Goal: Task Accomplishment & Management: Use online tool/utility

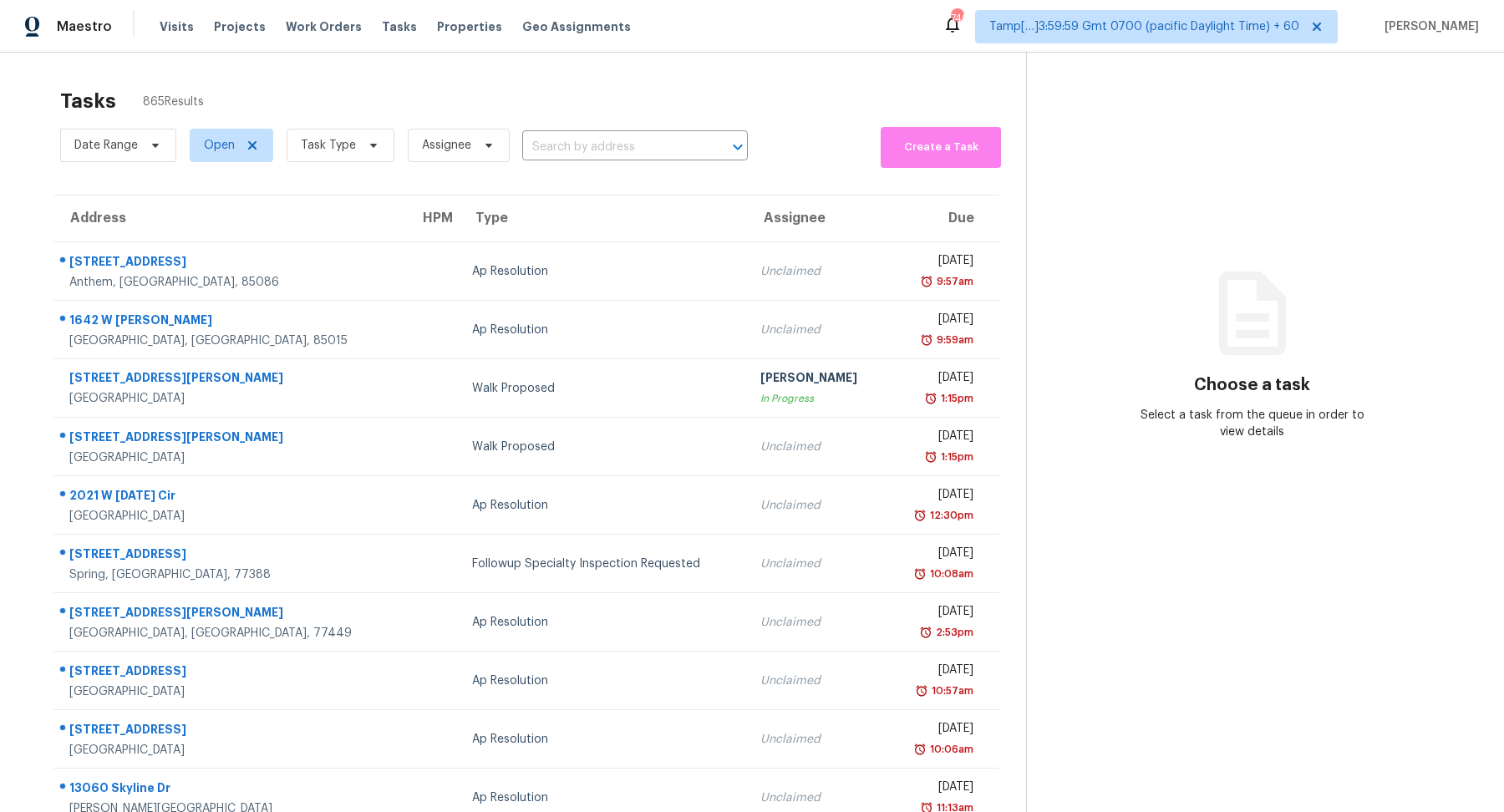
click at [562, 119] on div "Tasks 865 Results" at bounding box center [542, 101] width 966 height 43
click at [562, 146] on input "text" at bounding box center [611, 148] width 178 height 26
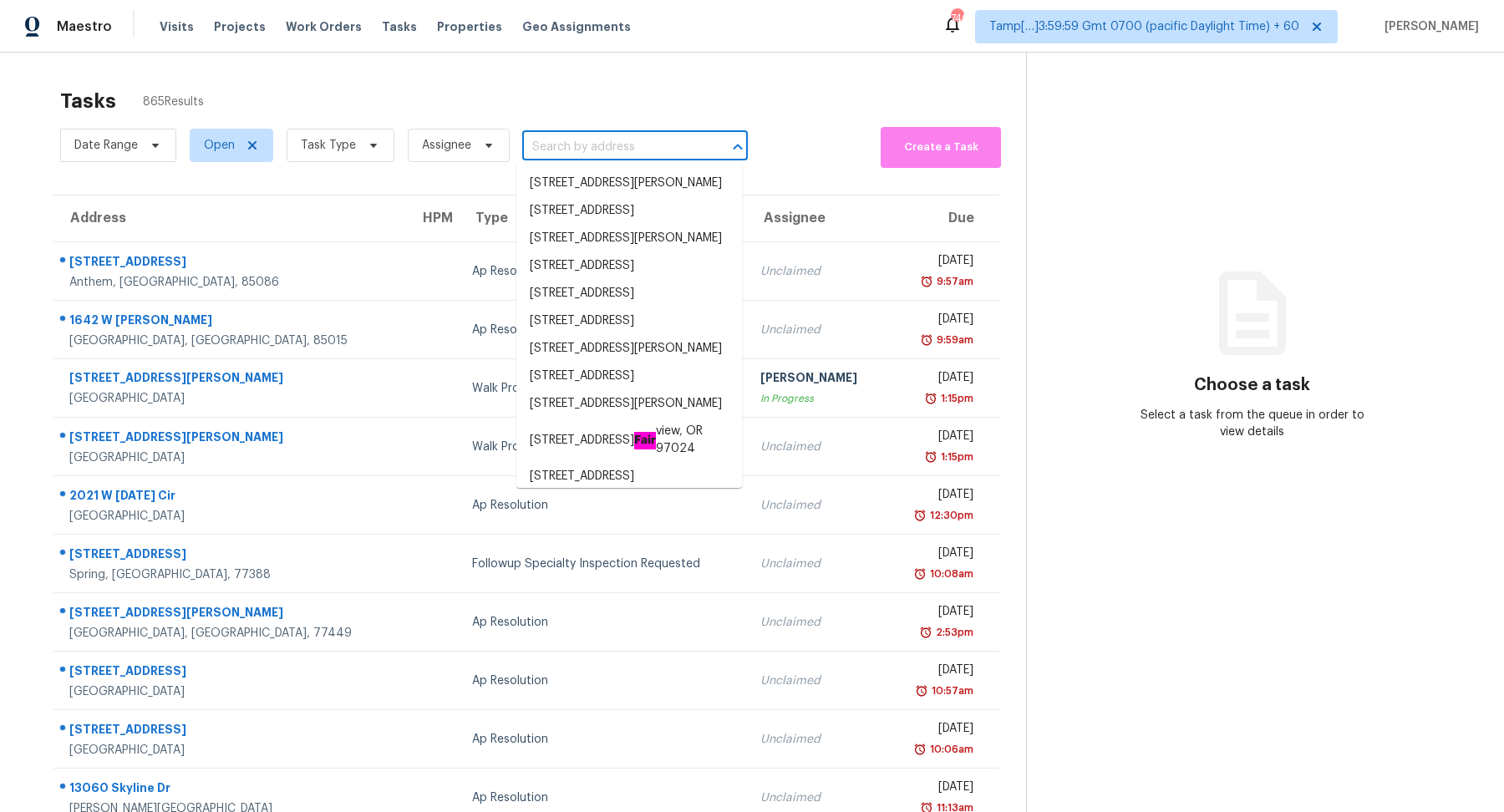
paste input "[STREET_ADDRESS][PERSON_NAME]"
type input "[STREET_ADDRESS][PERSON_NAME]"
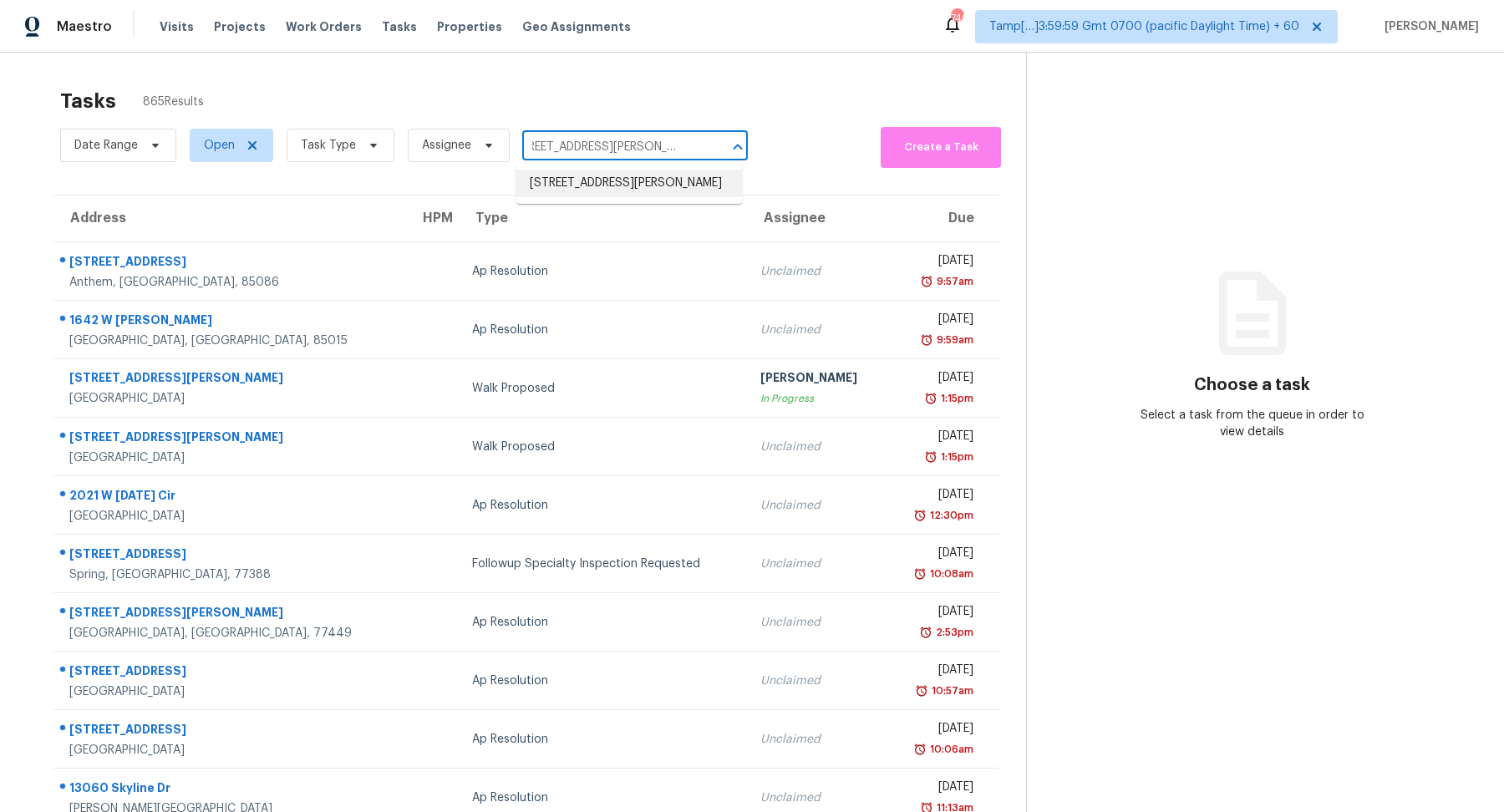
click at [570, 197] on li "[STREET_ADDRESS][PERSON_NAME]" at bounding box center [628, 183] width 225 height 27
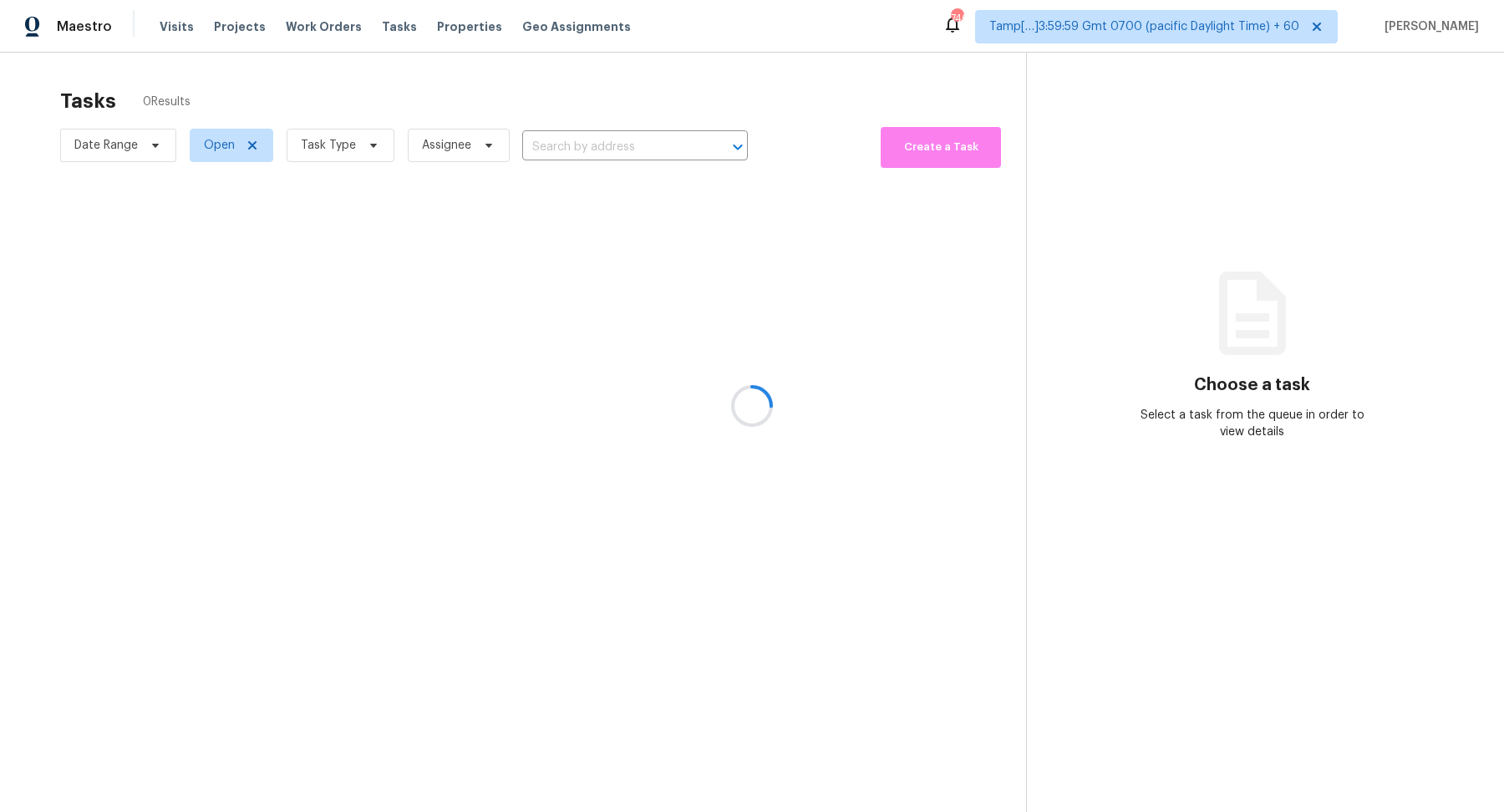
type input "[STREET_ADDRESS][PERSON_NAME]"
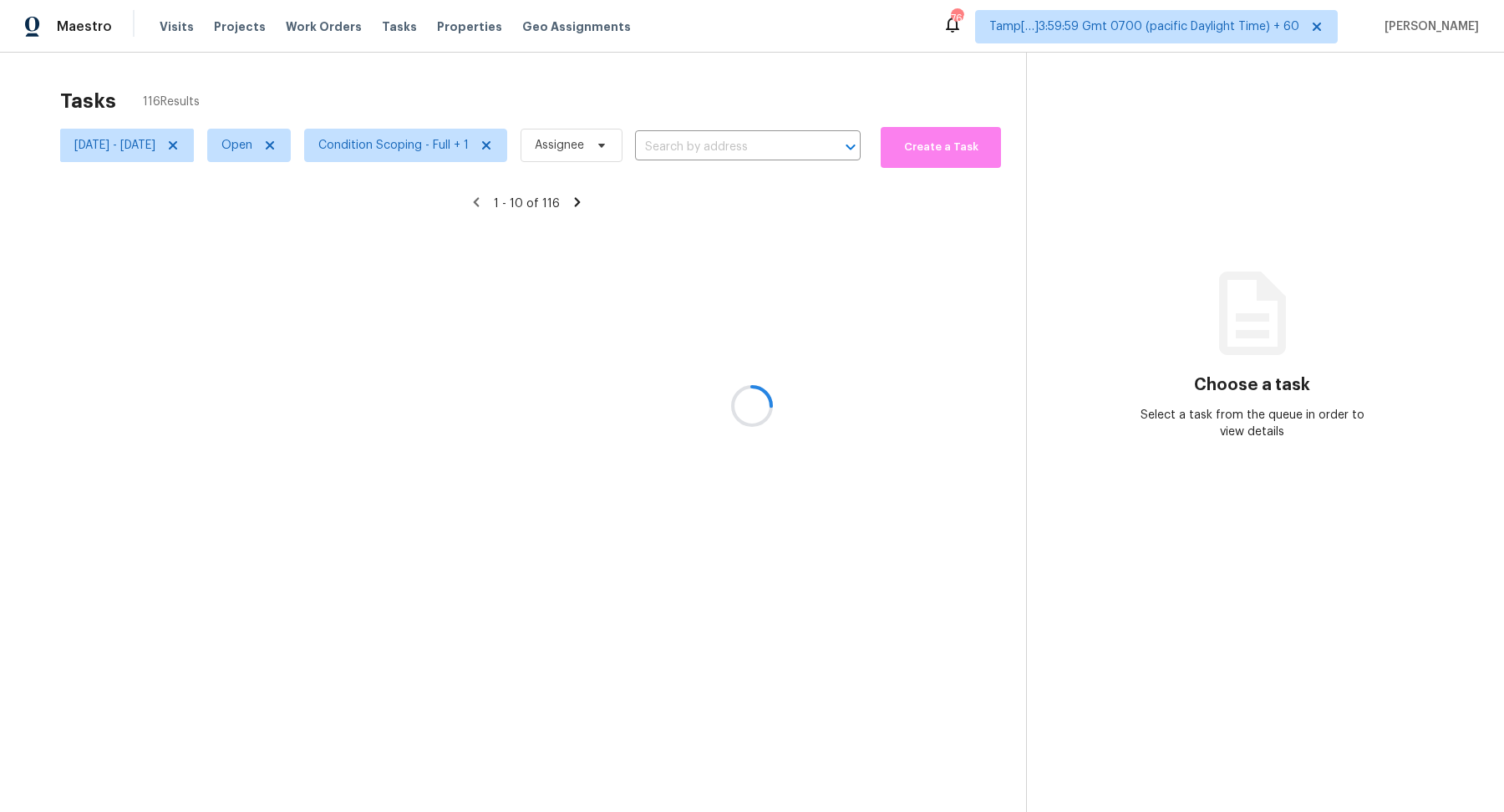
click at [735, 146] on div at bounding box center [752, 406] width 1504 height 812
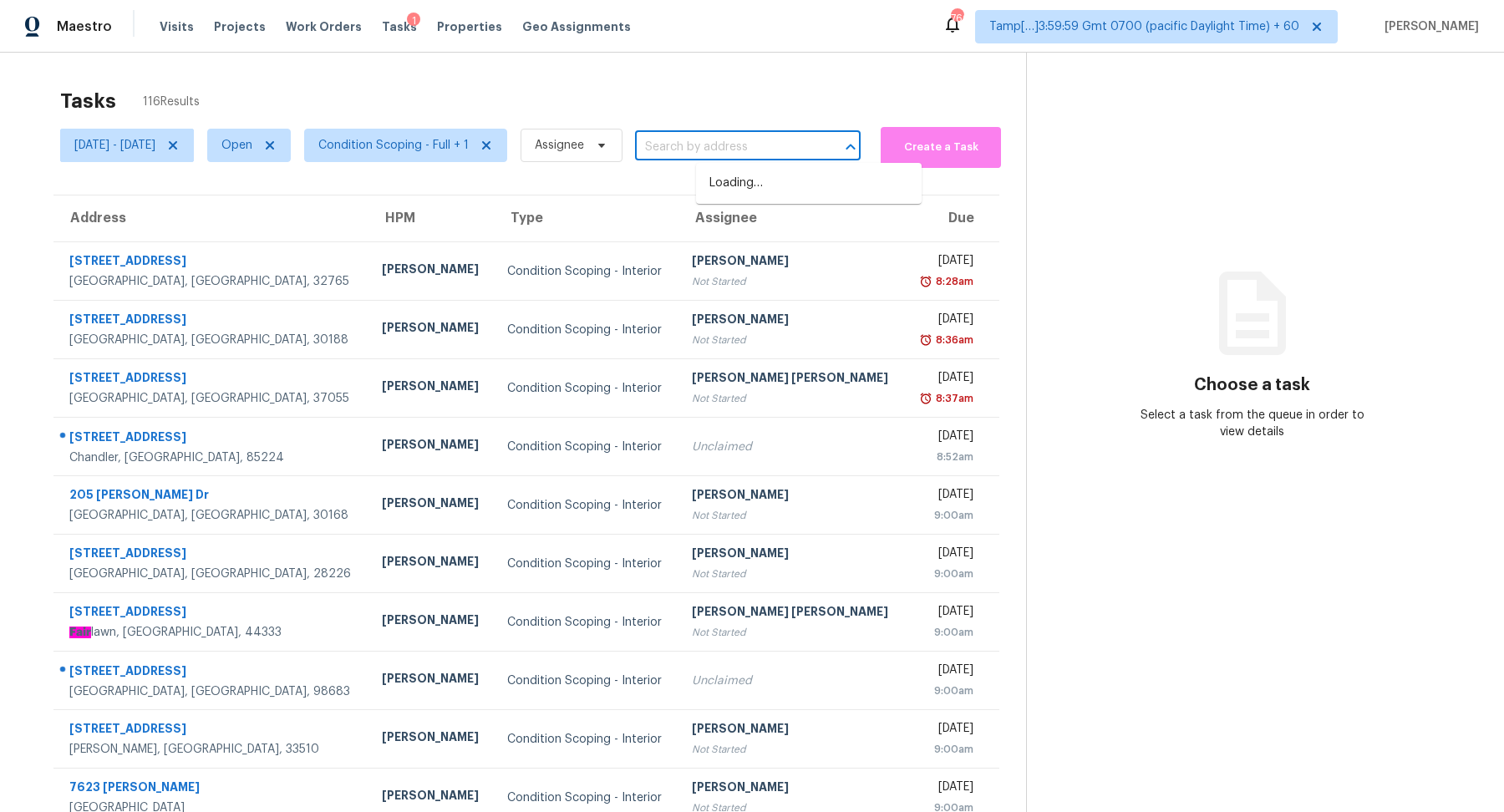
click at [779, 146] on input "text" at bounding box center [723, 148] width 178 height 26
paste input "[STREET_ADDRESS][PERSON_NAME]"
type input "[STREET_ADDRESS][PERSON_NAME]"
click at [800, 175] on li "[STREET_ADDRESS][PERSON_NAME]" at bounding box center [809, 183] width 225 height 27
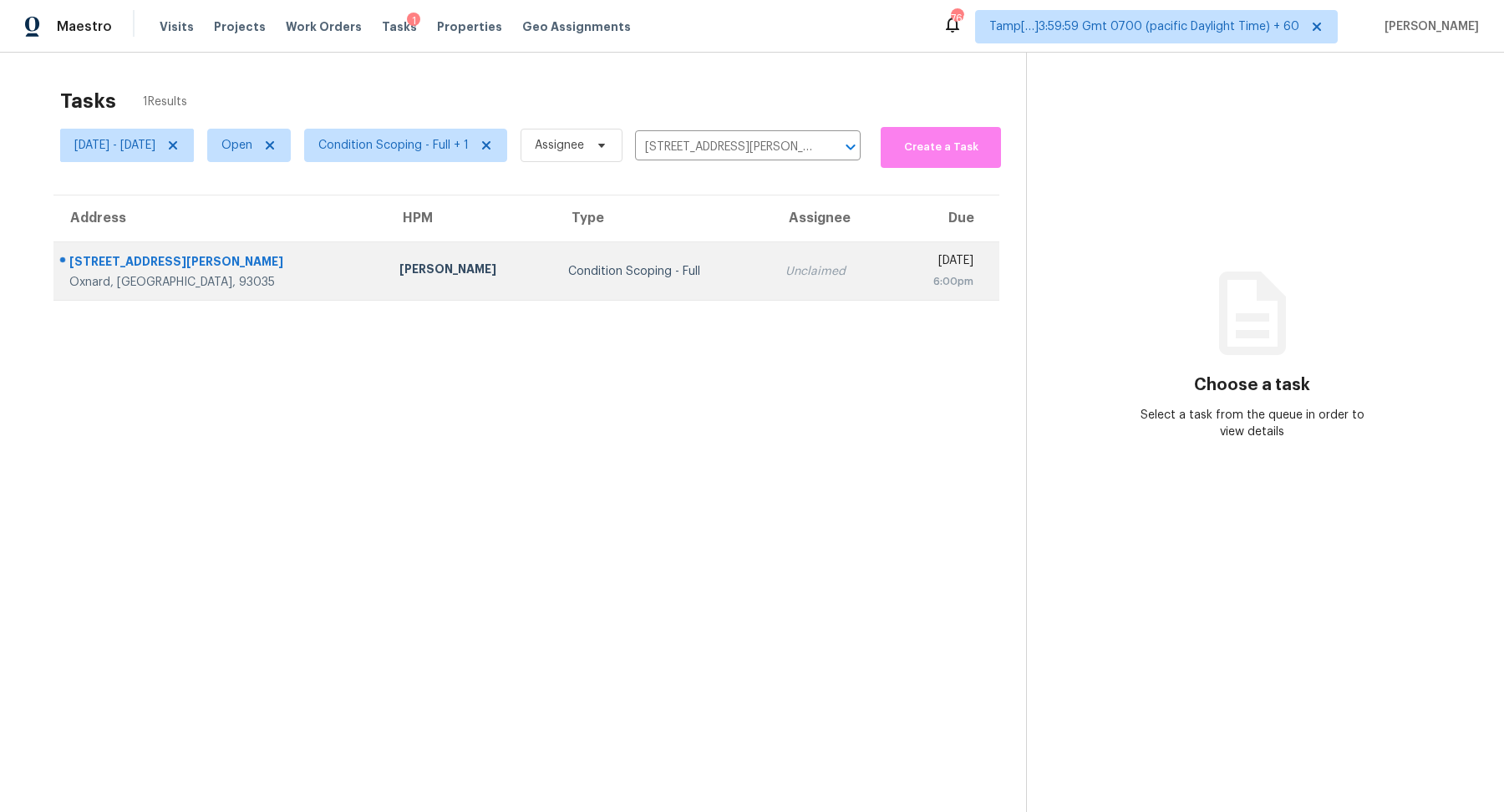
click at [675, 263] on div "Condition Scoping - Full" at bounding box center [663, 272] width 190 height 16
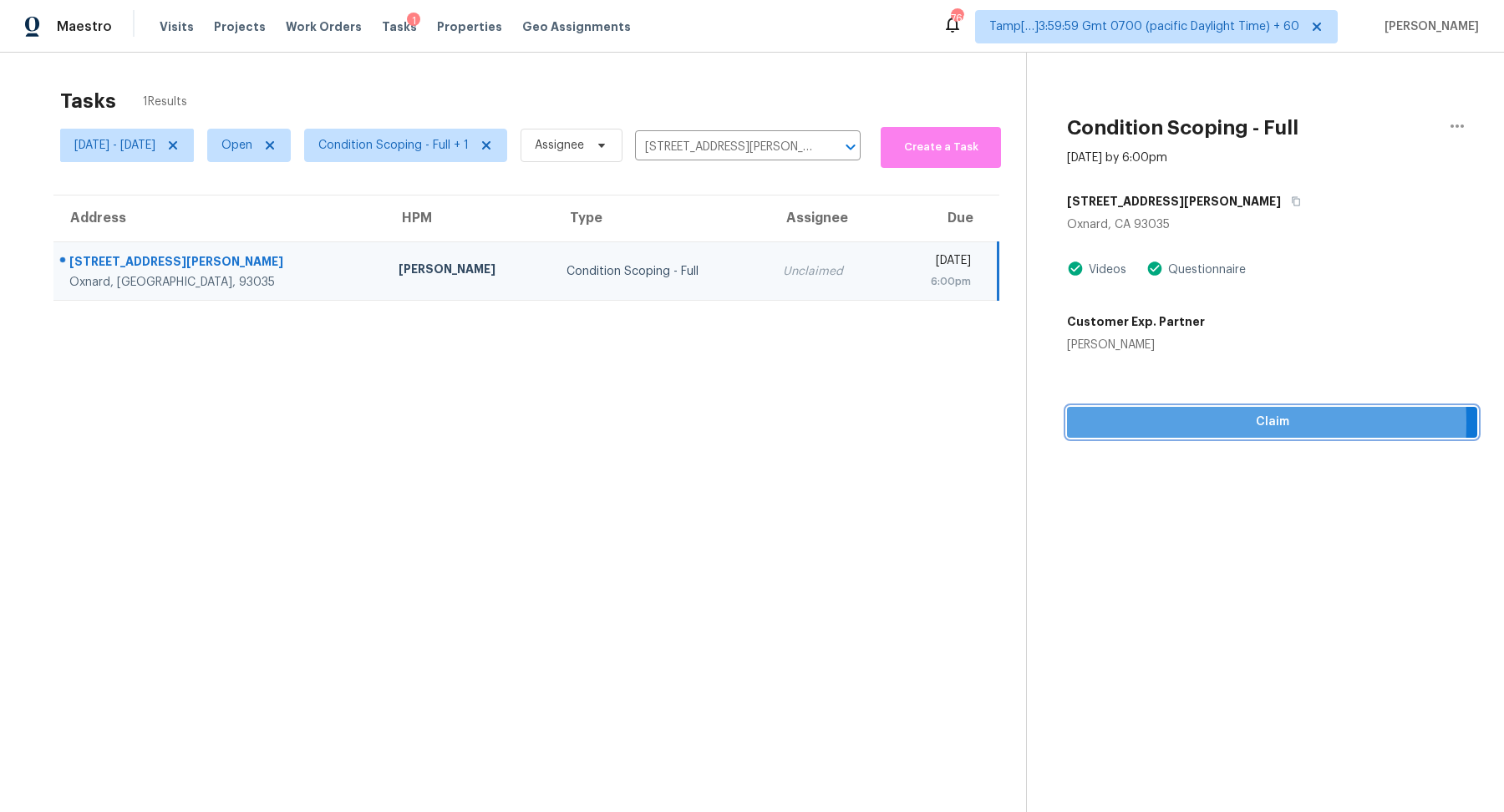
click at [1124, 423] on span "Claim" at bounding box center [1272, 422] width 384 height 21
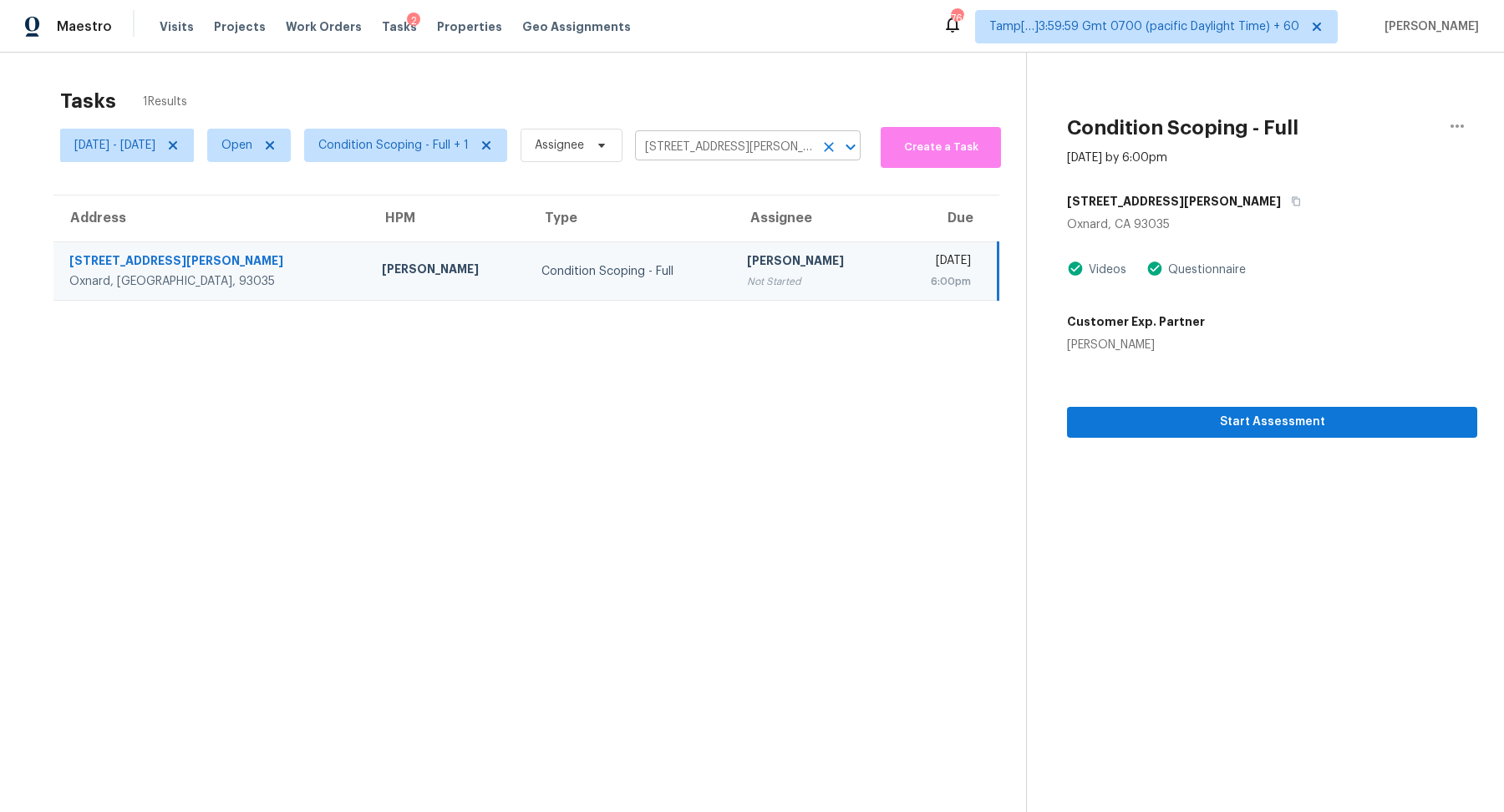
click at [729, 148] on input "[STREET_ADDRESS][PERSON_NAME]" at bounding box center [723, 148] width 178 height 26
click at [729, 148] on input "125 Santa Paula Ave, Oxnard, CA 93035" at bounding box center [723, 148] width 178 height 26
paste input "2541 W Park Ave Chandler AZ 85224"
type input "2541 W Park Ave Chandler AZ 85224"
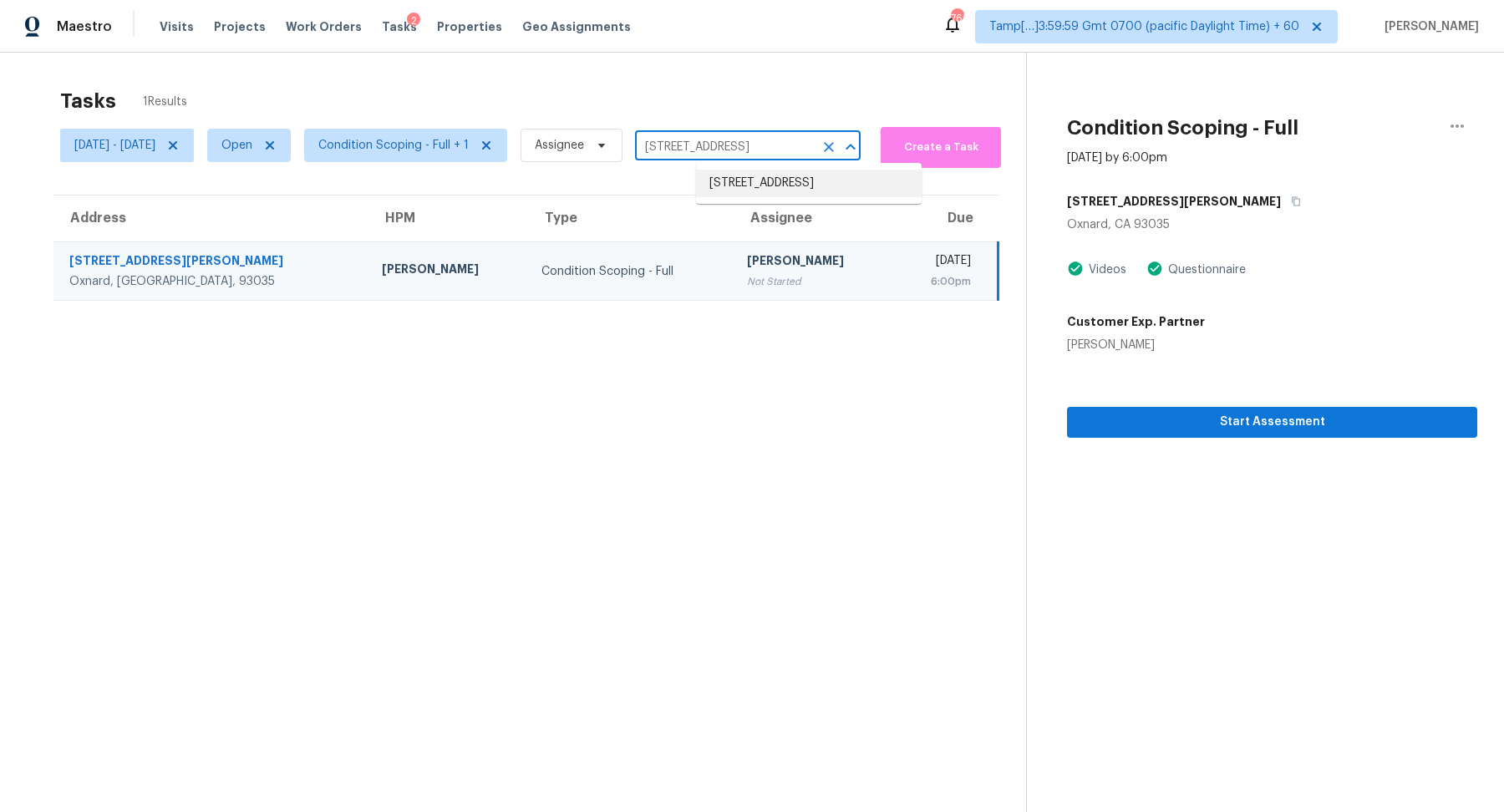
click at [774, 183] on li "2541 W Park Ave, Chandler, AZ 85224" at bounding box center [809, 183] width 225 height 27
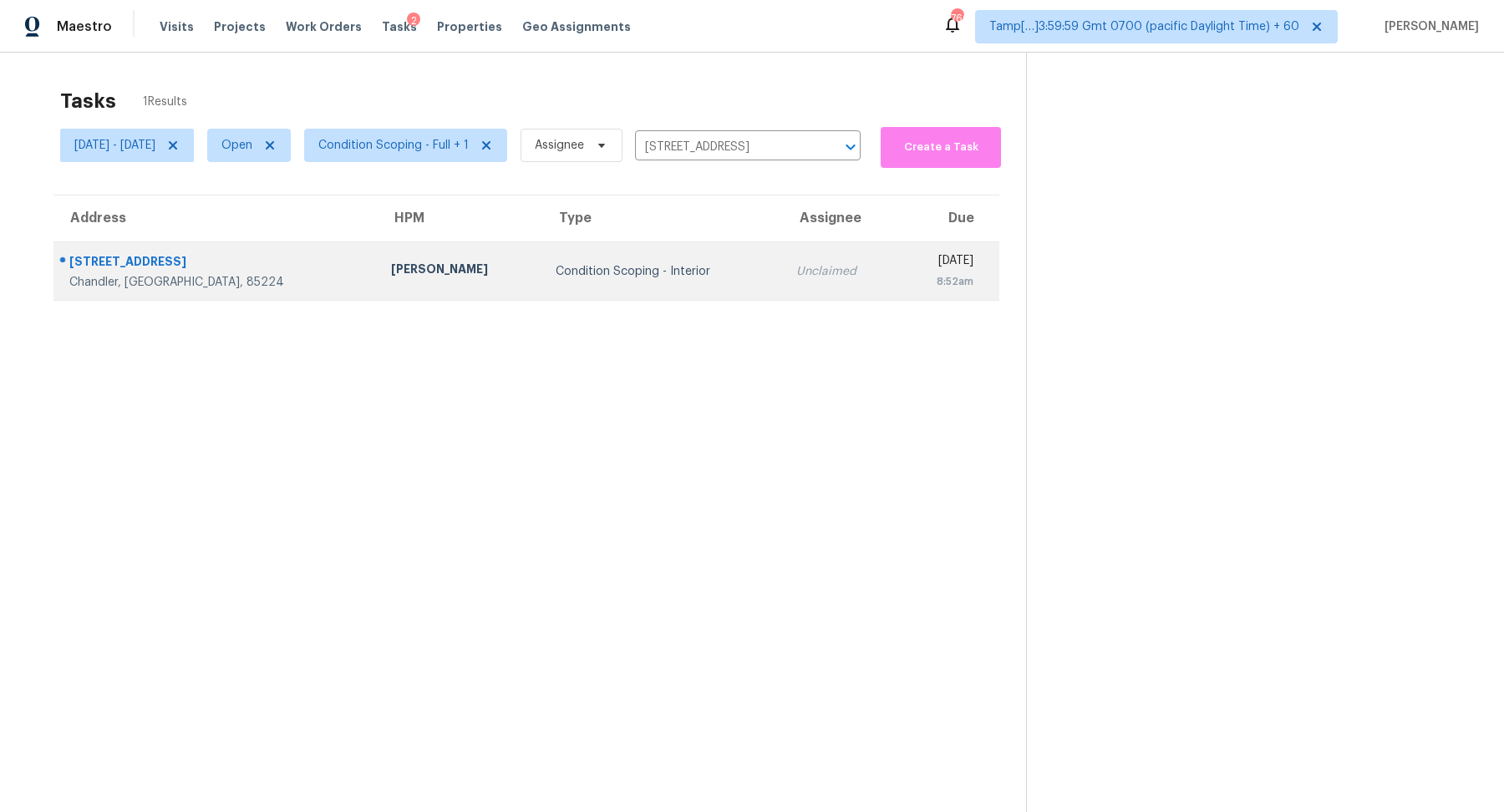
click at [783, 258] on td "Unclaimed" at bounding box center [840, 272] width 115 height 59
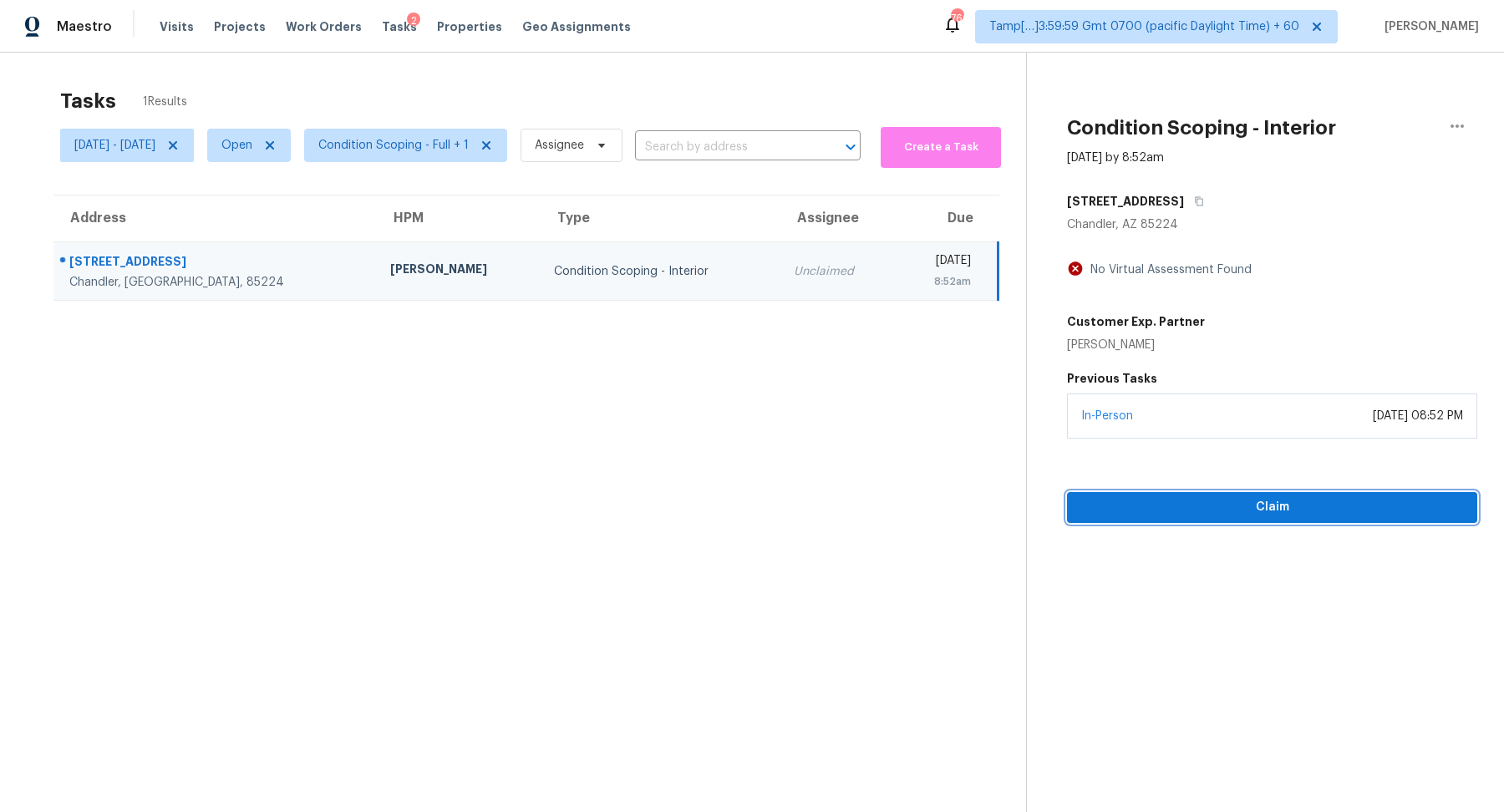
click at [1199, 500] on span "Claim" at bounding box center [1272, 507] width 384 height 21
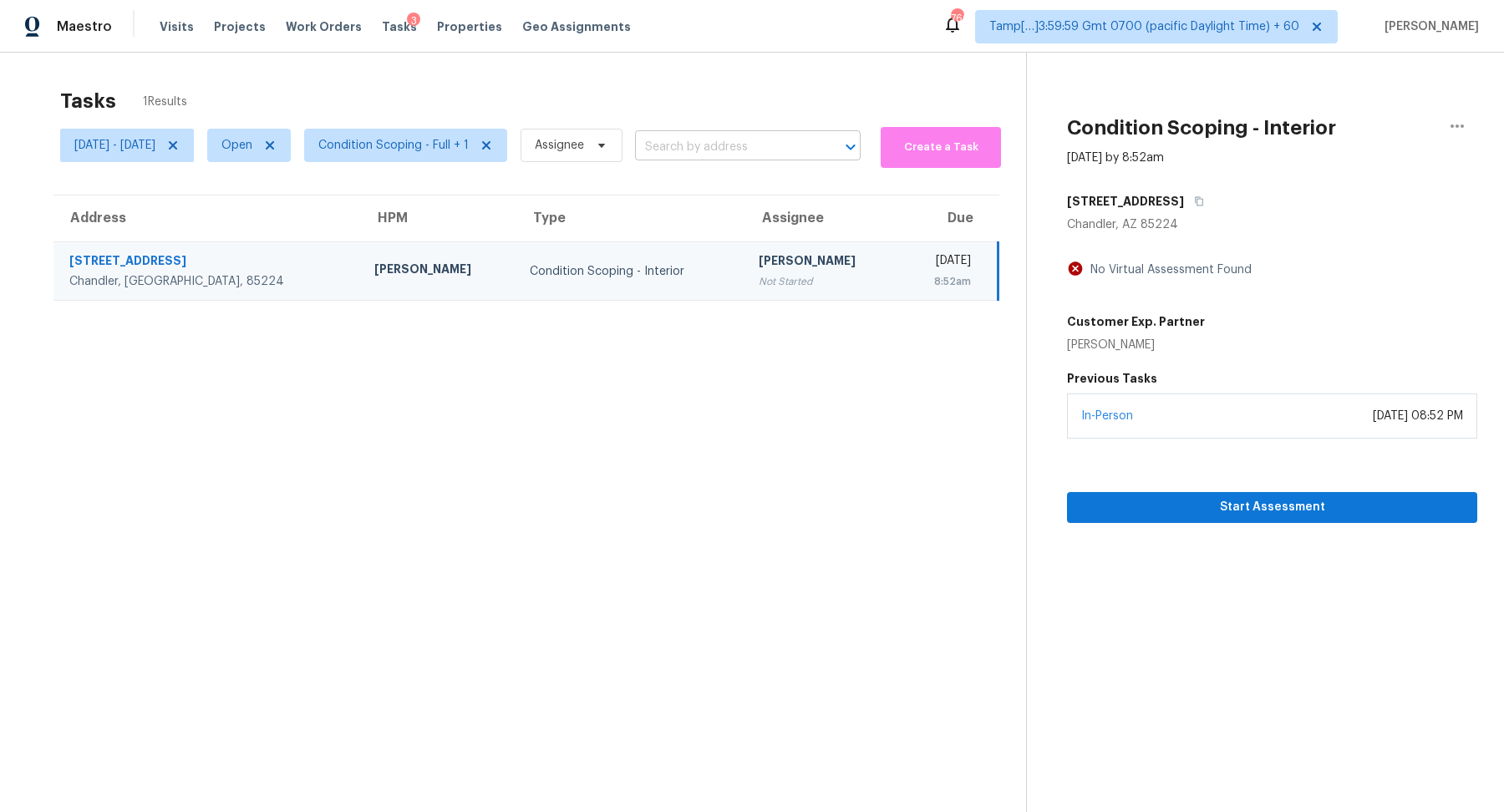
click at [724, 151] on input "text" at bounding box center [723, 148] width 178 height 26
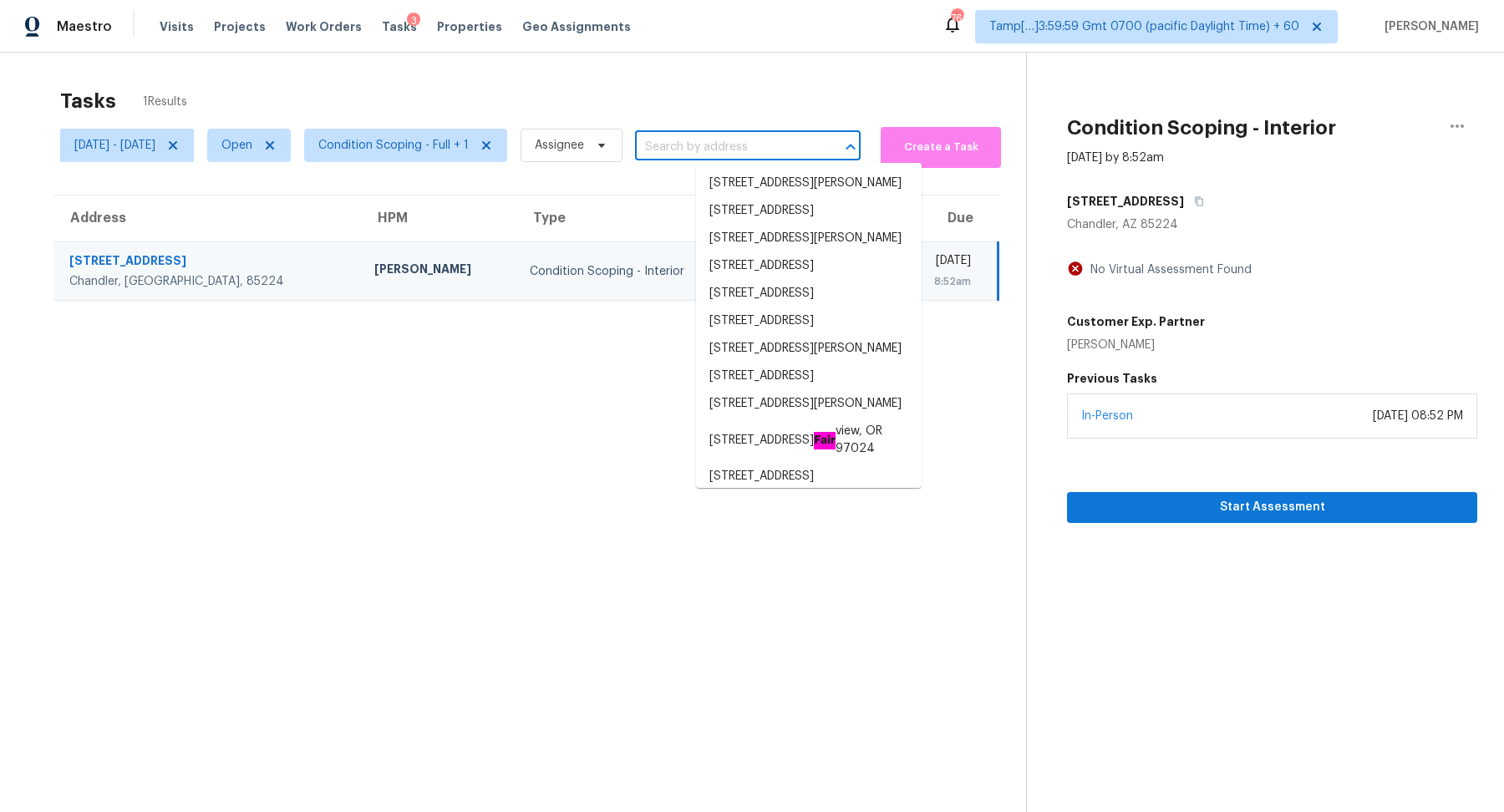
paste input "3407 SE 172nd Ave Vancouver WA 98683"
type input "3407 SE 172nd Ave Vancouver WA 98683"
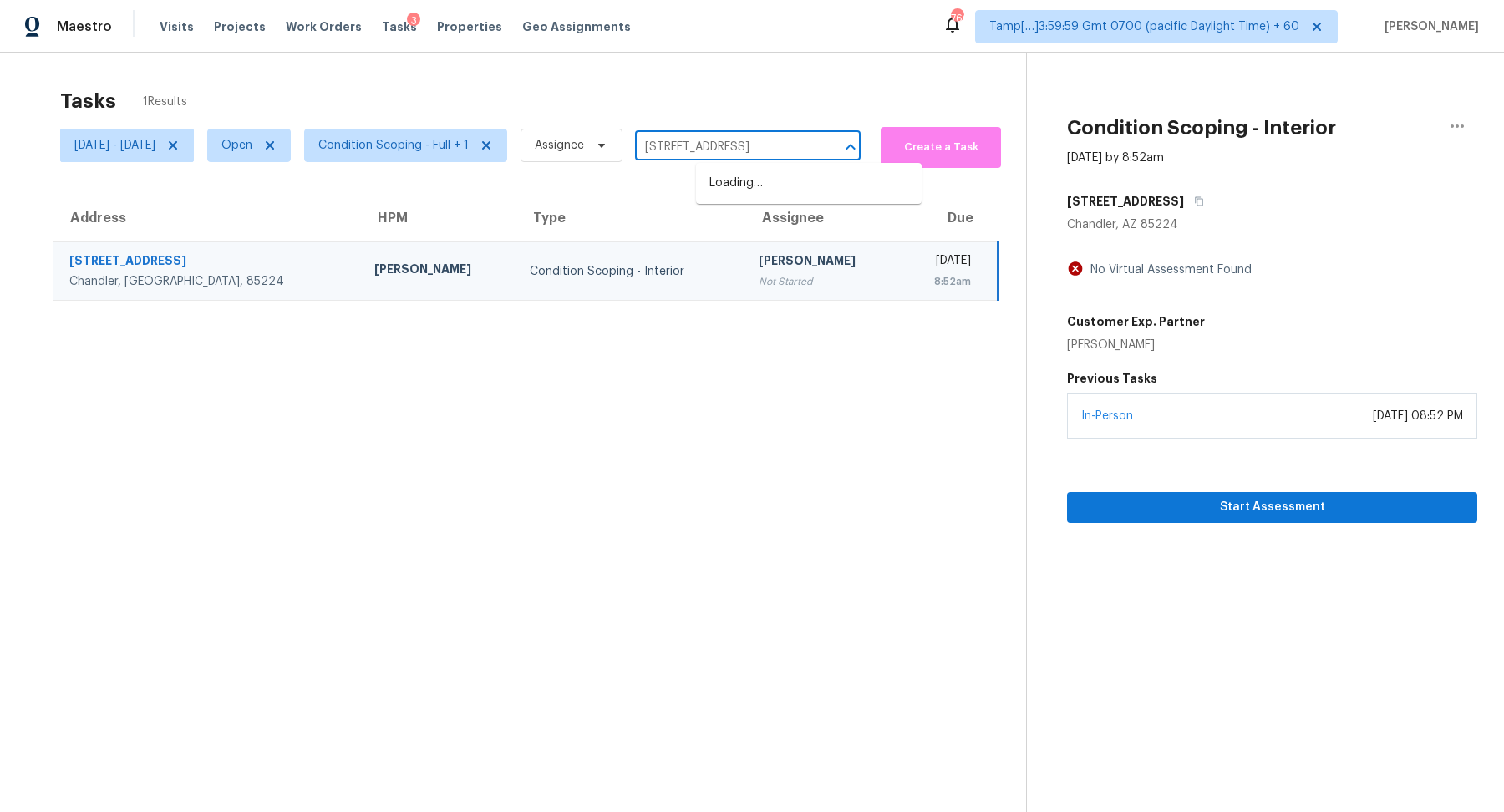
scroll to position [0, 54]
click at [779, 197] on li "3407 SE 172nd Ave, Vancouver, WA 98683" at bounding box center [809, 183] width 225 height 27
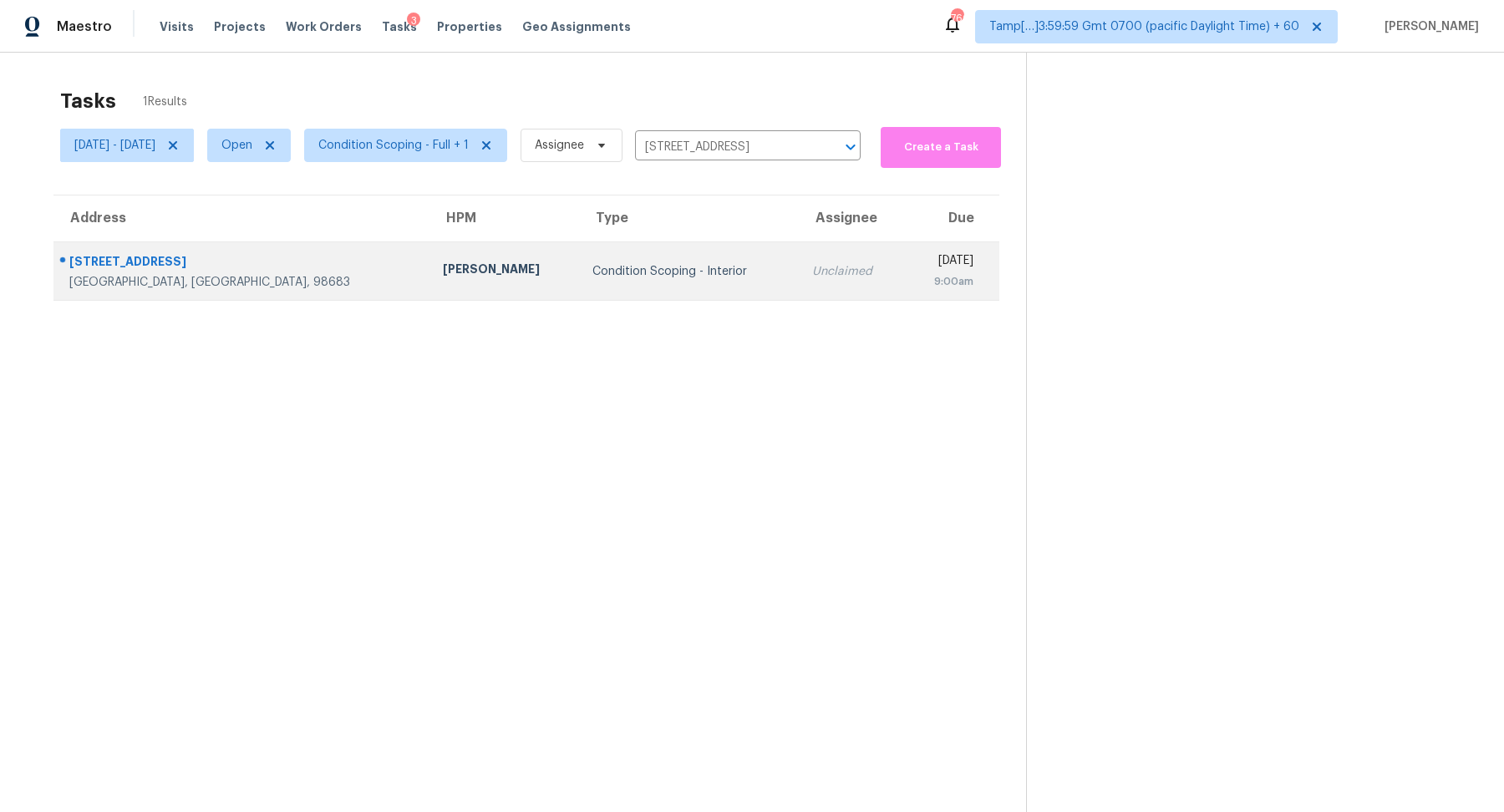
click at [613, 281] on td "Condition Scoping - Interior" at bounding box center [688, 272] width 220 height 59
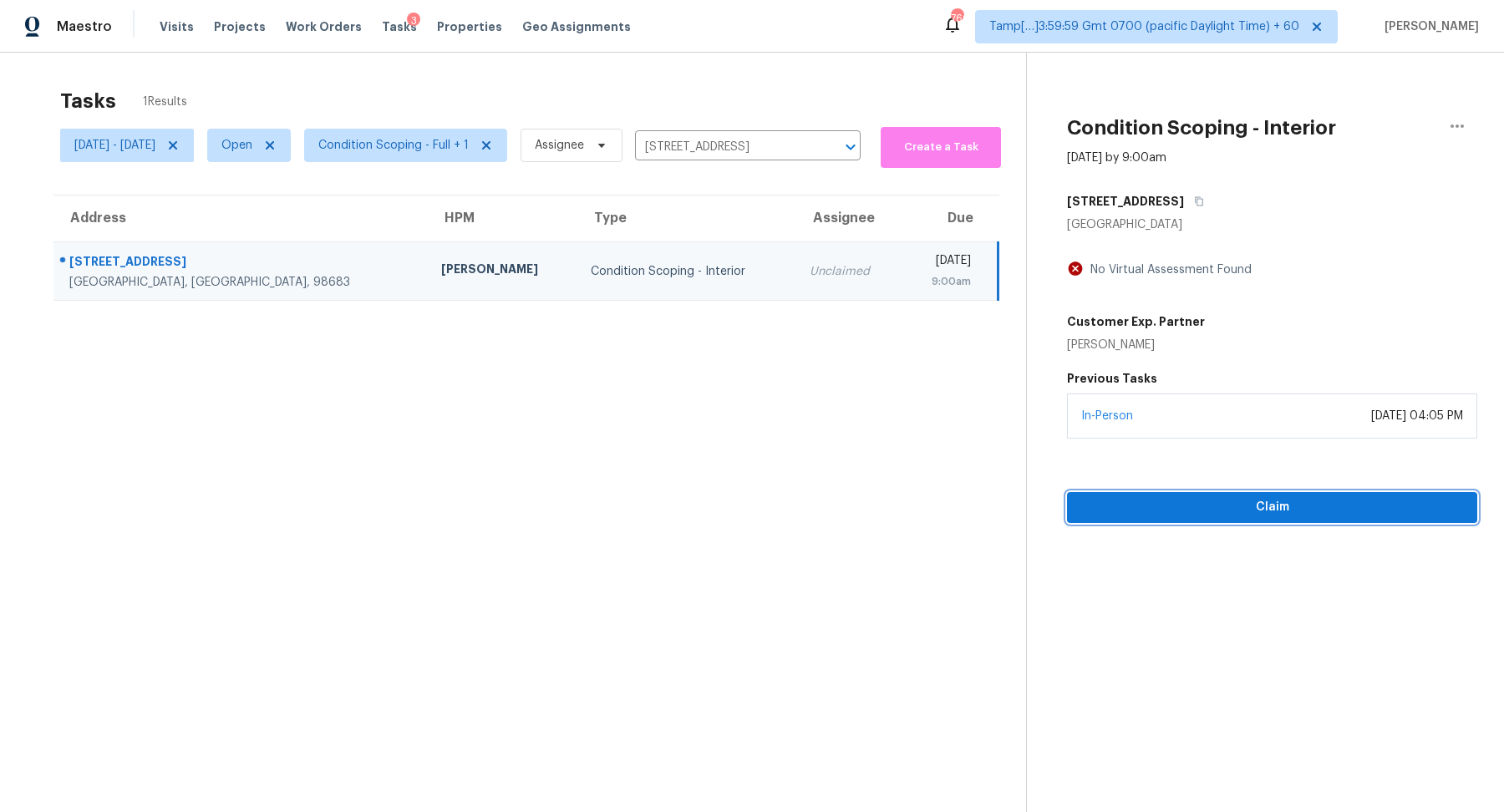
click at [1203, 497] on span "Claim" at bounding box center [1272, 507] width 384 height 21
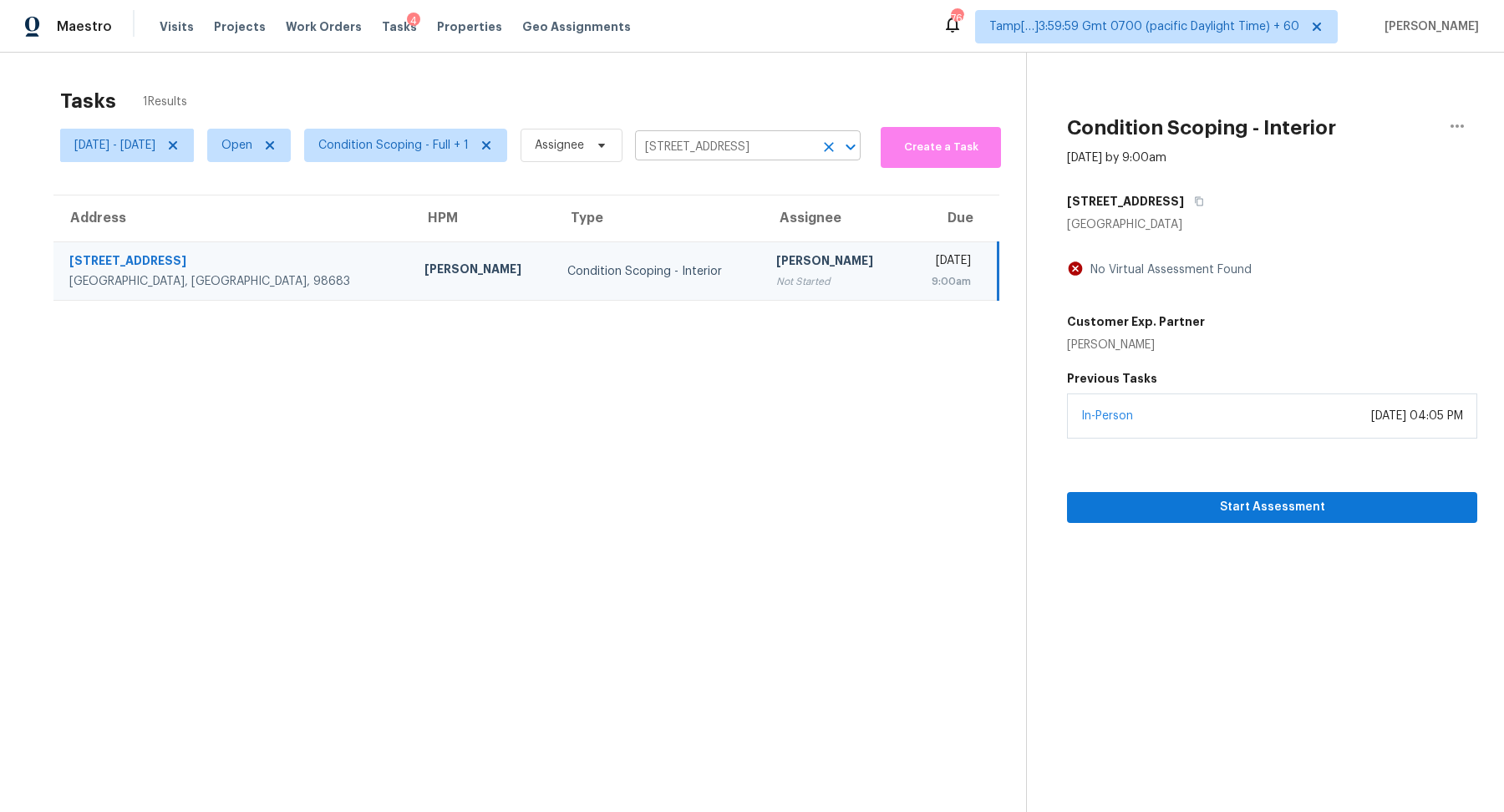
click at [735, 148] on input "3407 SE 172nd Ave, Vancouver, WA 98683" at bounding box center [723, 148] width 178 height 26
paste input "7510 Copper Lk Converse TX 78109"
type input "7510 Copper Lk Converse TX 78109"
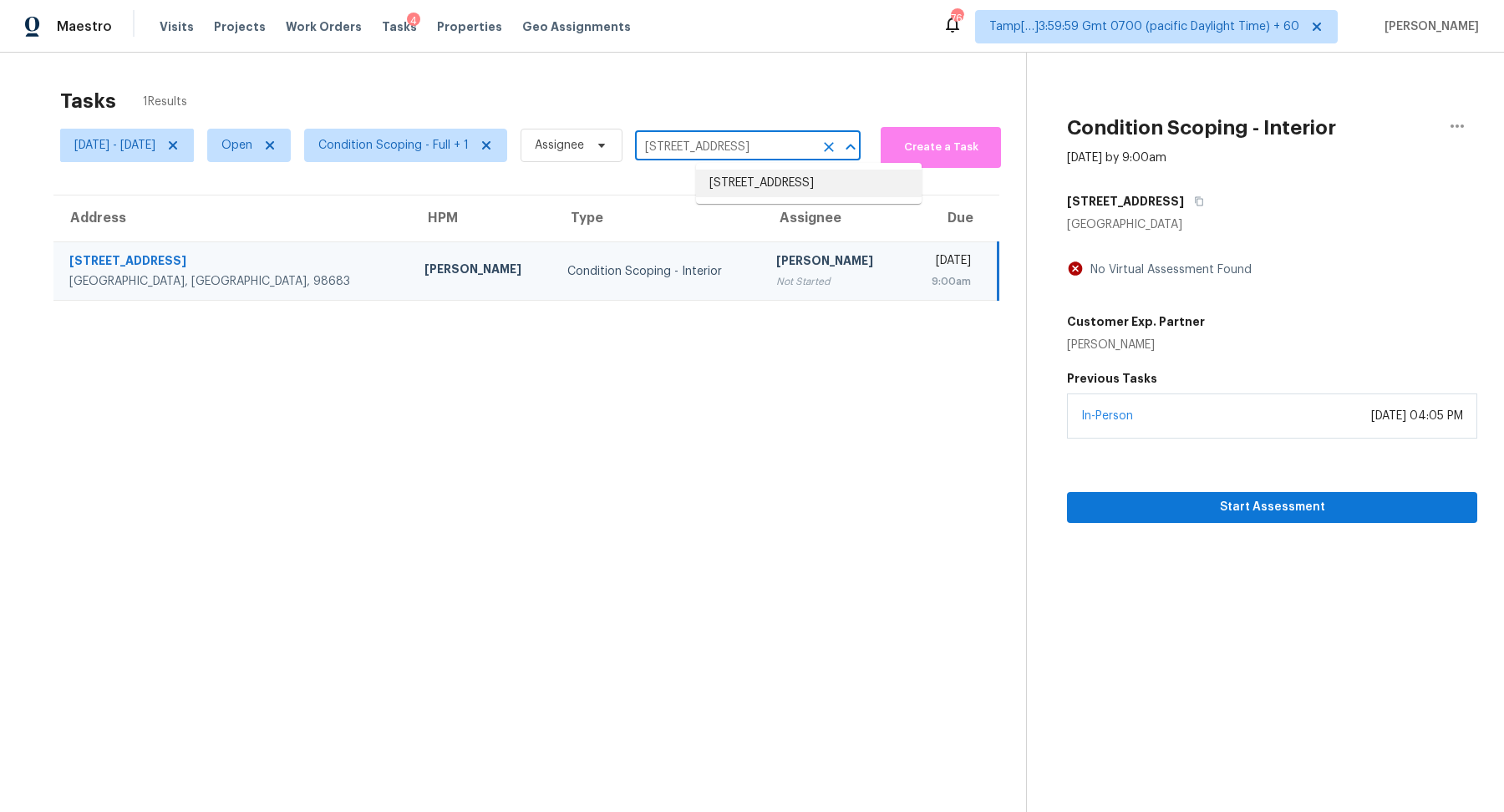
click at [762, 190] on li "7510 Copper Lk, Converse, TX 78109" at bounding box center [809, 183] width 225 height 27
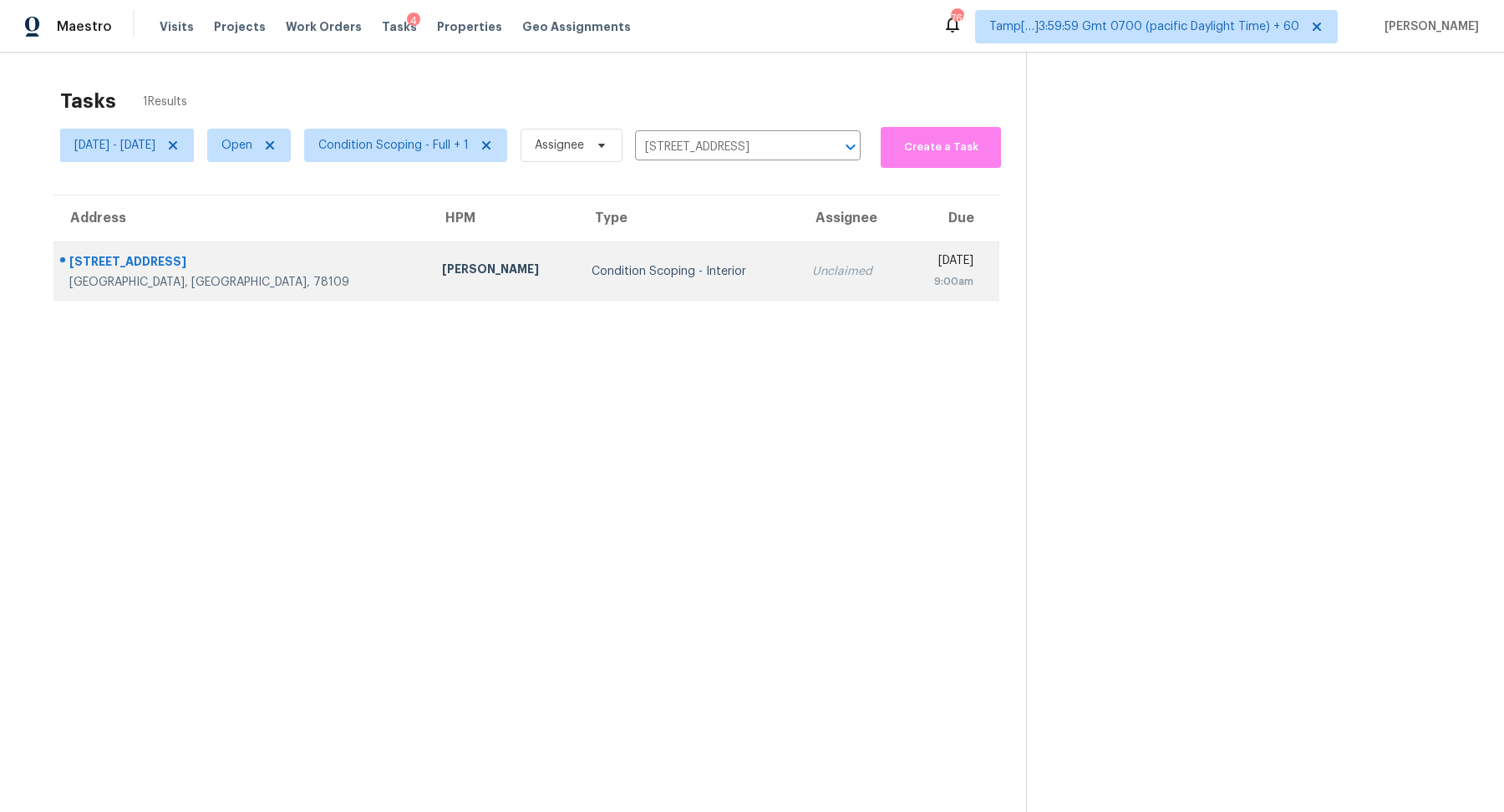
click at [633, 273] on div "Condition Scoping - Interior" at bounding box center [687, 272] width 193 height 16
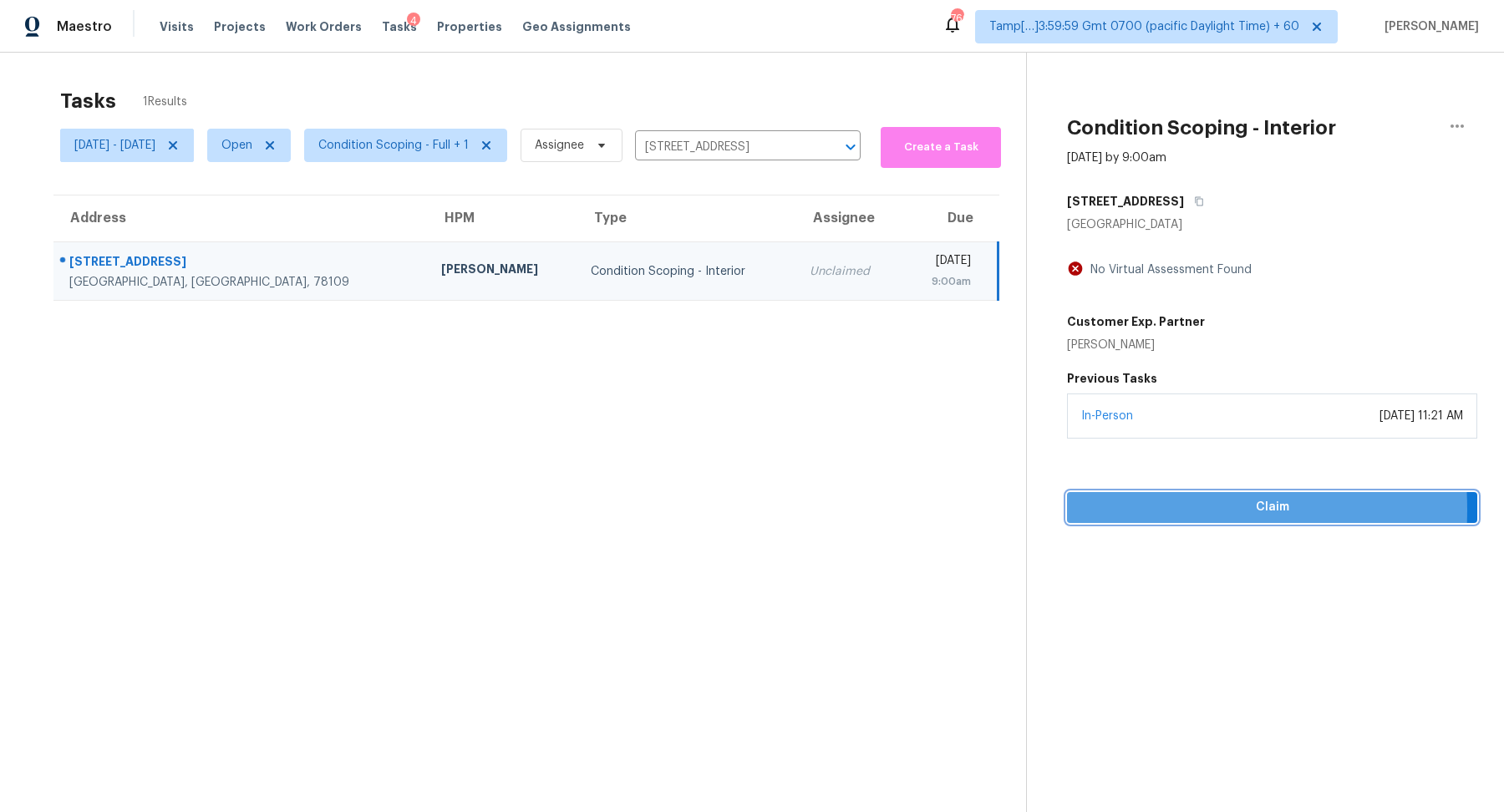
click at [1141, 509] on span "Claim" at bounding box center [1272, 507] width 384 height 21
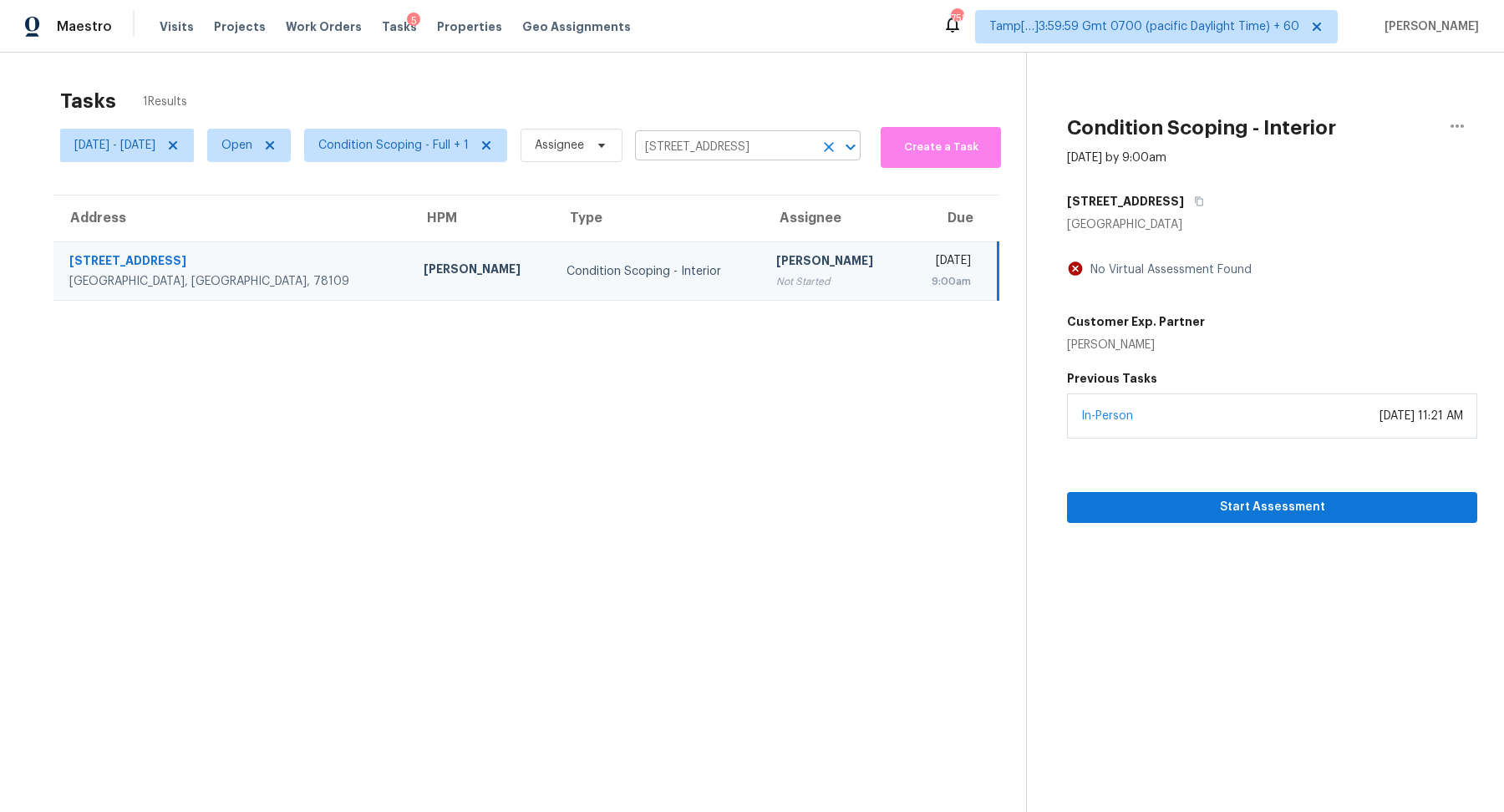
click at [770, 148] on input "7510 Copper Lk, Converse, TX 78109" at bounding box center [723, 148] width 178 height 26
paste input "3102 Rena Ln Sanford NC 27330"
type input "3102 Rena Ln Sanford NC 27330"
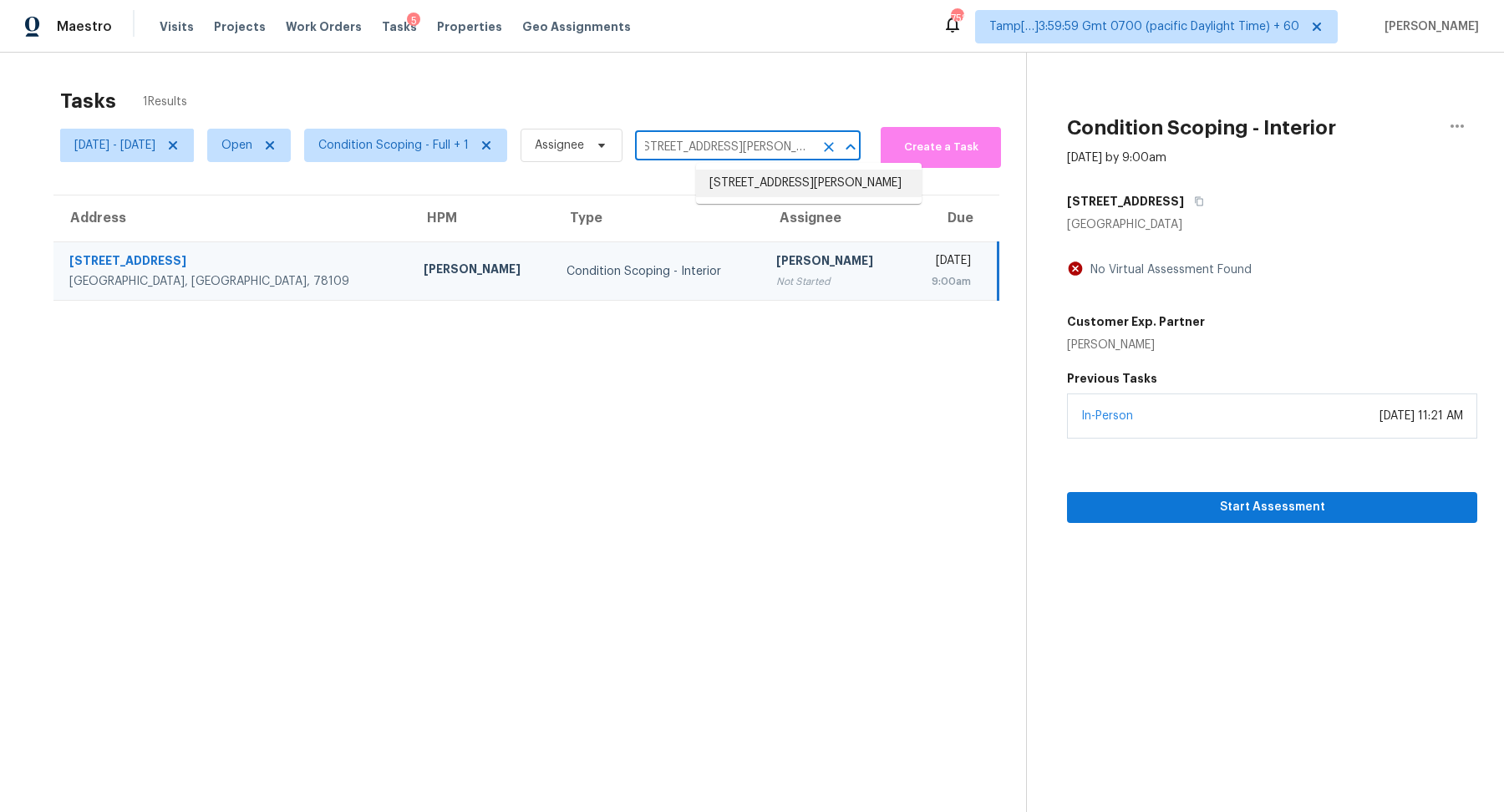
click at [774, 183] on li "3102 Rena Ln, Sanford, NC 27330" at bounding box center [809, 183] width 225 height 27
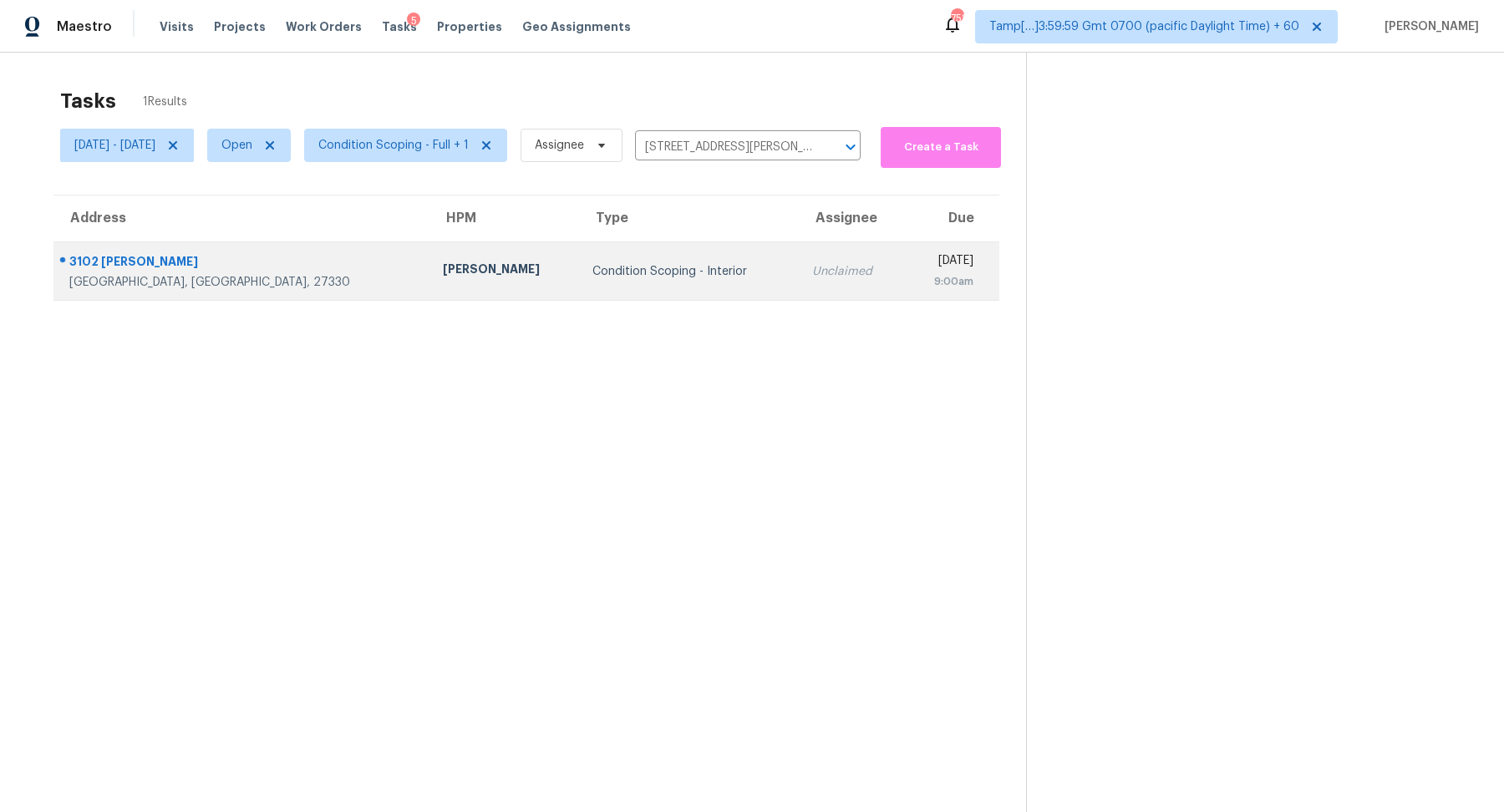
click at [799, 267] on td "Unclaimed" at bounding box center [851, 272] width 105 height 59
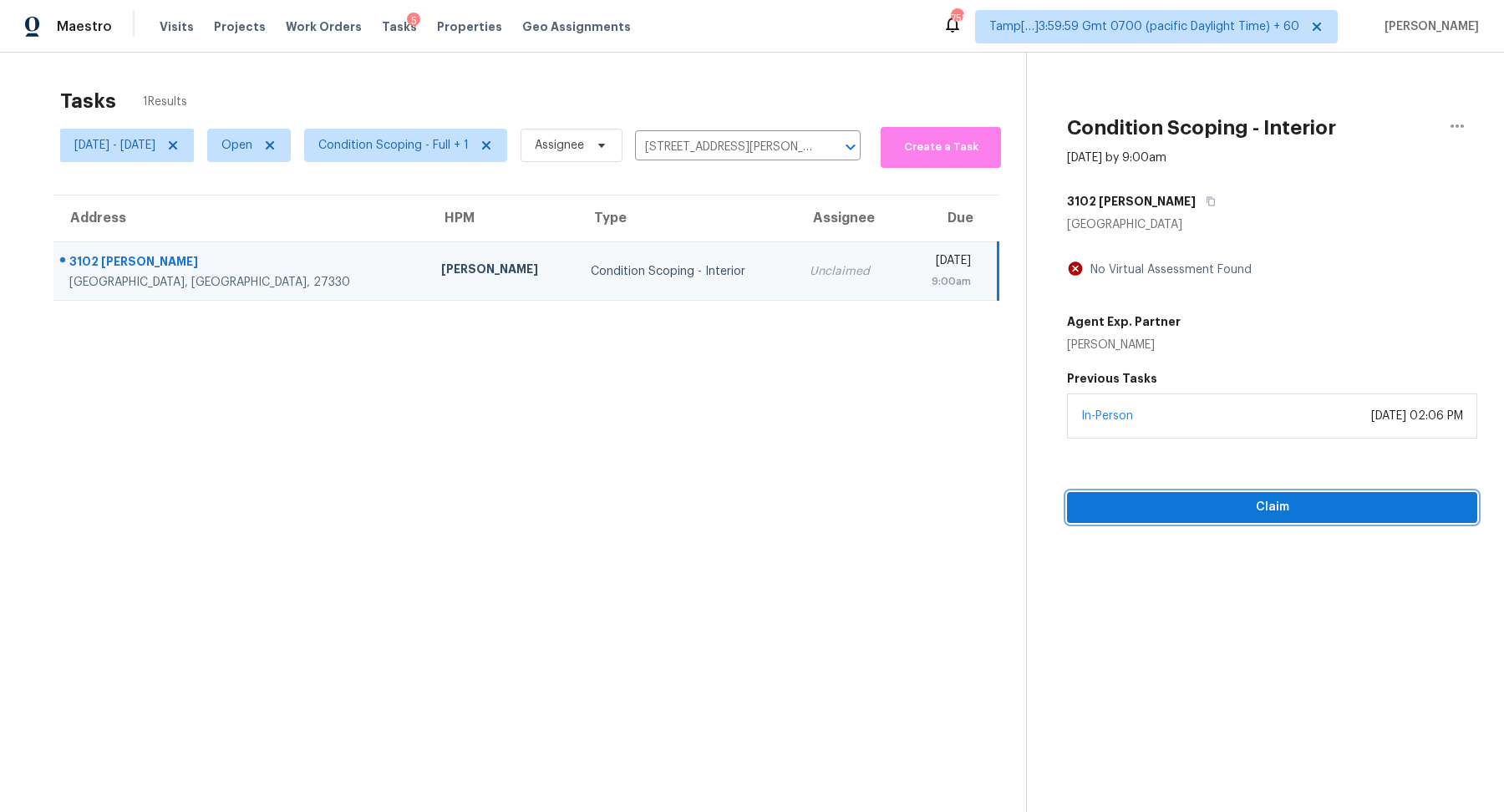
click at [1274, 502] on span "Claim" at bounding box center [1272, 507] width 384 height 21
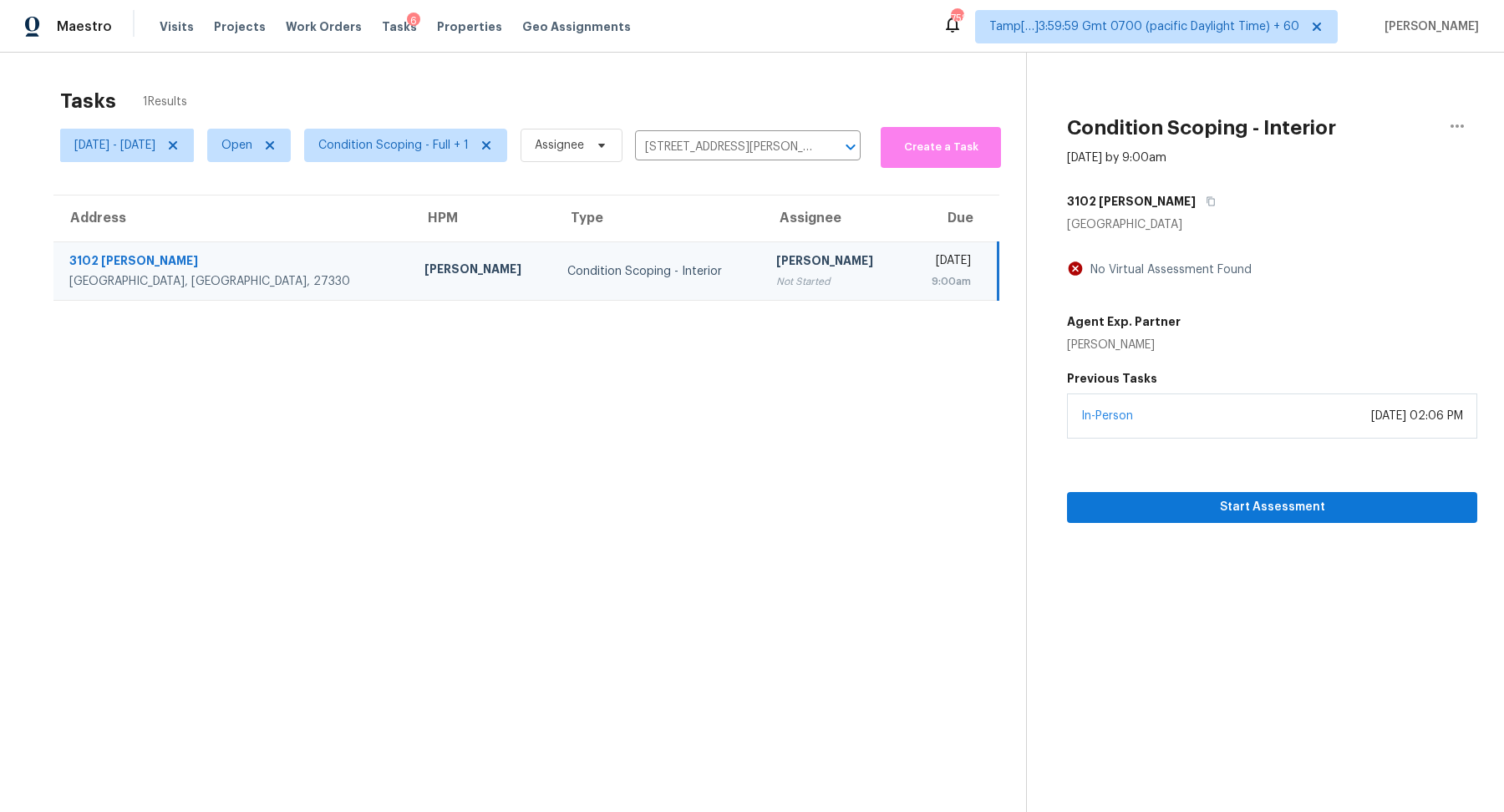
click at [800, 132] on div "Wed, Sep 10 - Wed, Sep 10 Open Condition Scoping - Full + 1 Assignee 3102 Rena …" at bounding box center [460, 146] width 800 height 45
click at [800, 145] on input "3102 Rena Ln, Sanford, NC 27330" at bounding box center [723, 148] width 178 height 26
paste input "1182 E Butler Dr Chandler AZ 85225"
type input "1182 E Butler Dr Chandler AZ 85225"
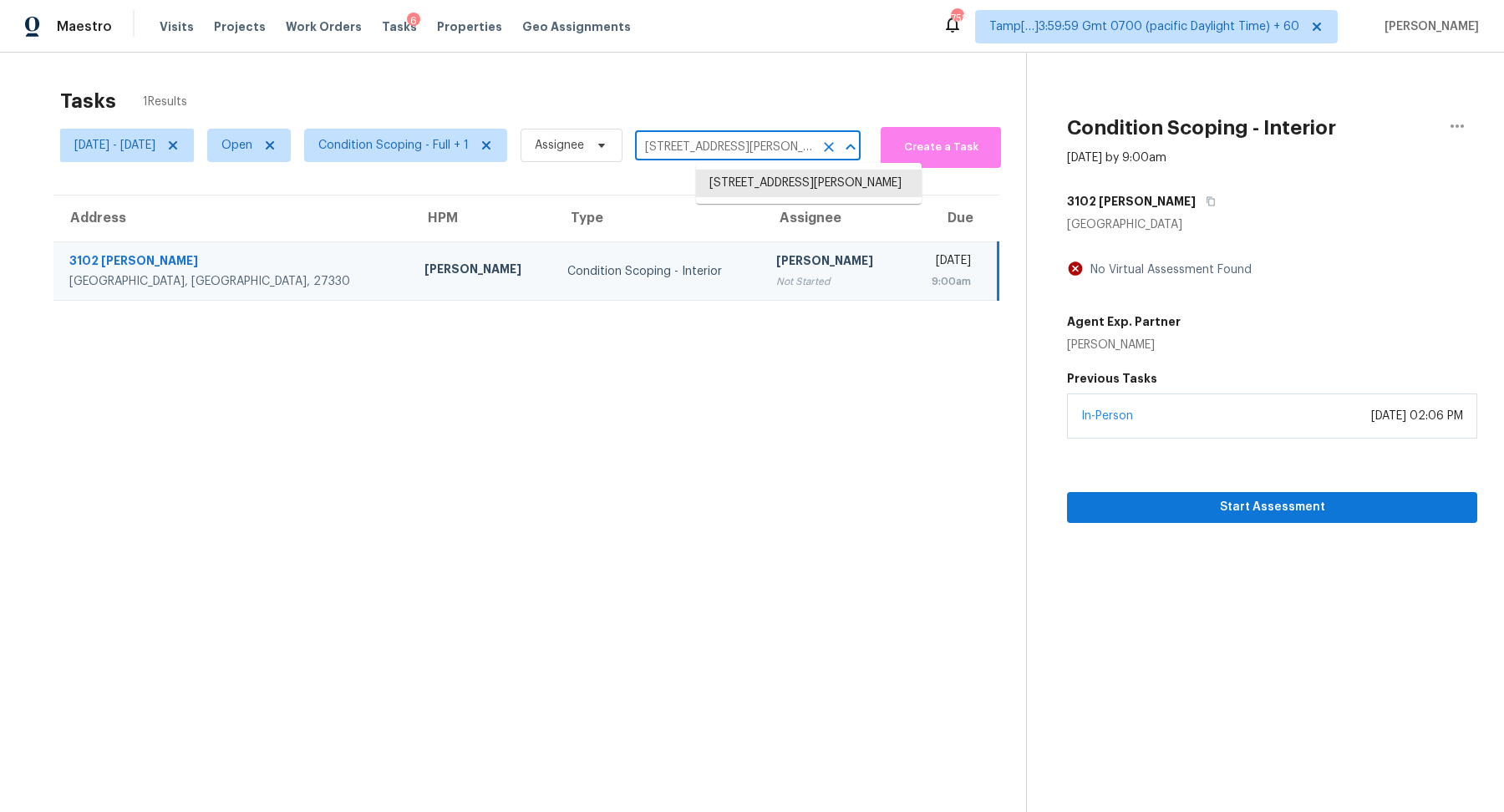
scroll to position [0, 23]
click at [786, 187] on li "1182 E Butler Dr, Chandler, AZ 85225" at bounding box center [809, 192] width 225 height 45
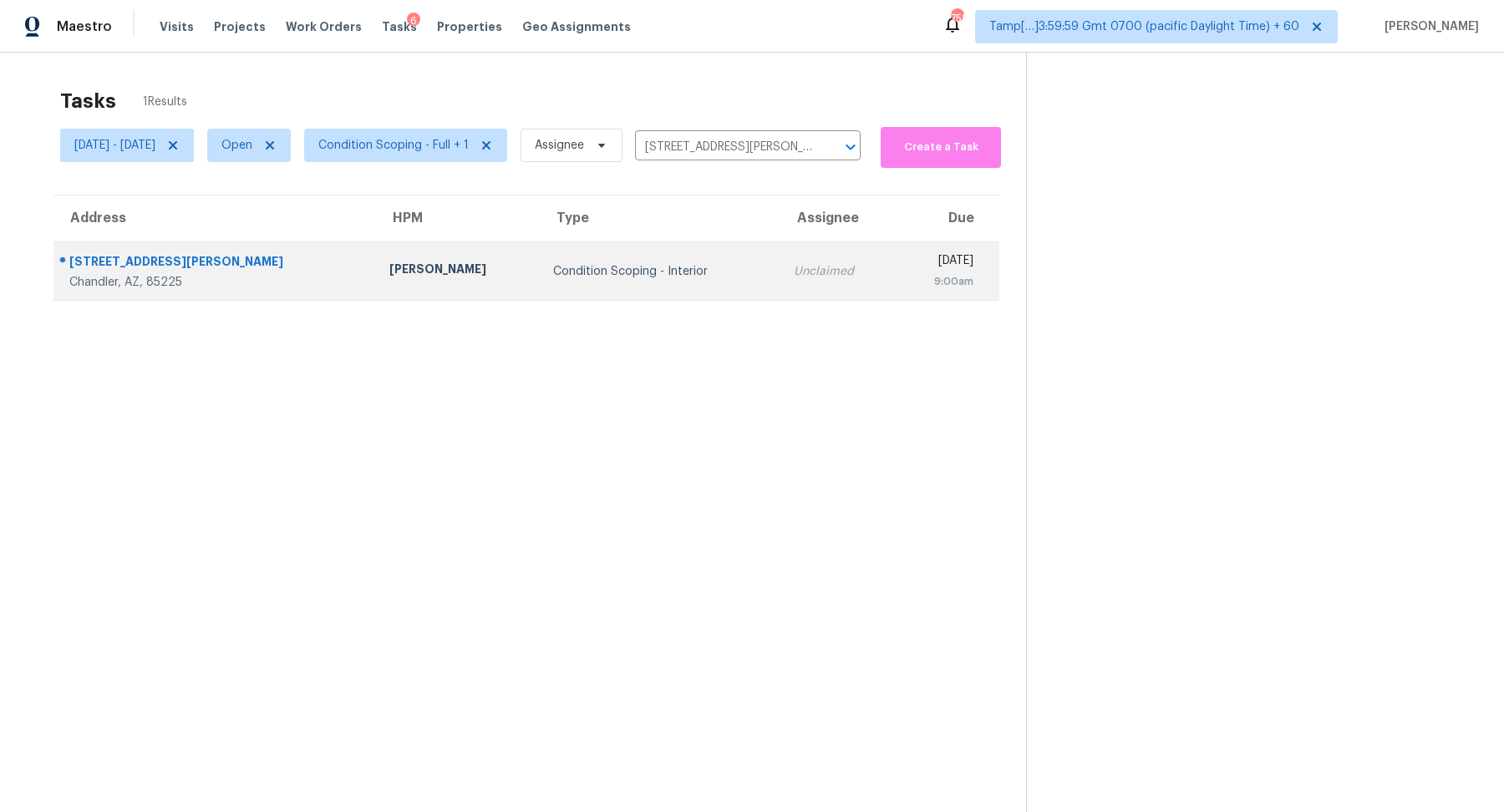
click at [655, 257] on td "Condition Scoping - Interior" at bounding box center [660, 272] width 241 height 59
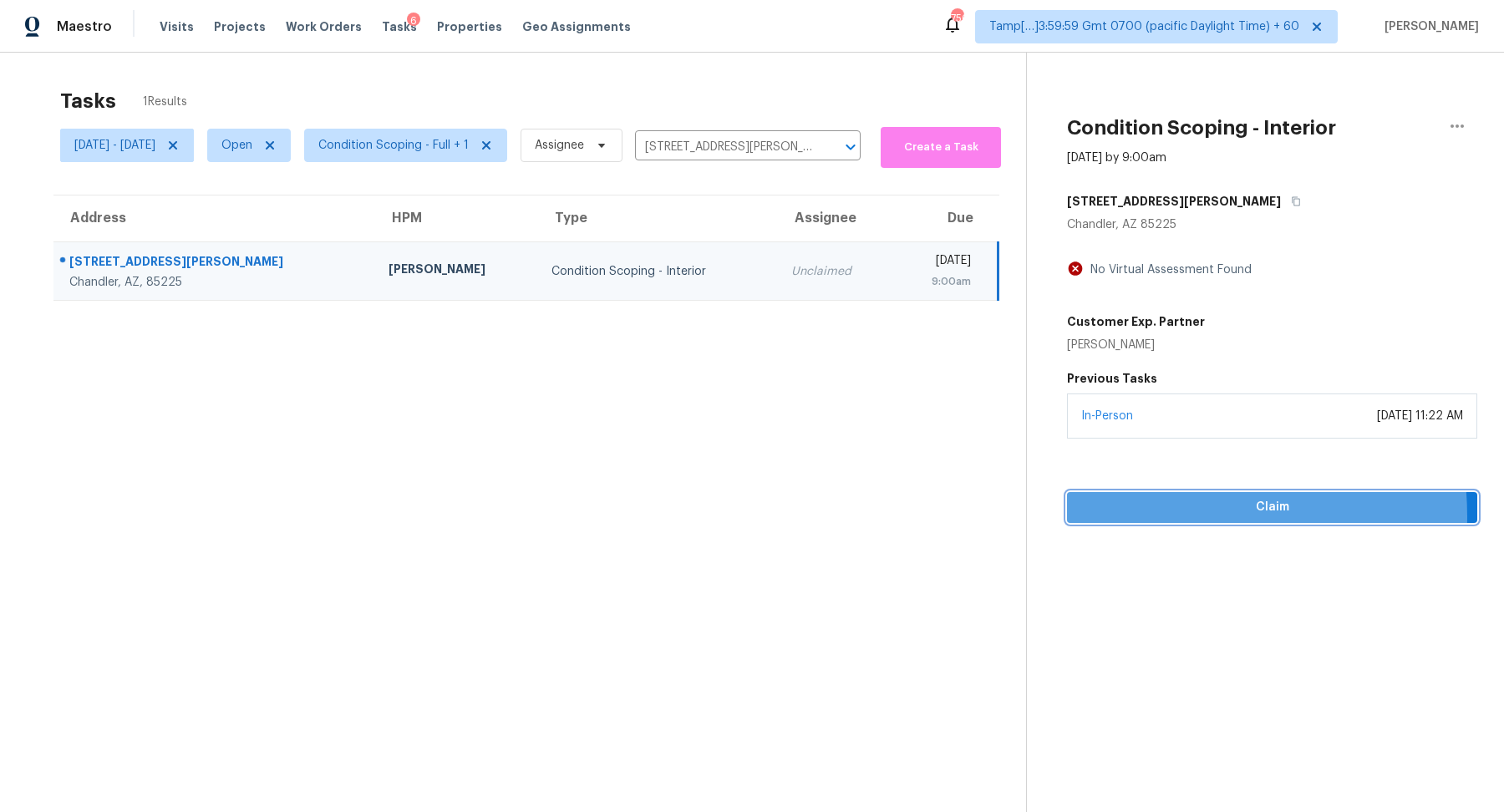
click at [1161, 515] on span "Claim" at bounding box center [1272, 507] width 384 height 21
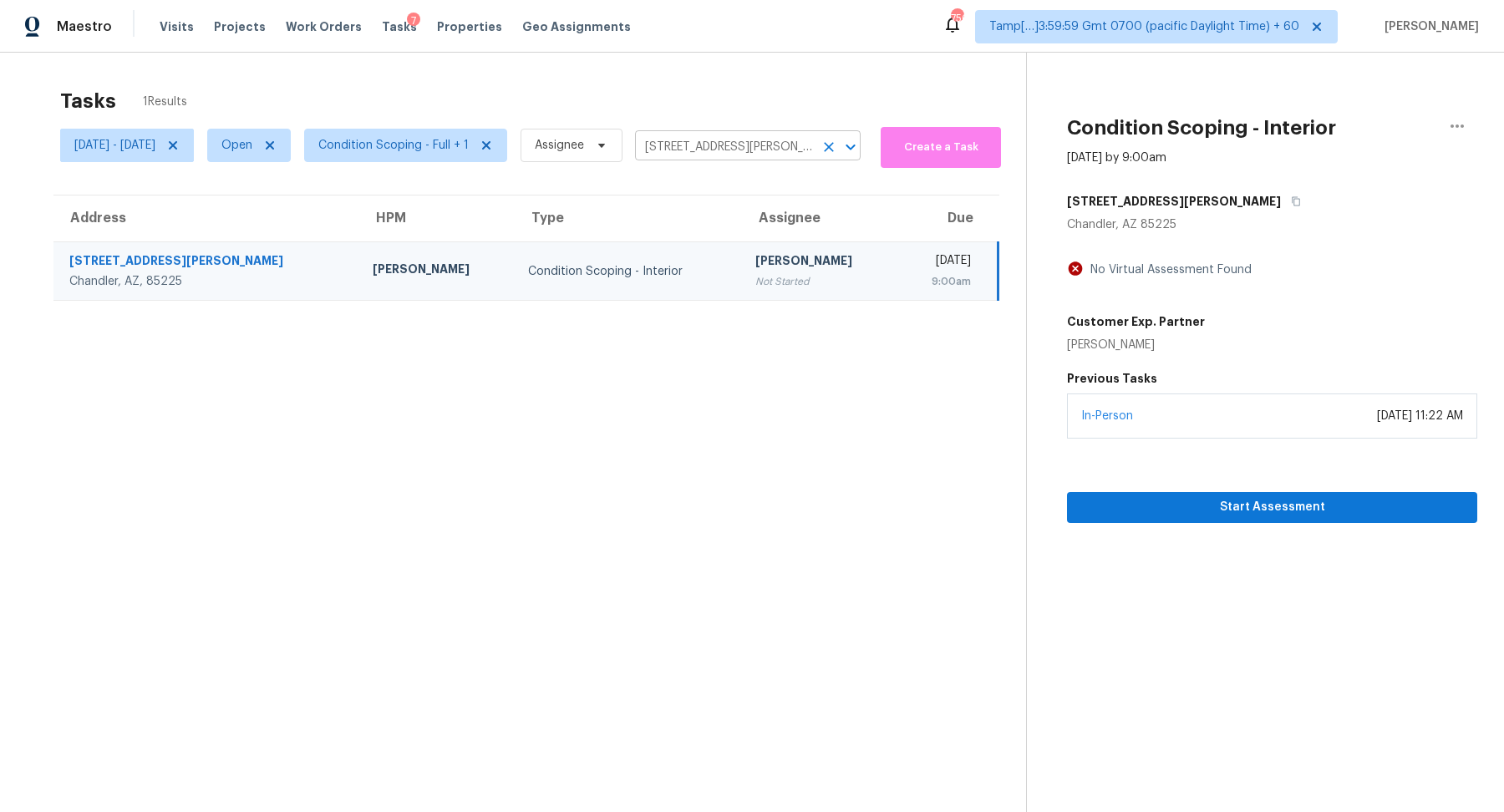
click at [808, 153] on input "1182 E Butler Dr, Chandler, AZ 85225" at bounding box center [723, 148] width 178 height 26
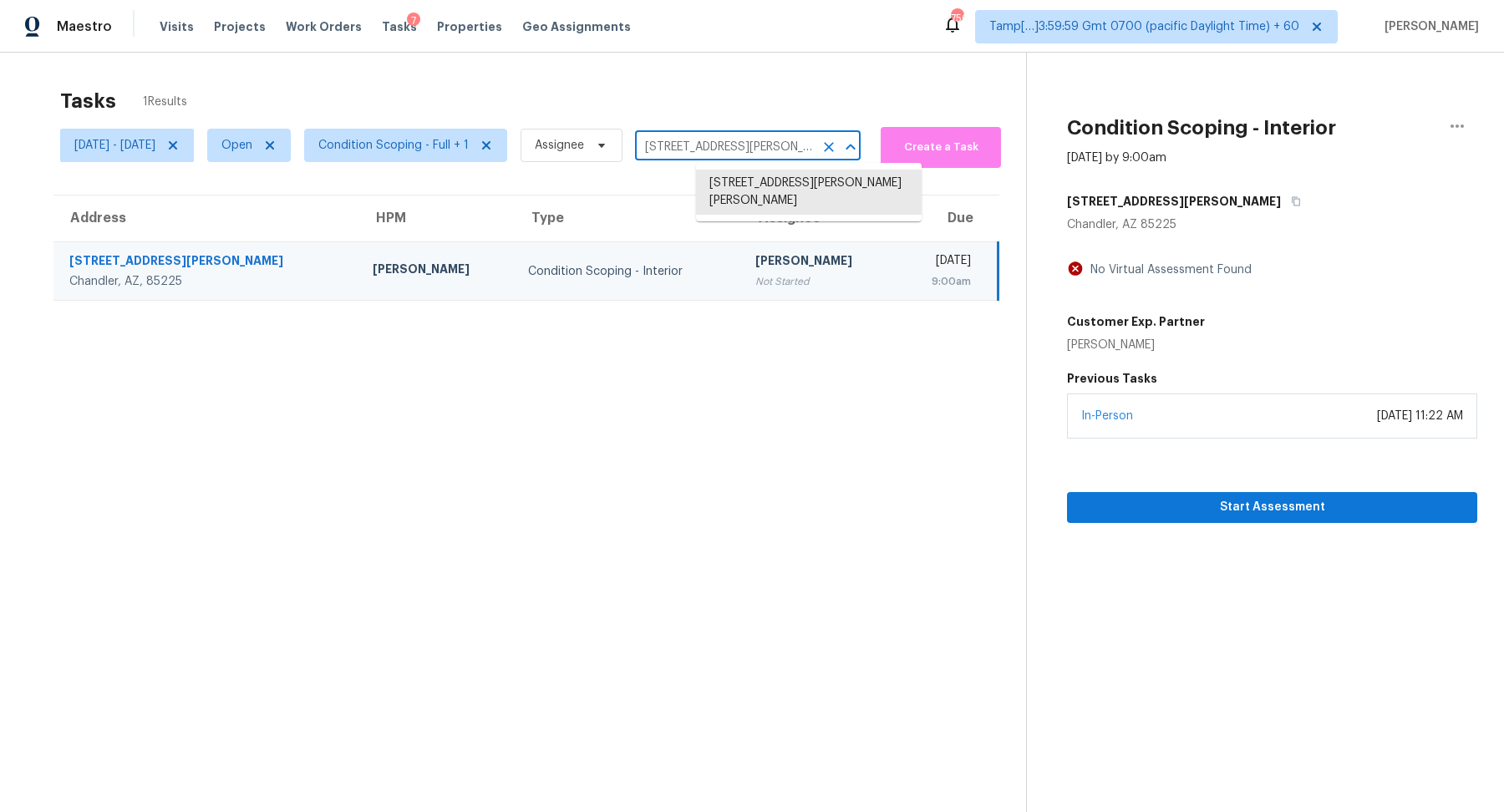
click at [808, 153] on input "1182 E Butler Dr, Chandler, AZ 85225" at bounding box center [723, 148] width 178 height 26
paste input "4773 Bell Cir SE Conyers GA 30094"
type input "4773 Bell Cir SE Conyers GA 30094"
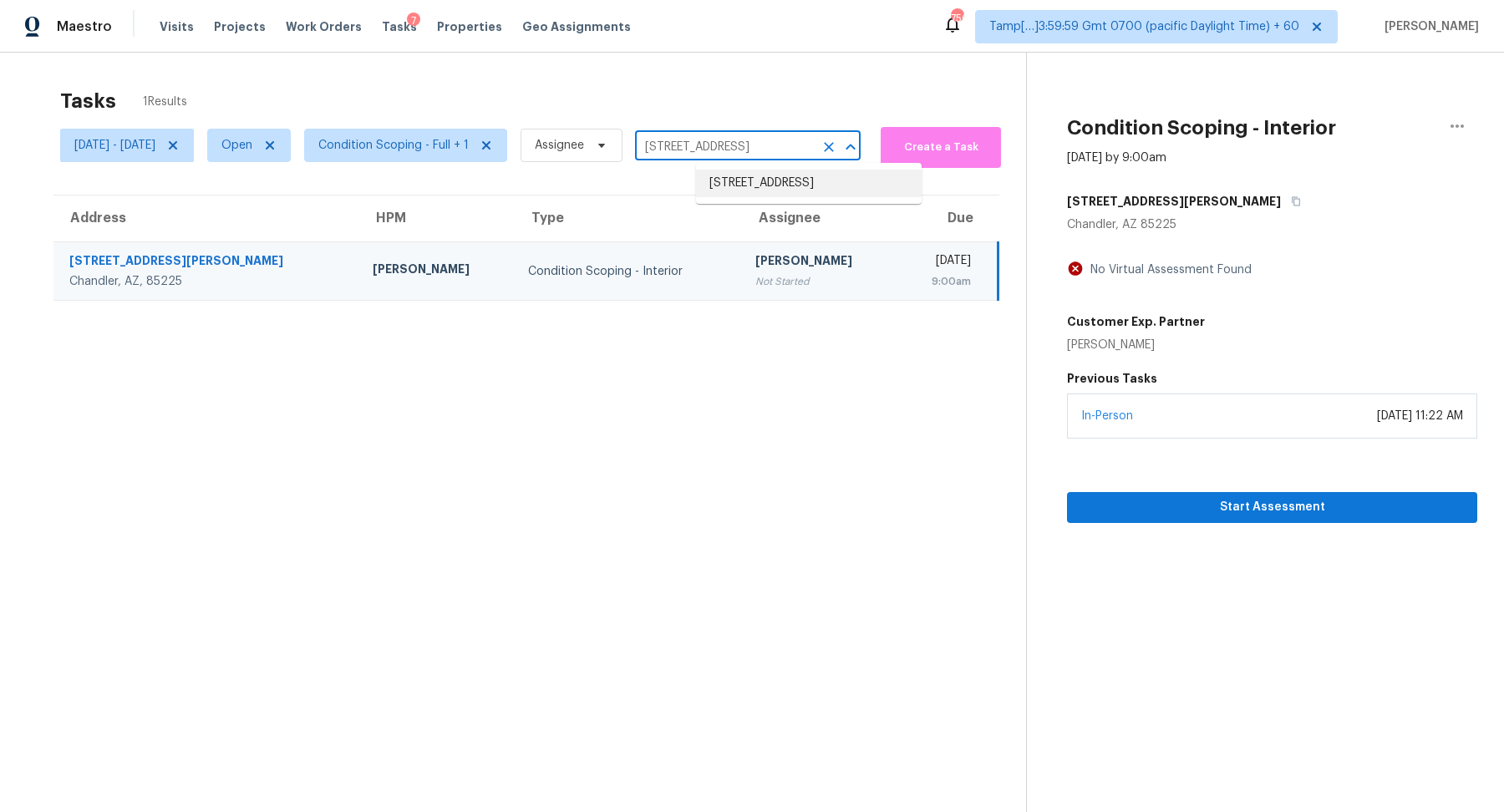
click at [842, 197] on li "4773 Bell Cir SE, Conyers, GA 30094" at bounding box center [809, 183] width 225 height 27
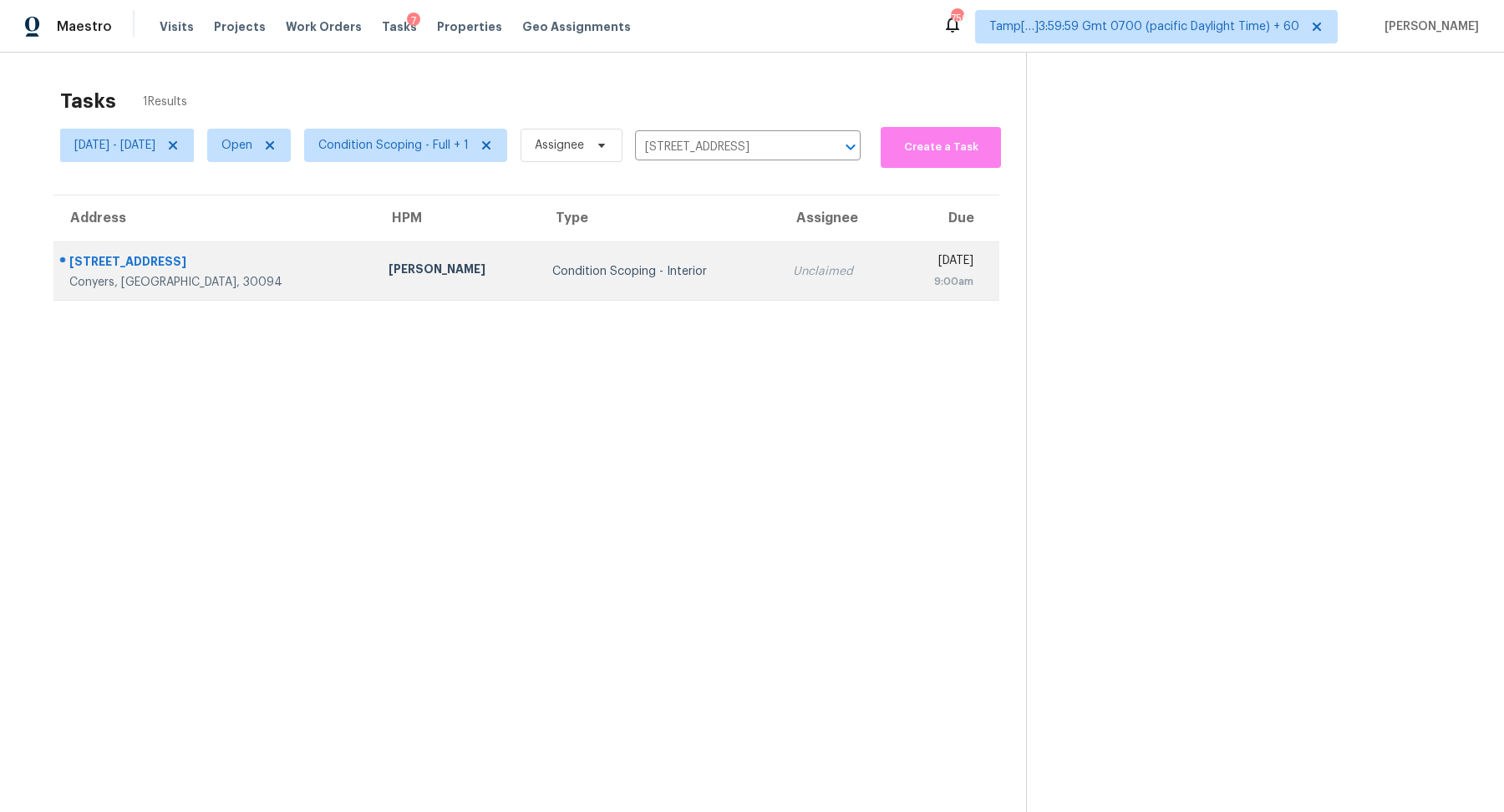
click at [618, 263] on div "Condition Scoping - Interior" at bounding box center [659, 272] width 214 height 16
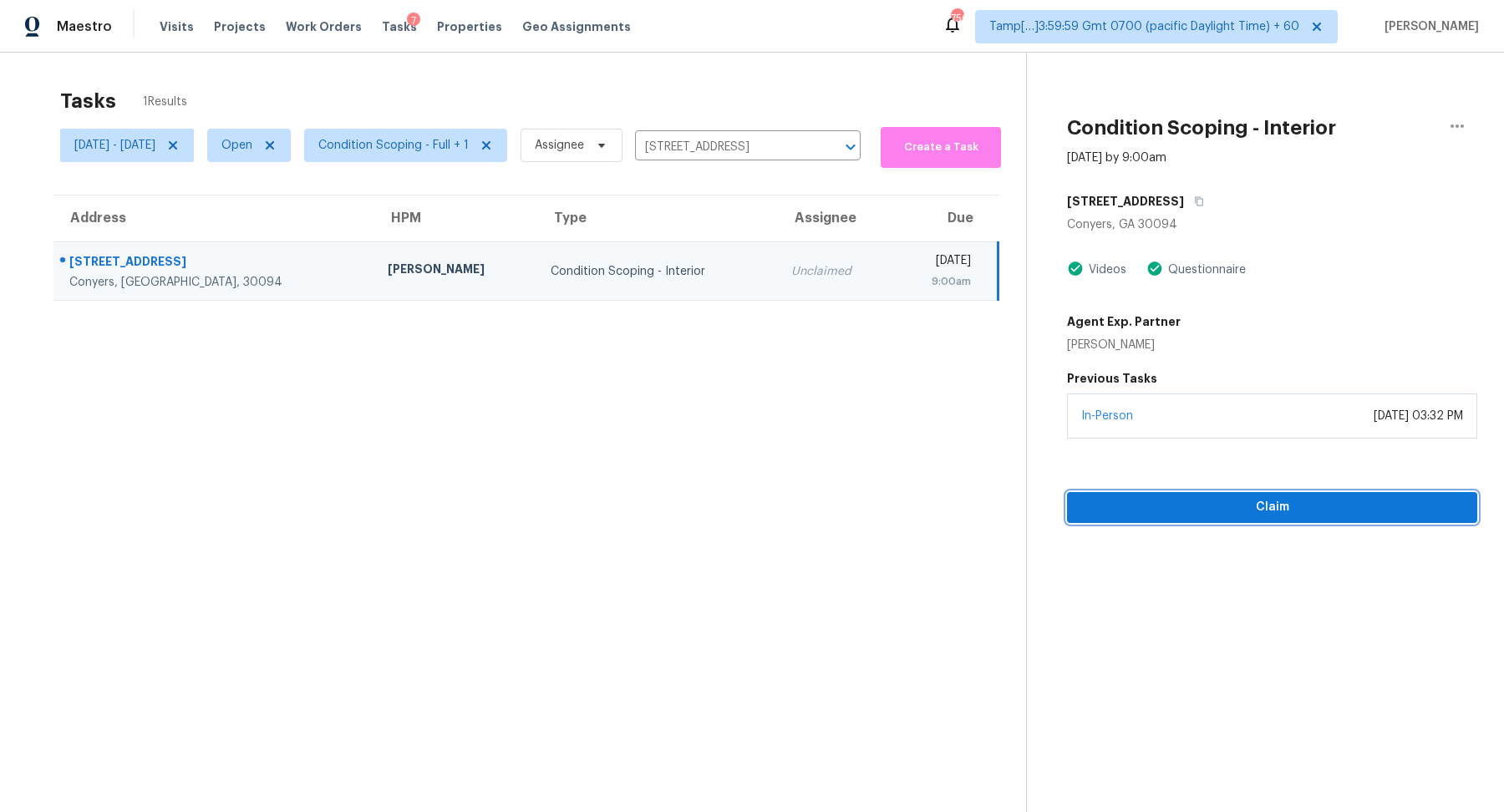
click at [1186, 509] on span "Claim" at bounding box center [1272, 507] width 384 height 21
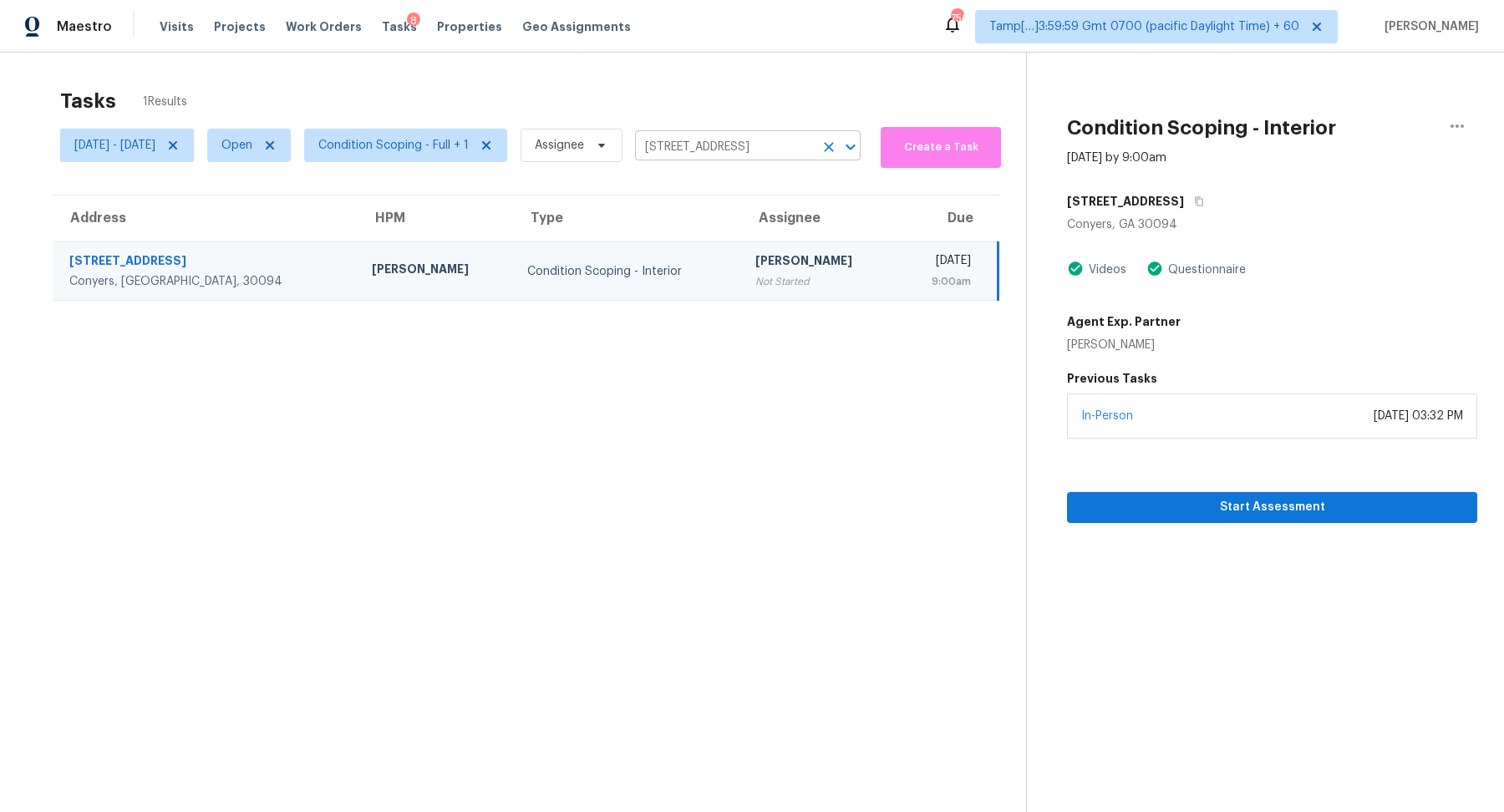
click at [761, 139] on input "4773 Bell Cir SE, Conyers, GA 30094" at bounding box center [723, 148] width 178 height 26
paste input "96557 Commodore Point Dr Yulee FL 32097"
type input "96557 Commodore Point Dr Yulee FL 32097"
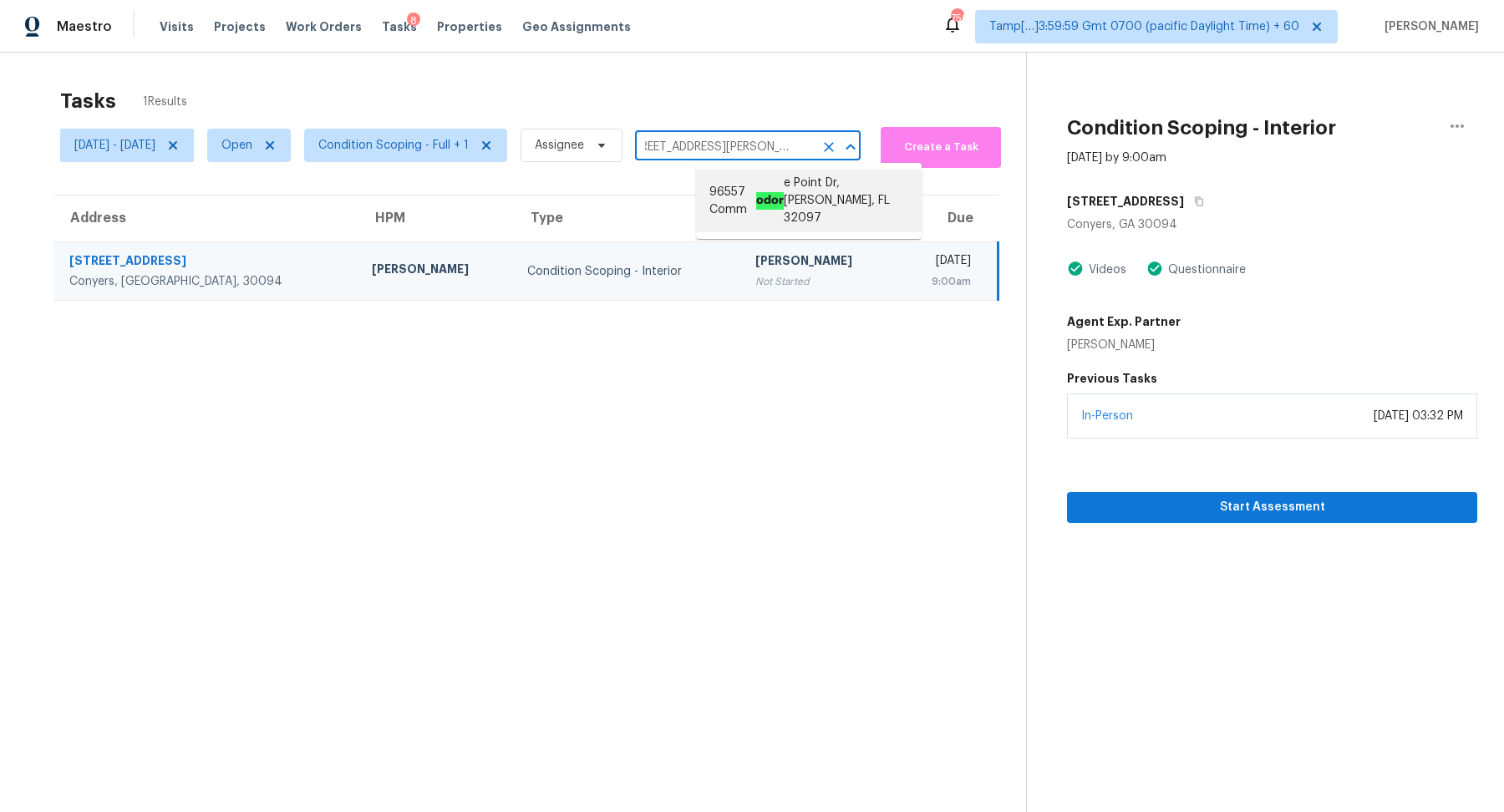
click at [715, 180] on li "96557 Comm odor e Point Dr, Yulee, FL 32097" at bounding box center [809, 200] width 225 height 62
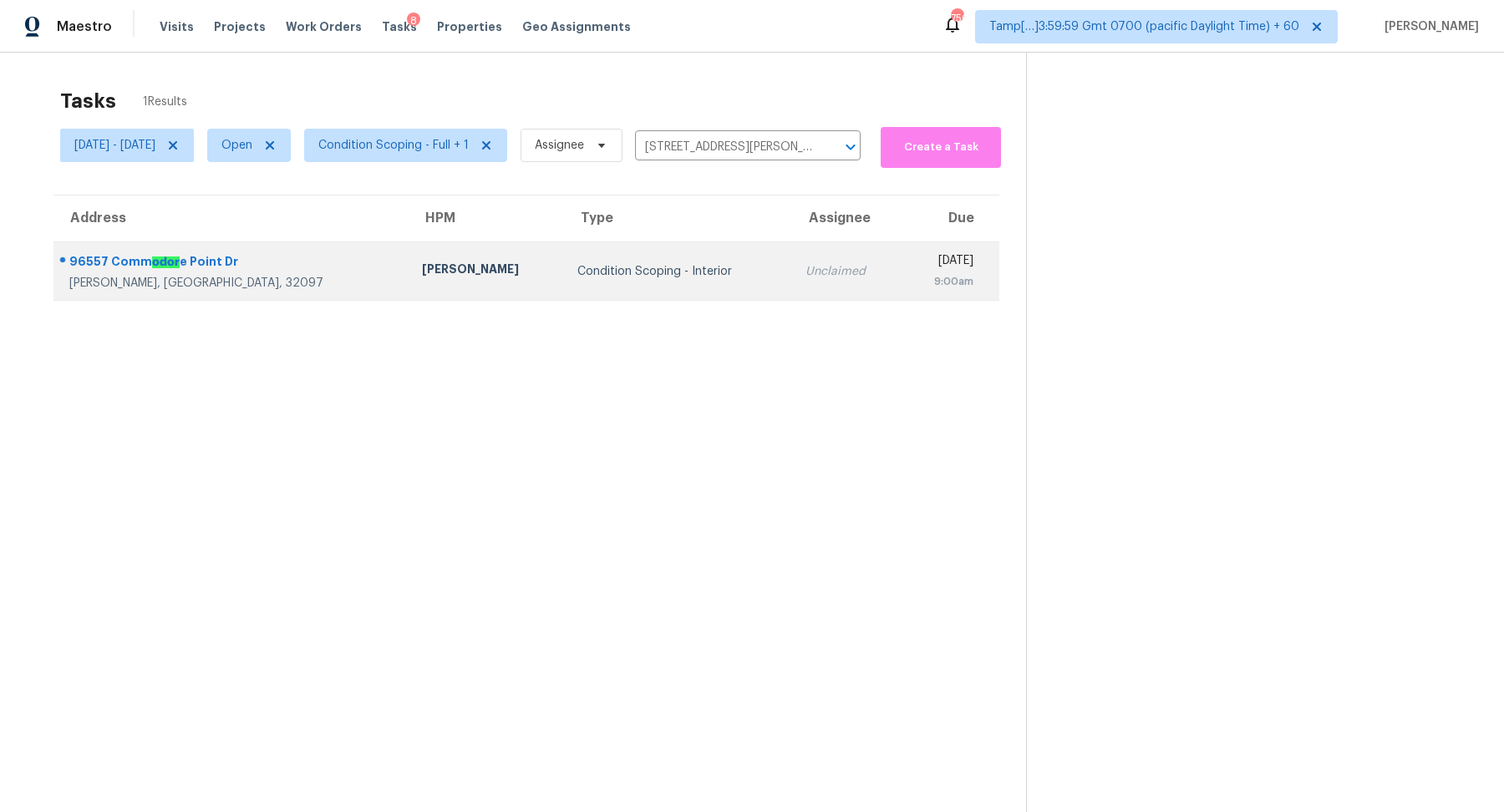
click at [792, 289] on td "Unclaimed" at bounding box center [847, 272] width 110 height 59
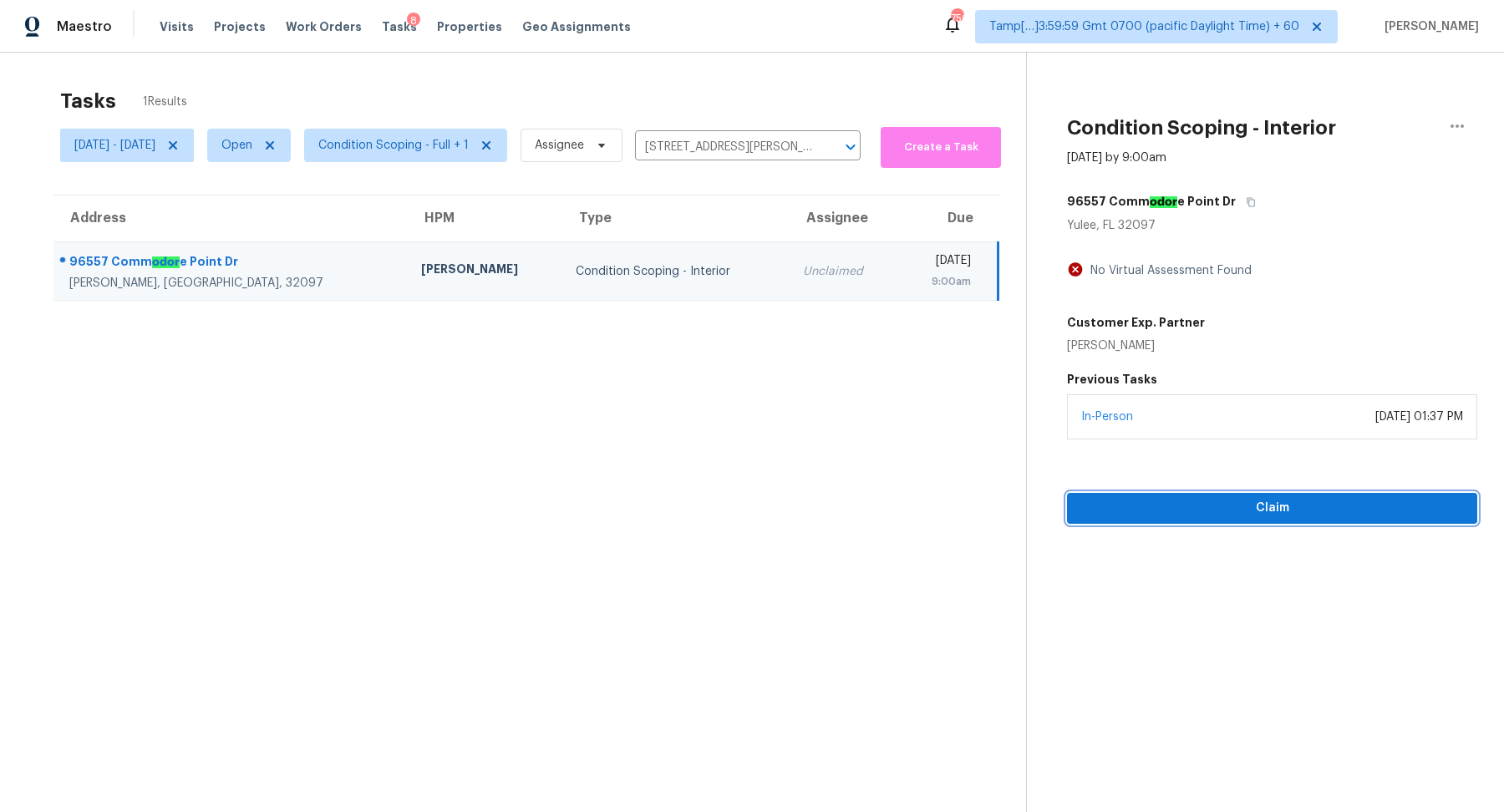
click at [1171, 509] on span "Claim" at bounding box center [1272, 508] width 384 height 21
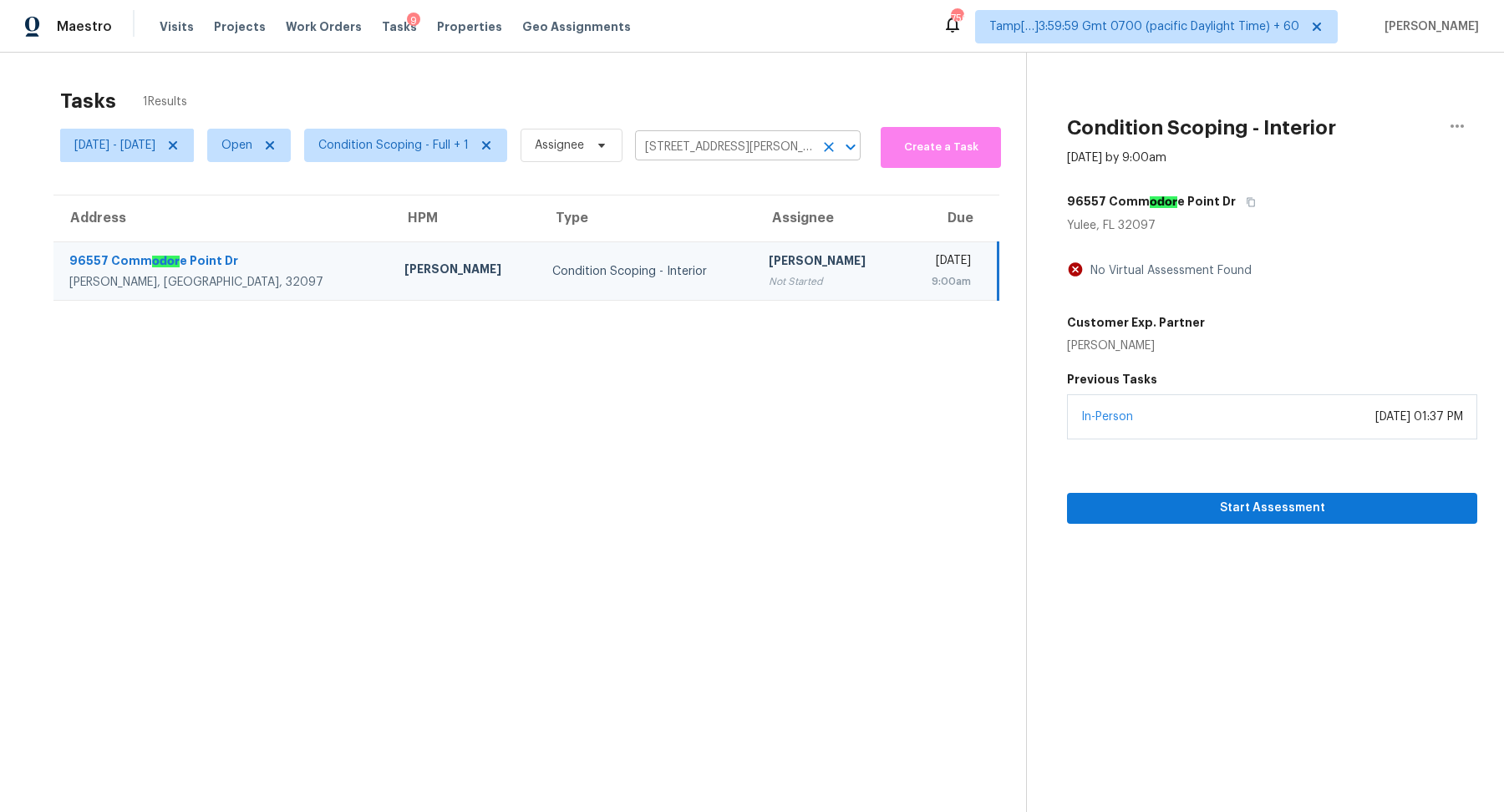
click at [741, 145] on input "96557 Commodore Point Dr, Yulee, FL 32097" at bounding box center [723, 148] width 178 height 26
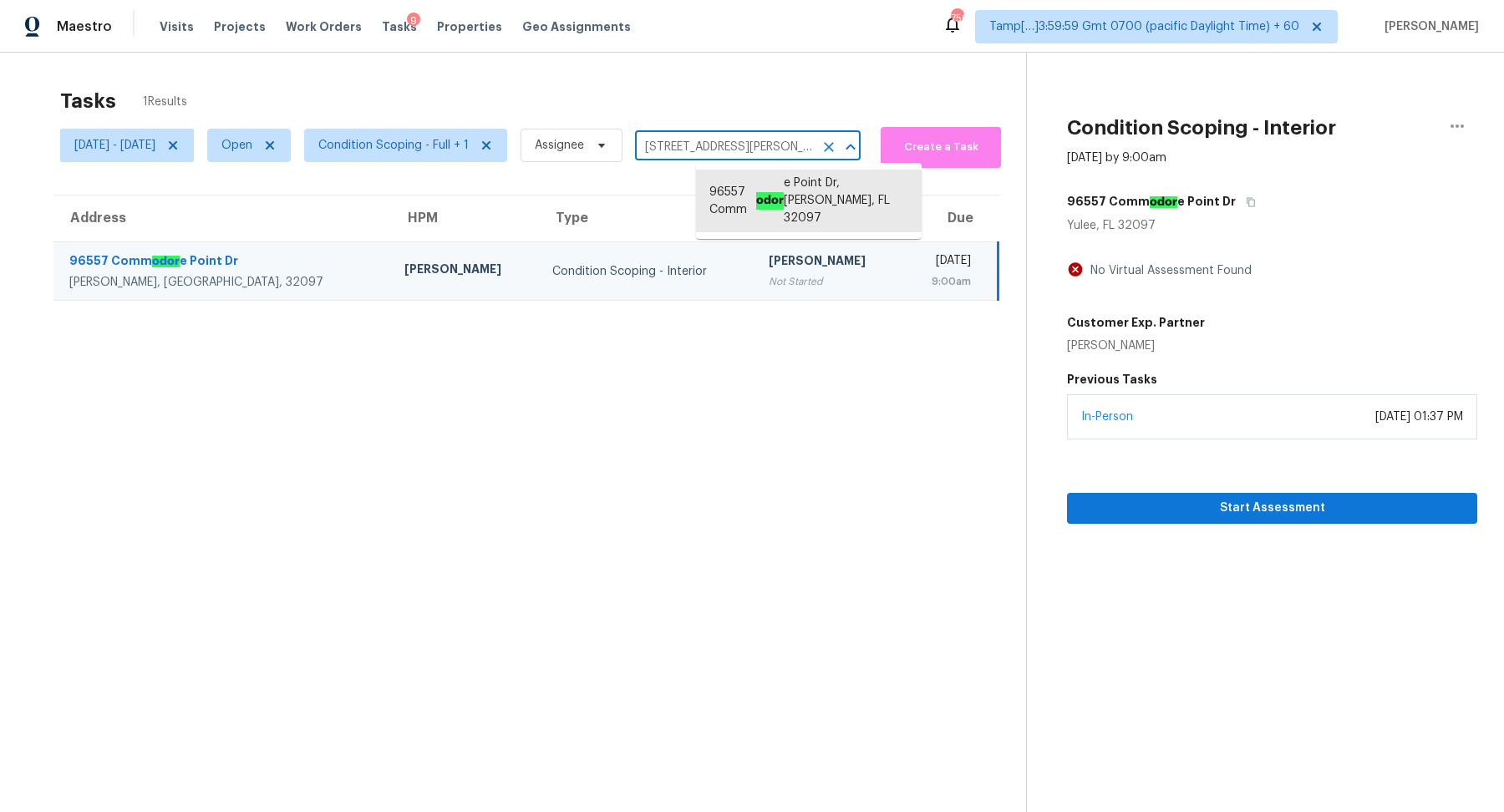
paste input "13307 Crest Lake Dr Hudson FL 34669"
type input "13307 Crest Lake Dr Hudson FL 34669"
click at [796, 177] on li "13307 Crest Lake Dr, Hudson, FL 34669" at bounding box center [809, 183] width 225 height 27
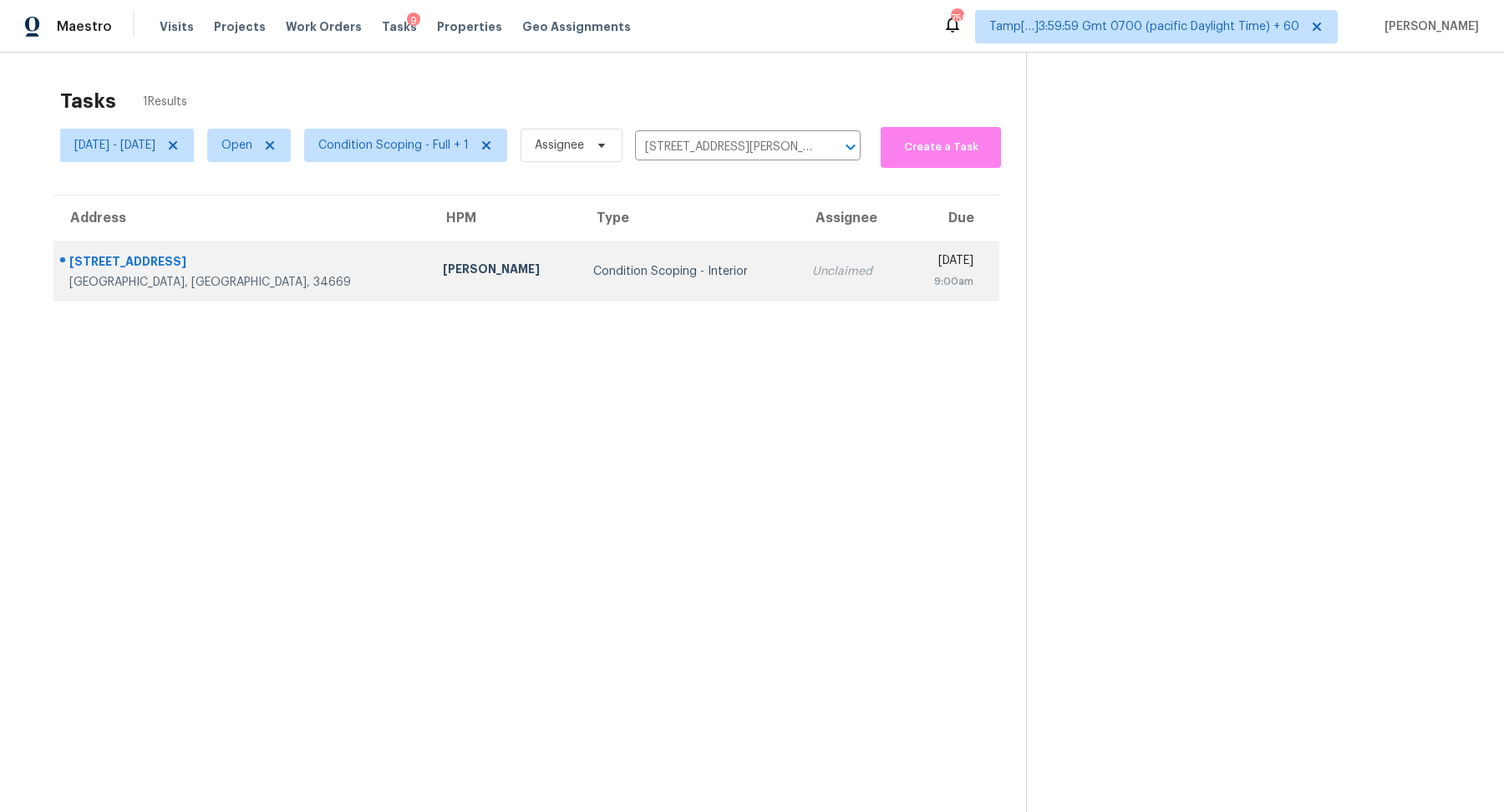
click at [812, 273] on div "Unclaimed" at bounding box center [851, 272] width 79 height 16
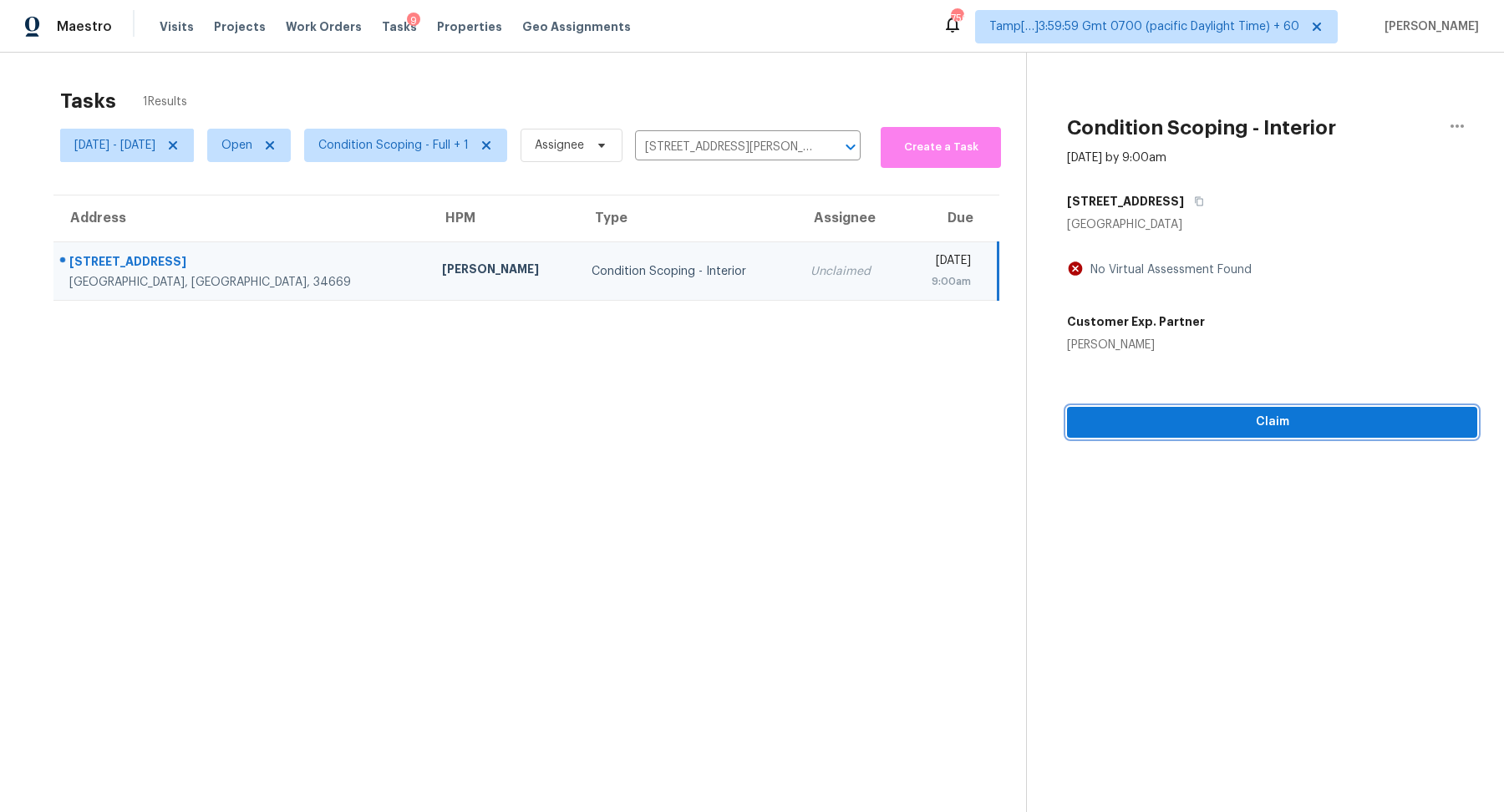
click at [1164, 414] on span "Claim" at bounding box center [1272, 422] width 384 height 21
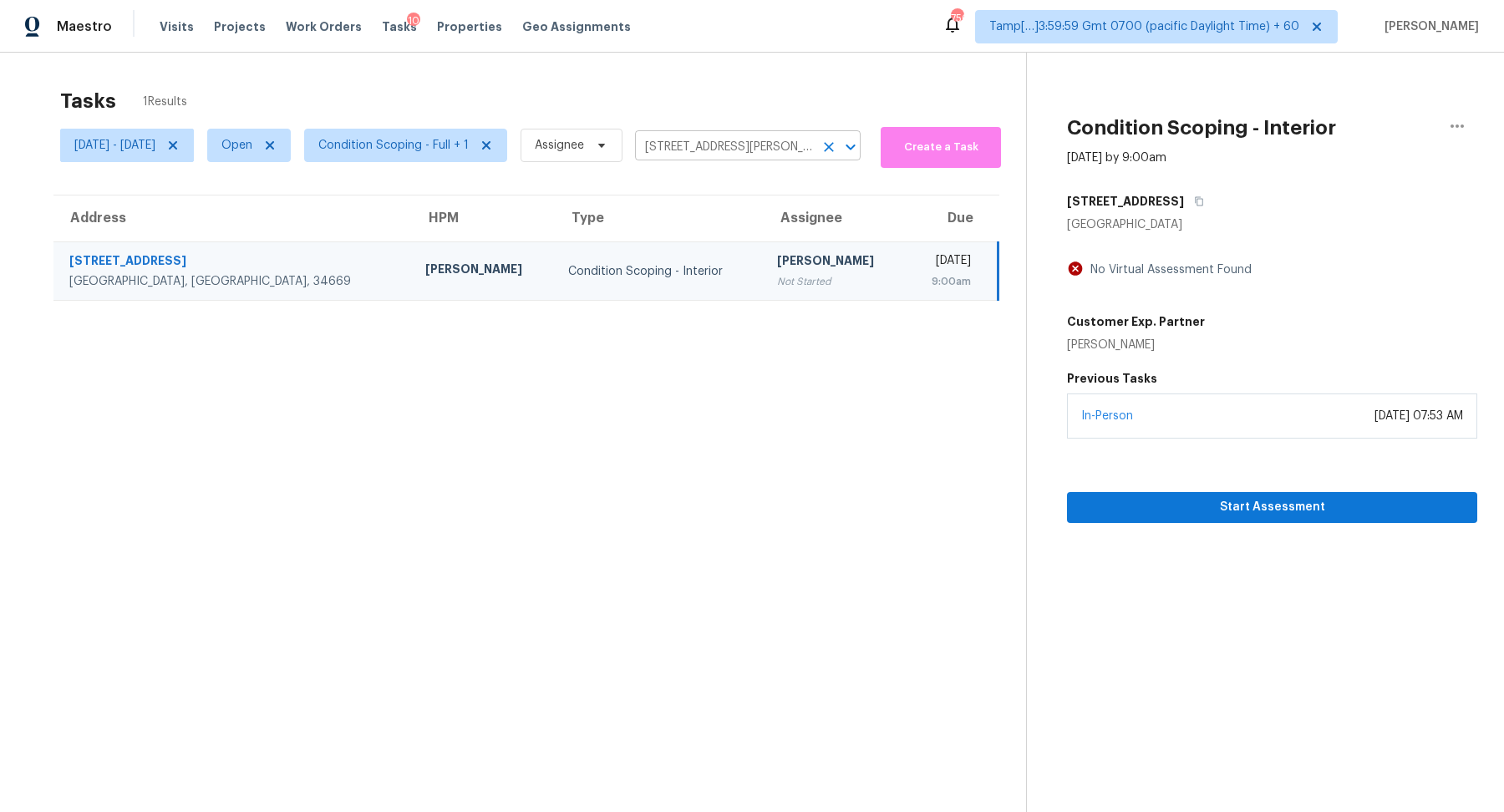
click at [791, 149] on input "13307 Crest Lake Dr, Hudson, FL 34669" at bounding box center [723, 148] width 178 height 26
paste input "6624 Belvoir Ct Concord Township OH 44077"
type input "6624 Belvoir Ct Concord Township OH 44077"
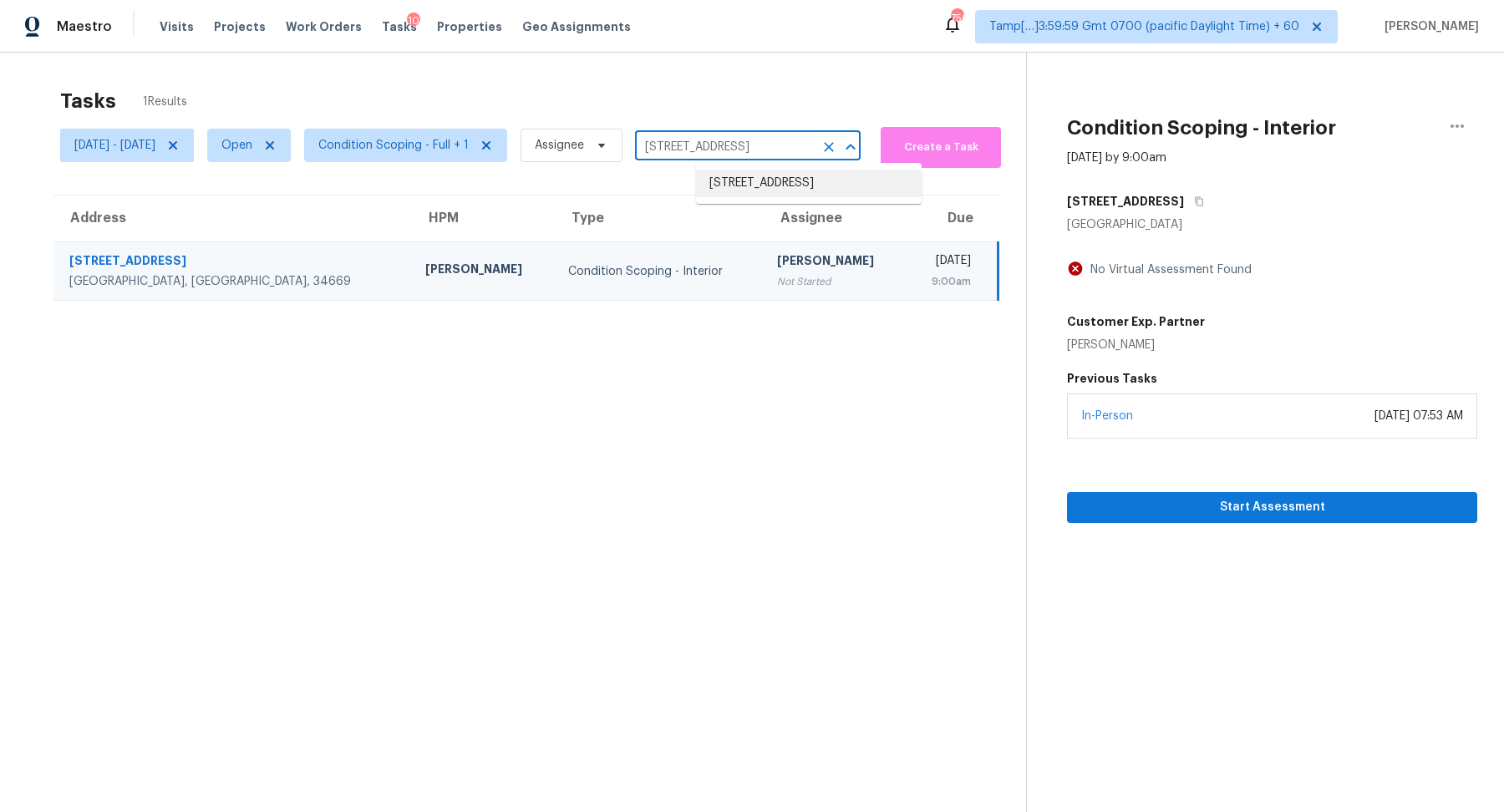
click at [776, 176] on li "6624 Belvoir Ct, Concord Township, OH 44077" at bounding box center [809, 183] width 225 height 27
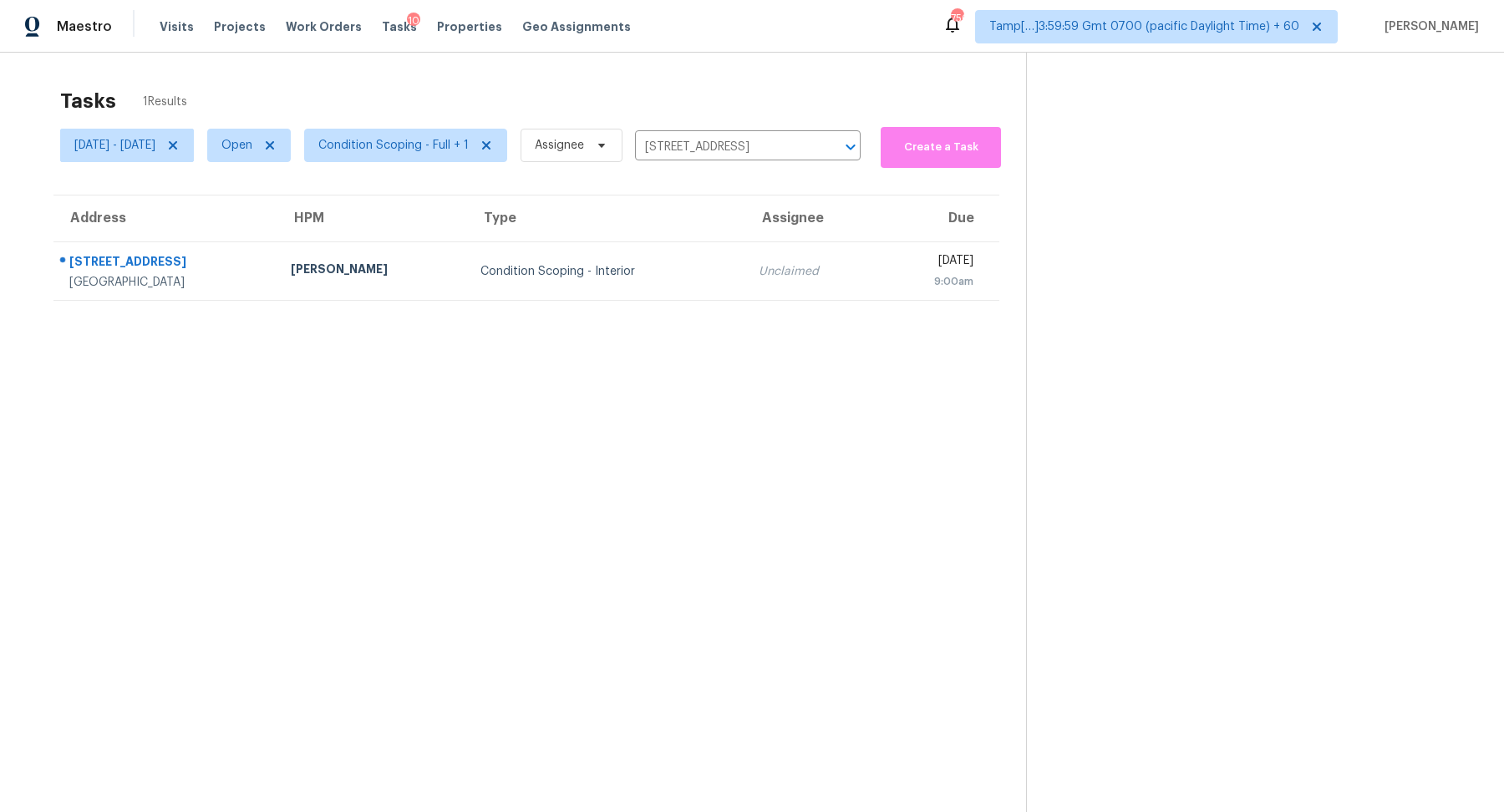
click at [656, 277] on div "Condition Scoping - Interior" at bounding box center [607, 272] width 252 height 16
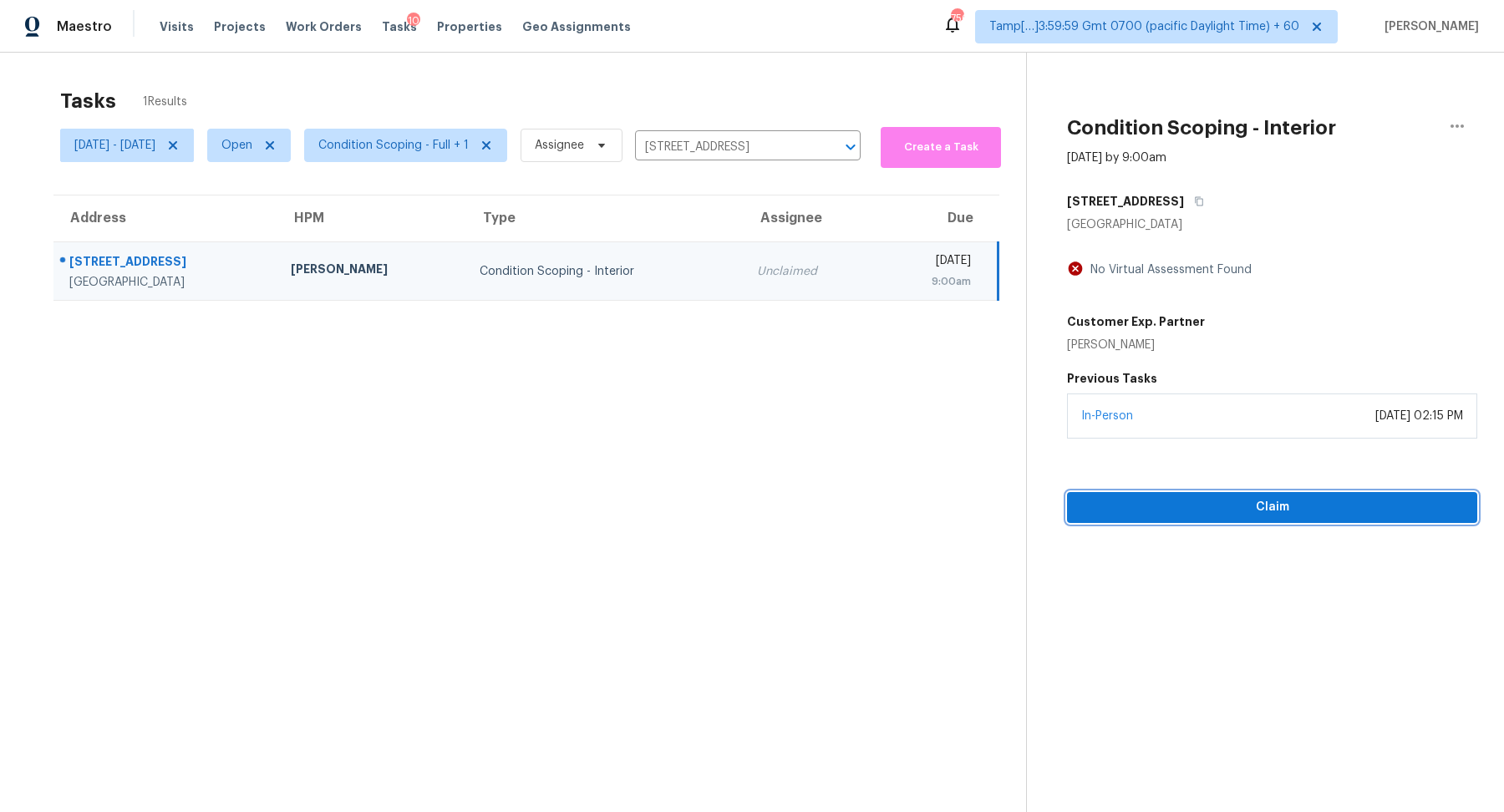
click at [1245, 493] on button "Claim" at bounding box center [1271, 507] width 410 height 31
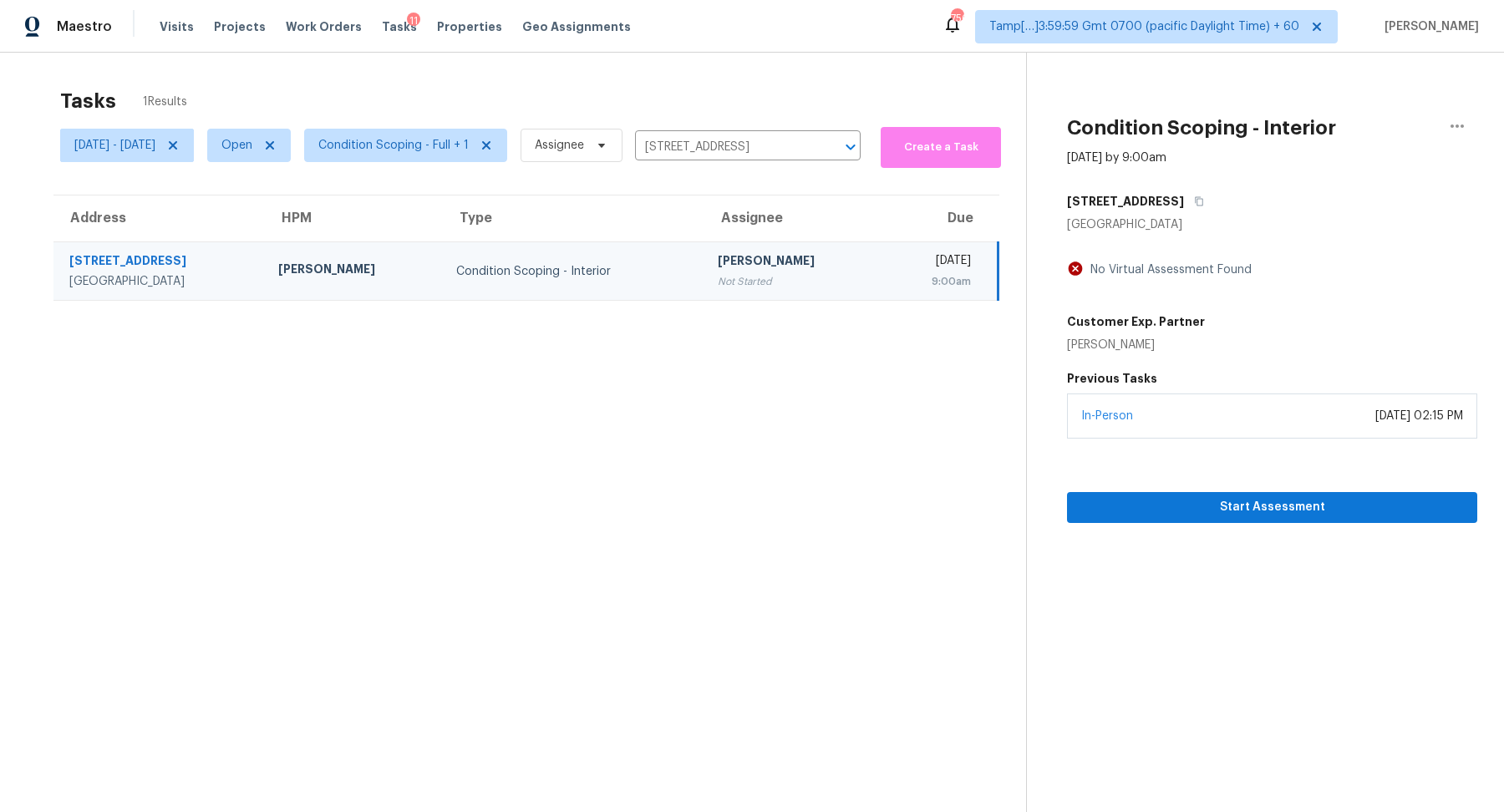
click at [784, 163] on div "Wed, Sep 10 - Wed, Sep 10 Open Condition Scoping - Full + 1 Assignee 6624 Belvo…" at bounding box center [460, 146] width 800 height 45
click at [801, 146] on input "6624 Belvoir Ct, Concord Township, OH 44077" at bounding box center [723, 148] width 178 height 26
paste input "18293 Birwood St Detroit MI 48221"
type input "18293 Birwood St Detroit MI 48221"
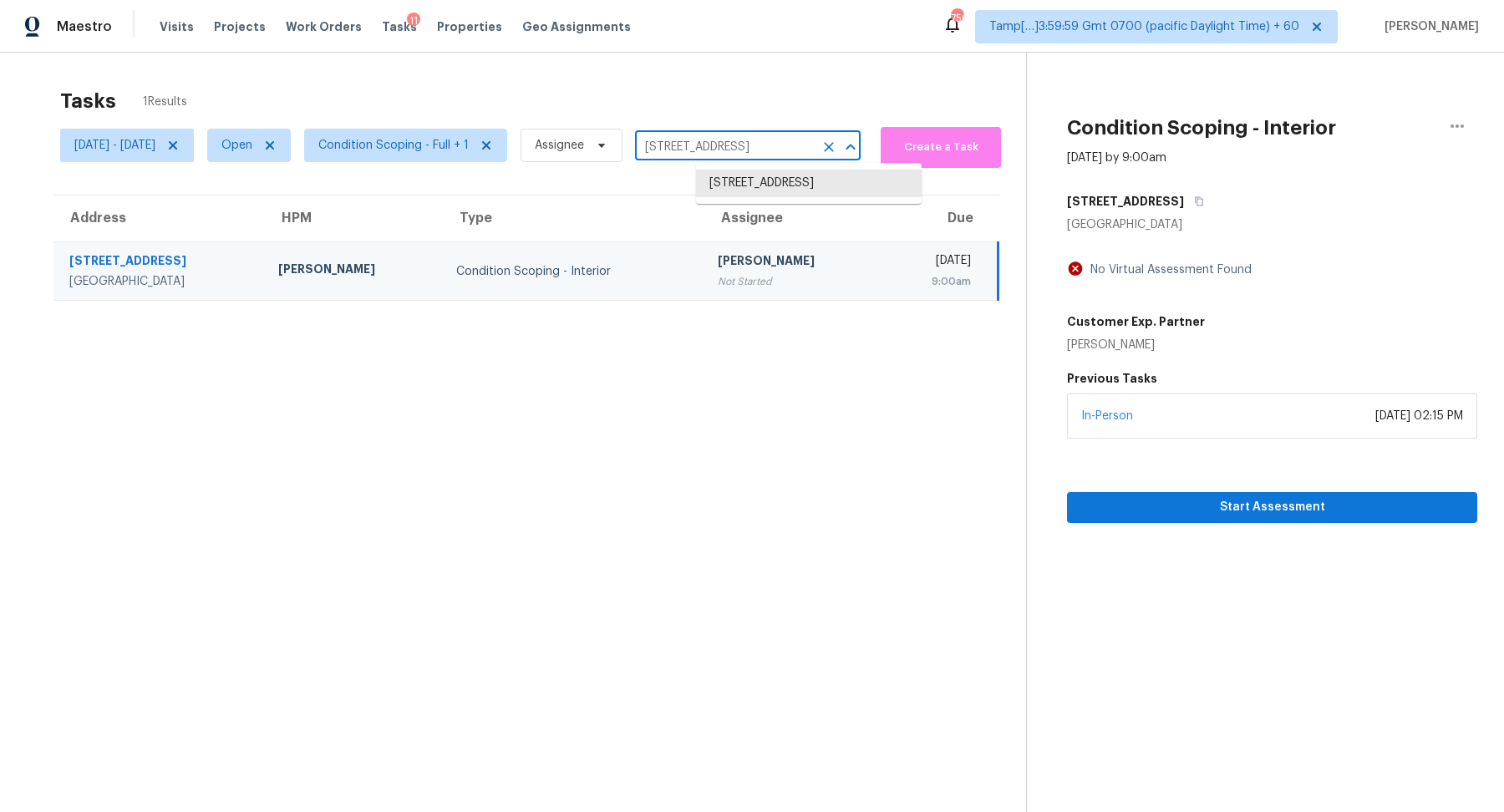
scroll to position [0, 17]
click at [793, 191] on li "18293 Birwood St, Detroit, MI 48221" at bounding box center [809, 183] width 225 height 27
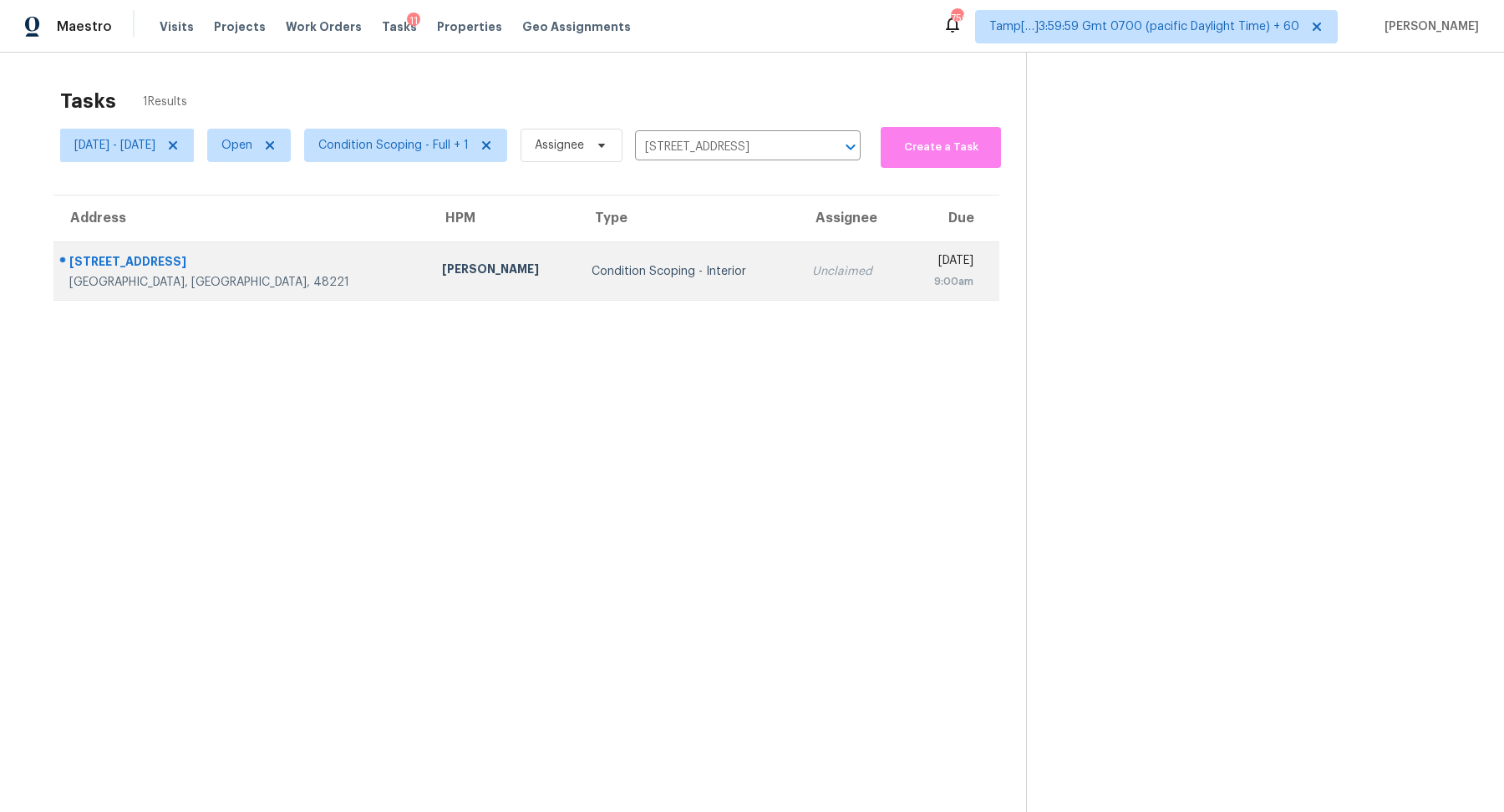
click at [812, 269] on div "Unclaimed" at bounding box center [851, 272] width 79 height 16
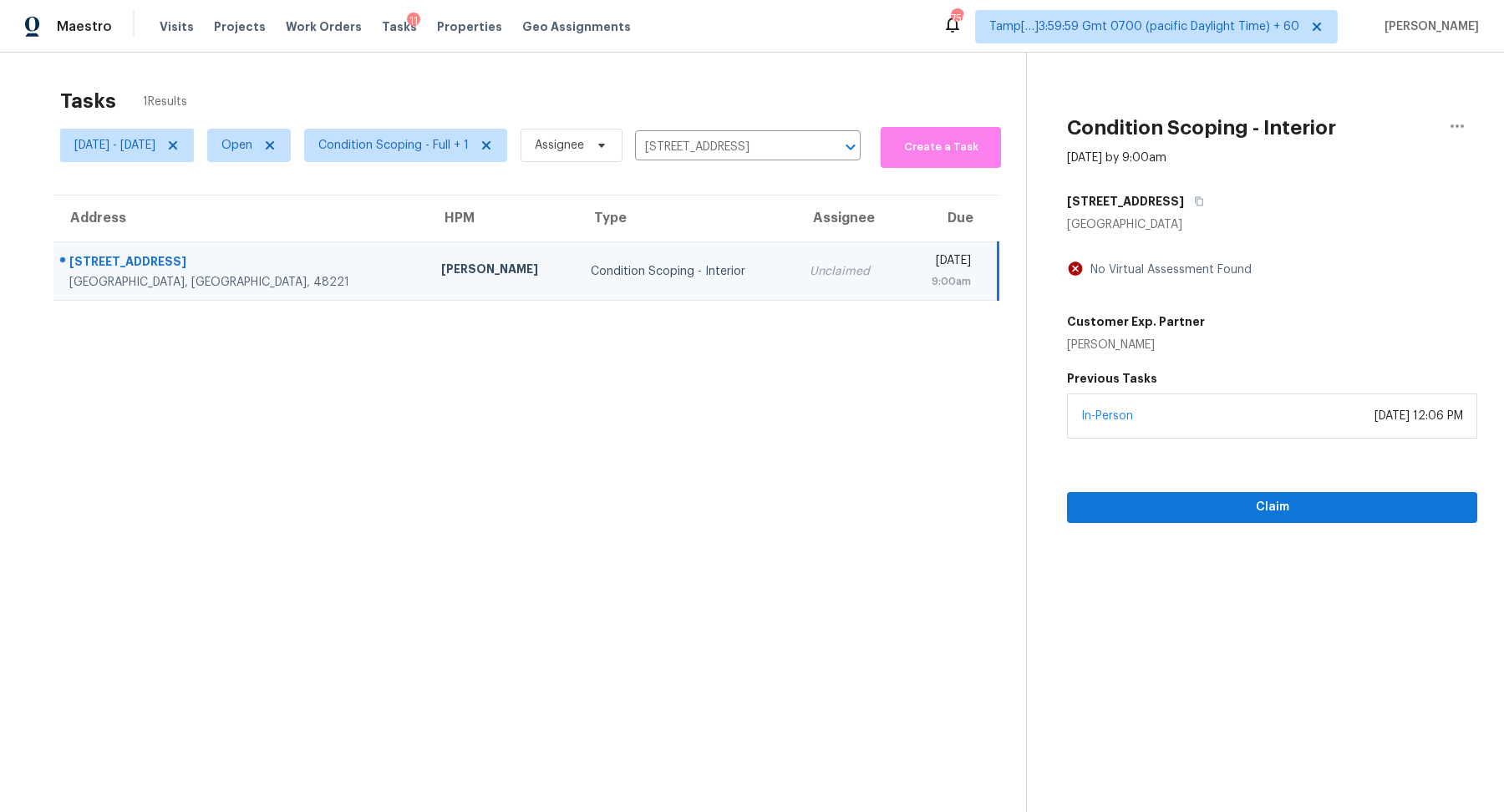
click at [1227, 430] on div "In-Person September 09, 2025 at 12:06 PM" at bounding box center [1271, 416] width 410 height 45
click at [1218, 491] on div "Claim" at bounding box center [1271, 480] width 410 height 84
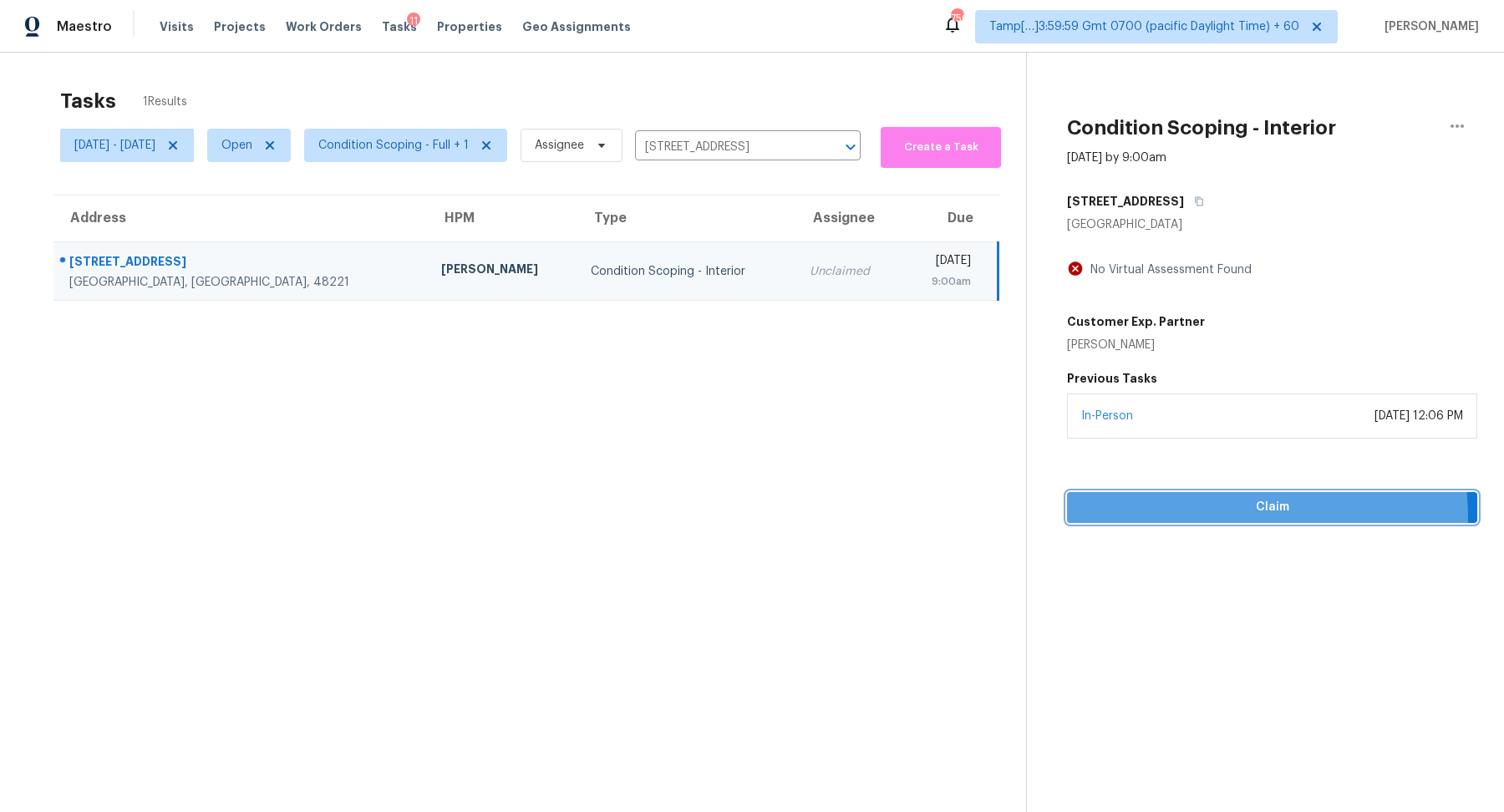
click at [1194, 518] on button "Claim" at bounding box center [1271, 507] width 410 height 31
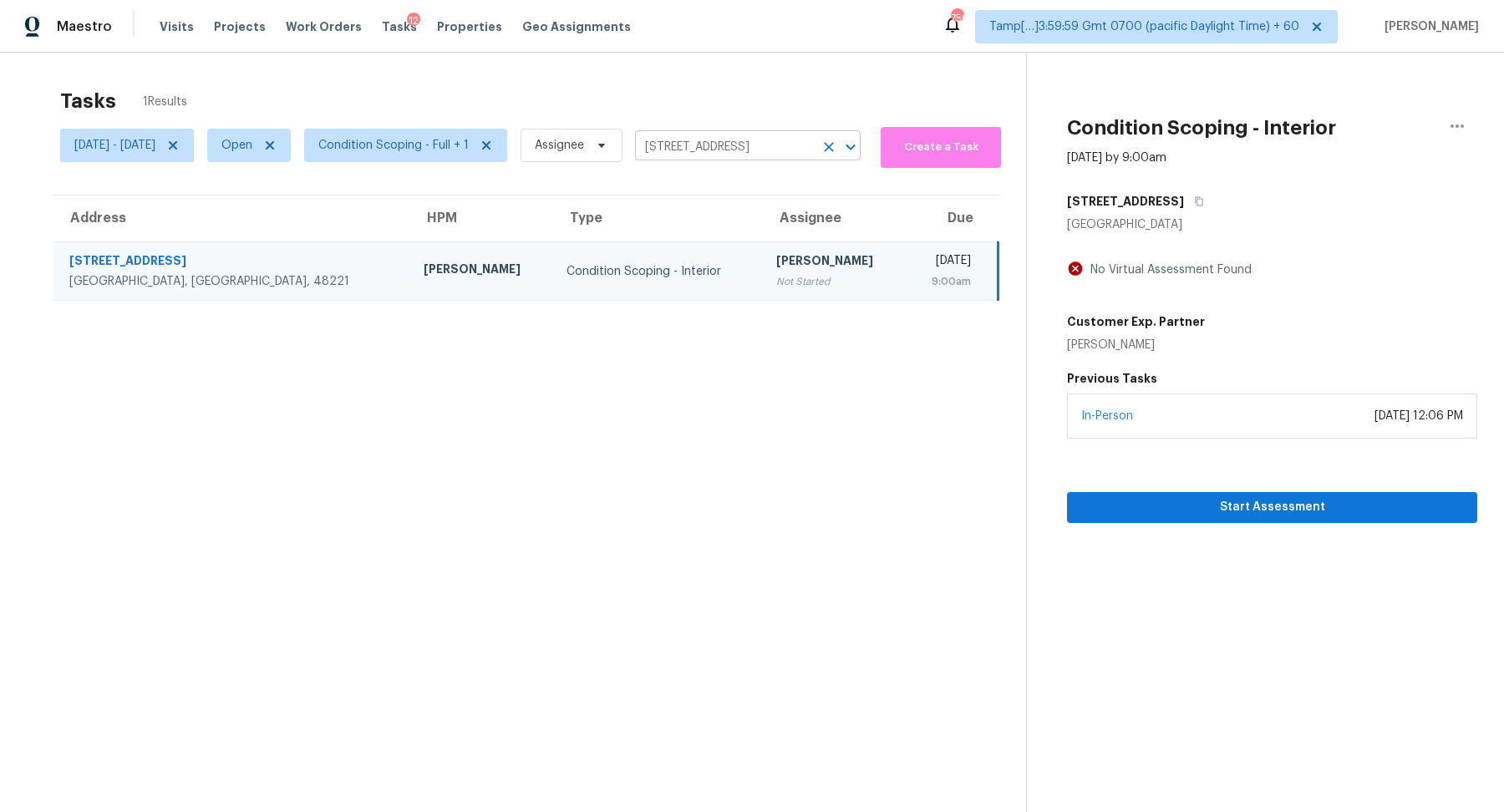
click at [725, 135] on input "18293 Birwood St, Detroit, MI 48221" at bounding box center [723, 148] width 178 height 26
paste input "72 Tinica Way Newnan GA 30263"
type input "172 Tinica Way Newnan GA 30263"
click at [752, 190] on li "172 Tinica Way, Newnan, GA 30263" at bounding box center [809, 183] width 225 height 27
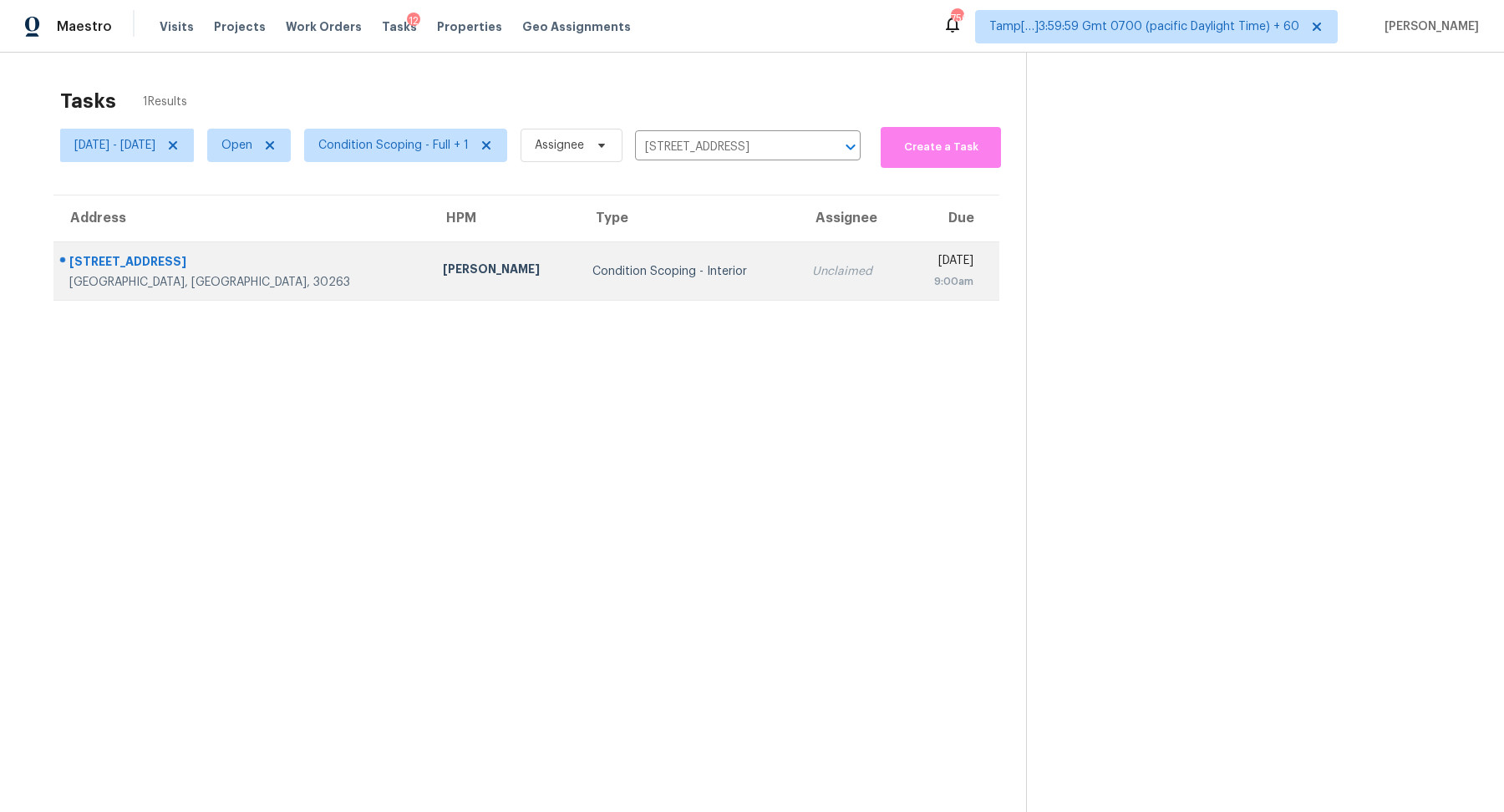
click at [924, 276] on div "9:00am" at bounding box center [945, 282] width 56 height 16
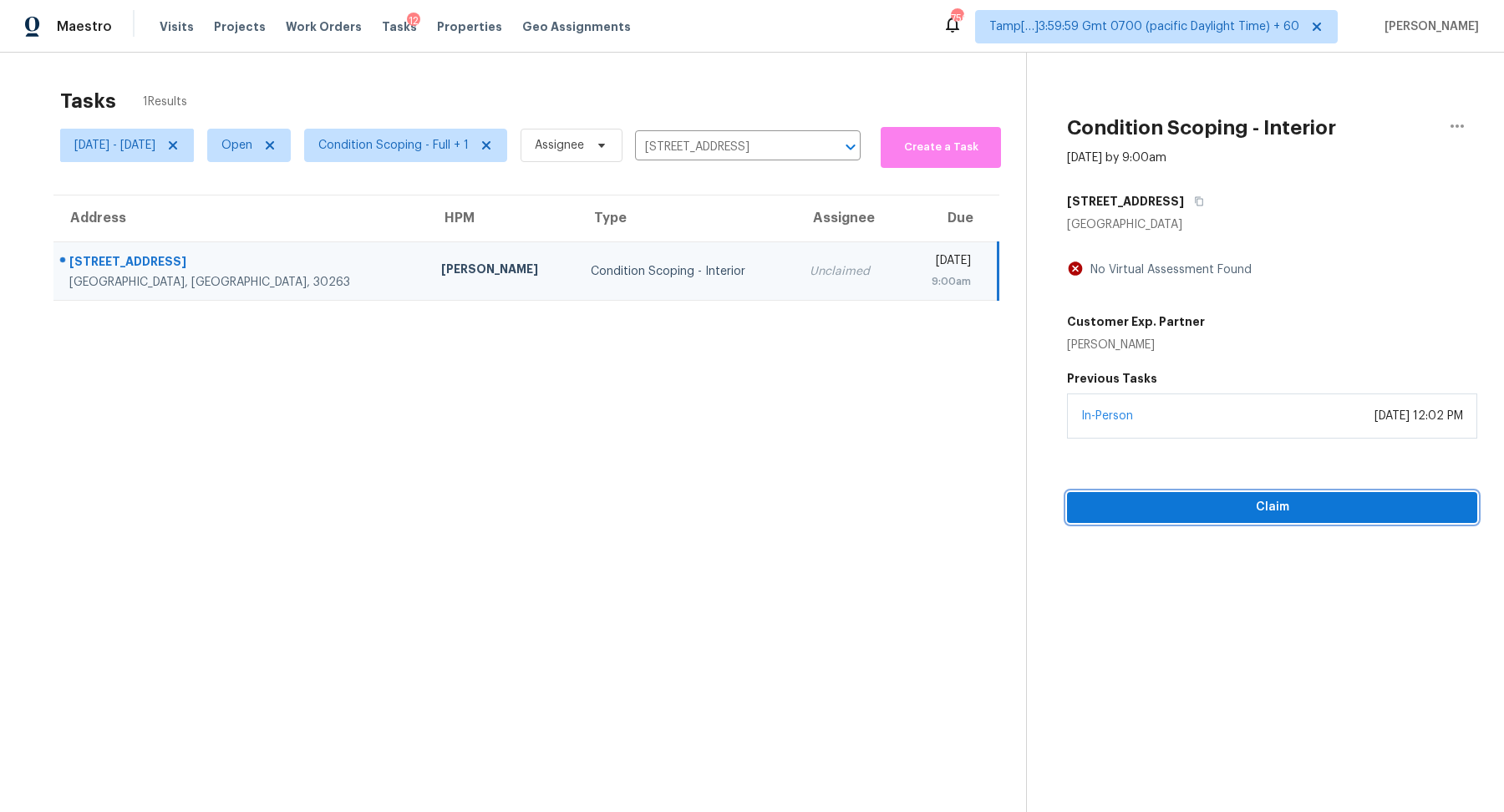
click at [1257, 510] on span "Claim" at bounding box center [1272, 507] width 384 height 21
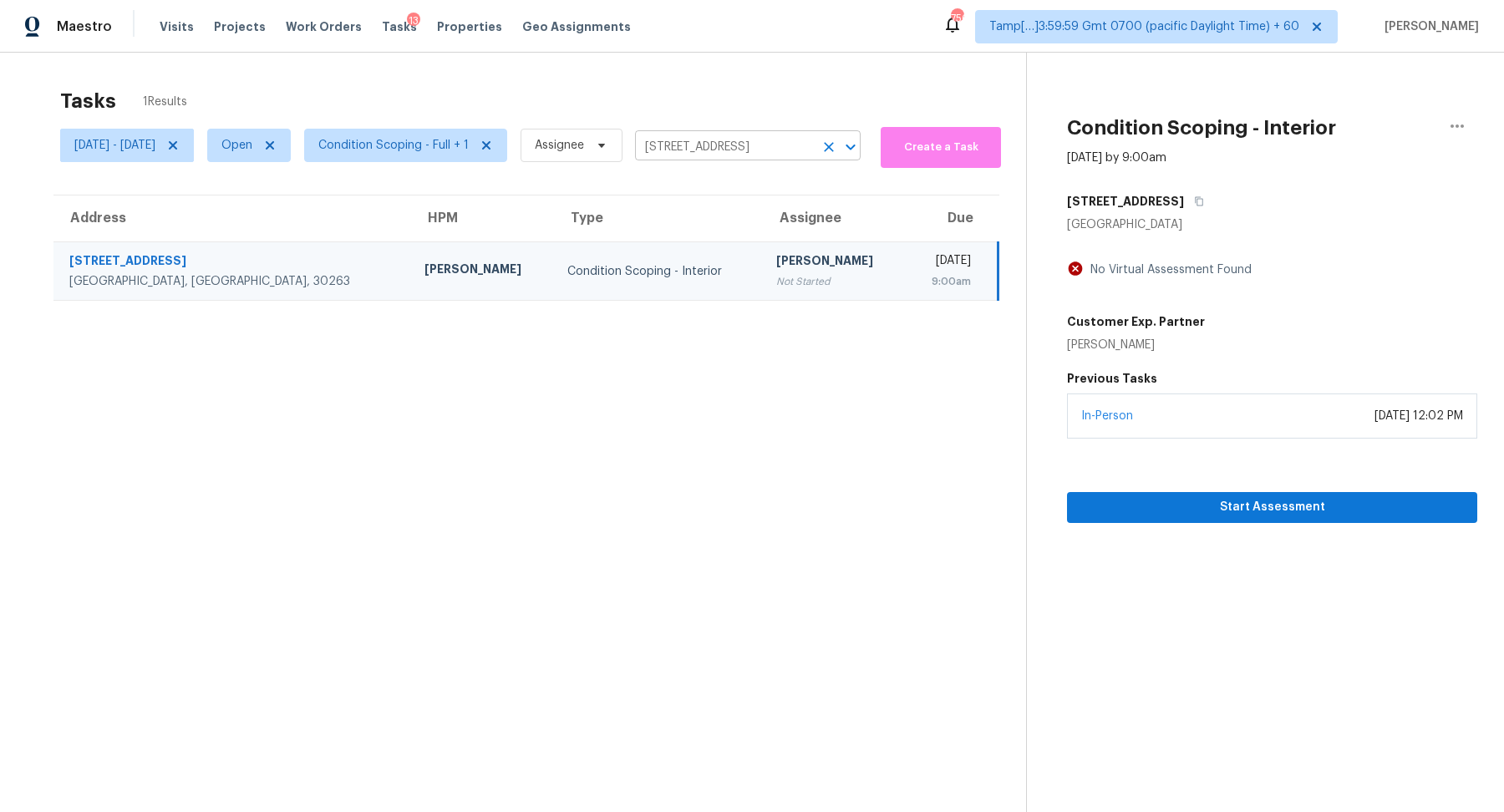
click at [736, 135] on input "172 Tinica Way, Newnan, GA 30263" at bounding box center [723, 148] width 178 height 26
paste input "2126 Rolling Hills Rd Columbia SC 29210"
type input "2126 Rolling Hills Rd Columbia SC 29210"
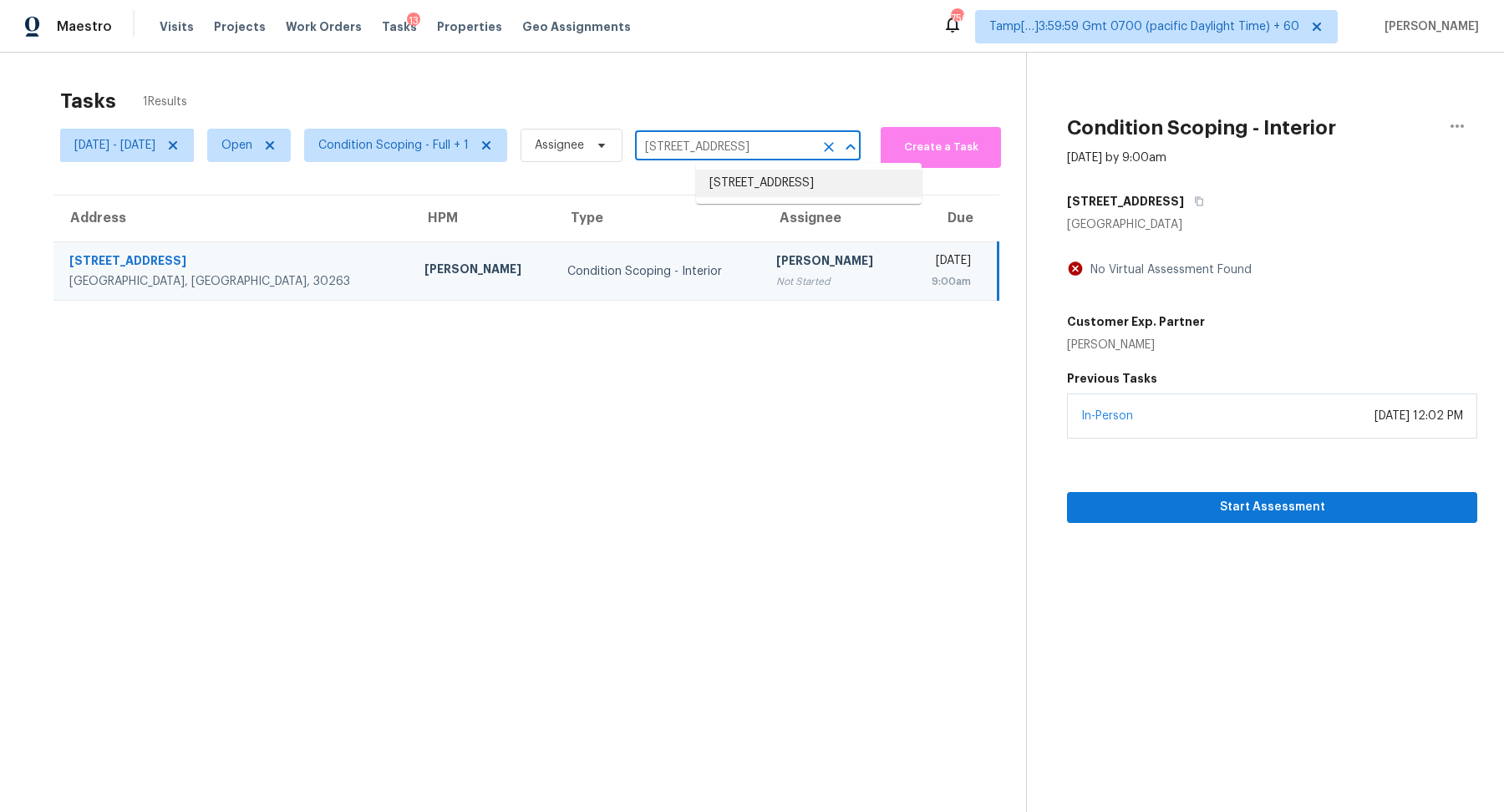
click at [780, 192] on li "2126 Rolling Hills Rd, Columbia, SC 29210" at bounding box center [809, 183] width 225 height 27
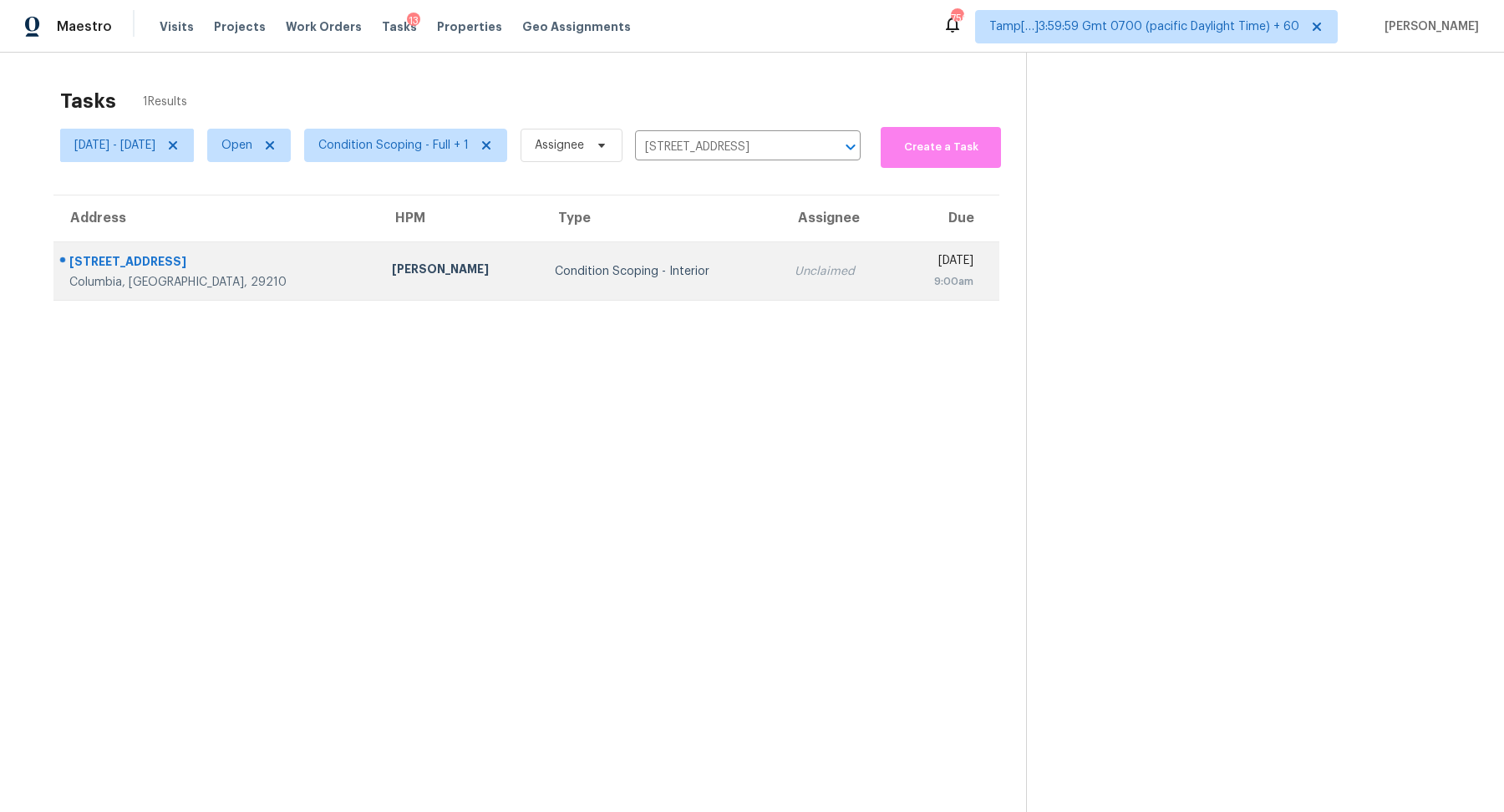
click at [781, 247] on td "Unclaimed" at bounding box center [838, 272] width 114 height 59
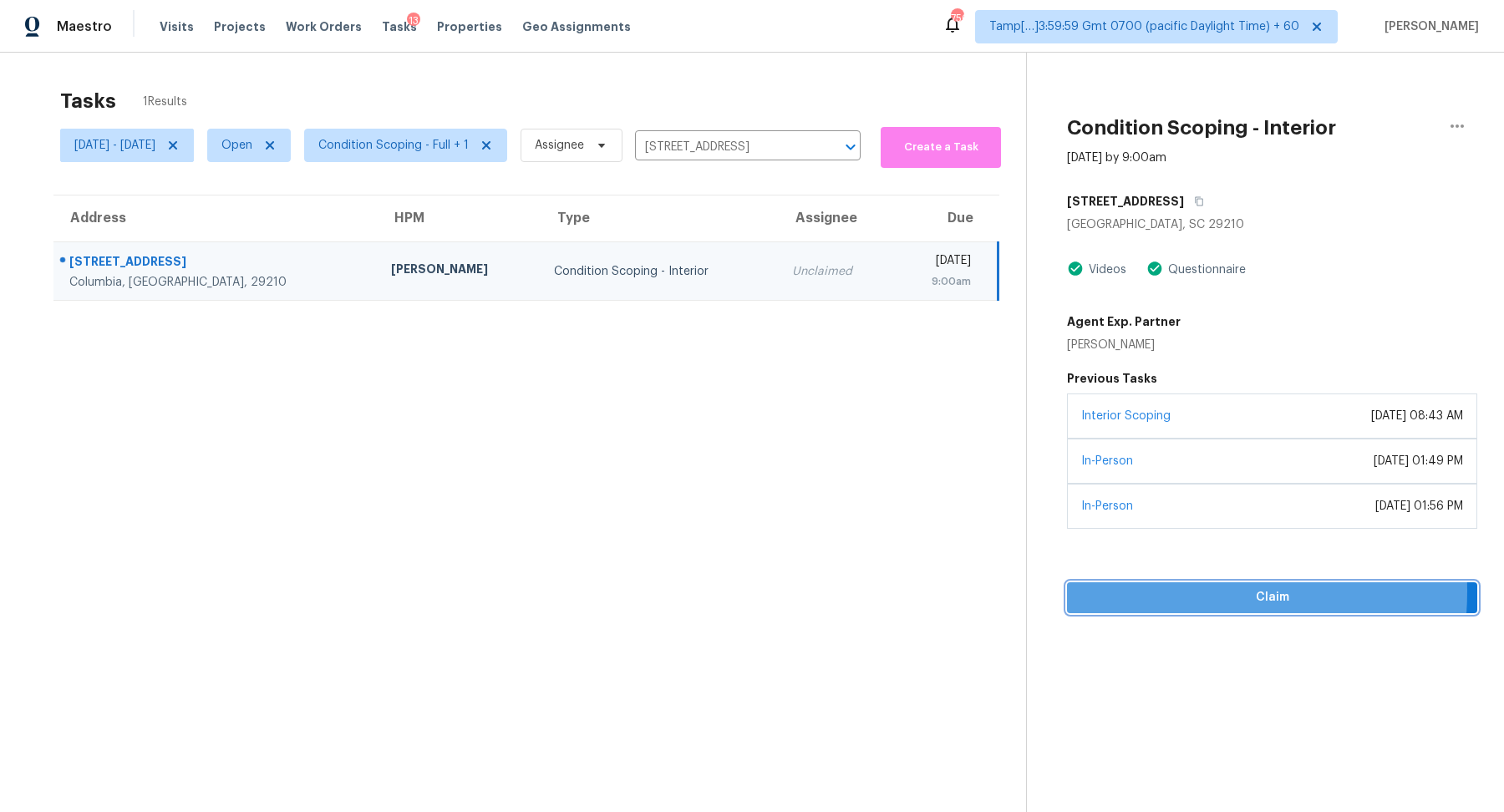
click at [1174, 589] on span "Claim" at bounding box center [1272, 597] width 384 height 21
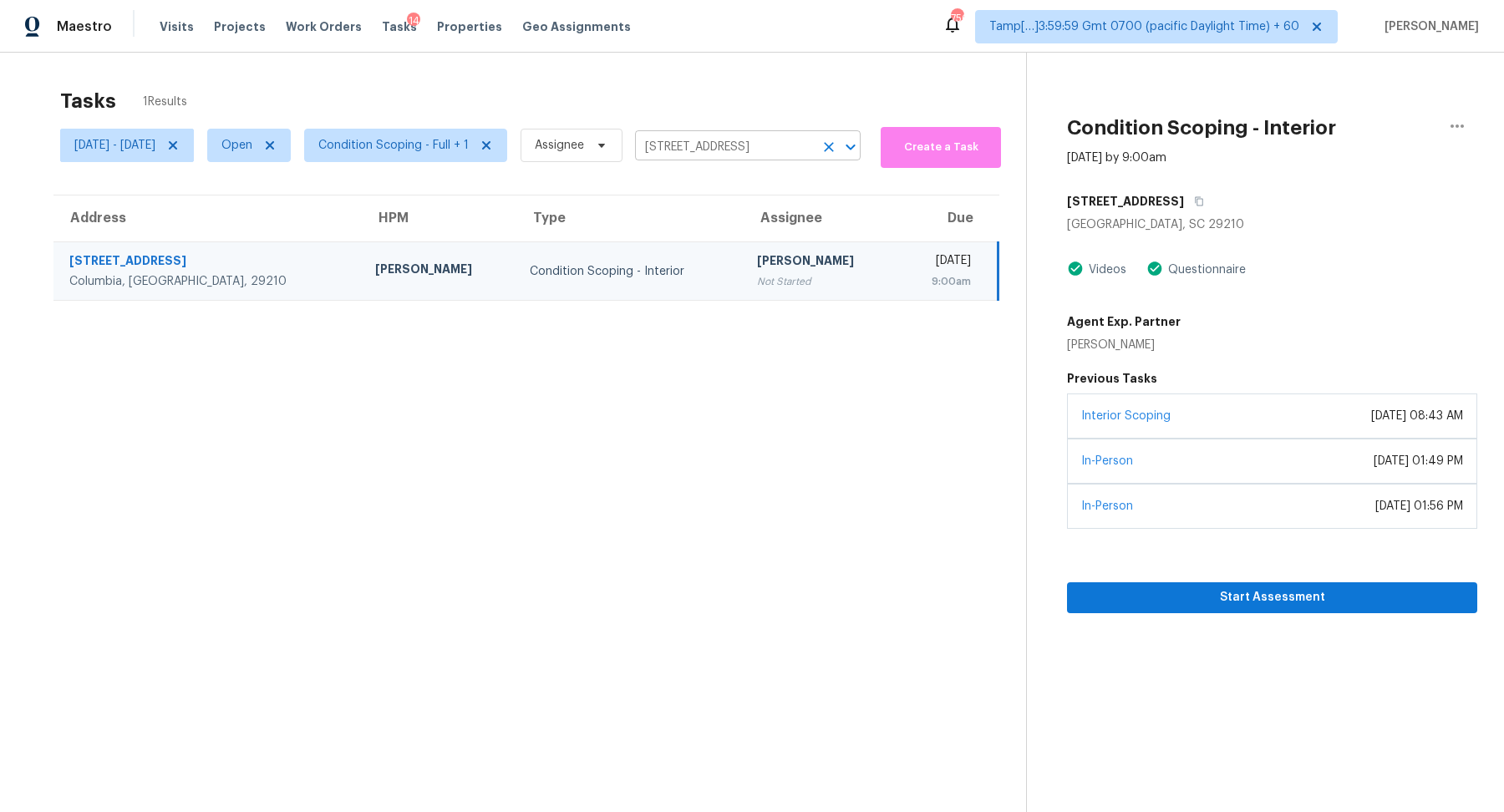
click at [764, 144] on input "2126 Rolling Hills Rd, Columbia, SC 29210" at bounding box center [723, 148] width 178 height 26
paste input "7662 Innismore Dr Brownsburg IN 46112"
type input "7662 Innismore Dr Brownsburg IN 46112"
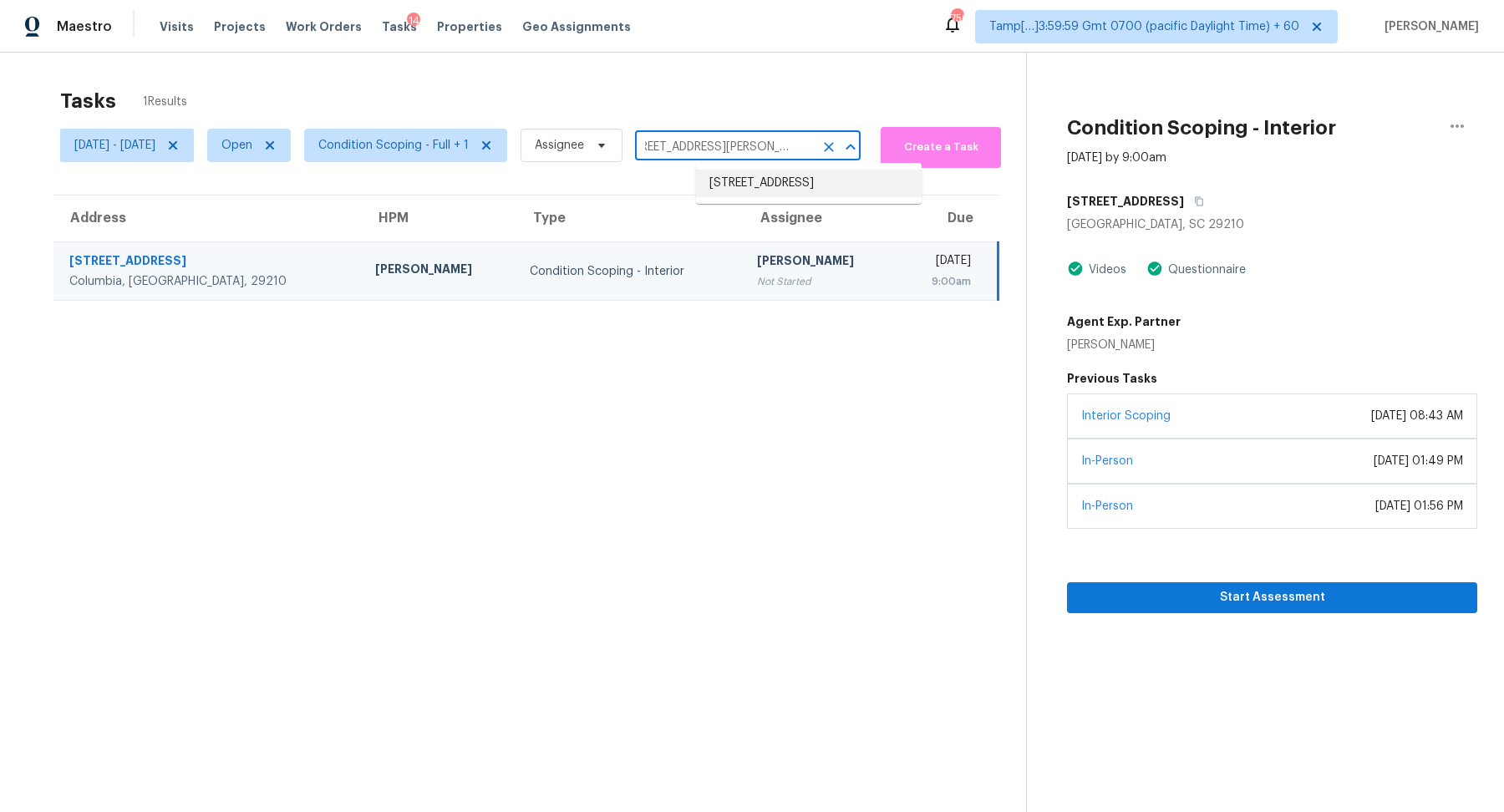
click at [843, 188] on li "7662 Innismore Dr, Brownsburg, IN 46112" at bounding box center [809, 183] width 225 height 27
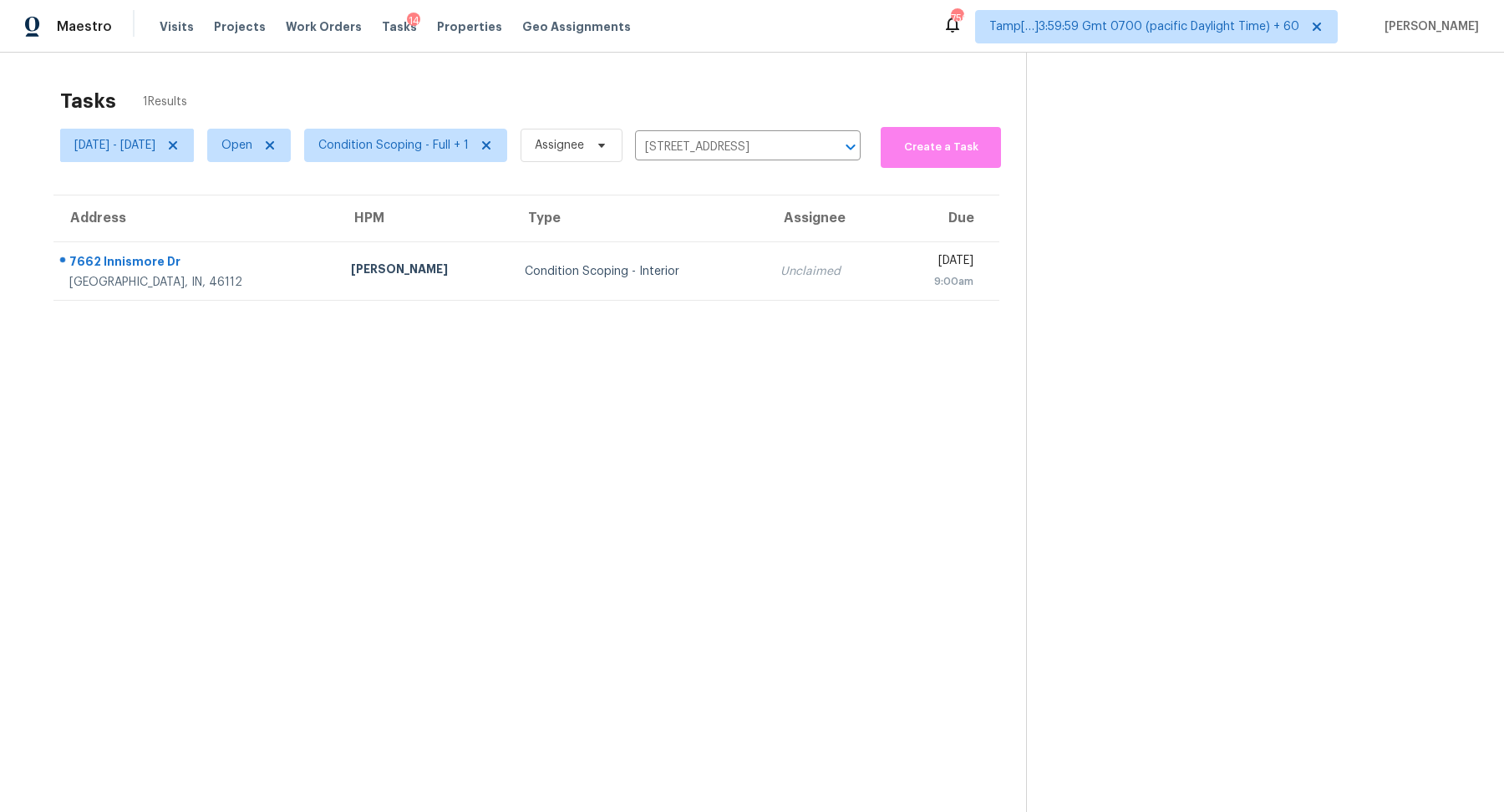
click at [781, 276] on div "Unclaimed" at bounding box center [828, 272] width 95 height 16
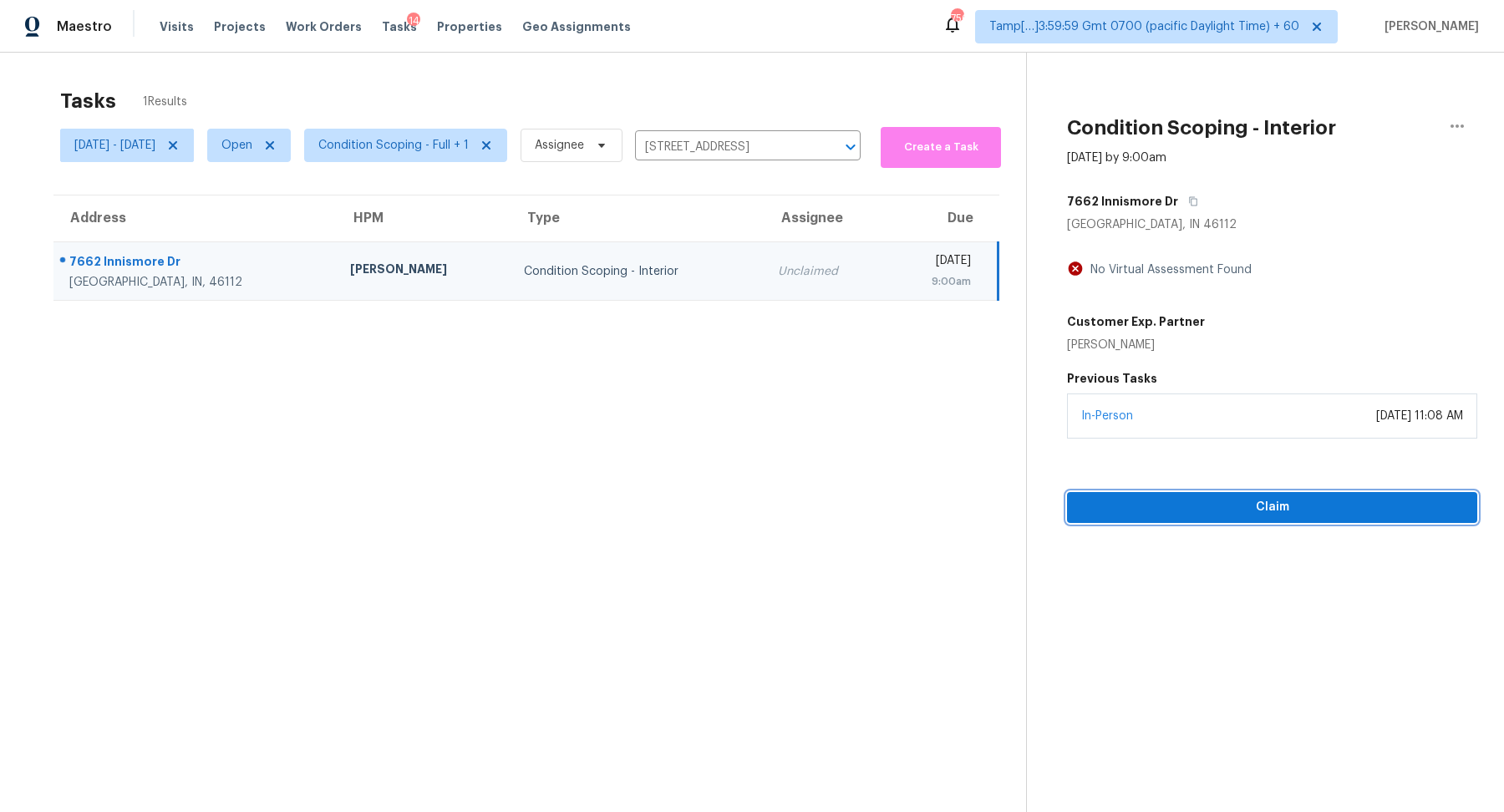
click at [1216, 512] on span "Claim" at bounding box center [1272, 507] width 384 height 21
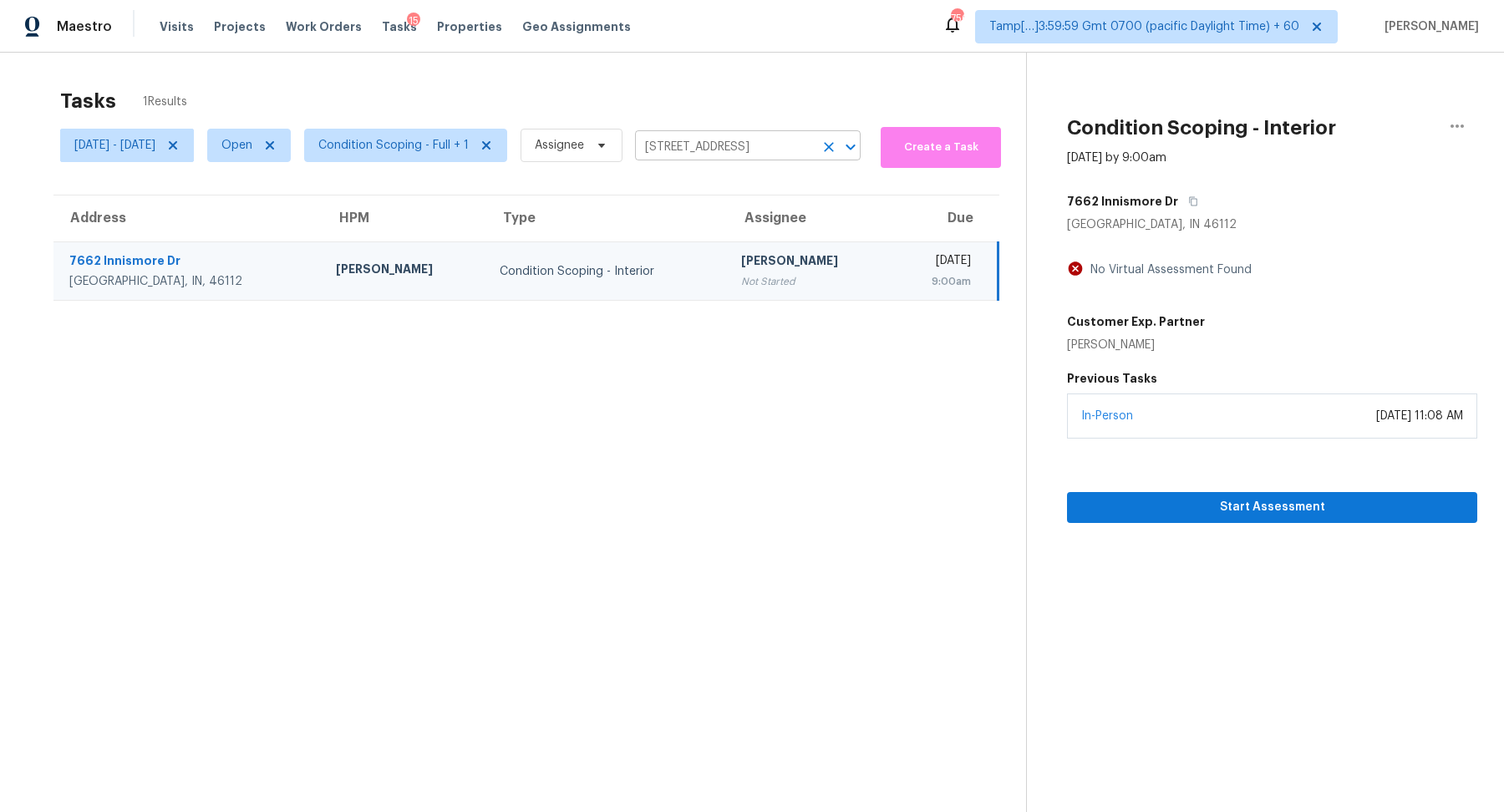
click at [749, 144] on input "7662 Innismore Dr, Brownsburg, IN 46112" at bounding box center [723, 148] width 178 height 26
paste input "3330 NW 41st Ave Gainesville FL 32605"
type input "3330 NW 41st Ave Gainesville FL 32605"
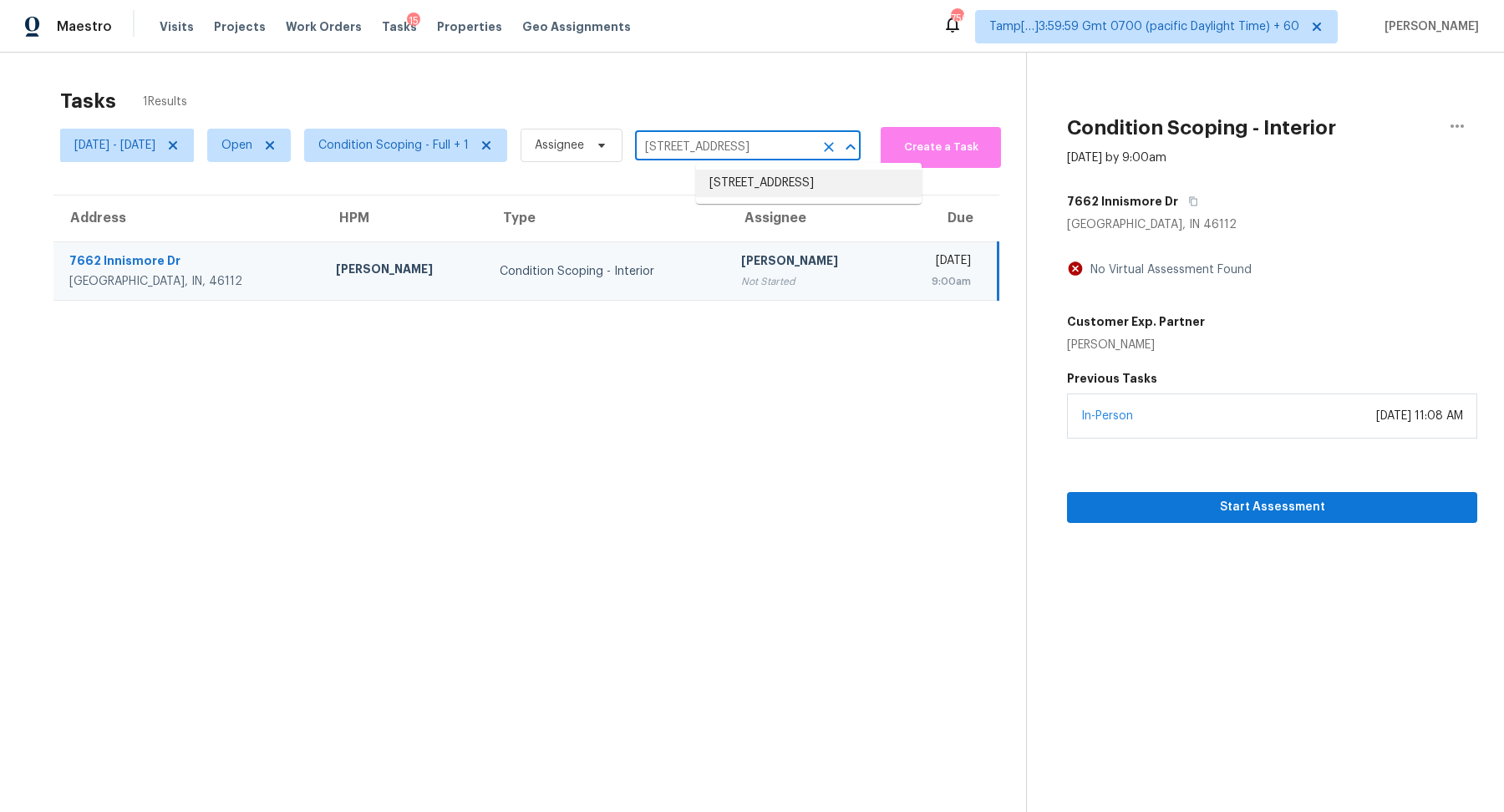
click at [758, 186] on li "3330 NW 41st Ave, Gainesville, FL 32605" at bounding box center [809, 183] width 225 height 27
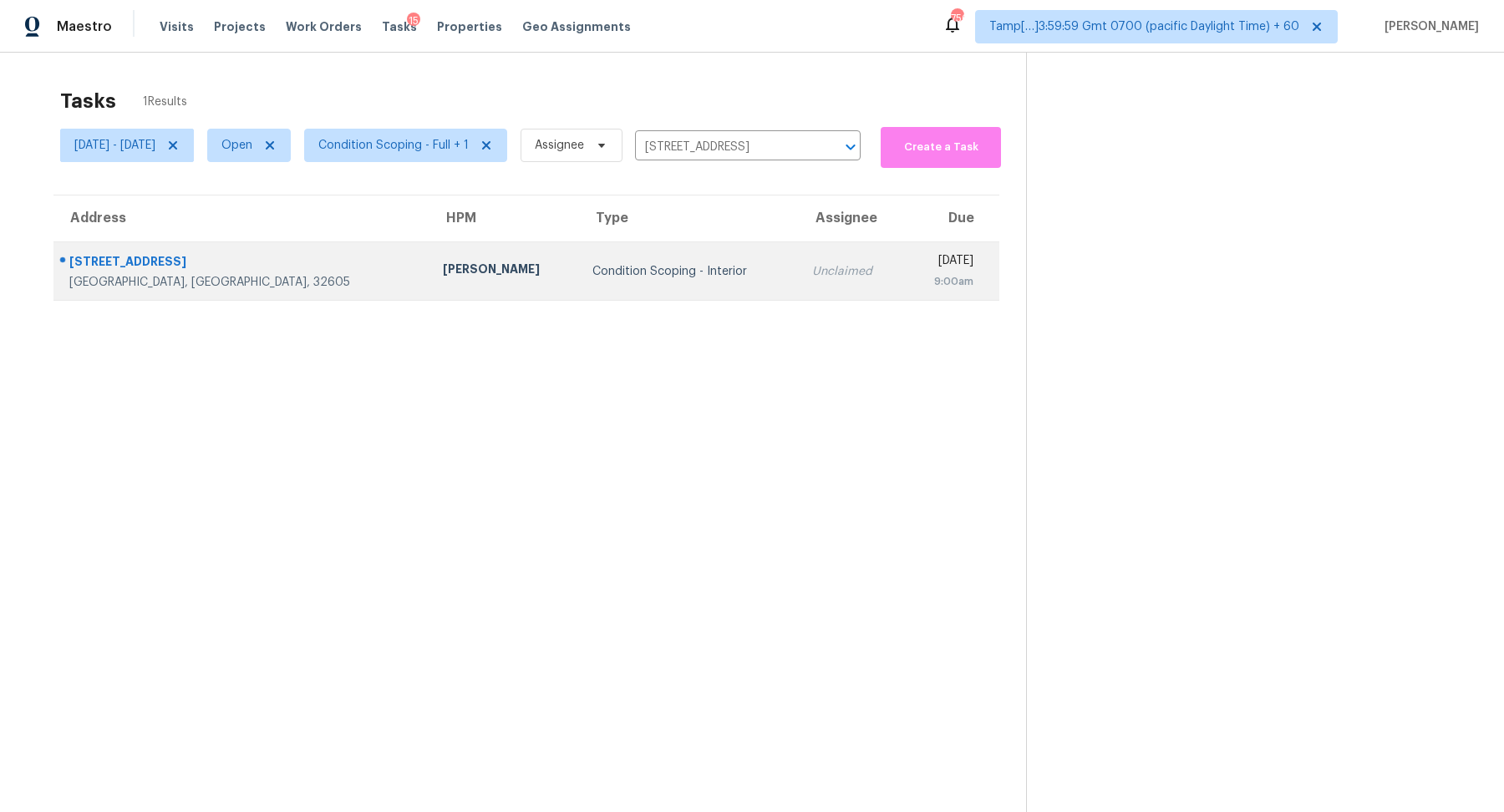
click at [917, 273] on div "9:00am" at bounding box center [945, 282] width 56 height 16
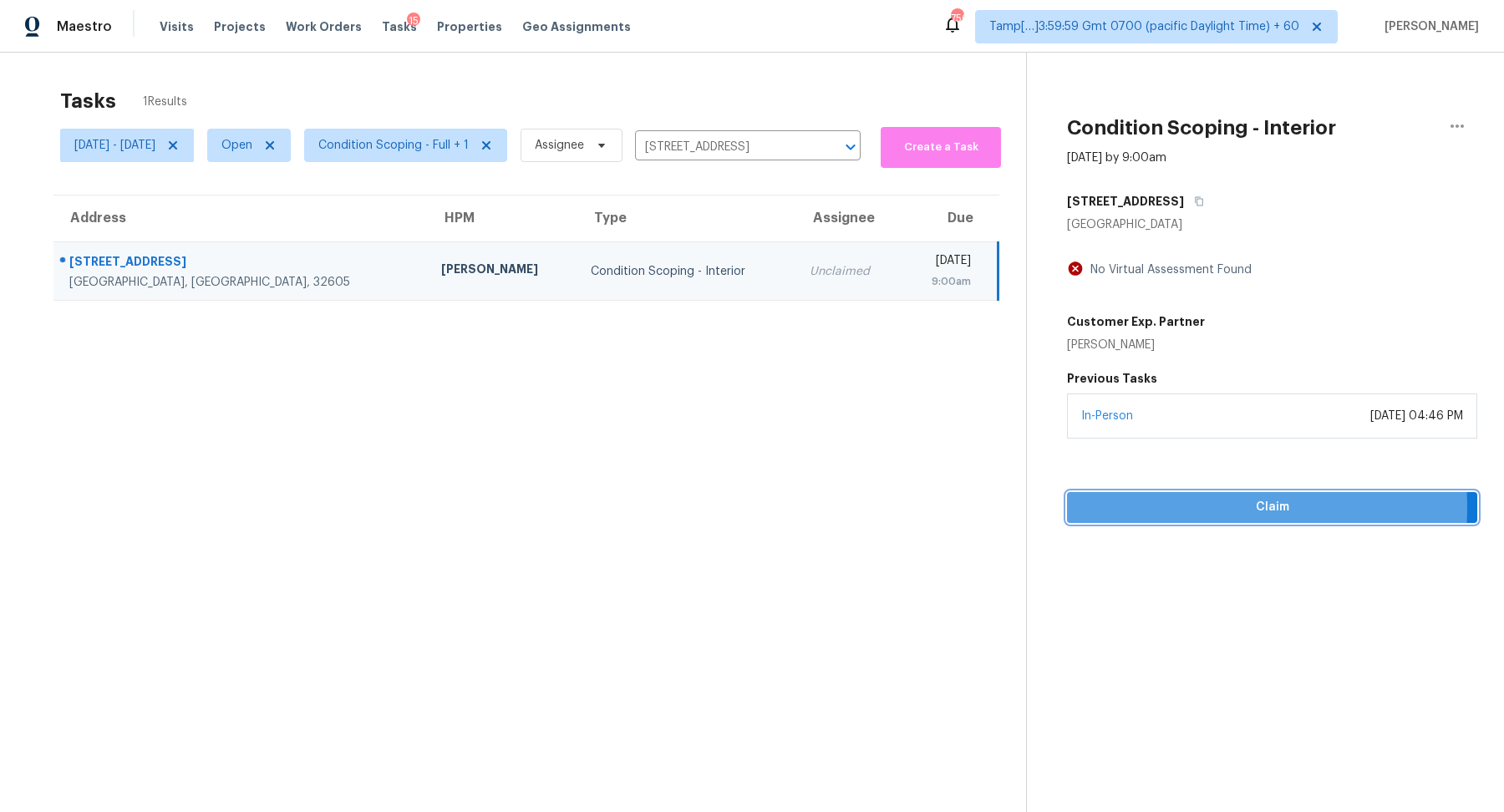
click at [1153, 505] on span "Claim" at bounding box center [1272, 507] width 384 height 21
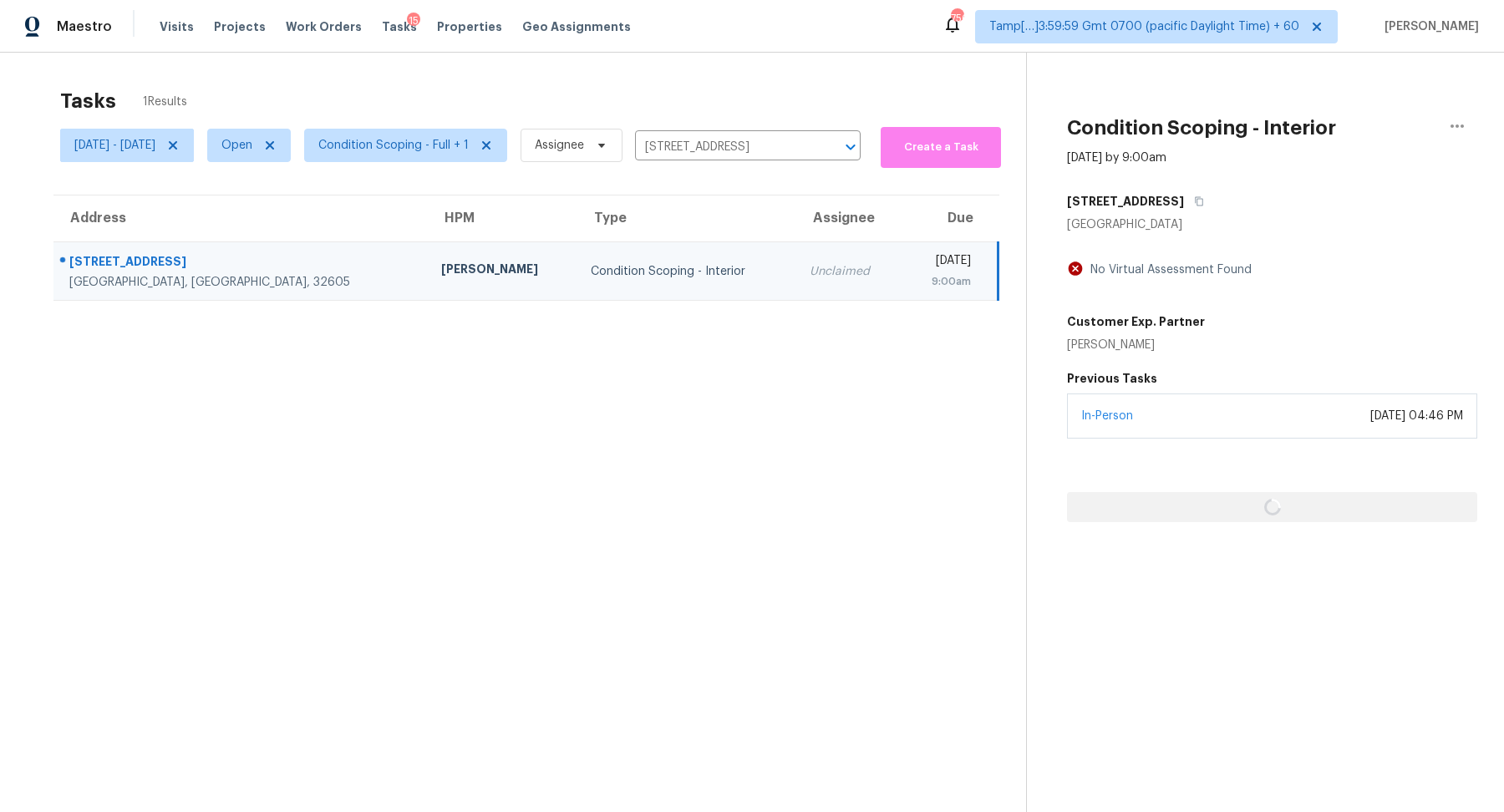
click at [863, 451] on section "Tasks 1 Results Wed, Sep 10 - Wed, Sep 10 Open Condition Scoping - Full + 1 Ass…" at bounding box center [527, 472] width 1000 height 785
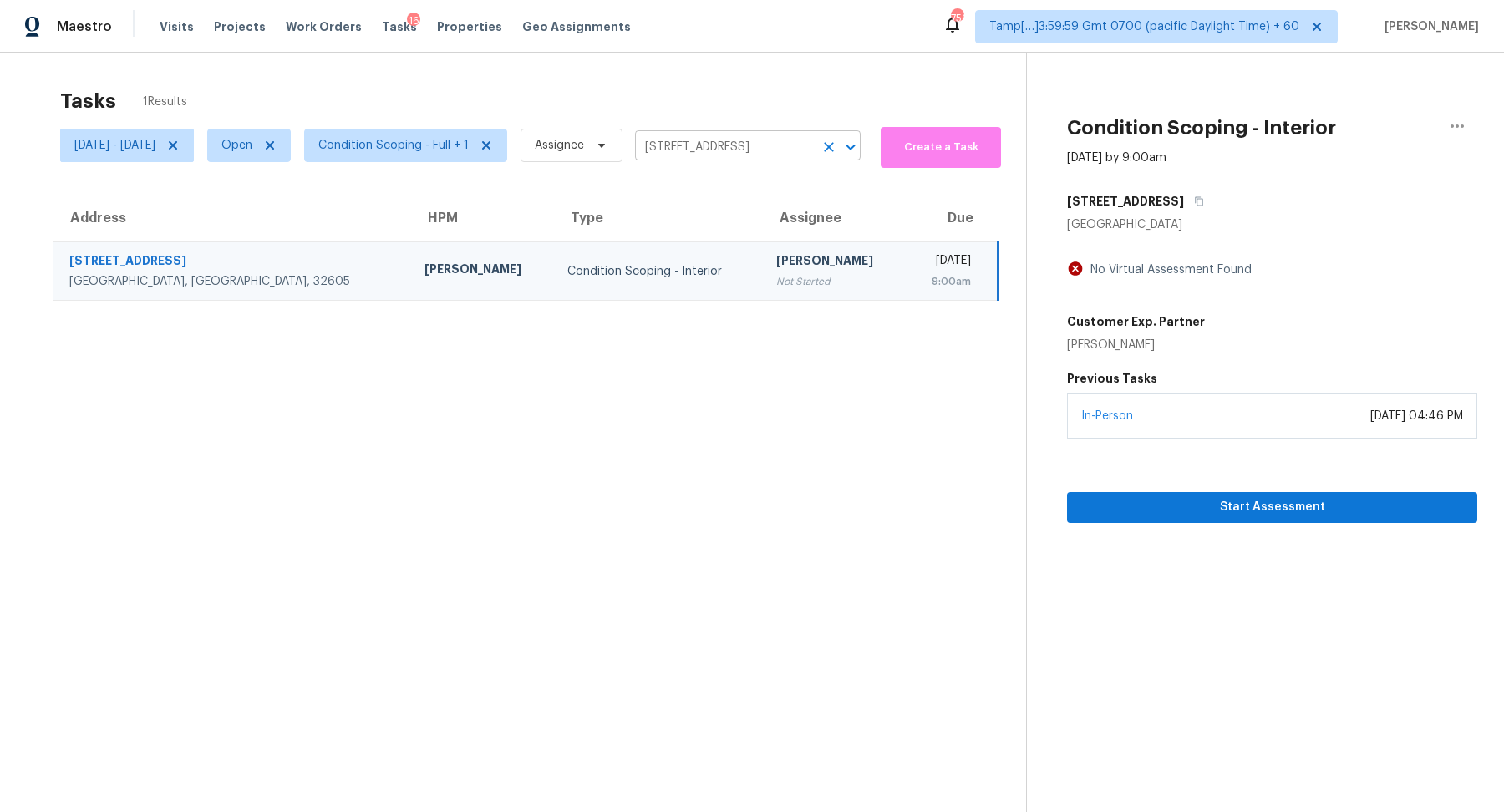
click at [702, 153] on input "3330 NW 41st Ave, Gainesville, FL 32605" at bounding box center [723, 148] width 178 height 26
paste input "711 Rosalee Ct Castro Valley CA 94546"
type input "3711 Rosalee Ct Castro Valley CA 94546"
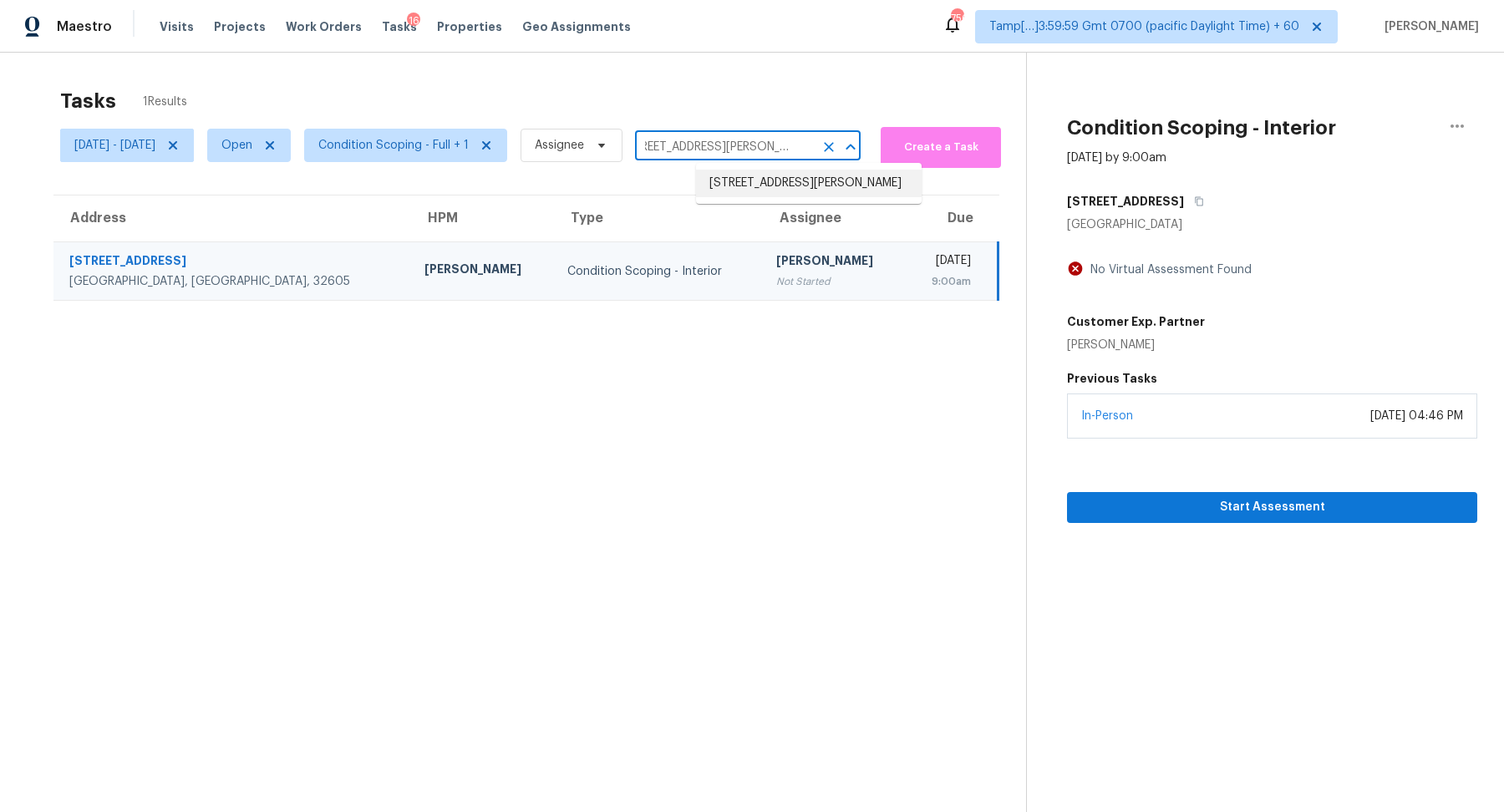
click at [769, 185] on li "3711 Rosalee Ct, Castro Valley, CA 94546" at bounding box center [809, 183] width 225 height 27
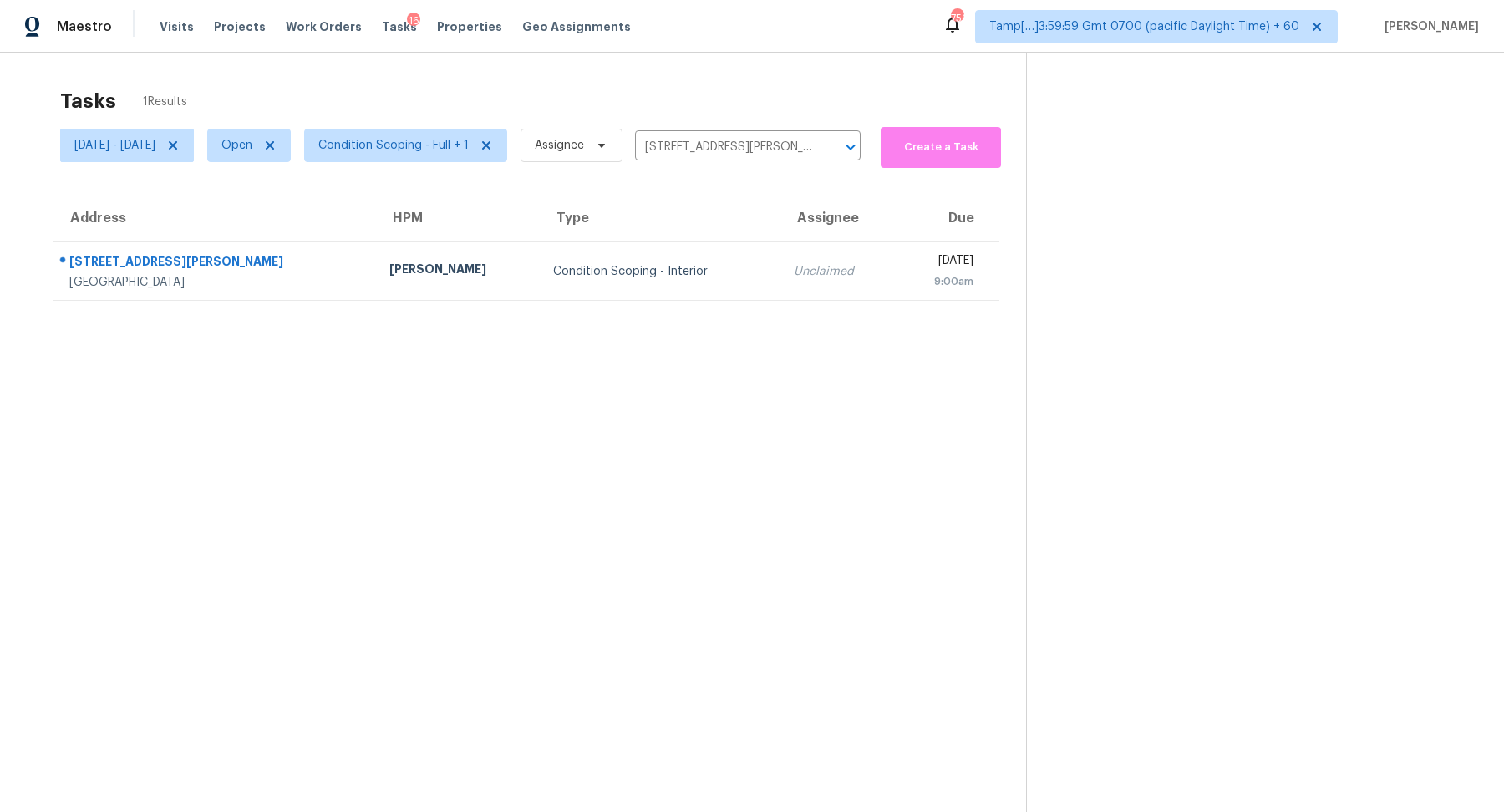
click at [781, 285] on td "Unclaimed" at bounding box center [838, 272] width 115 height 59
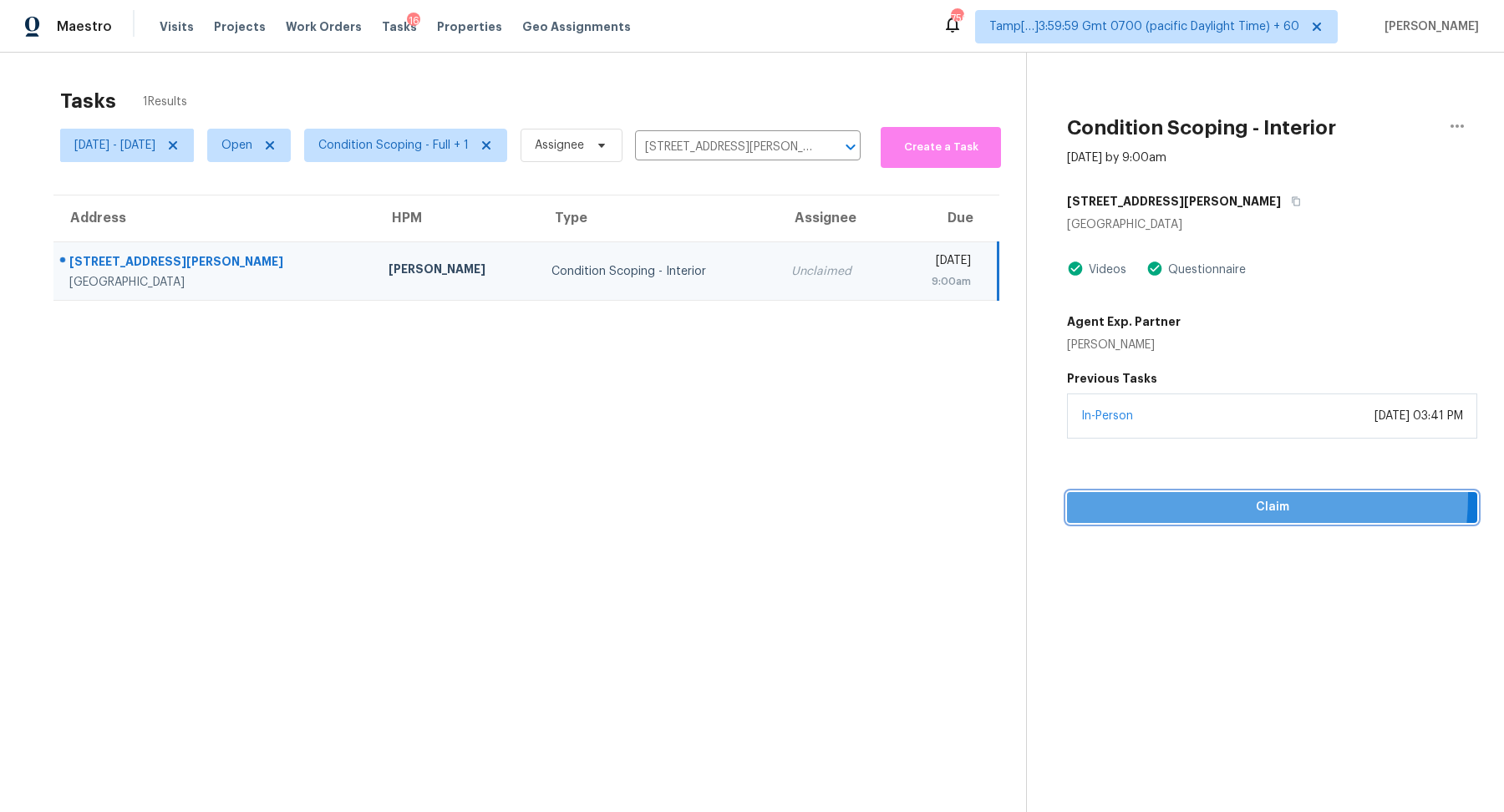
click at [1208, 494] on button "Claim" at bounding box center [1271, 507] width 410 height 31
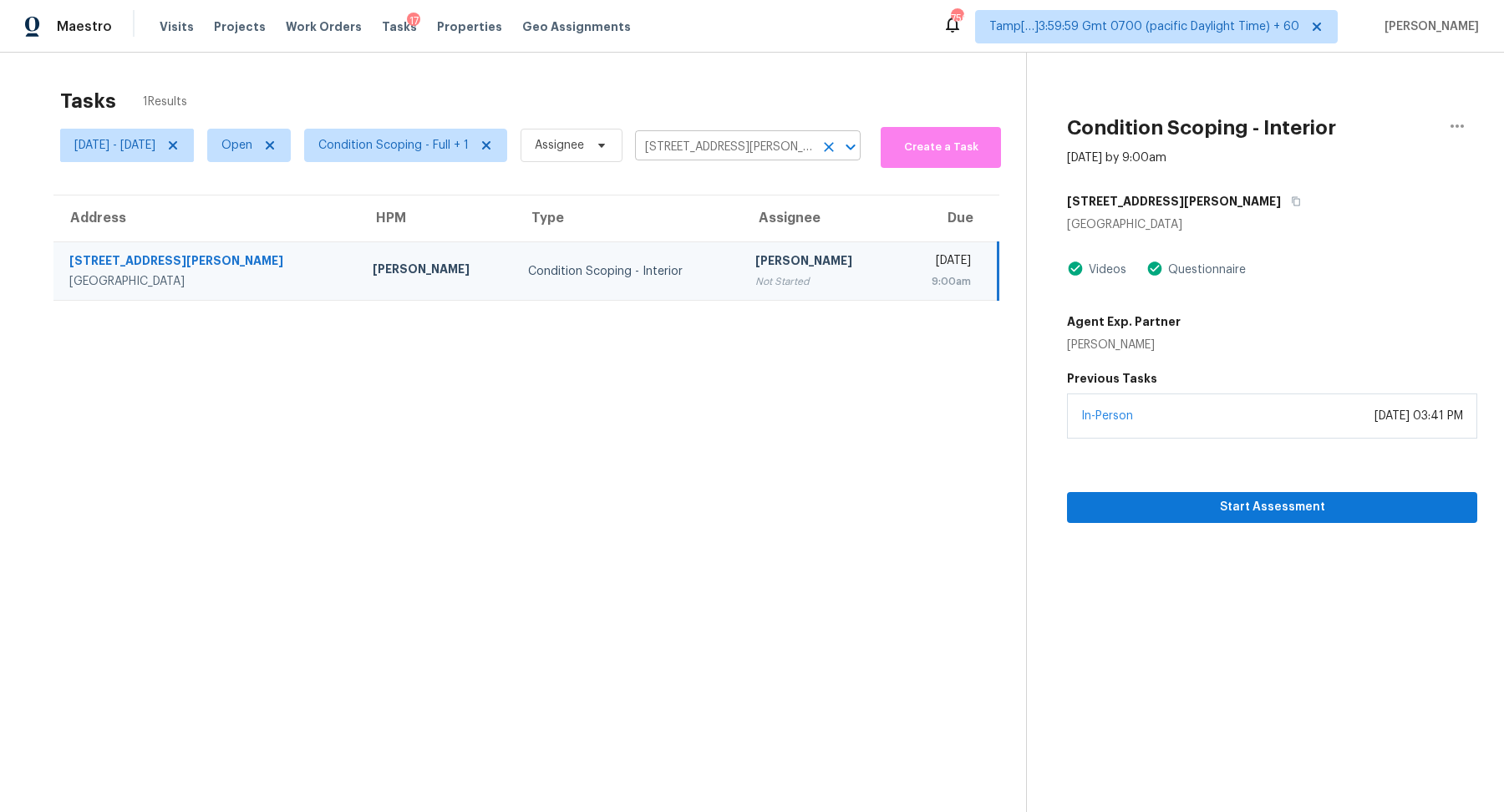
click at [737, 142] on input "3711 Rosalee Ct, Castro Valley, CA 94546" at bounding box center [723, 148] width 178 height 26
paste input "225 Saint Cloud Dr Friendswood TX 77"
type input "225 Saint Cloud Dr Friendswood TX 77546"
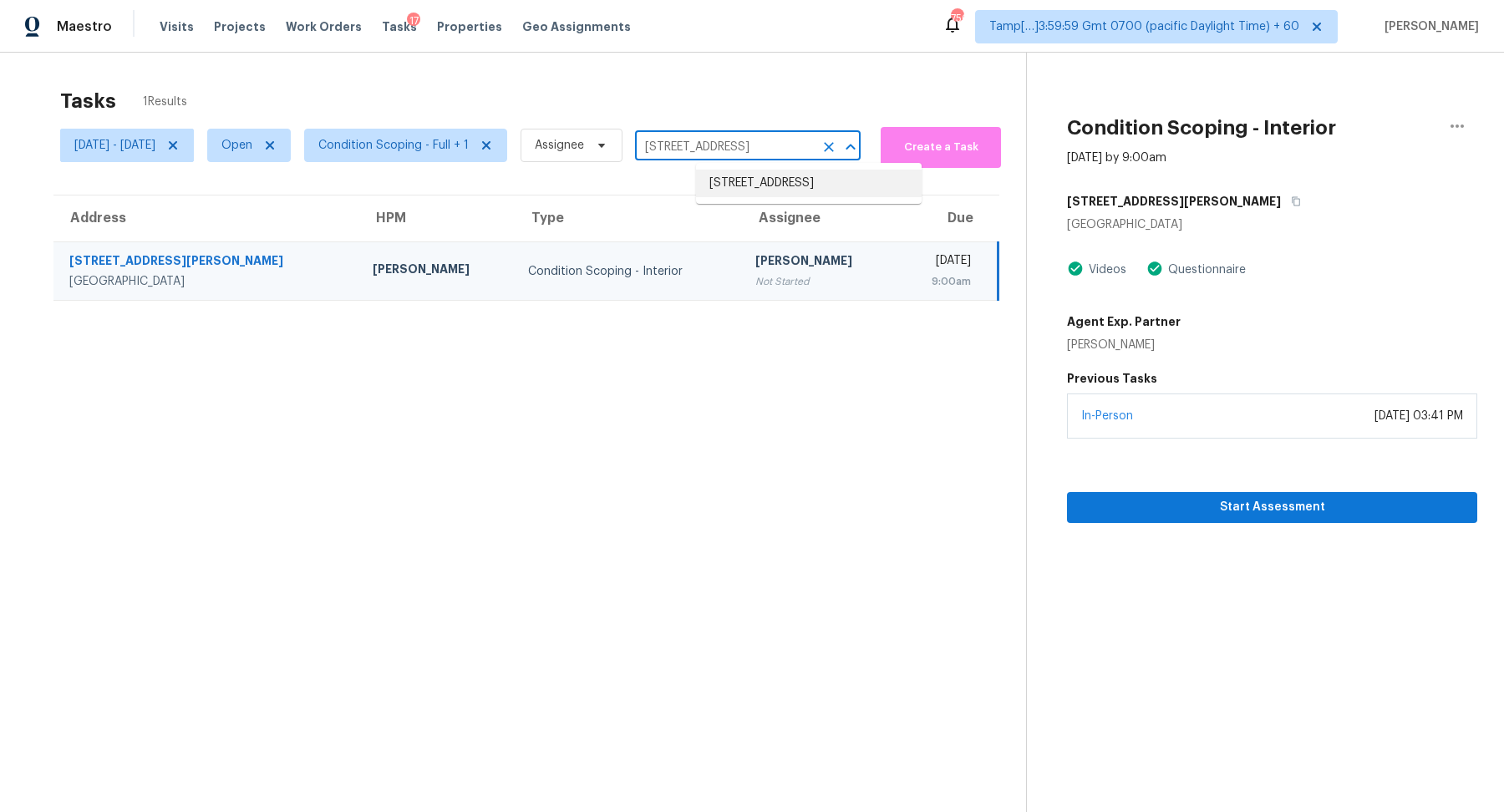
click at [799, 195] on li "225 Saint Cloud Dr, Friendswood, TX 77546" at bounding box center [809, 183] width 225 height 27
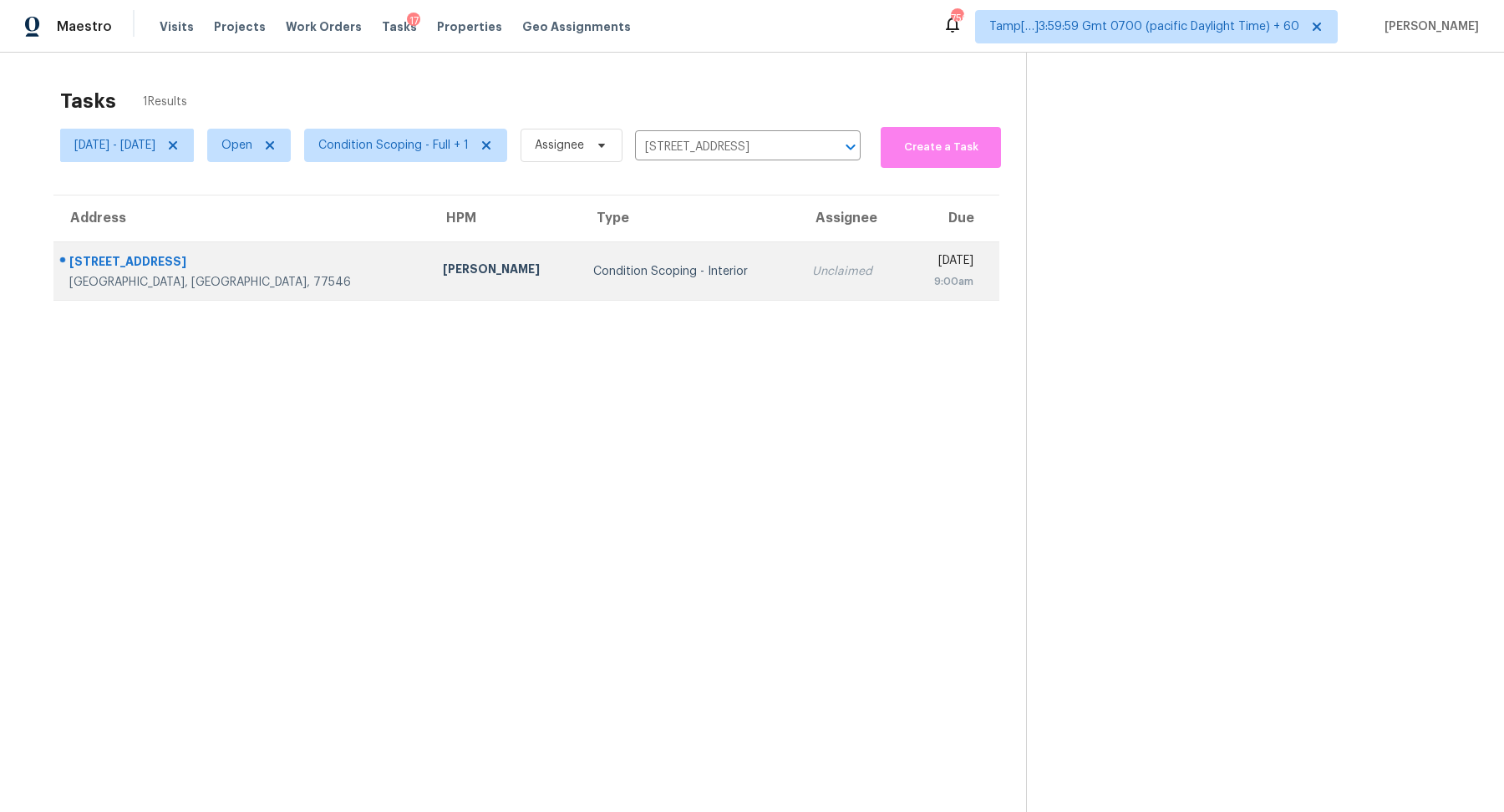
click at [799, 294] on td "Unclaimed" at bounding box center [851, 272] width 105 height 59
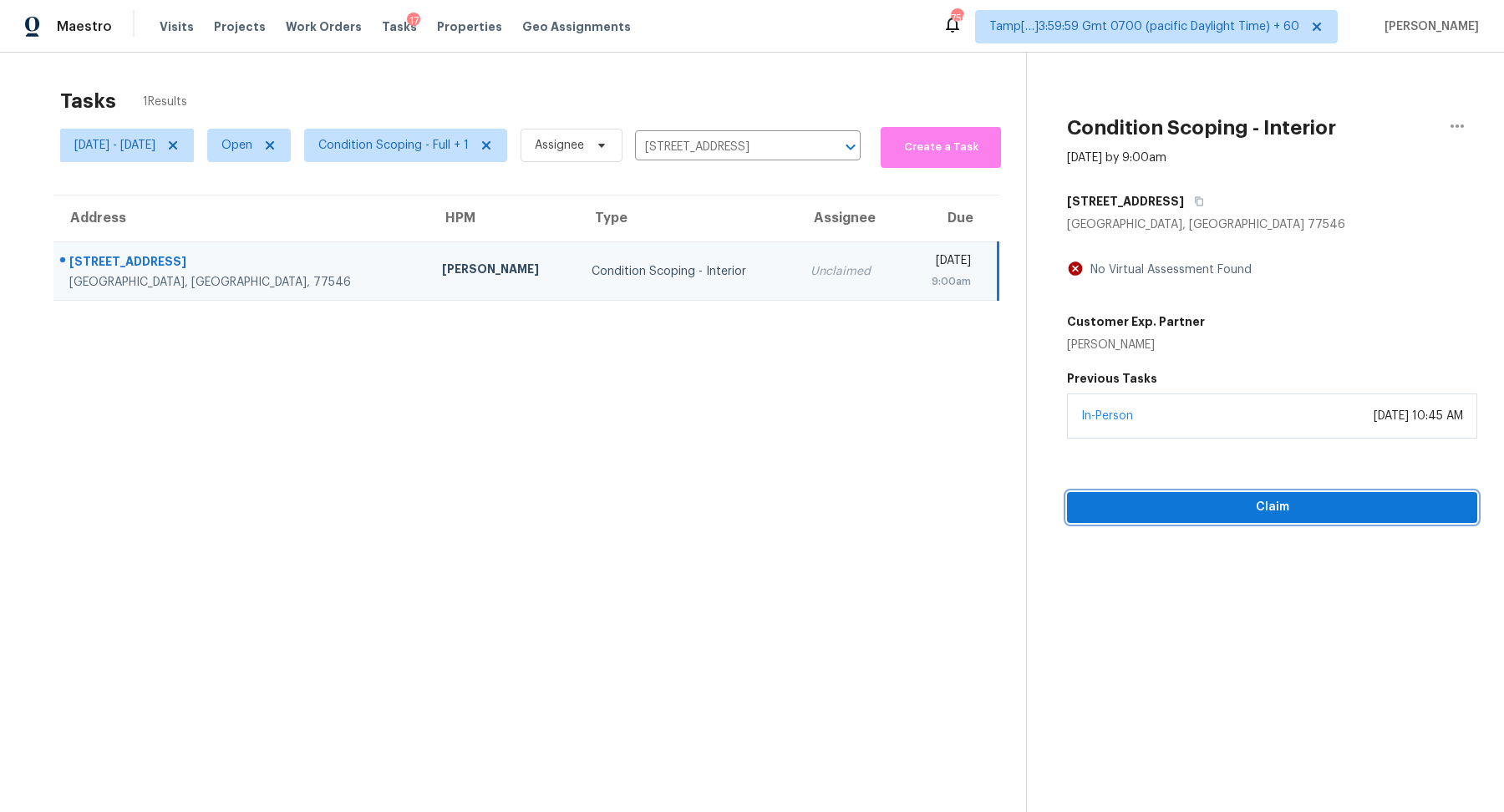
click at [1157, 495] on button "Claim" at bounding box center [1271, 507] width 410 height 31
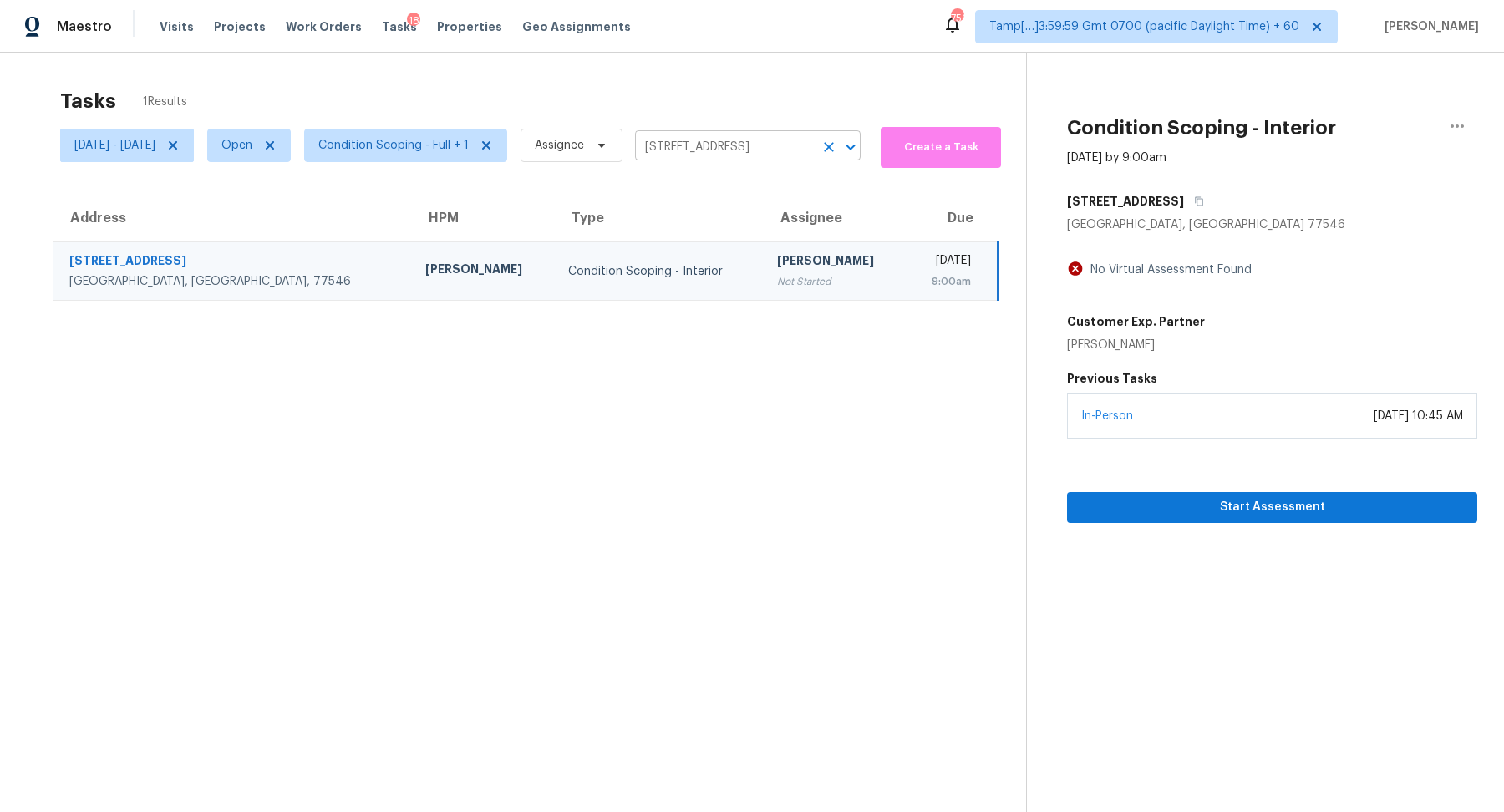
click at [814, 155] on input "225 Saint Cloud Dr, Friendswood, TX 77546" at bounding box center [723, 148] width 178 height 26
paste input "4327 Duquesne Ave Culver City CA 90232"
type input "4327 Duquesne Ave Culver City CA 90232"
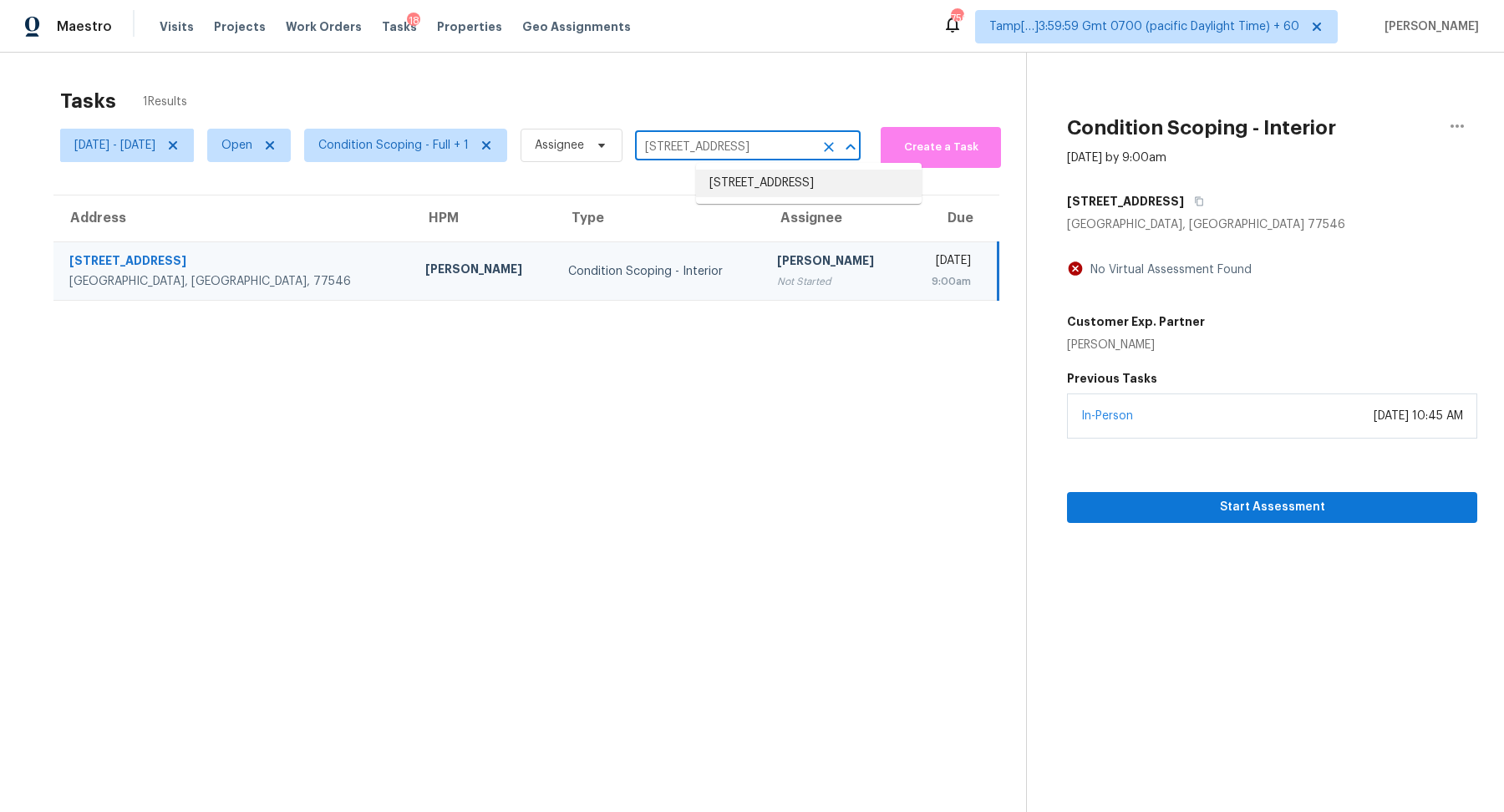
click at [795, 188] on li "4327 Duquesne Ave, Culver City, CA 90232" at bounding box center [809, 183] width 225 height 27
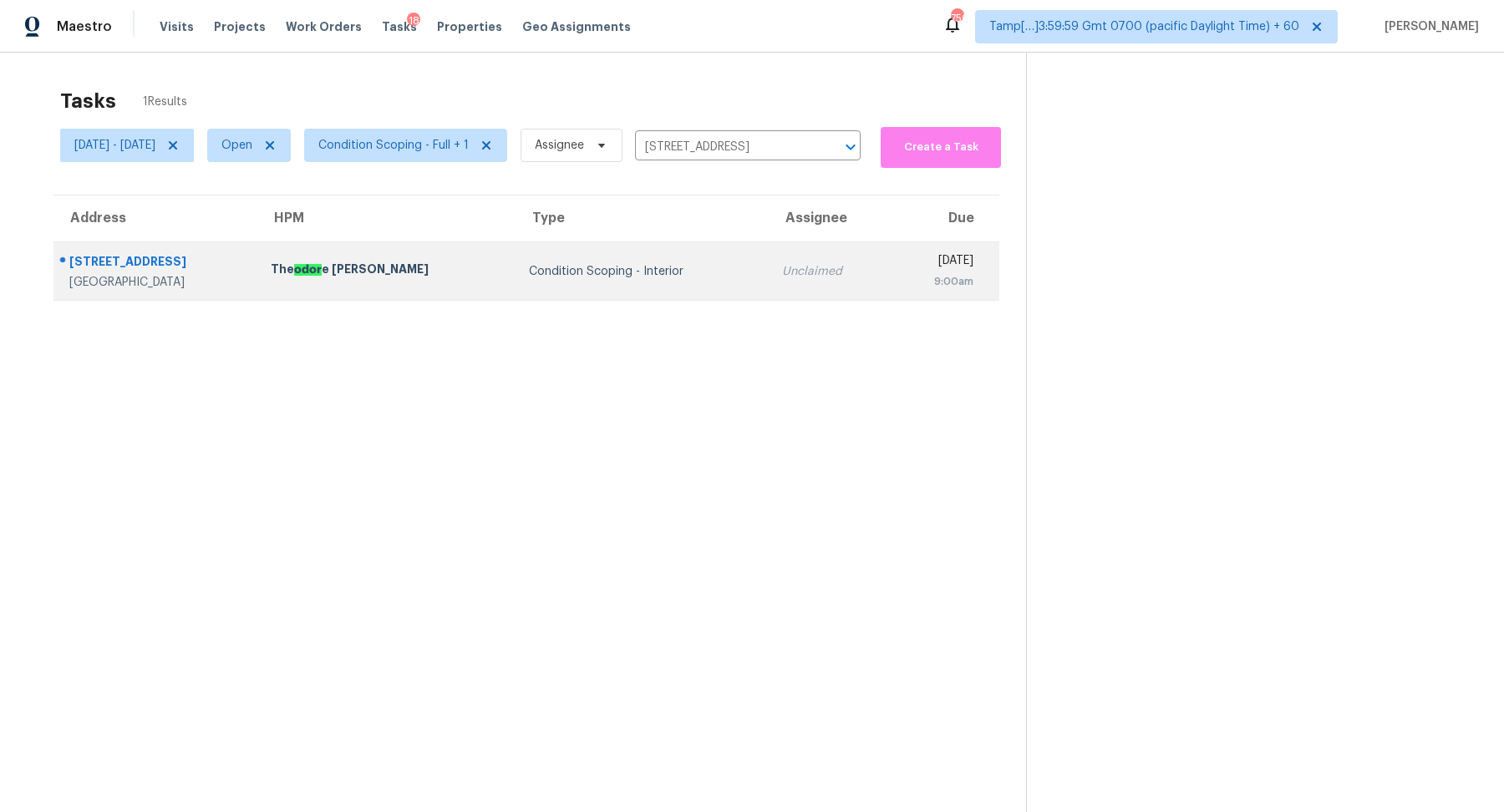
click at [801, 257] on td "Unclaimed" at bounding box center [829, 272] width 121 height 59
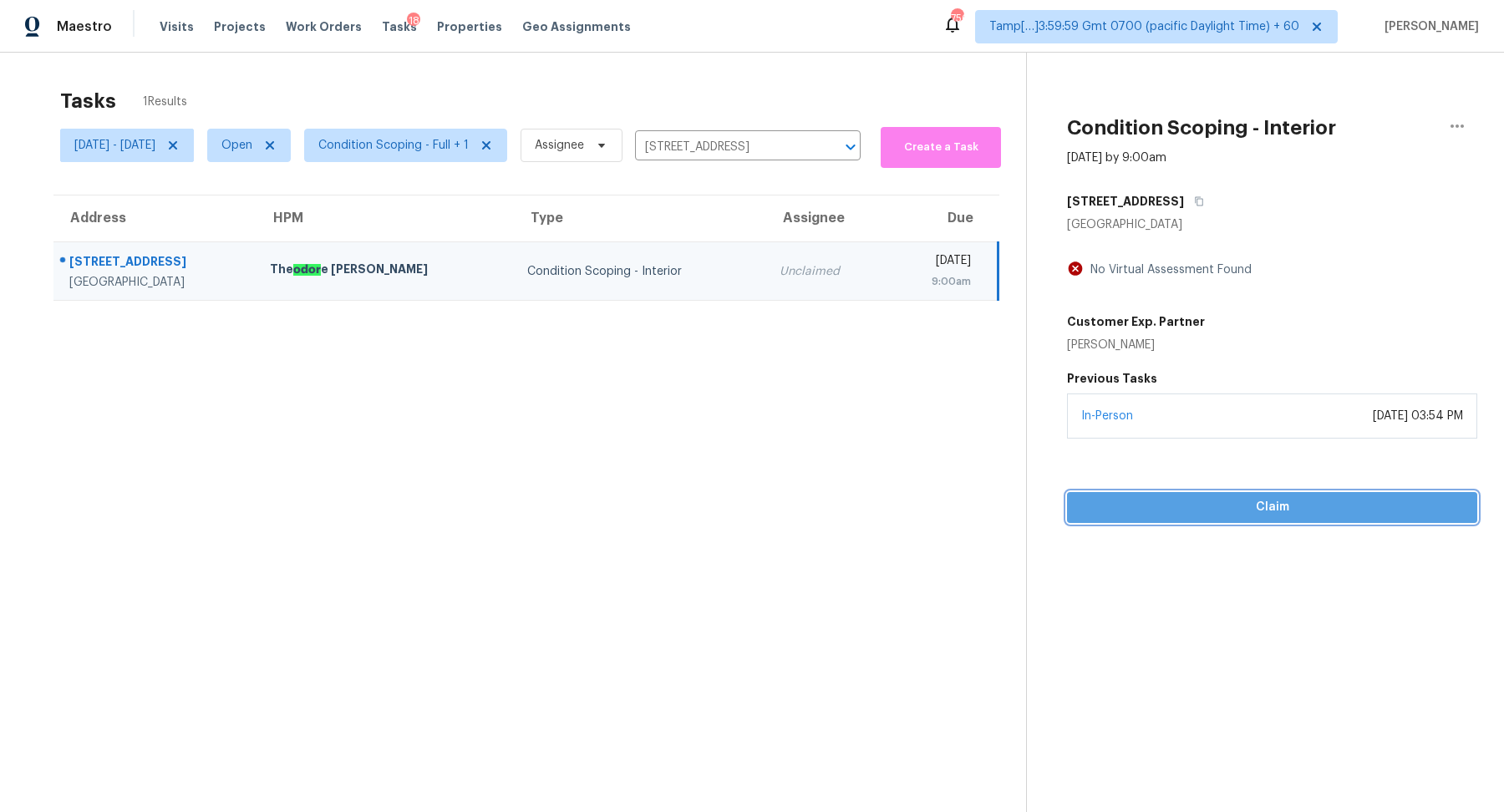
click at [1329, 506] on span "Claim" at bounding box center [1272, 507] width 384 height 21
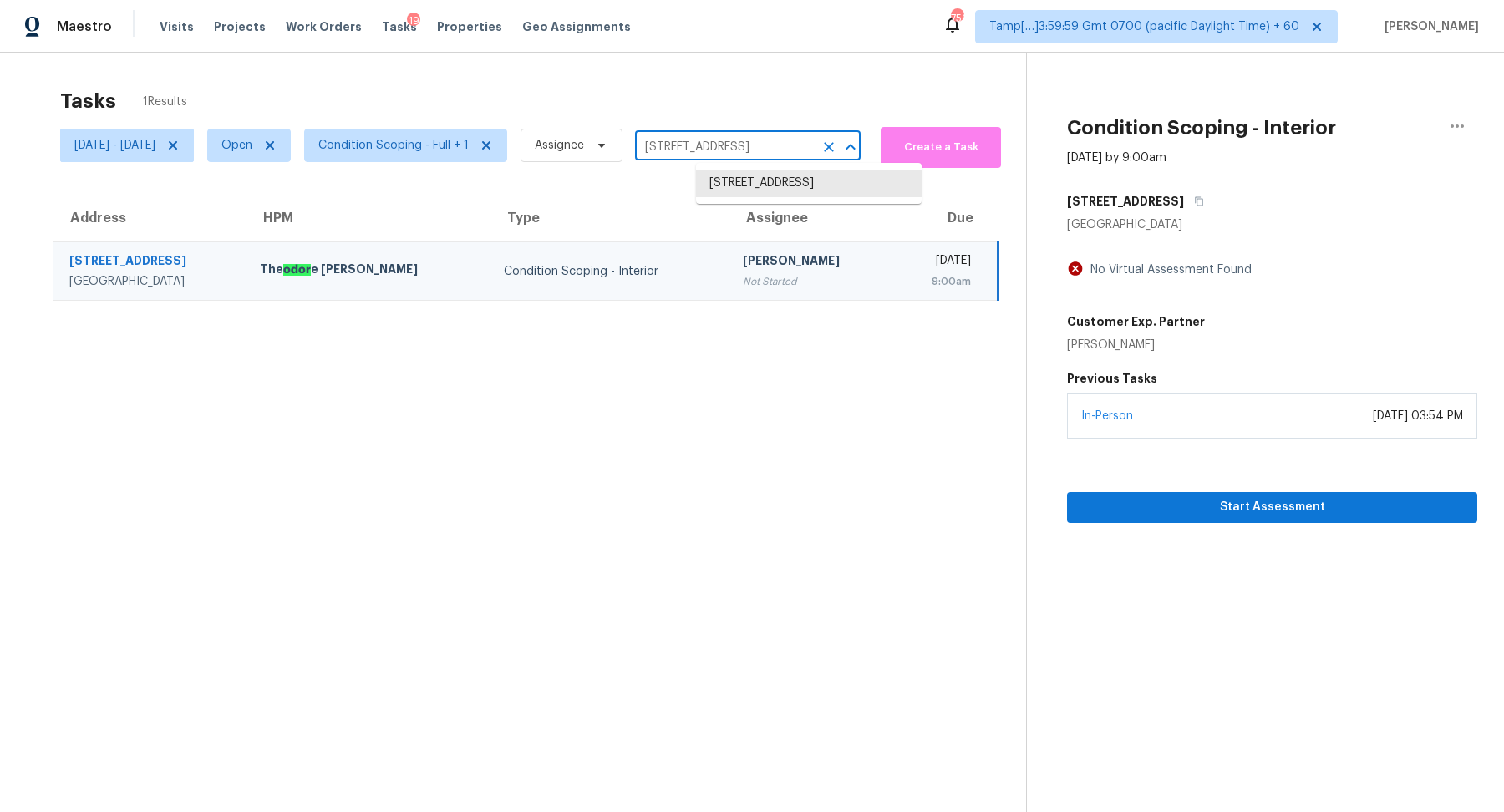
click at [749, 139] on input "4327 Duquesne Ave, Culver City, CA 90232" at bounding box center [723, 148] width 178 height 26
paste input "25152 Pleasant Creek Dr Flat Rock MI 48134"
type input "25152 Pleasant Creek Dr Flat Rock MI 48134"
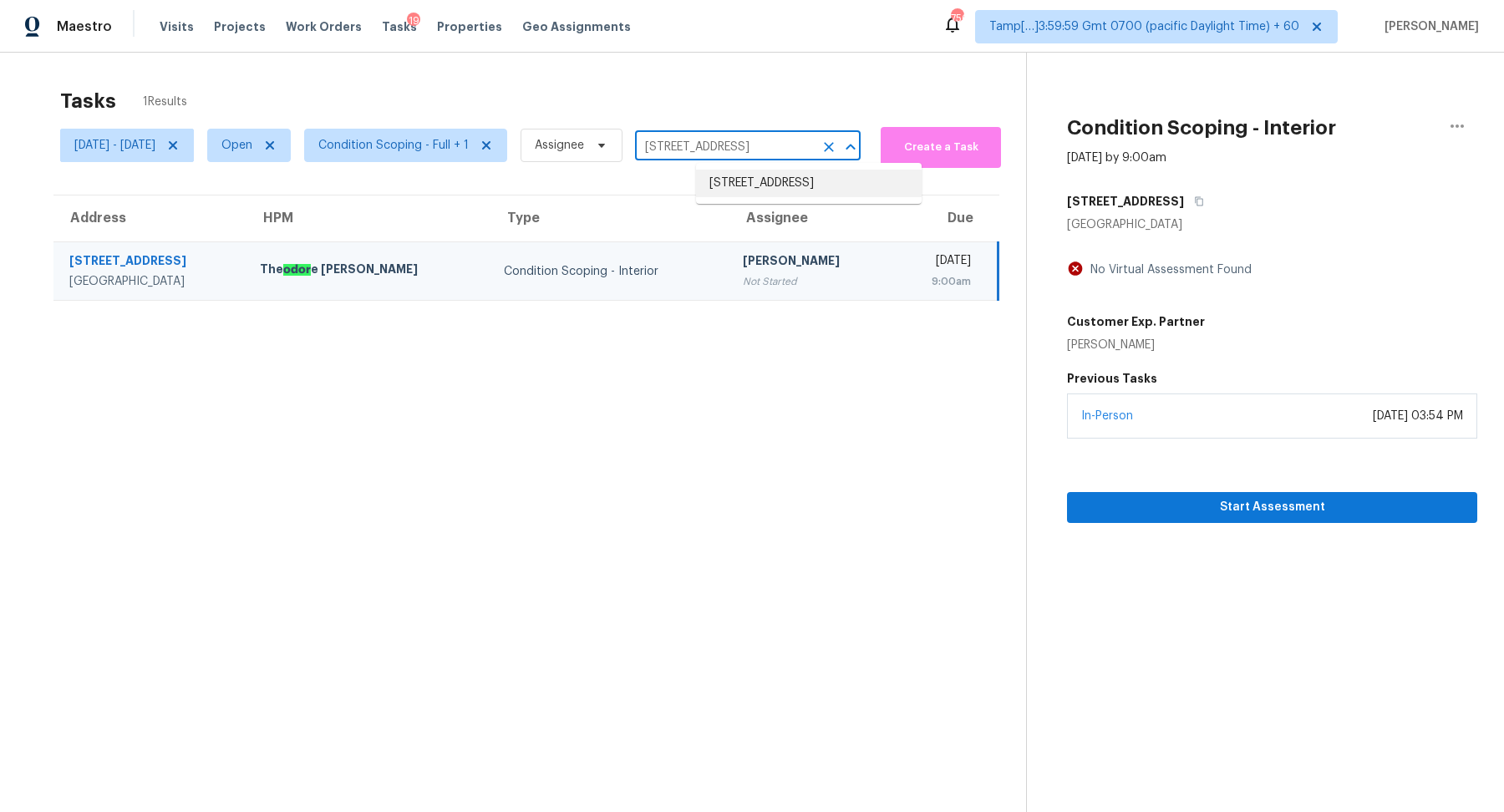
click at [790, 197] on li "25152 Pleasant Creek Dr, Flat Rock, MI 48134" at bounding box center [809, 183] width 225 height 27
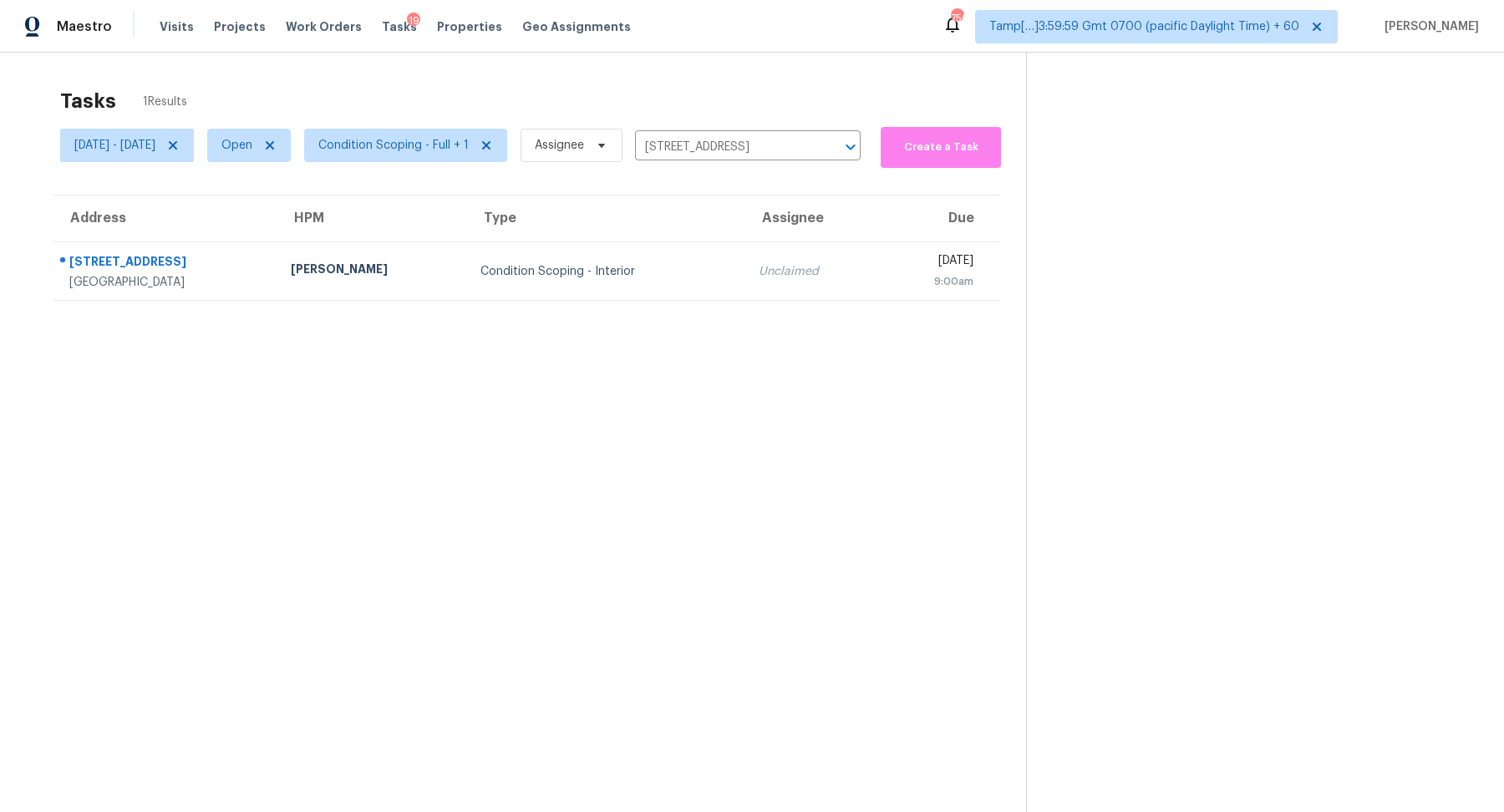
click at [759, 271] on div "Unclaimed" at bounding box center [812, 272] width 107 height 16
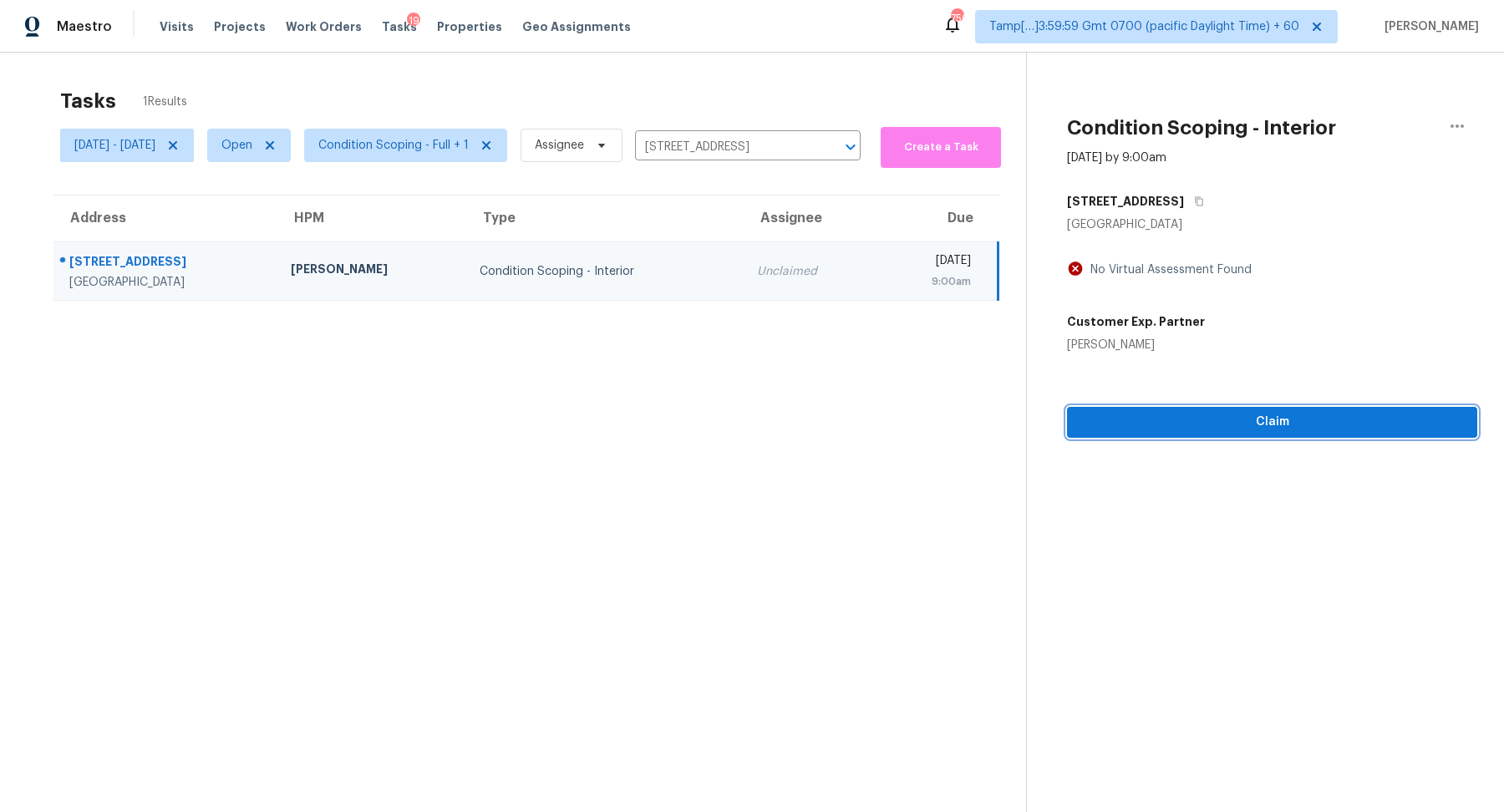
click at [1220, 426] on span "Claim" at bounding box center [1272, 422] width 384 height 21
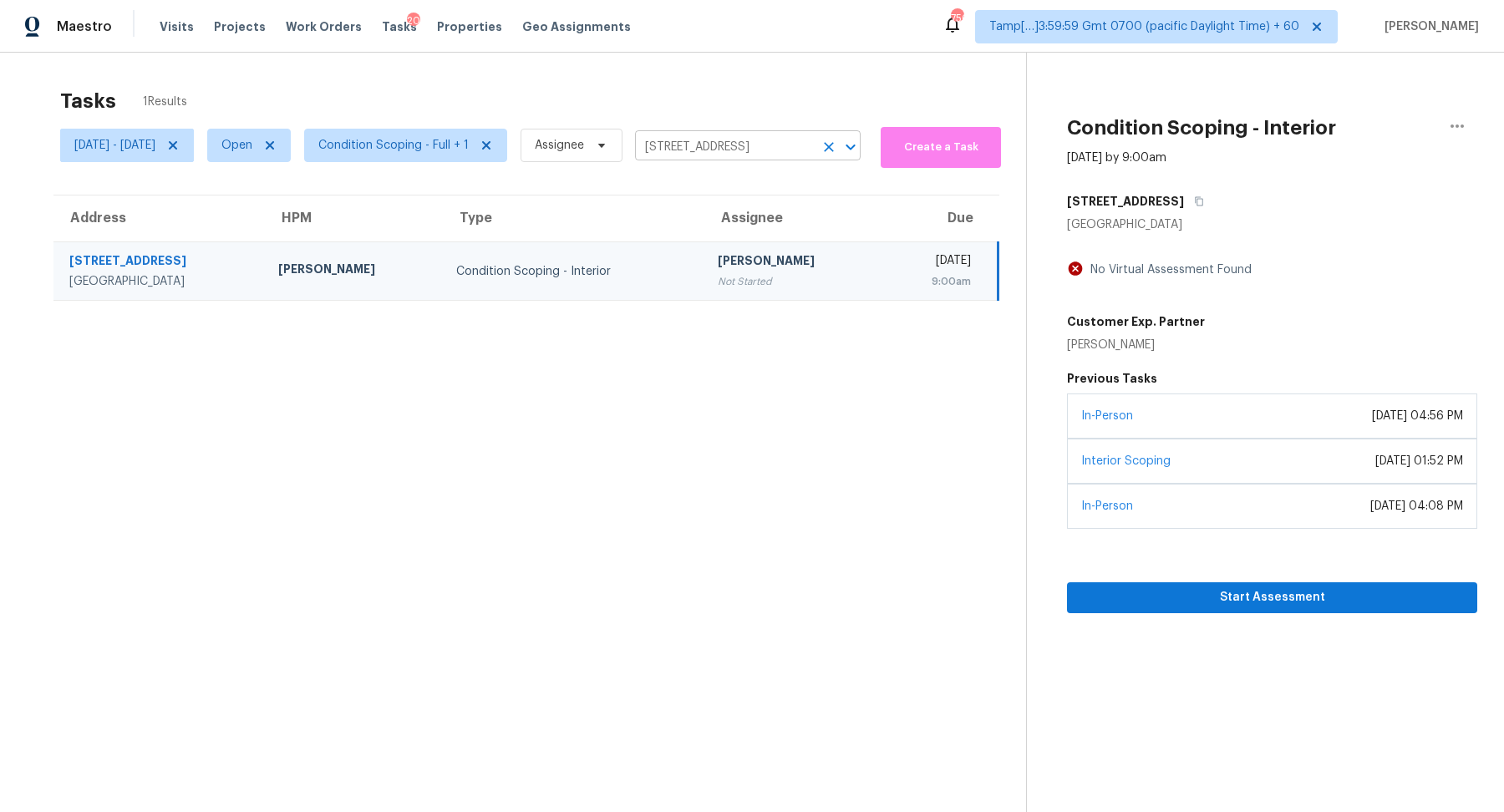
click at [804, 157] on input "25152 Pleasant Creek Dr, Flat Rock, MI 48134" at bounding box center [723, 148] width 178 height 26
paste input "4353 W 3335 S West Valley City UT 84120"
type input "4353 W 3335 S West Valley City UT 84120"
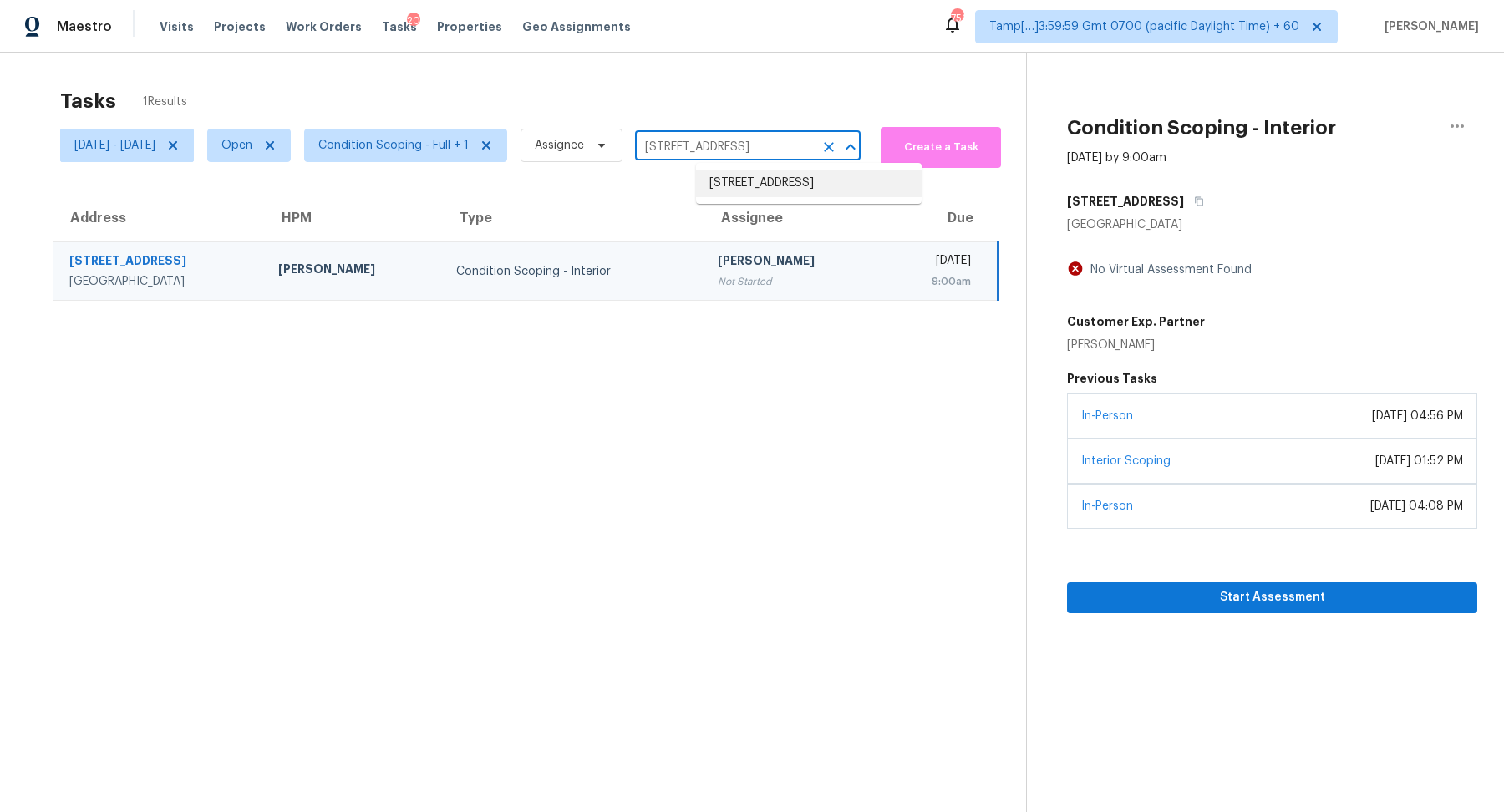
click at [825, 195] on li "4353 W 3335 S, West Valley City, UT 84120" at bounding box center [809, 183] width 225 height 27
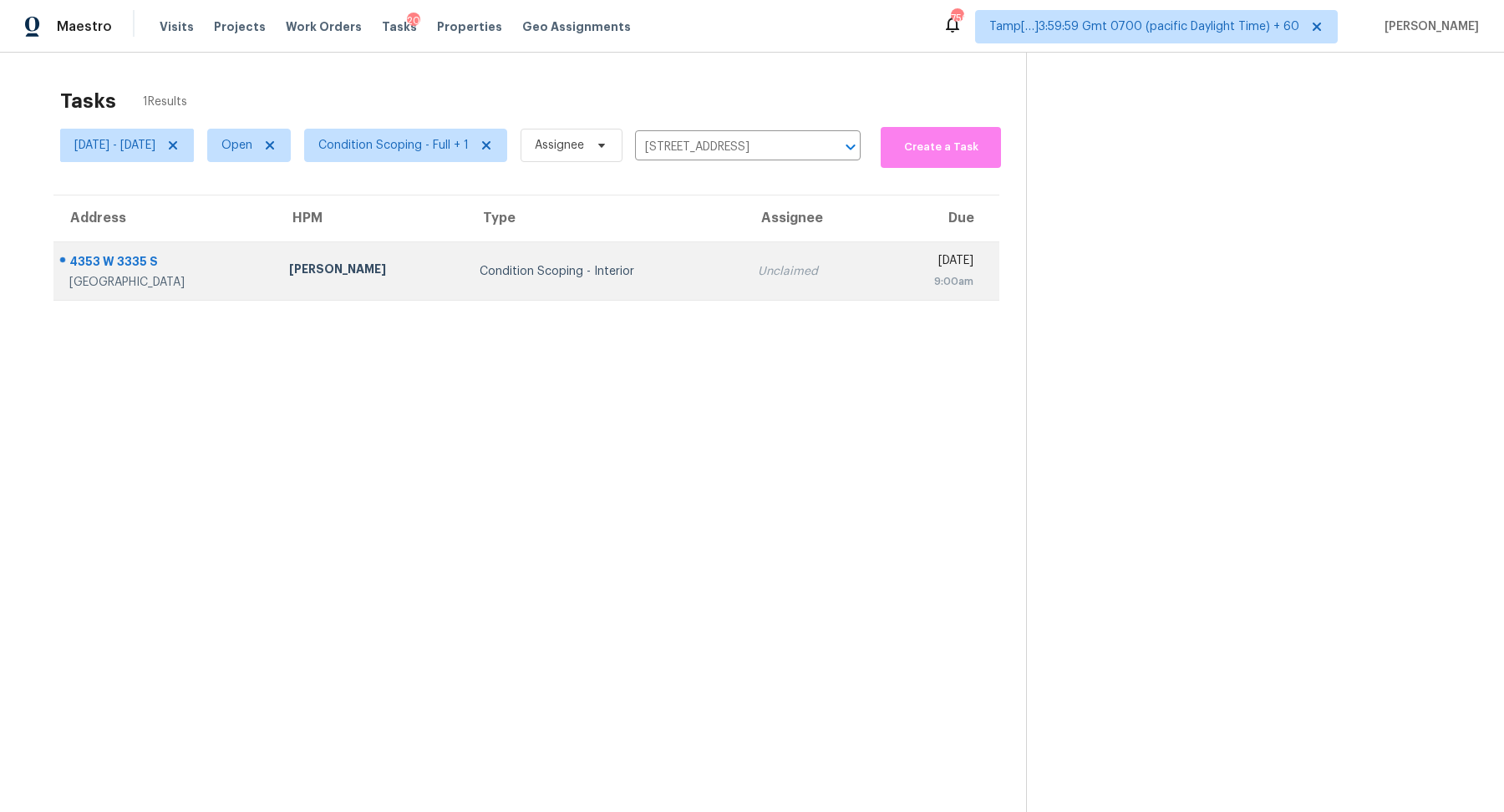
click at [752, 261] on td "Unclaimed" at bounding box center [811, 272] width 134 height 59
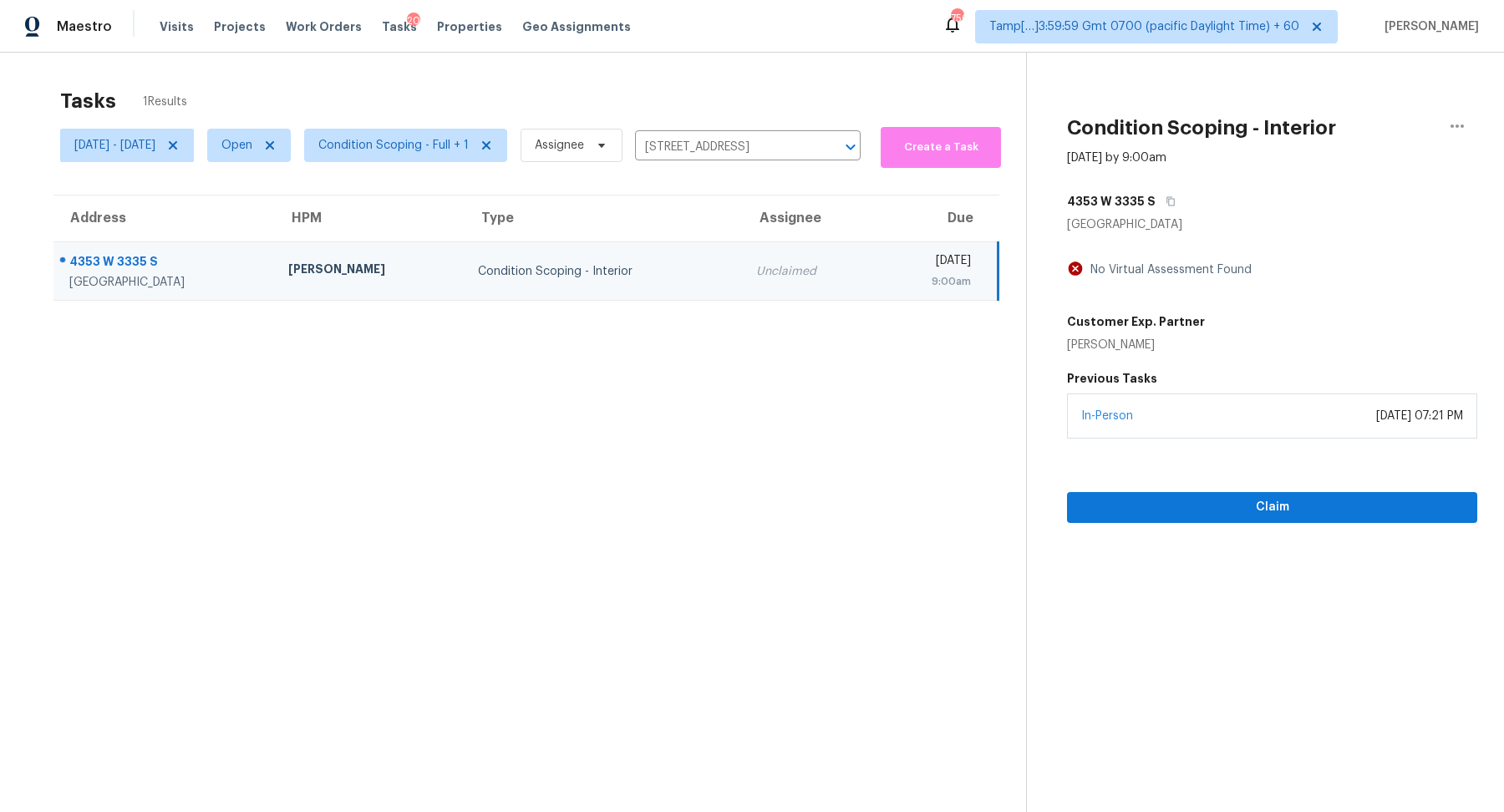
click at [1232, 425] on div "In-Person September 09, 2025 at 07:21 PM" at bounding box center [1271, 416] width 410 height 45
click at [1232, 502] on span "Claim" at bounding box center [1272, 507] width 384 height 21
click at [702, 157] on input "4353 W 3335 S, West Valley City, UT 84120" at bounding box center [723, 148] width 178 height 26
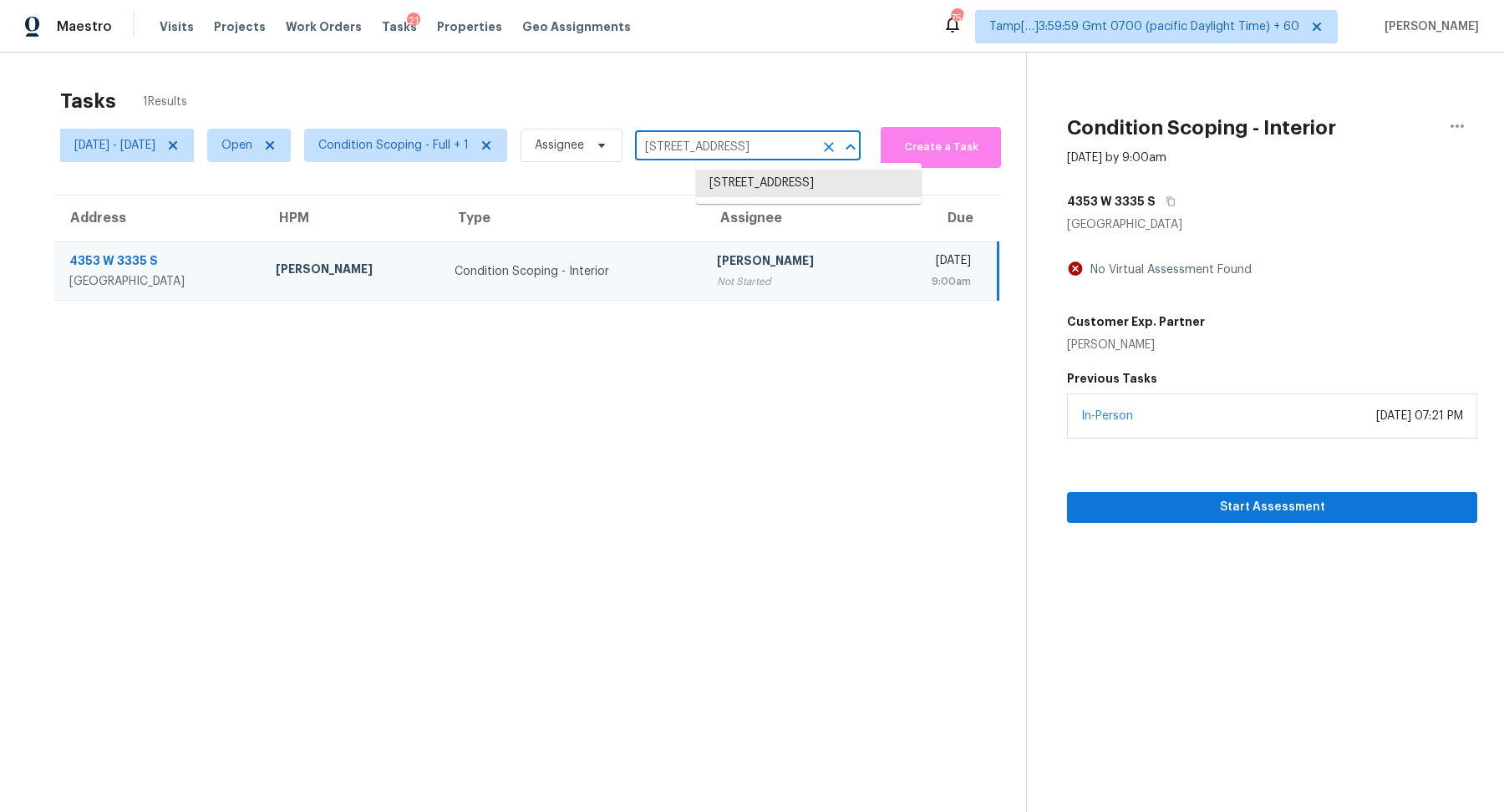
click at [702, 157] on input "4353 W 3335 S, West Valley City, UT 84120" at bounding box center [723, 148] width 178 height 26
paste input "155 Clark Rd Wrentham MA 02093"
type input "155 Clark Rd Wrentham MA 02093"
click at [801, 186] on li "155 Clark Rd, Wrentham, MA 02093" at bounding box center [809, 183] width 225 height 27
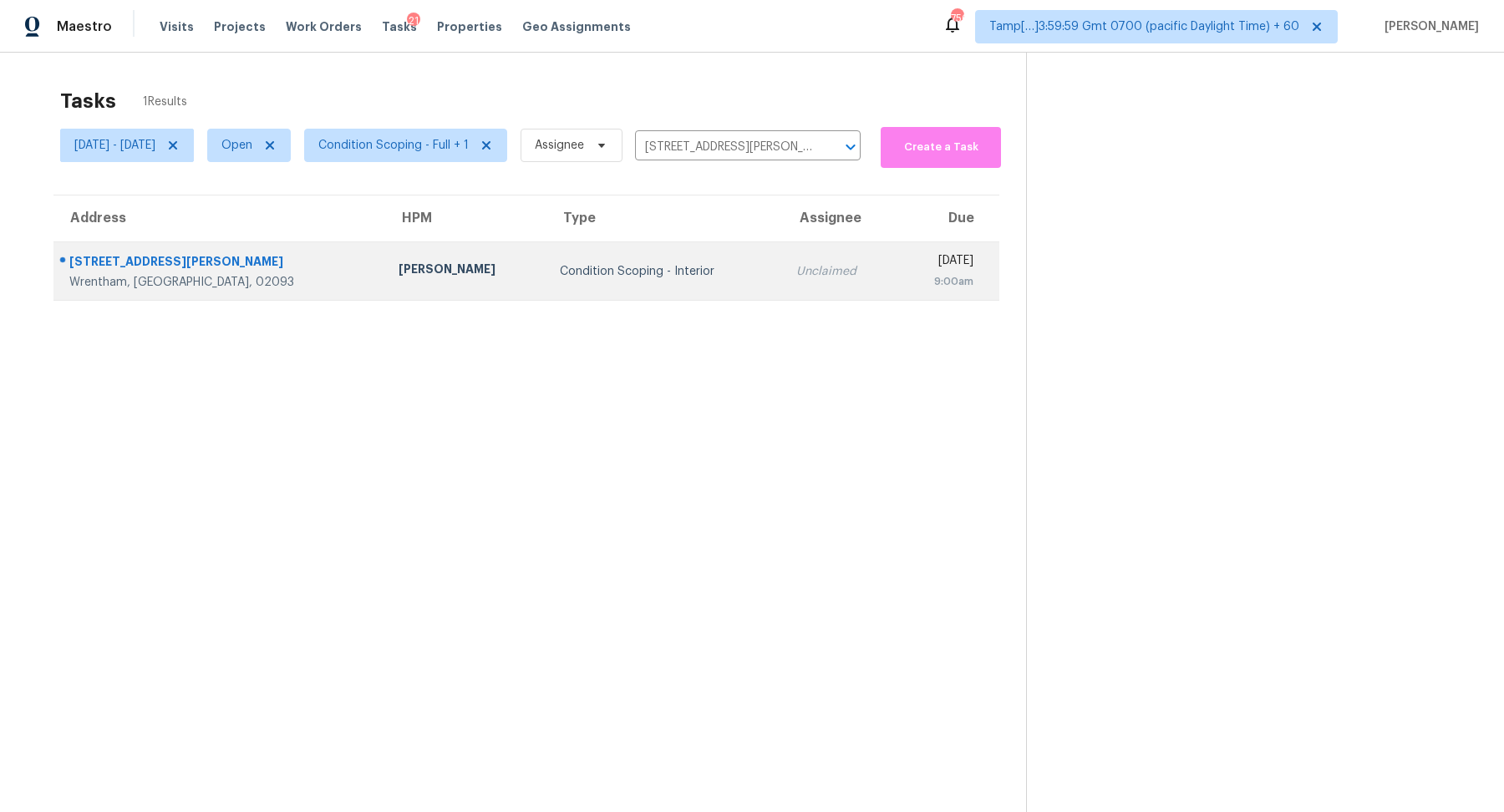
click at [650, 288] on td "Condition Scoping - Interior" at bounding box center [664, 272] width 236 height 59
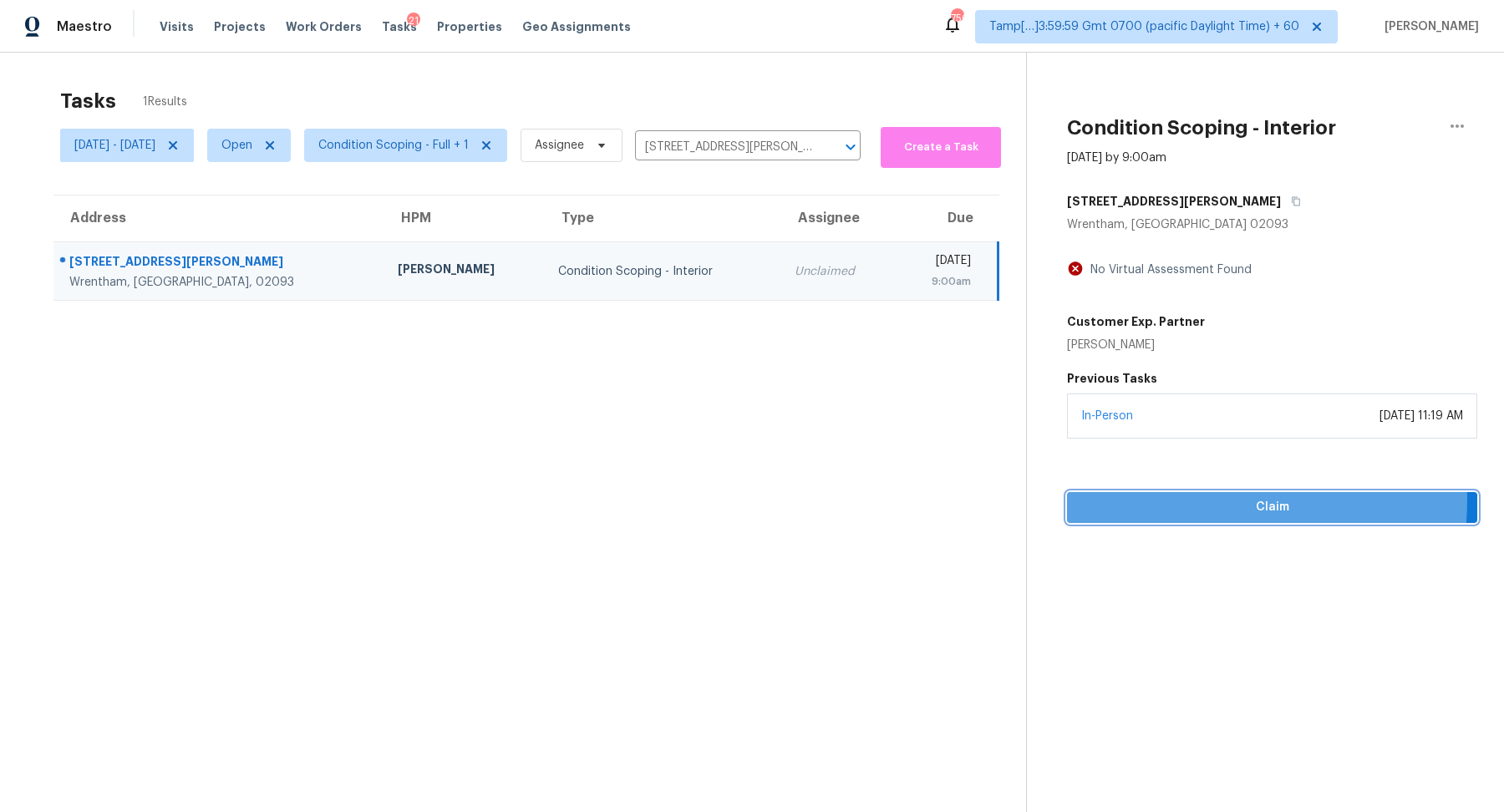
click at [1159, 498] on span "Claim" at bounding box center [1272, 507] width 384 height 21
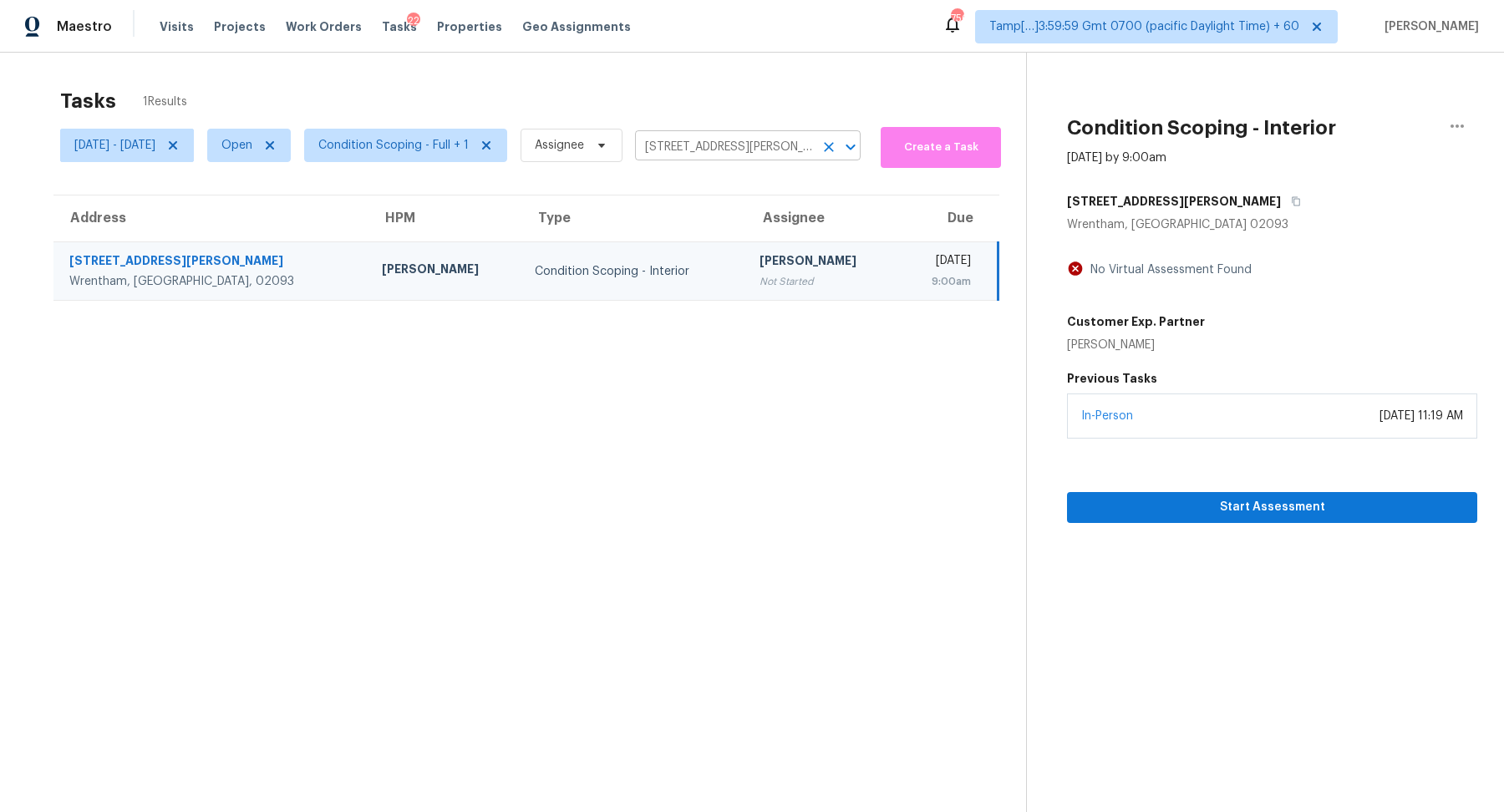
click at [769, 138] on input "155 Clark Rd, Wrentham, MA 02093" at bounding box center [723, 148] width 178 height 26
paste input "339 Parkside Dr West Covina CA 91792"
type input "1339 Parkside Dr West Covina CA 91792"
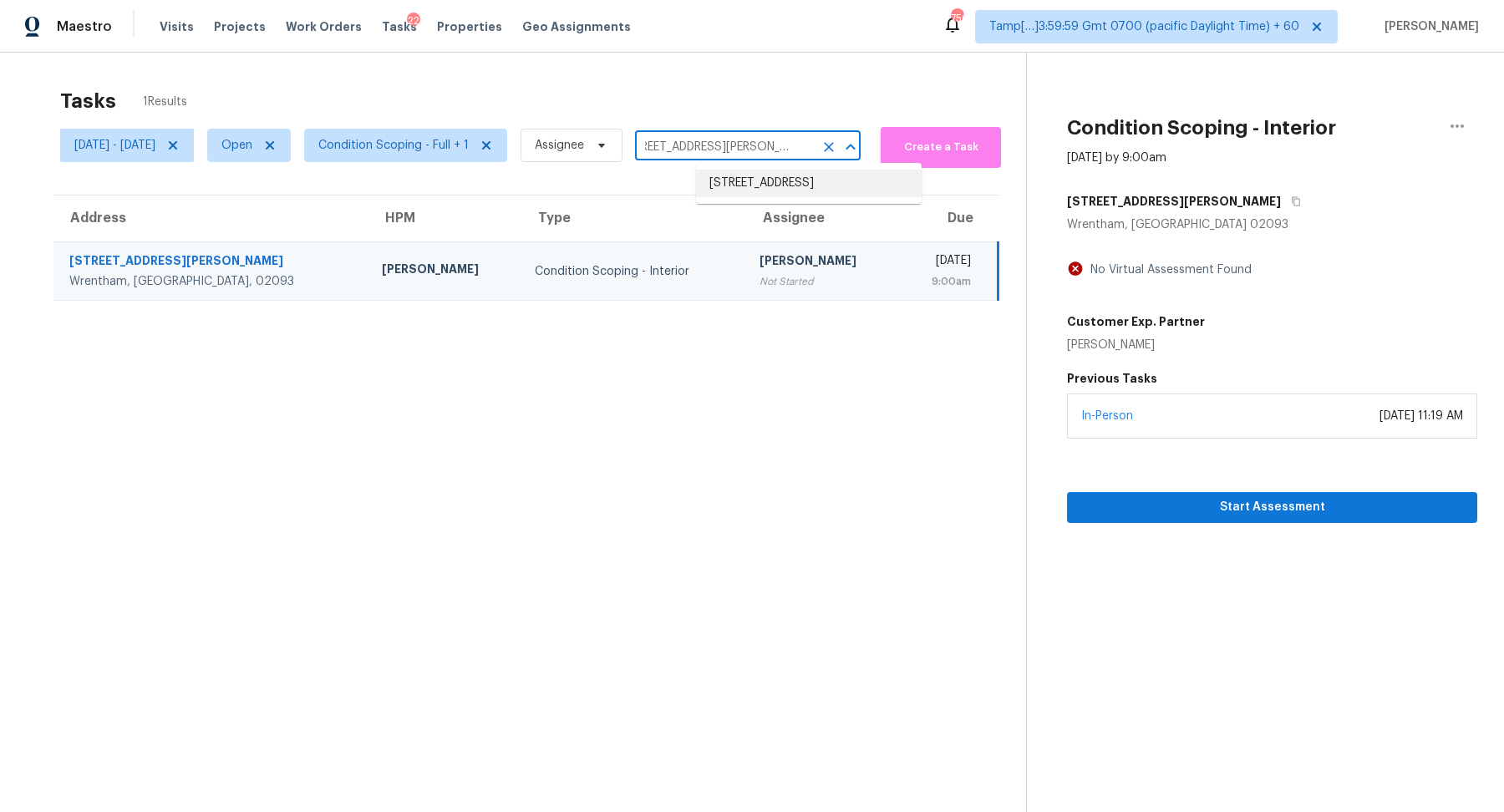
click at [806, 178] on li "1339 Parkside Dr, West Covina, CA 91792" at bounding box center [809, 183] width 225 height 27
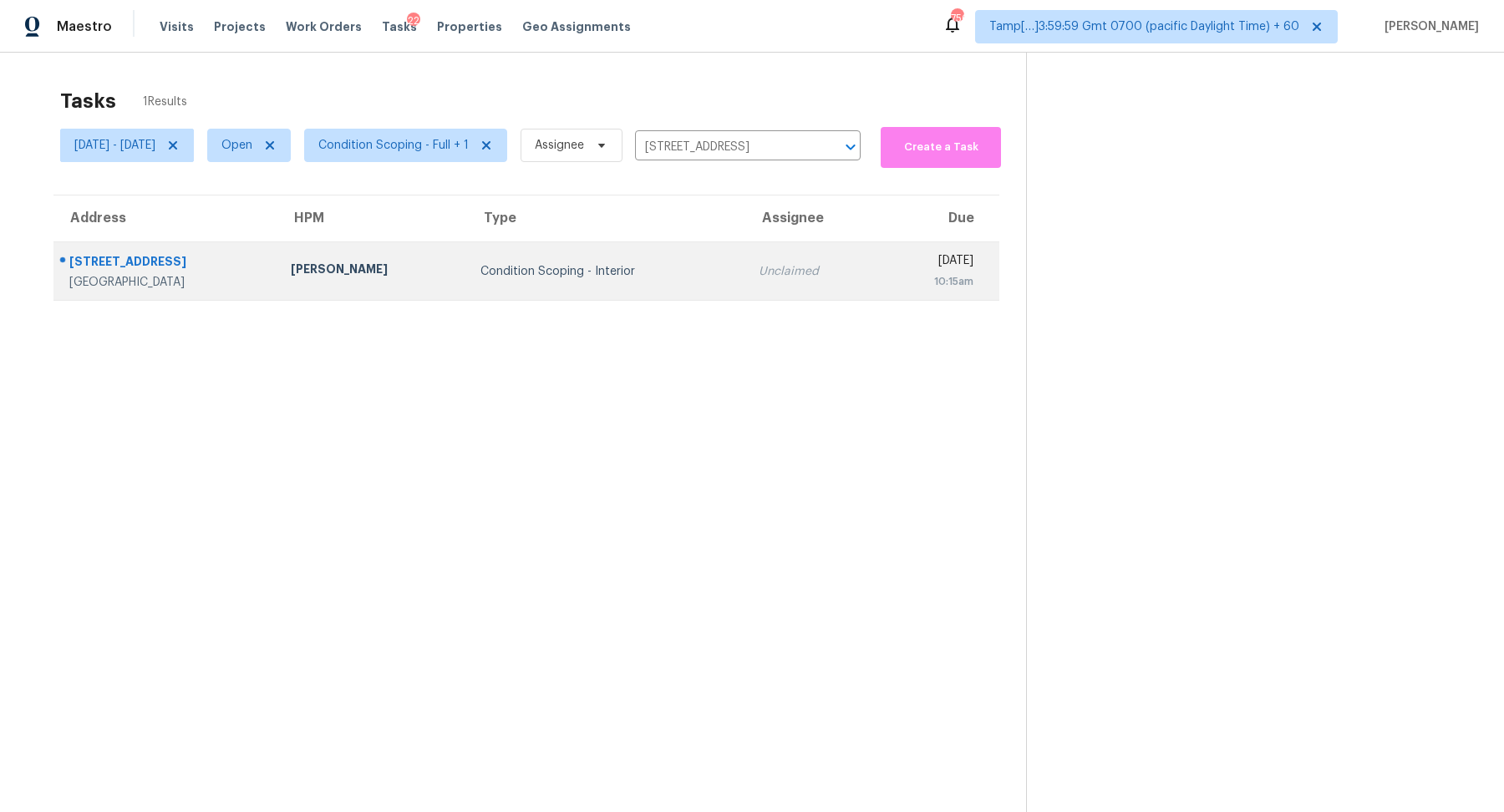
click at [745, 286] on td "Unclaimed" at bounding box center [812, 272] width 134 height 59
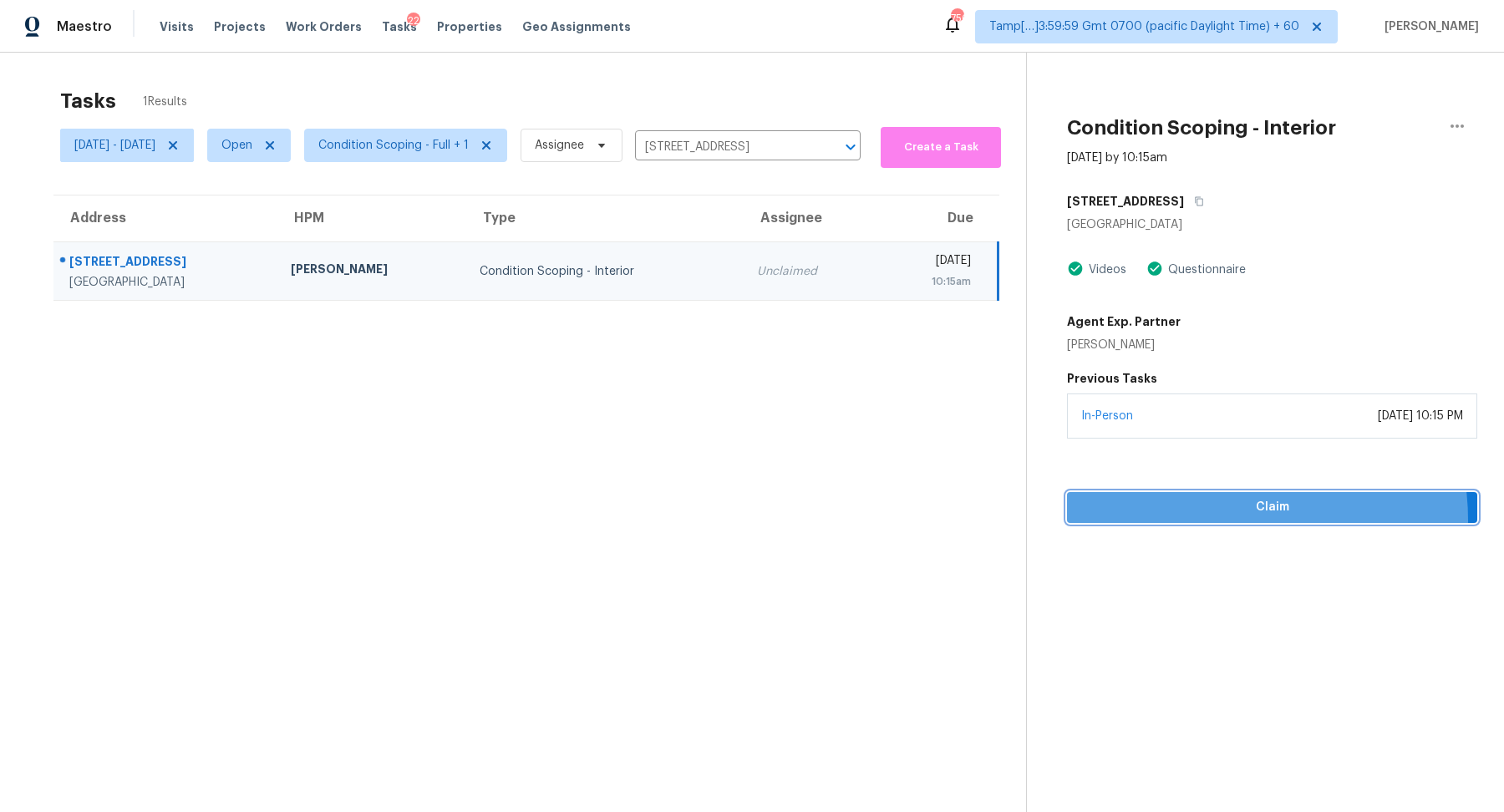
click at [1234, 519] on button "Claim" at bounding box center [1271, 507] width 410 height 31
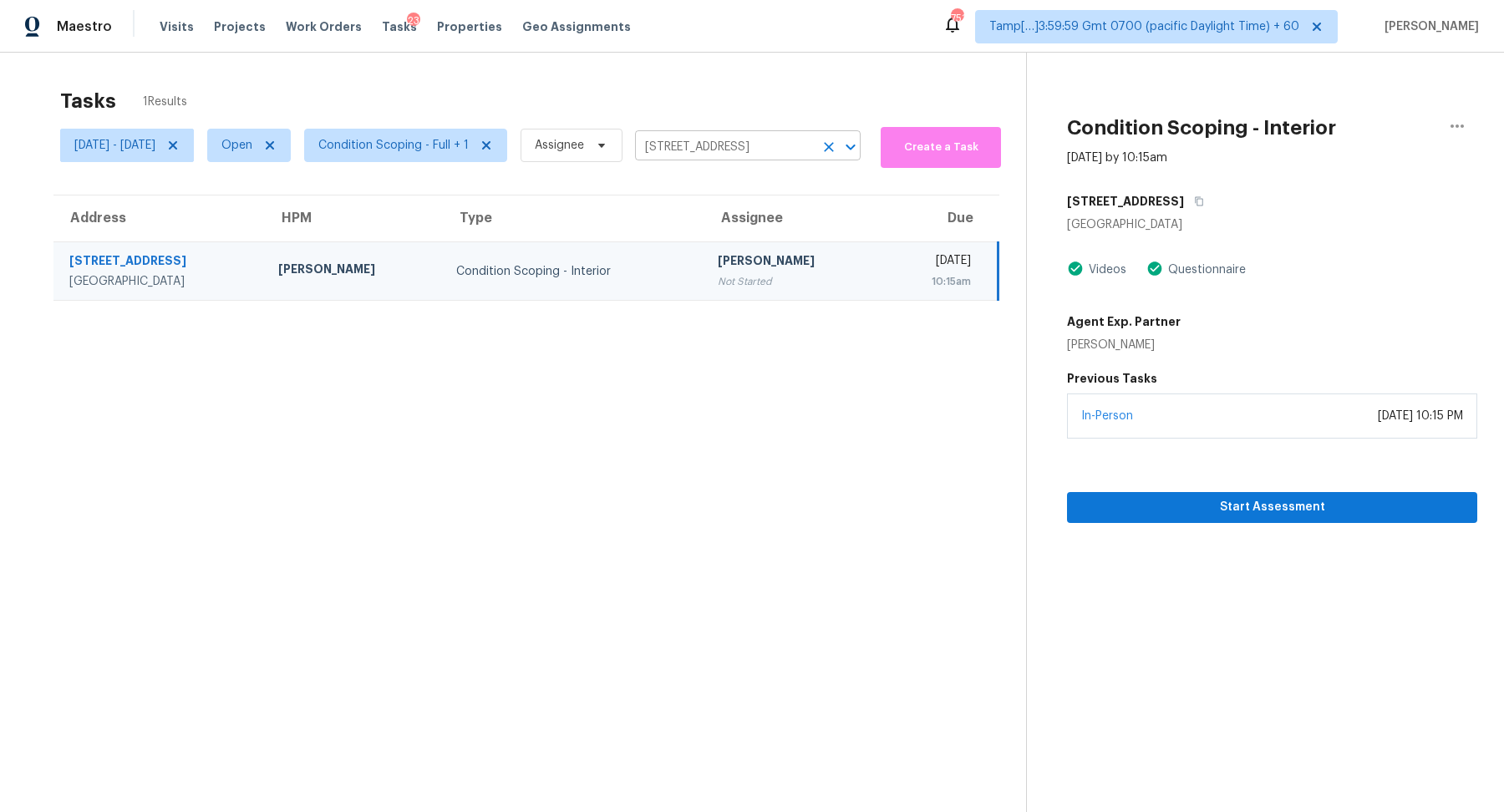
click at [732, 135] on input "1339 Parkside Dr, West Covina, CA 91792" at bounding box center [723, 148] width 178 height 26
paste input "16 Oakmont Ln, New Smyrna Beach, FL 32168"
type input "116 Oakmont Ln, New Smyrna Beach, FL 32168"
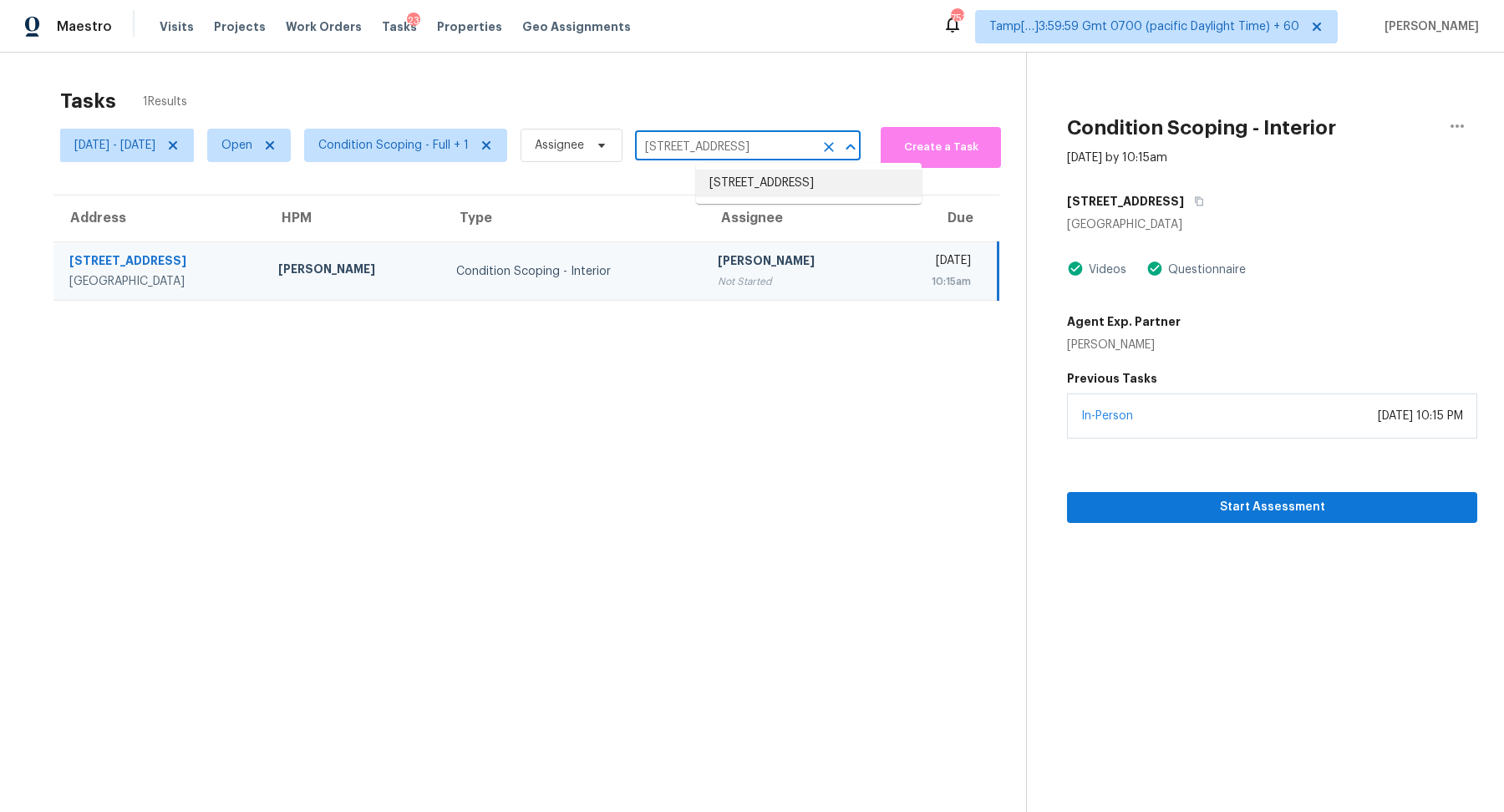
click at [777, 177] on li "116 Oakmont Ln, New Smyrna Beach, FL 32168" at bounding box center [809, 183] width 225 height 27
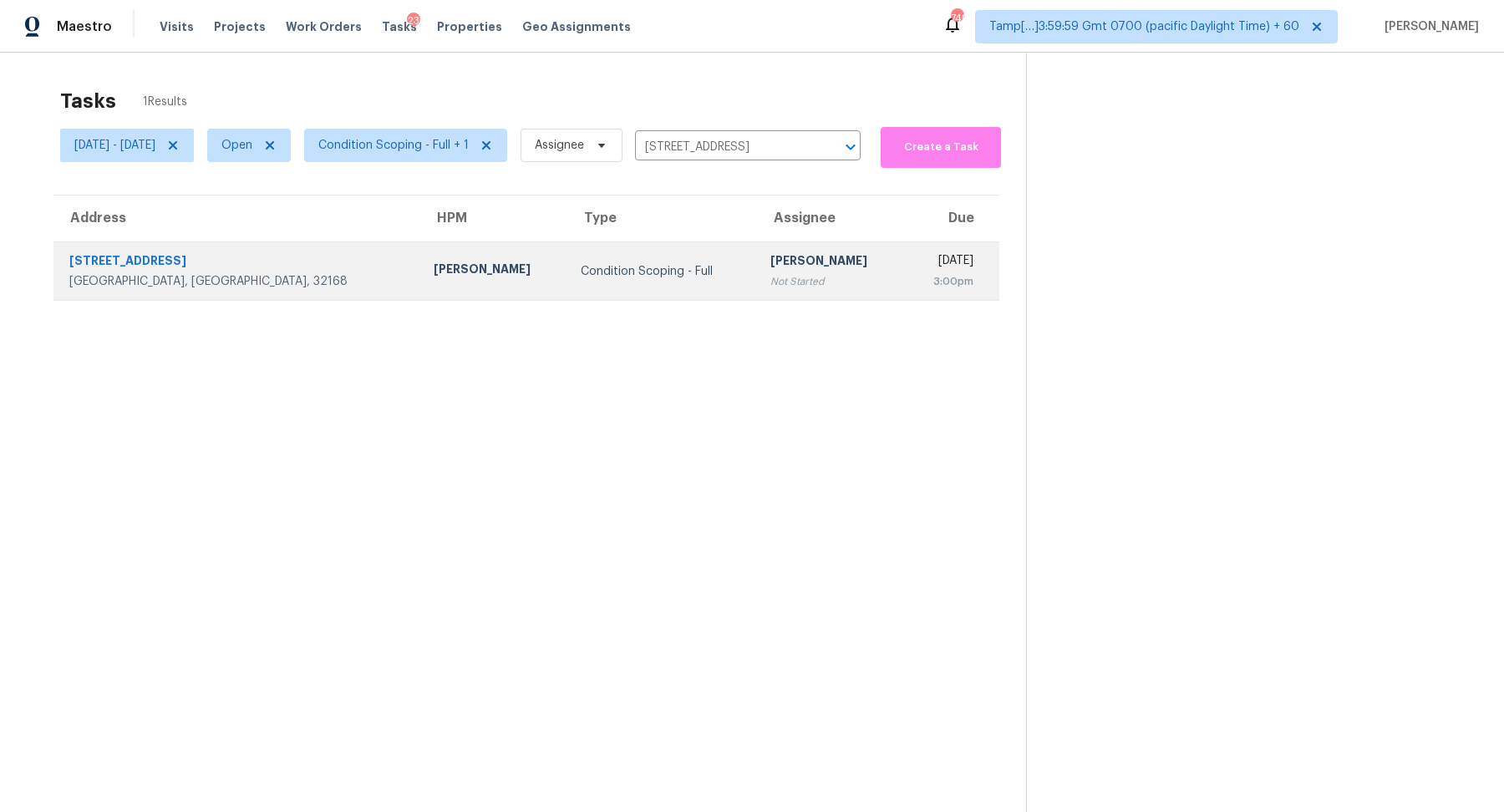
click at [588, 256] on td "Condition Scoping - Full" at bounding box center [662, 272] width 189 height 59
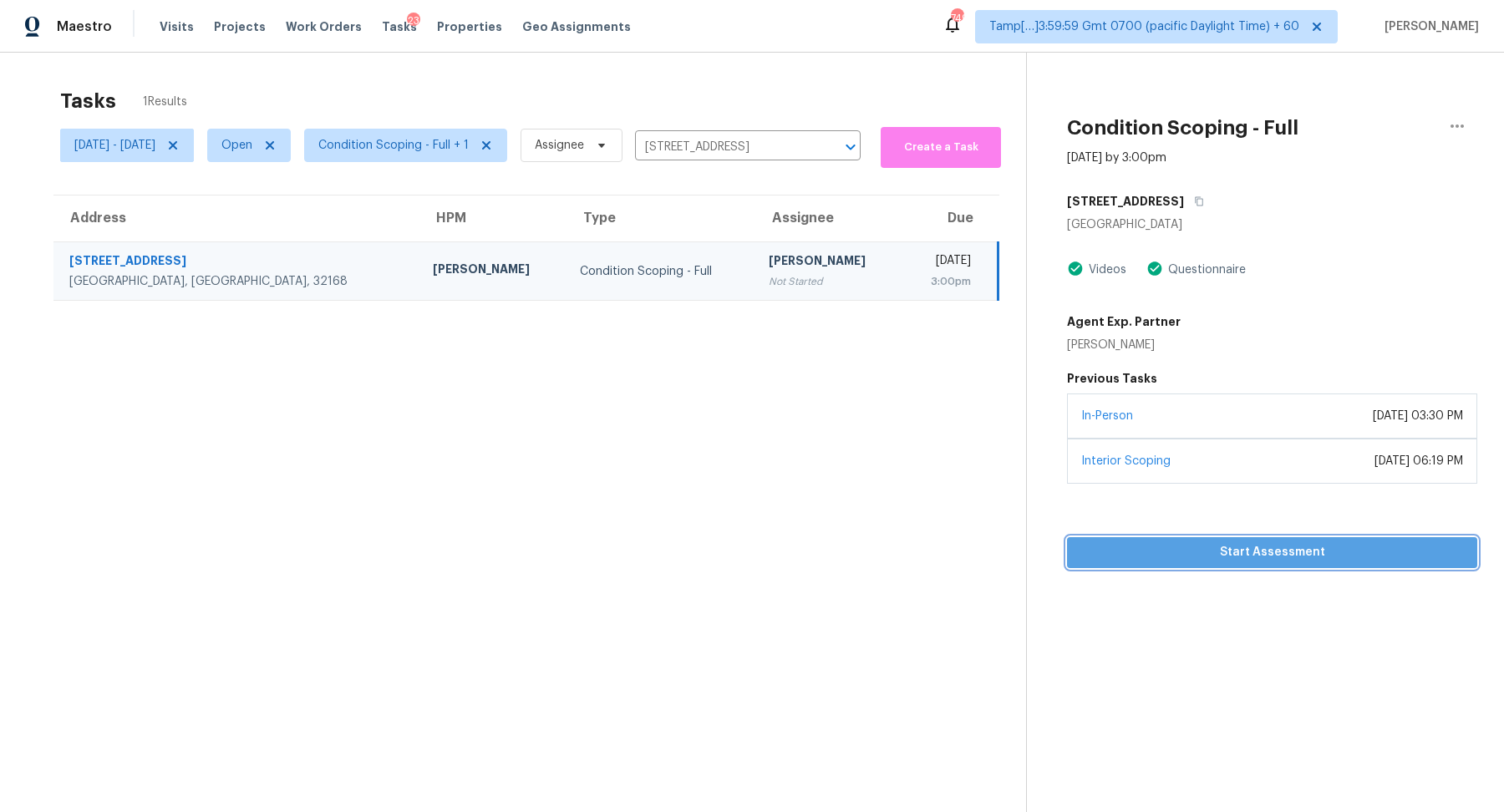
click at [1296, 548] on span "Start Assessment" at bounding box center [1272, 552] width 384 height 21
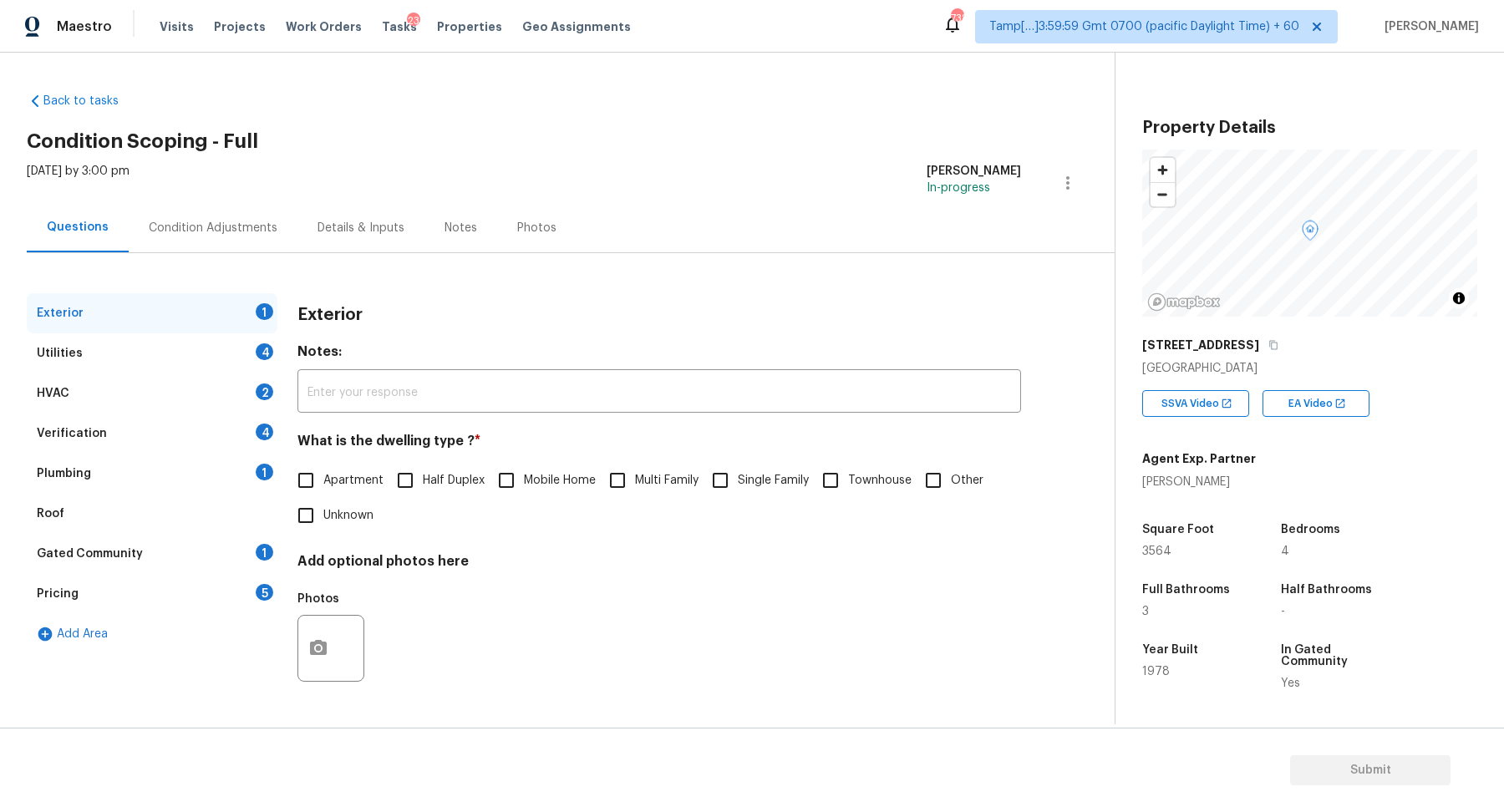
click at [225, 235] on div "Condition Adjustments" at bounding box center [213, 228] width 129 height 16
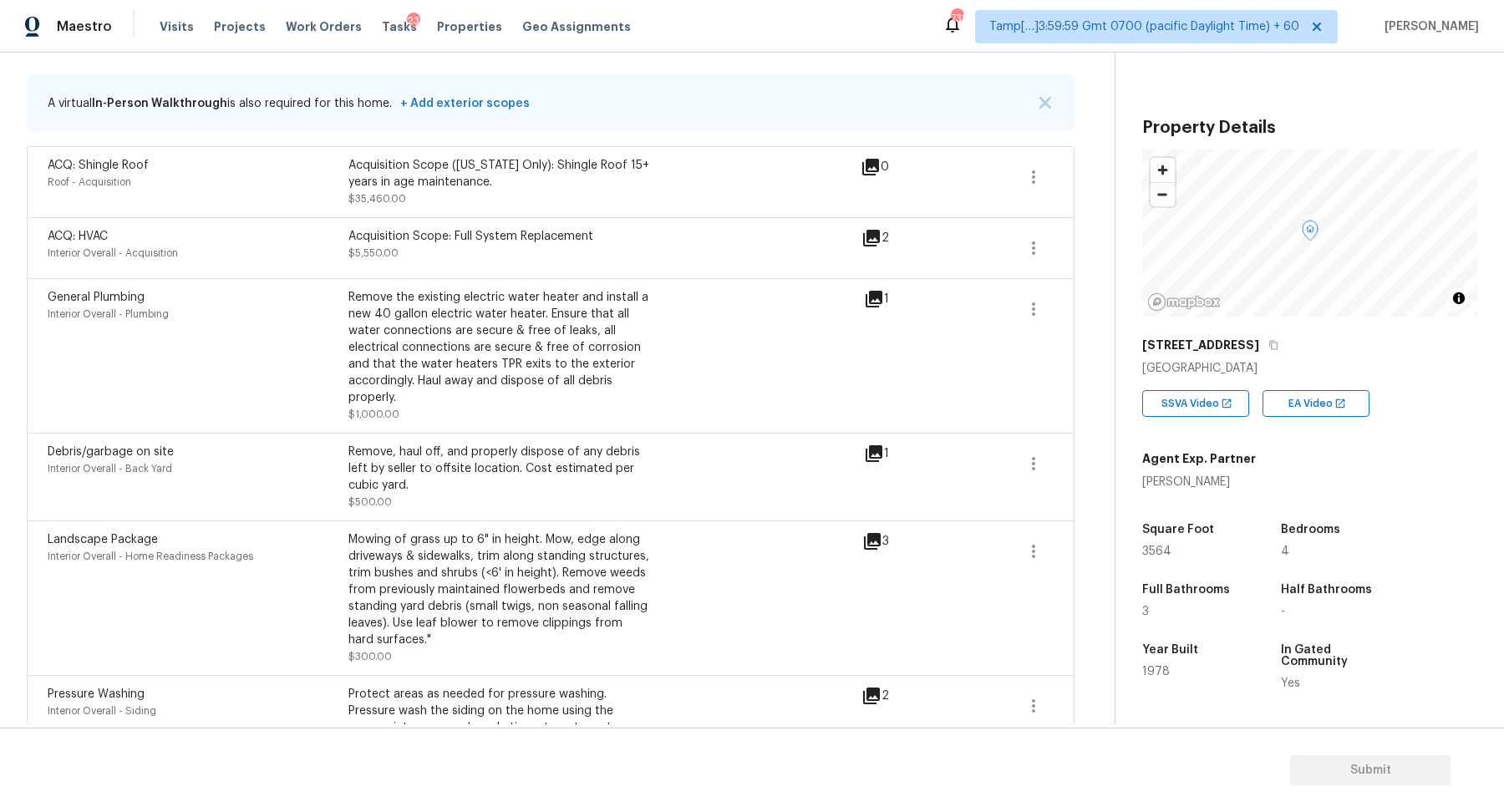
scroll to position [247, 0]
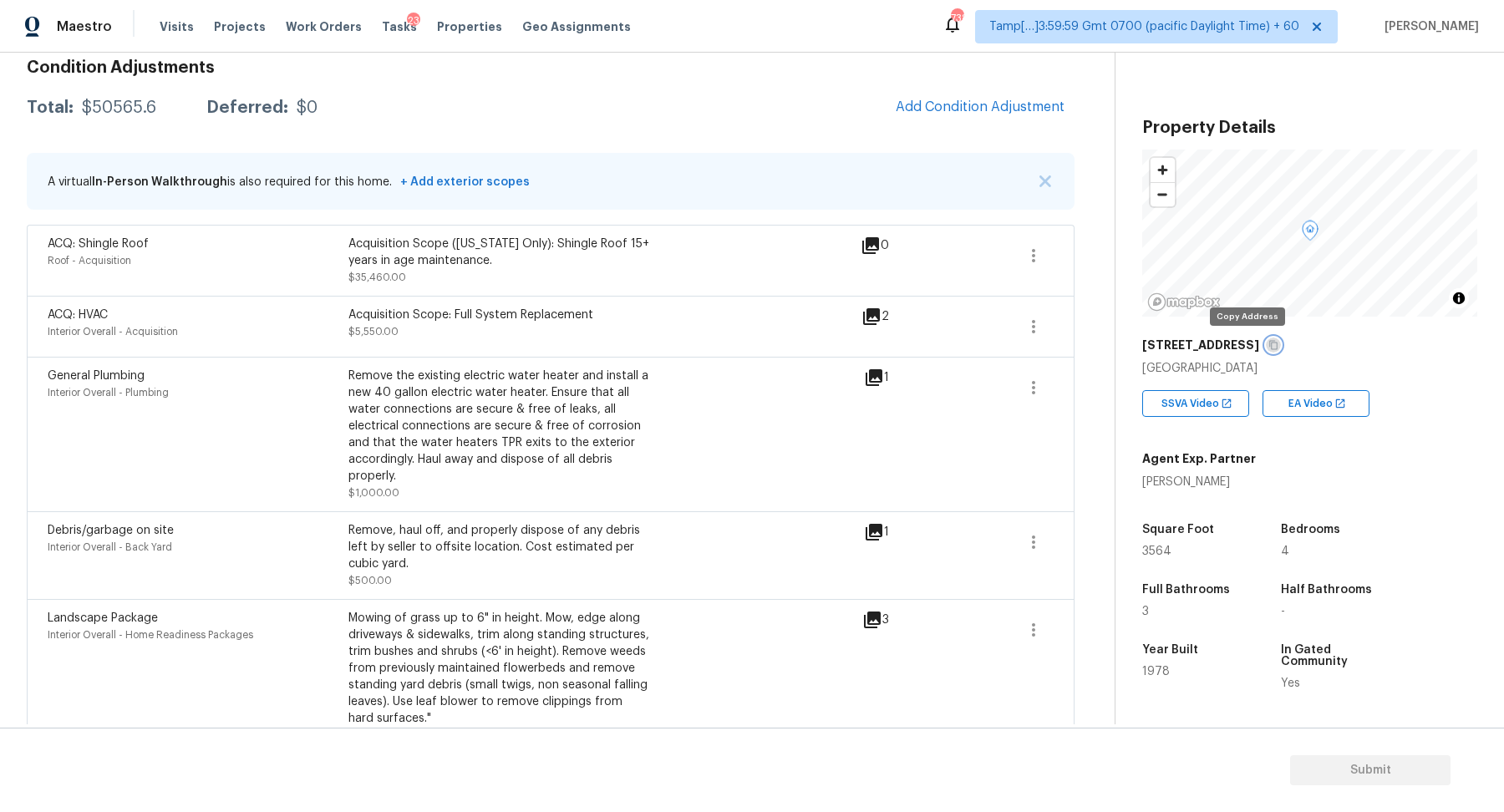
click at [1269, 344] on icon "button" at bounding box center [1273, 345] width 10 height 10
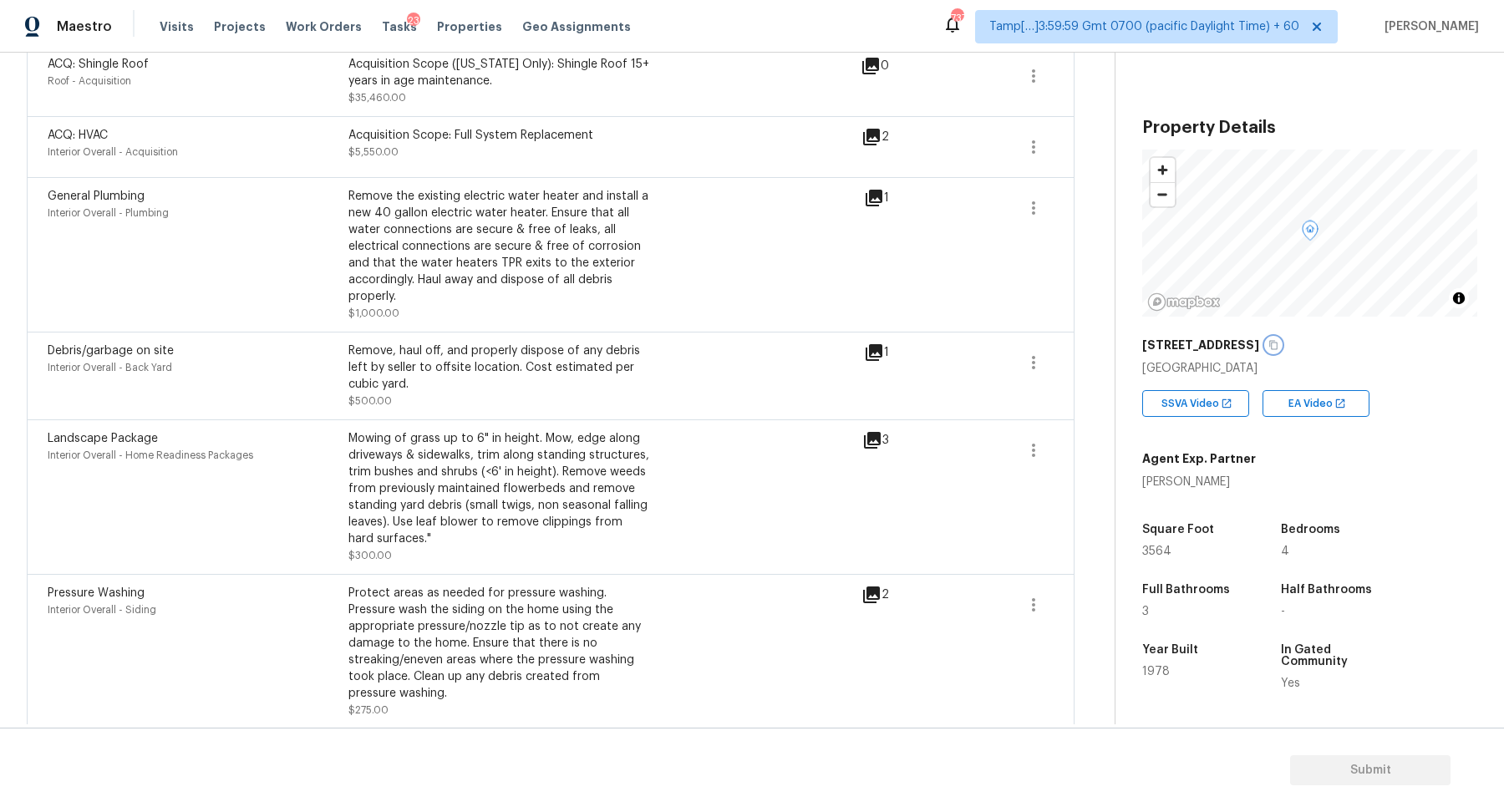
scroll to position [611, 0]
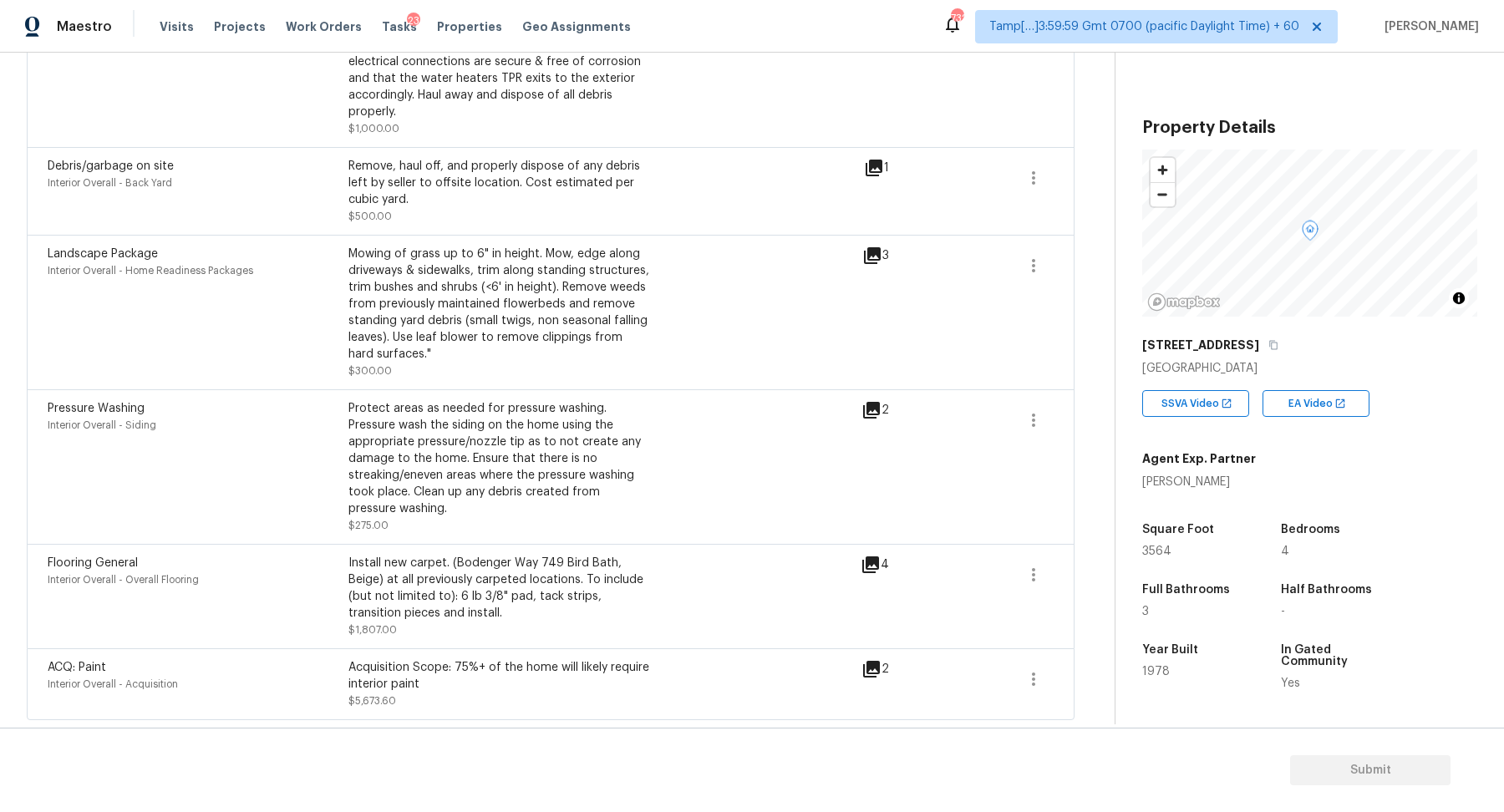
click at [879, 170] on icon at bounding box center [874, 167] width 16 height 16
click at [1047, 574] on button "button" at bounding box center [1033, 575] width 40 height 40
click at [1097, 565] on div "Edit" at bounding box center [1129, 570] width 130 height 16
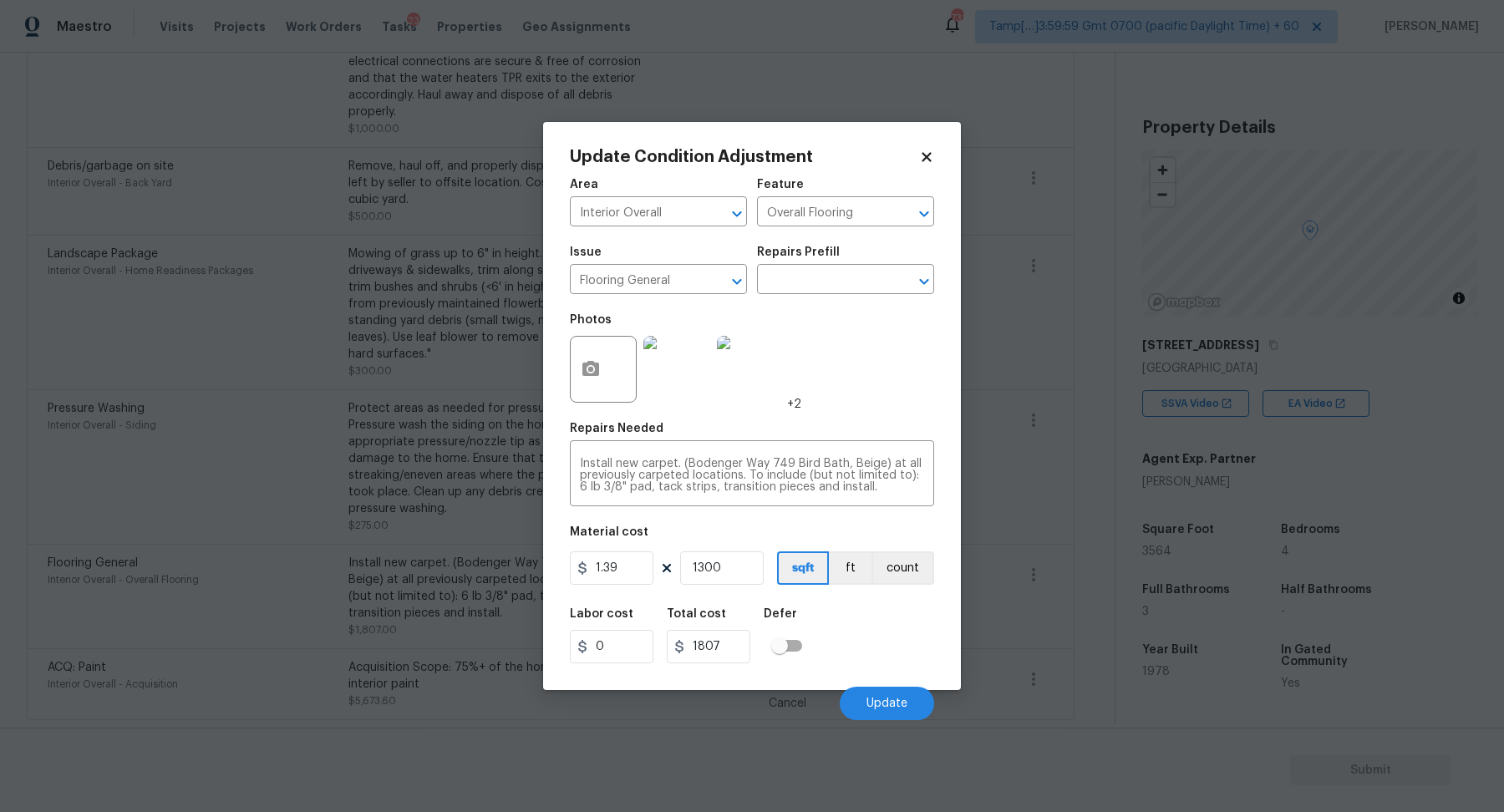
click at [987, 534] on body "Maestro Visits Projects Work Orders Tasks 23 Properties Geo Assignments 732 Tam…" at bounding box center [752, 406] width 1504 height 812
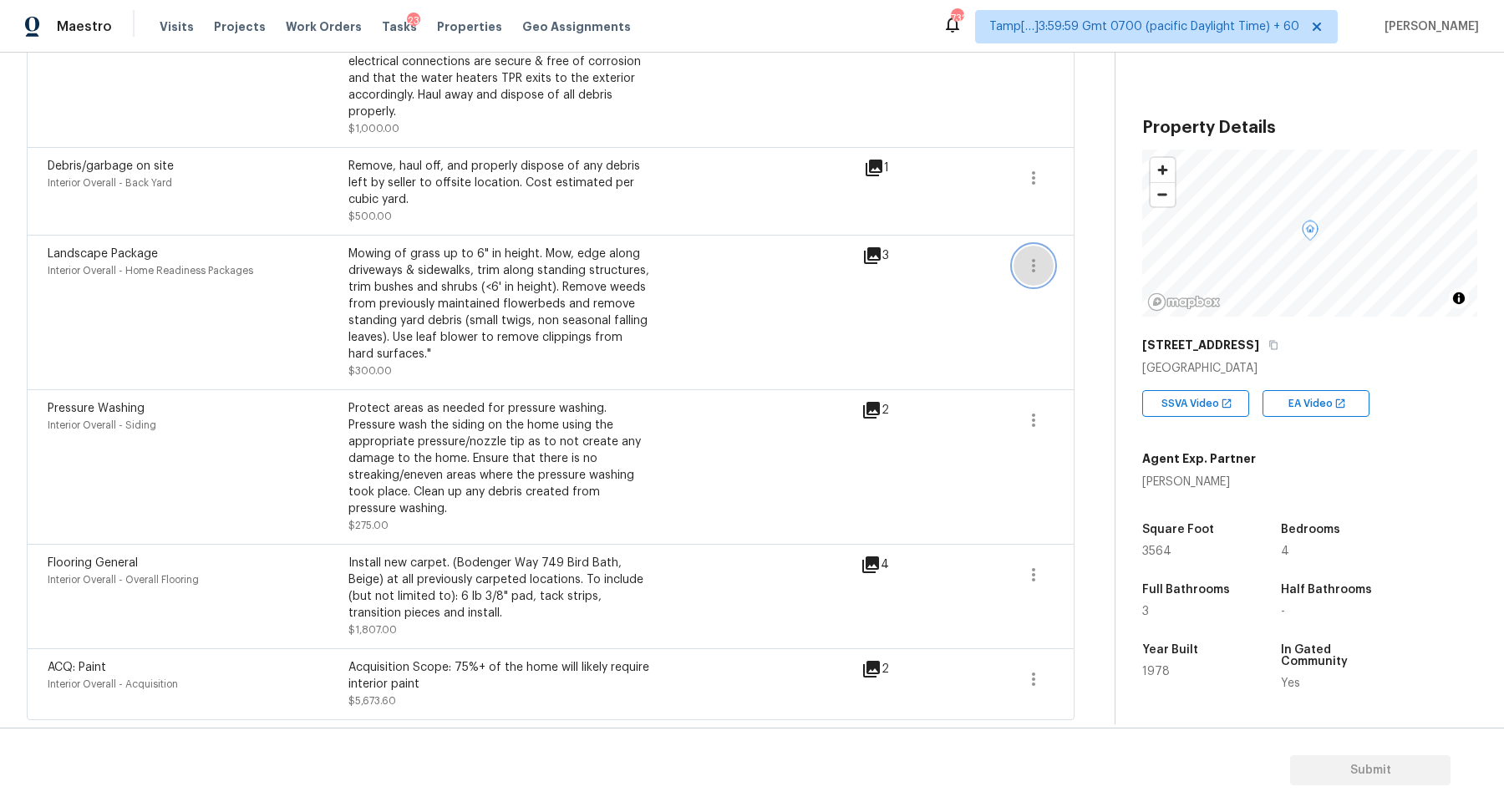
click at [1028, 263] on icon "button" at bounding box center [1033, 265] width 20 height 20
click at [1147, 253] on div "Edit" at bounding box center [1129, 262] width 130 height 16
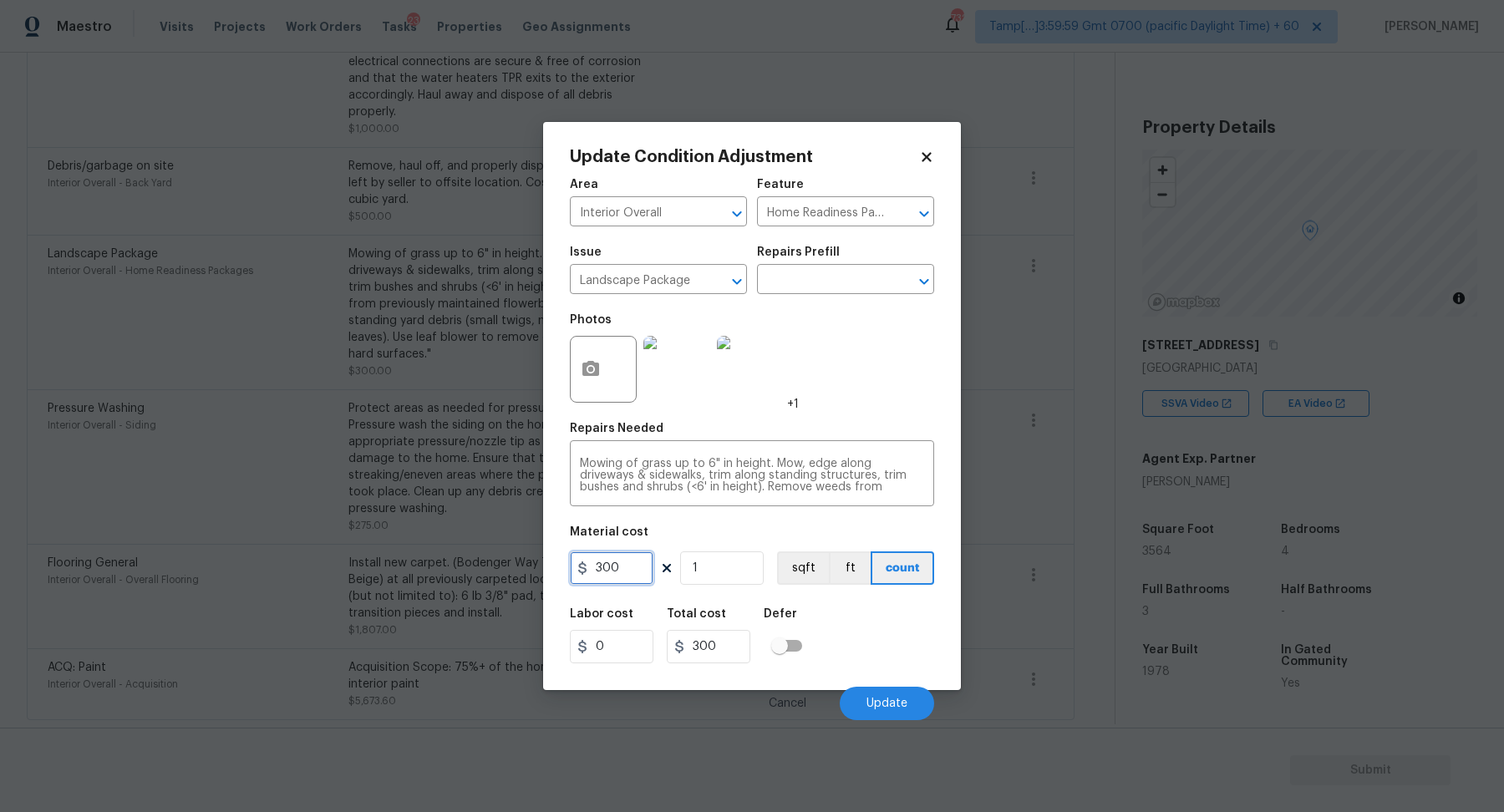
click at [638, 561] on input "300" at bounding box center [611, 568] width 83 height 33
type input "750"
click at [867, 698] on button "Update" at bounding box center [886, 702] width 94 height 33
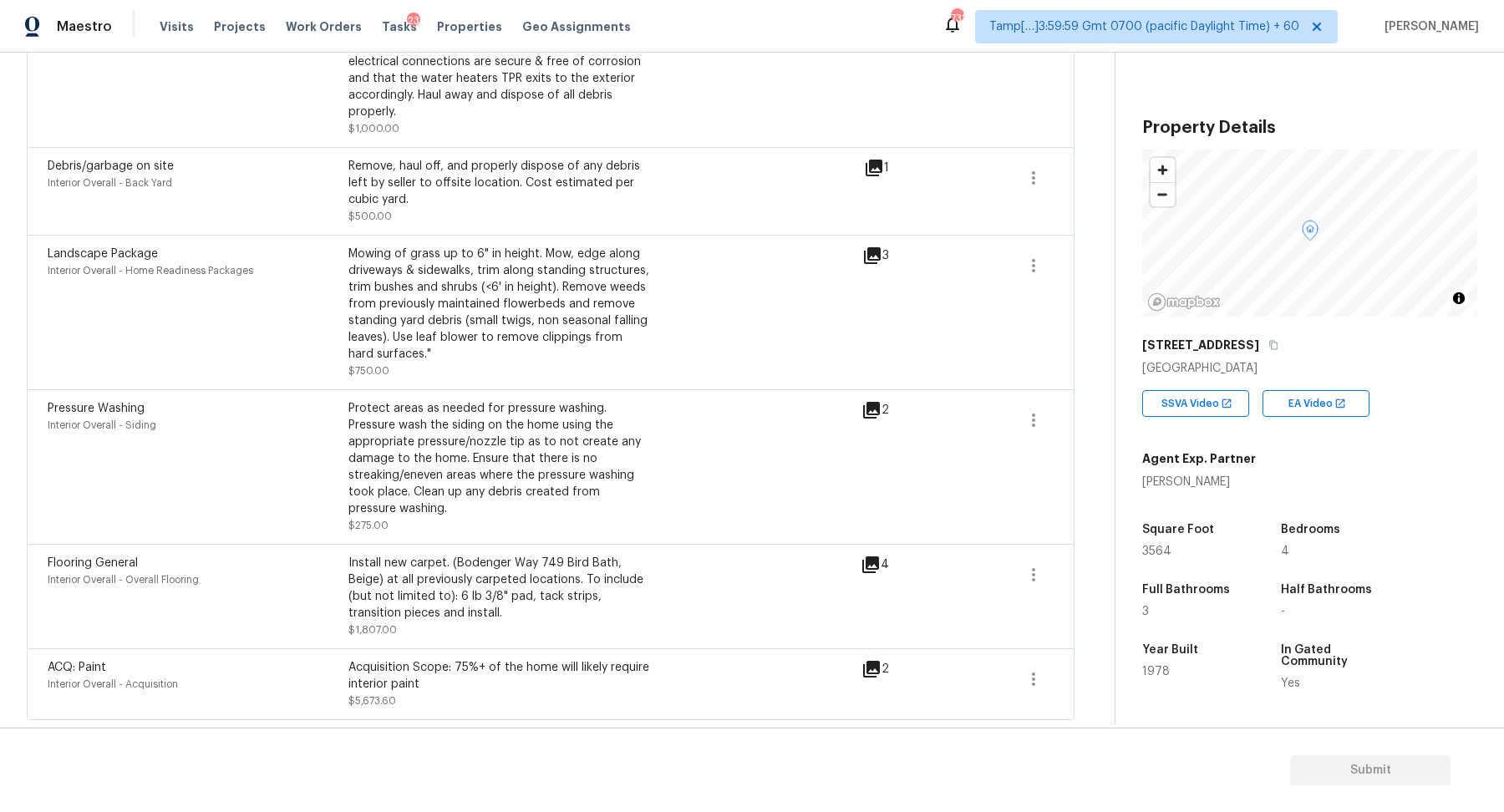
click at [881, 168] on icon at bounding box center [874, 167] width 16 height 16
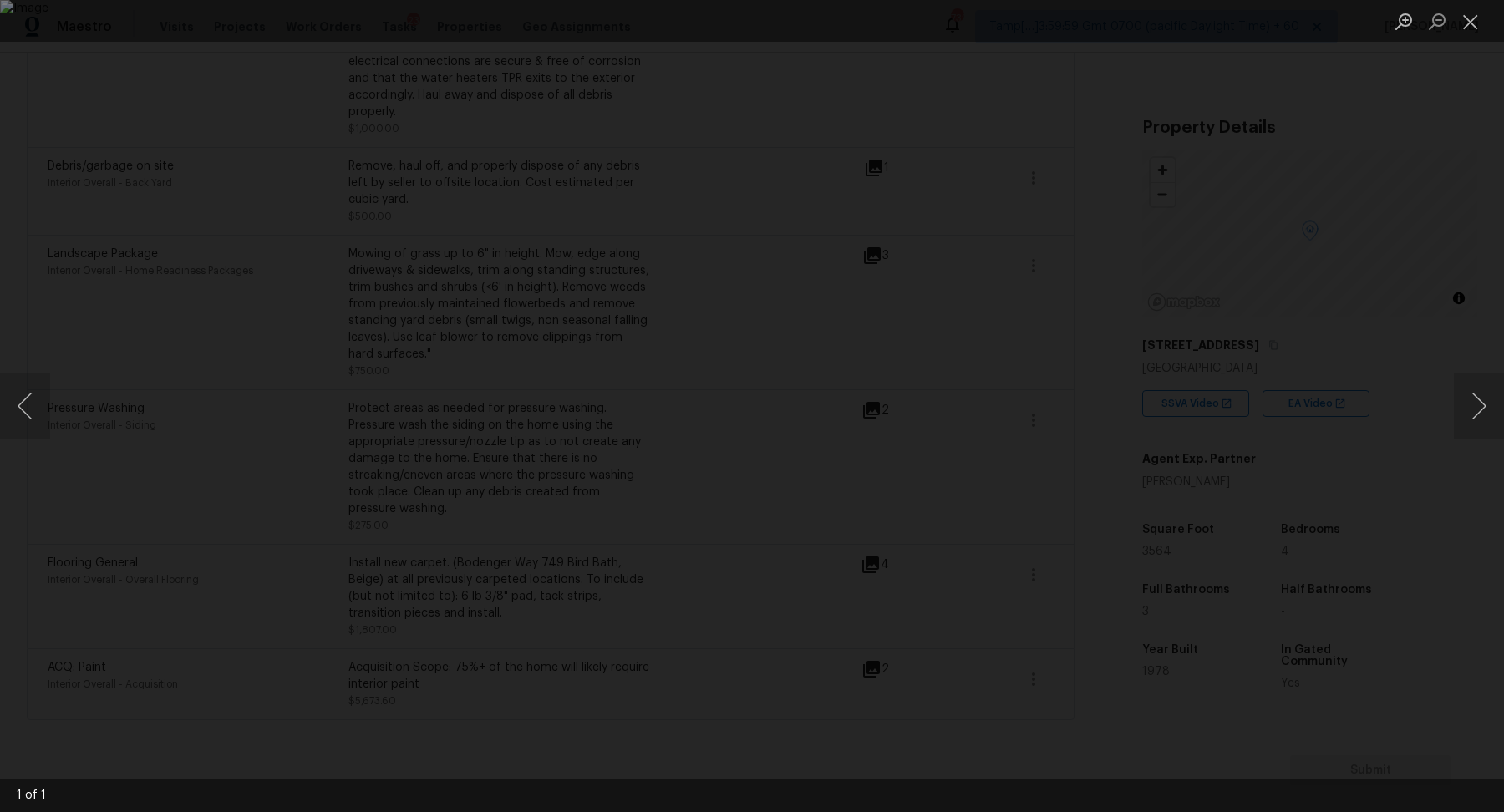
click at [194, 281] on div "Lightbox" at bounding box center [752, 406] width 1504 height 812
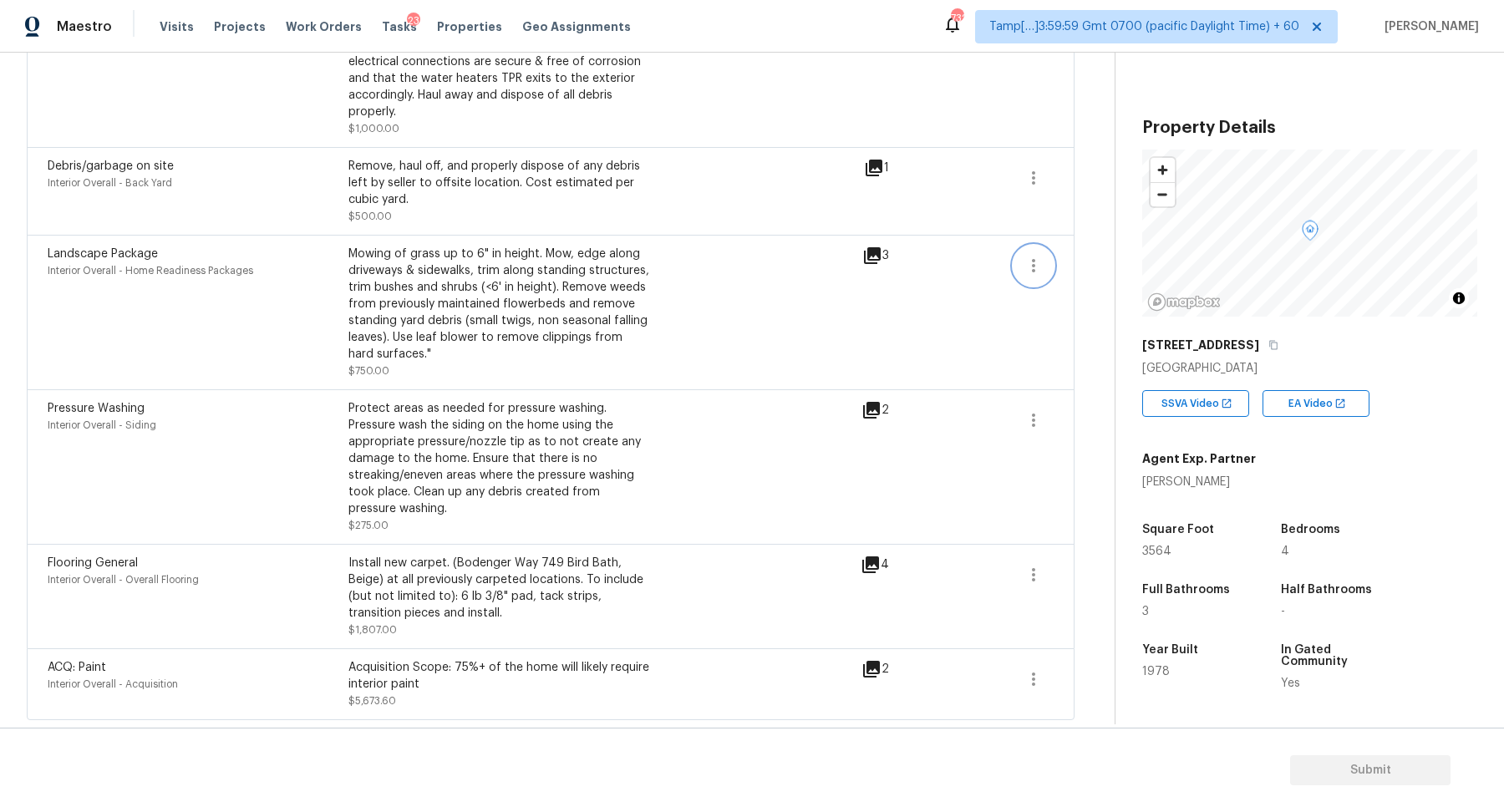
click at [1022, 259] on button "button" at bounding box center [1033, 265] width 40 height 40
click at [1078, 257] on div "Edit" at bounding box center [1129, 262] width 130 height 16
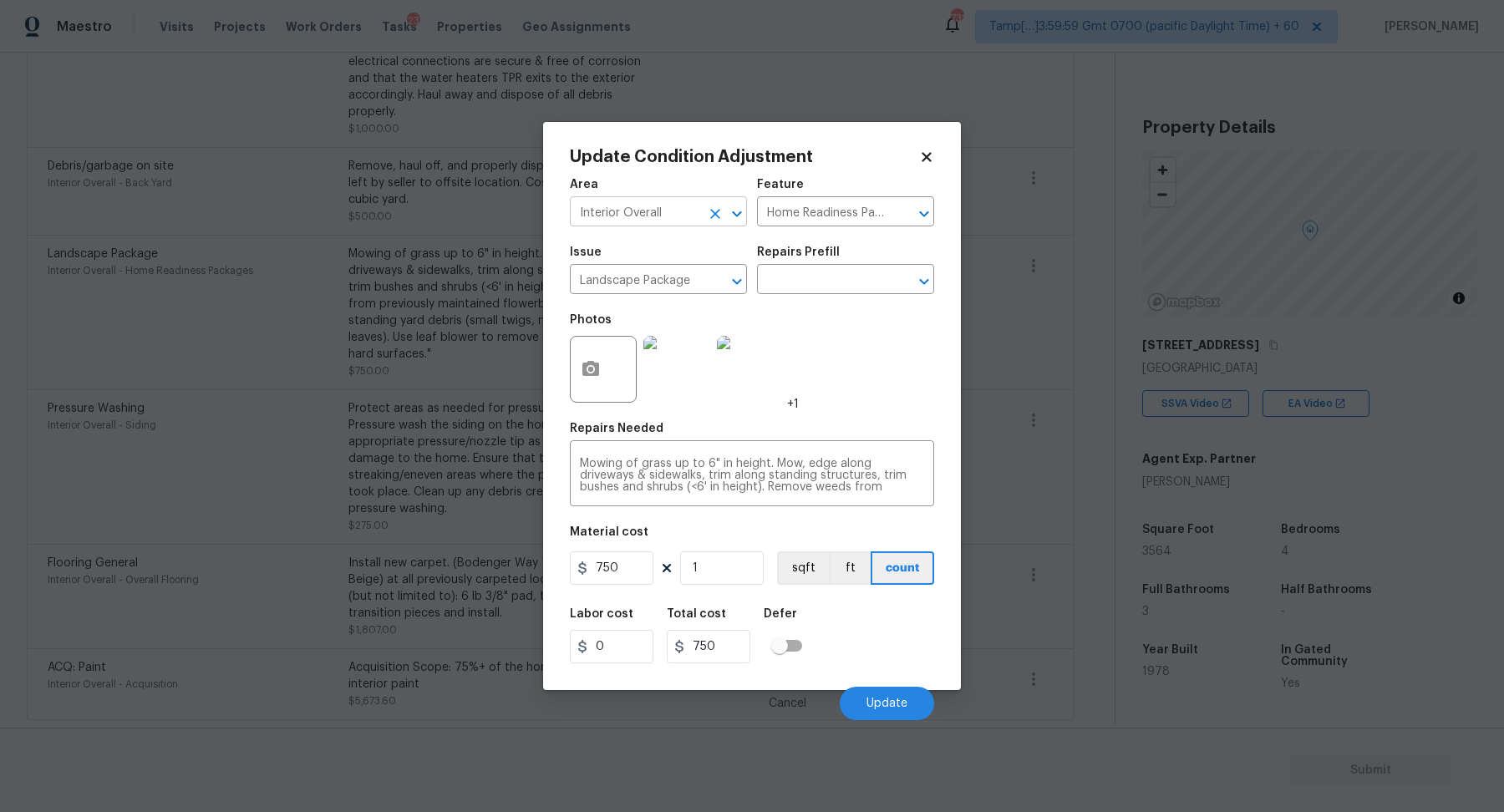
click at [689, 220] on input "Interior Overall" at bounding box center [635, 213] width 130 height 26
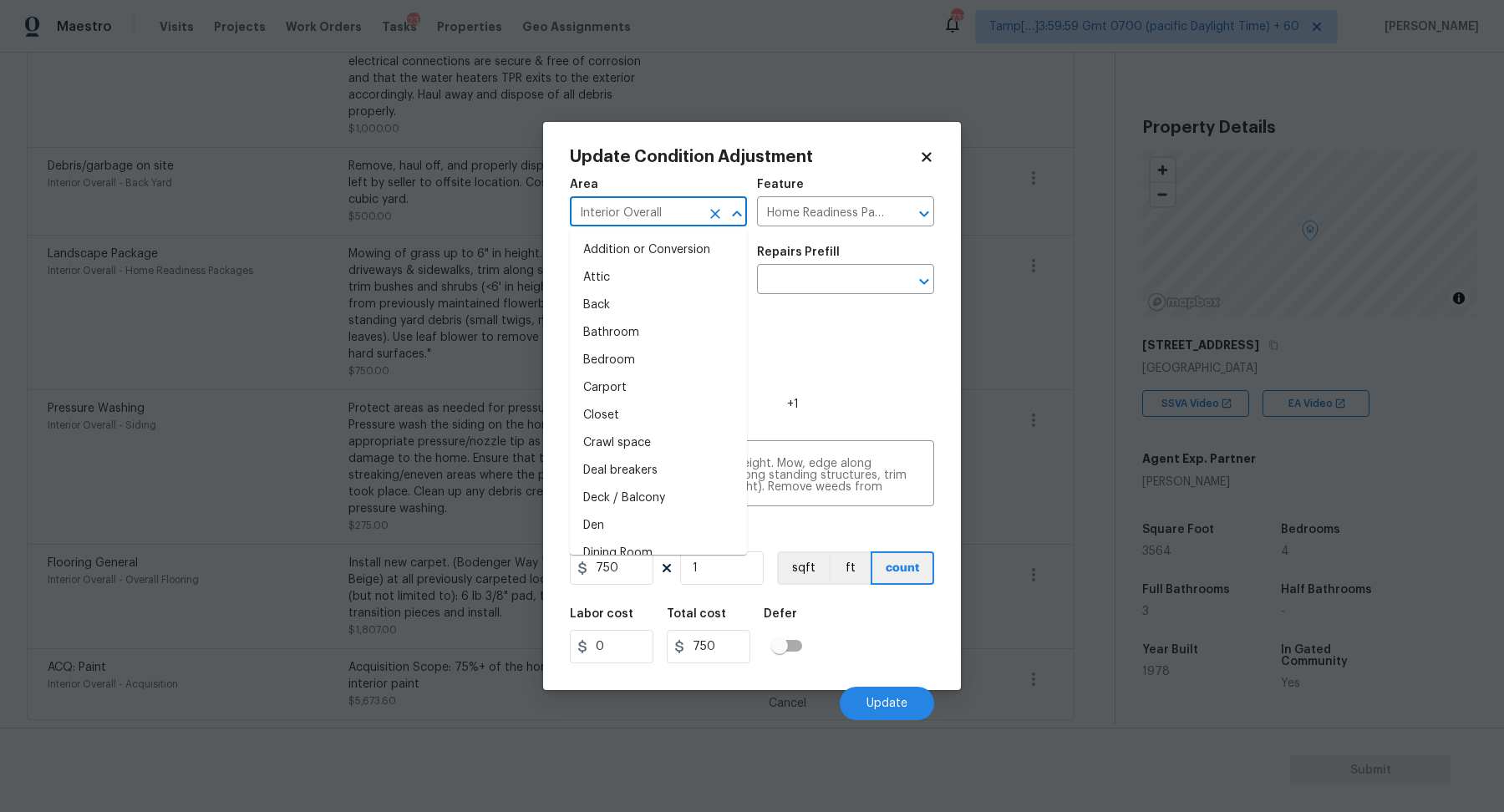
click at [689, 220] on input "Interior Overall" at bounding box center [635, 213] width 130 height 26
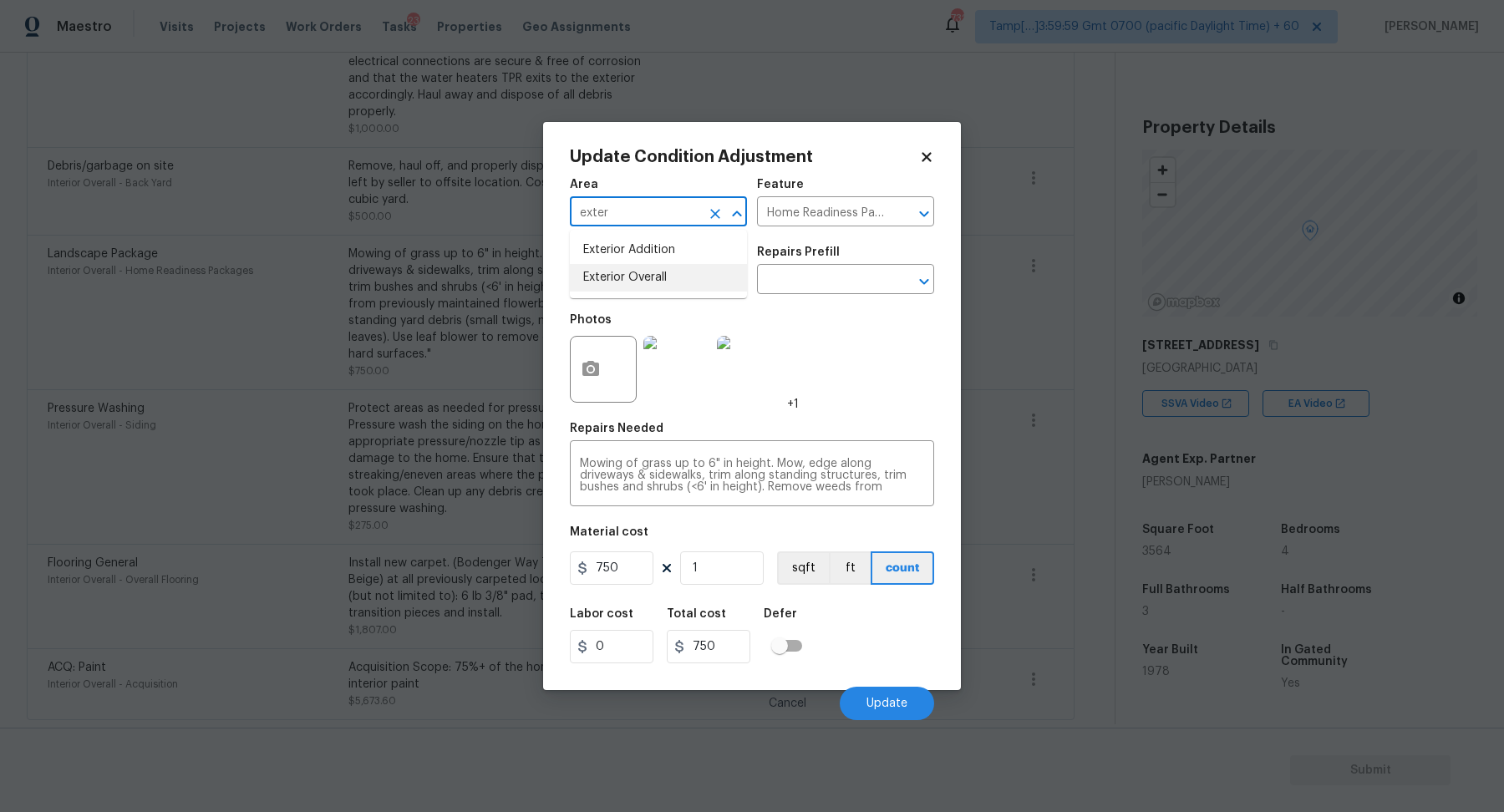
click at [622, 265] on li "Exterior Overall" at bounding box center [658, 278] width 177 height 27
type input "Exterior Overall"
click at [645, 286] on input "Landscape Package" at bounding box center [635, 281] width 130 height 26
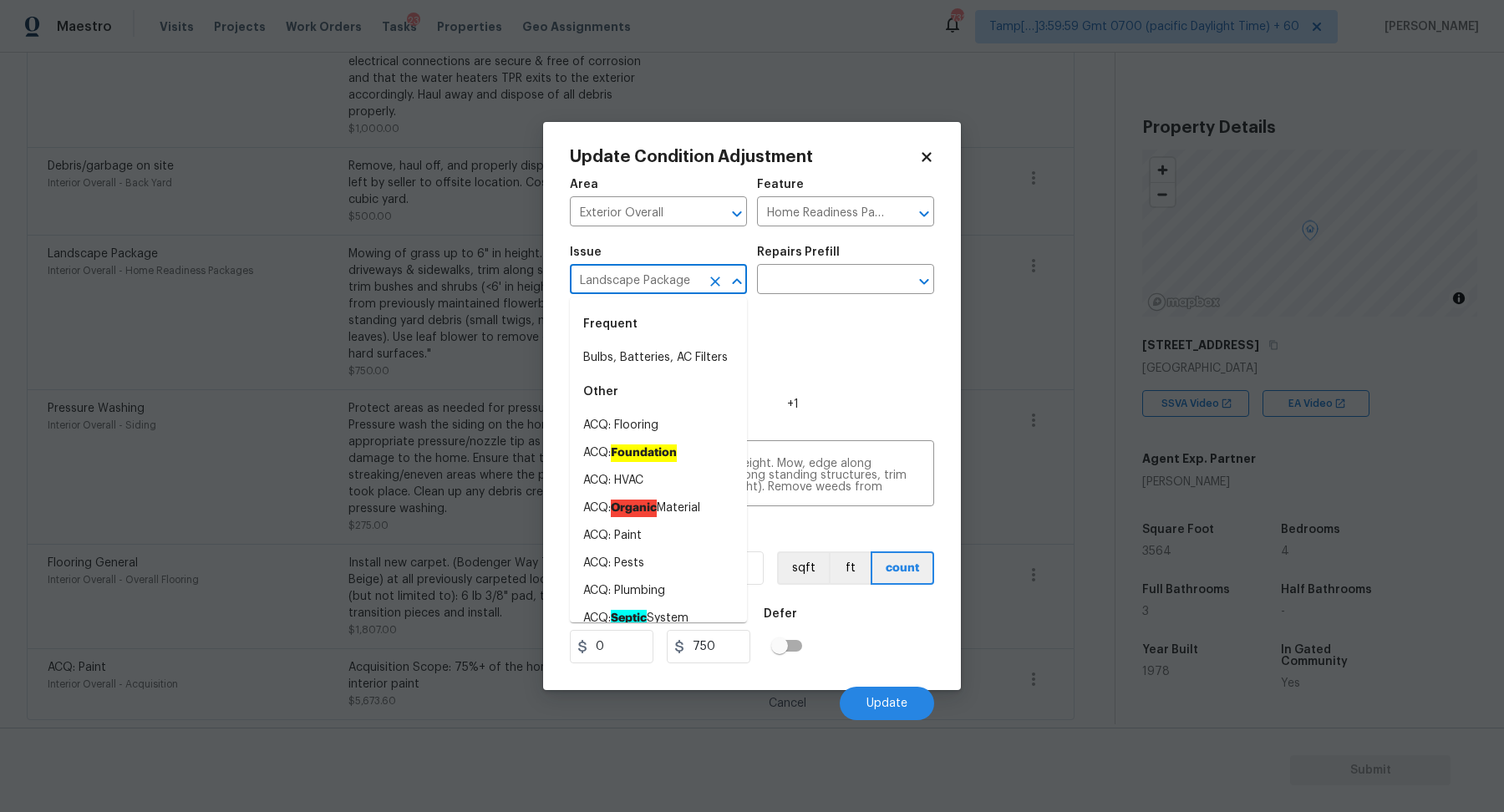
click at [645, 286] on input "Landscape Package" at bounding box center [635, 281] width 130 height 26
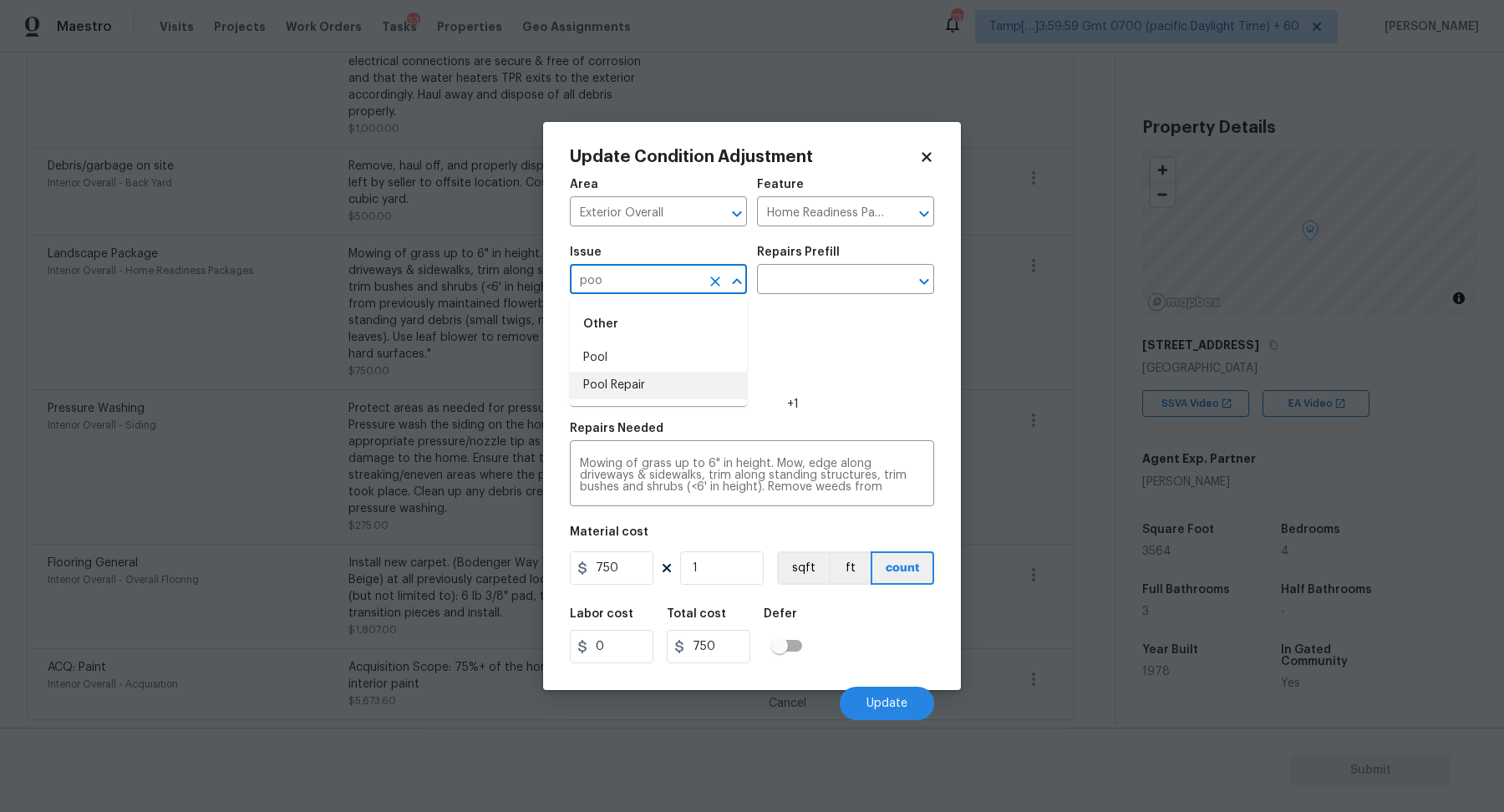
click at [611, 384] on li "Pool Repair" at bounding box center [658, 386] width 177 height 27
type input "Pool Repair"
click at [790, 299] on div "Issue Pool Repair ​ Repairs Prefill ​" at bounding box center [752, 270] width 364 height 68
click at [805, 296] on div "Issue Pool Repair ​ Repairs Prefill ​" at bounding box center [752, 270] width 364 height 68
click at [832, 269] on input "text" at bounding box center [822, 281] width 130 height 26
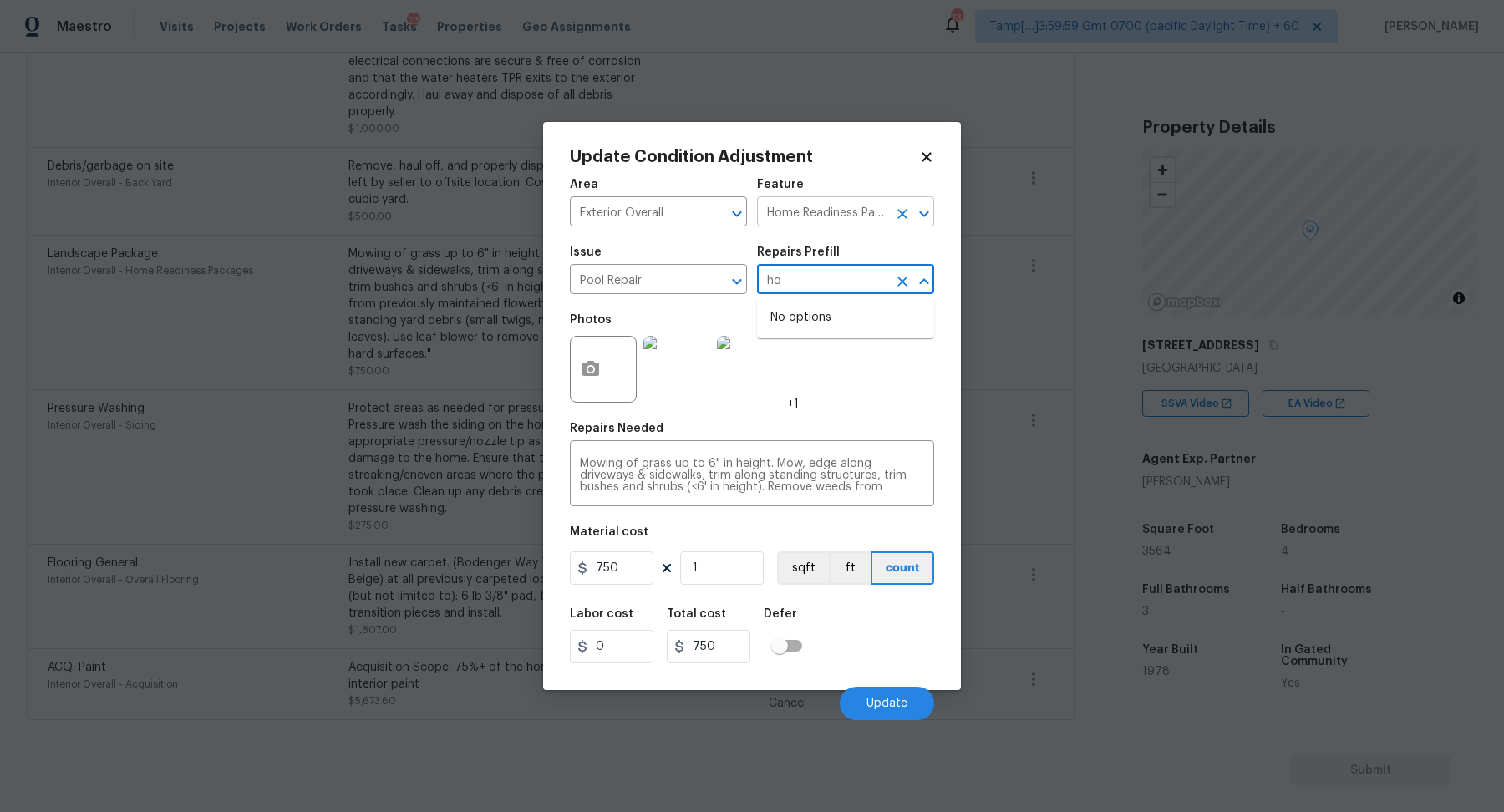
type input "ho"
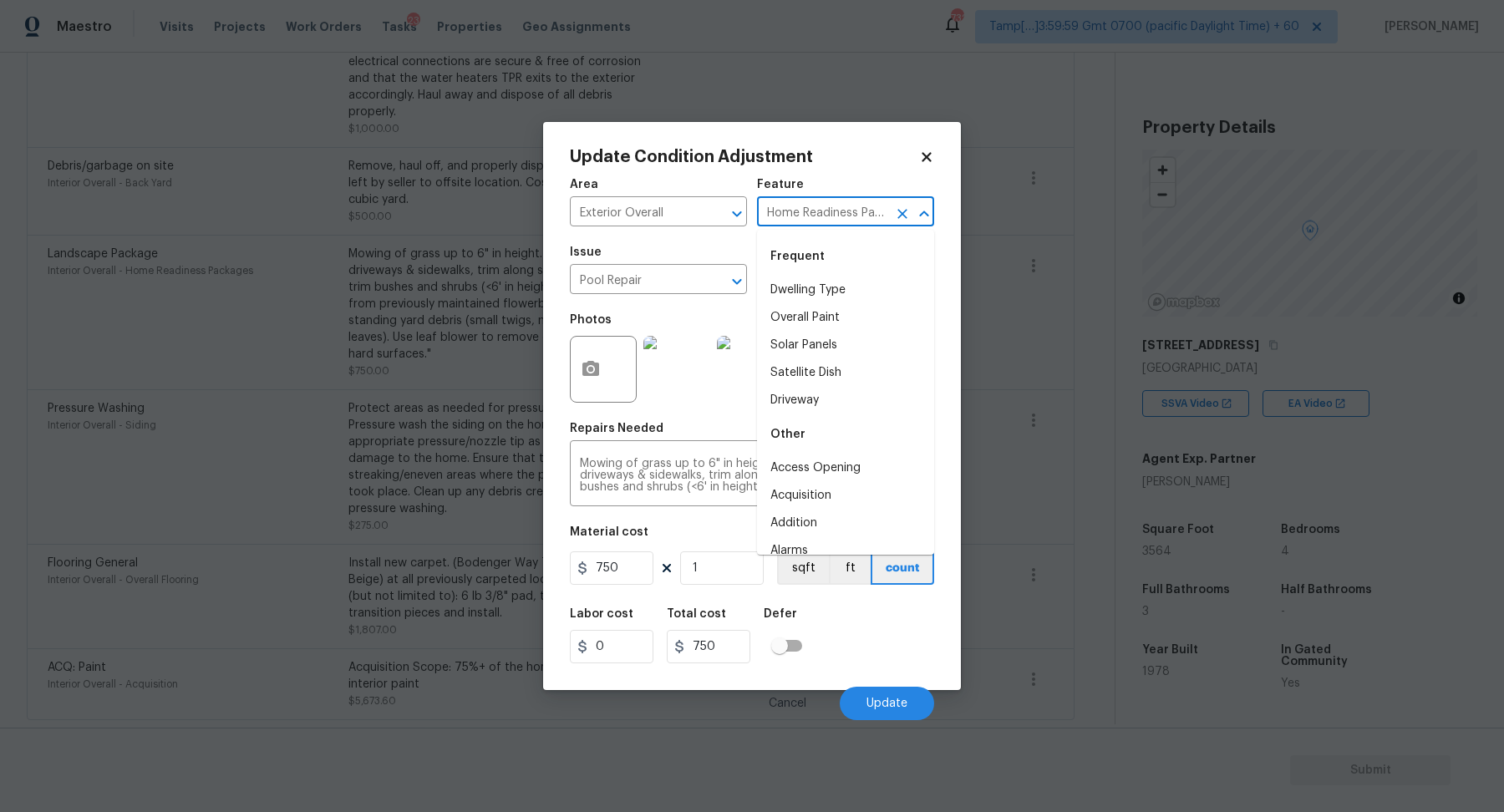
click at [839, 221] on input "Home Readiness Packages" at bounding box center [822, 213] width 130 height 26
click at [665, 463] on textarea "Mowing of grass up to 6" in height. Mow, edge along driveways & sidewalks, trim…" at bounding box center [752, 475] width 344 height 35
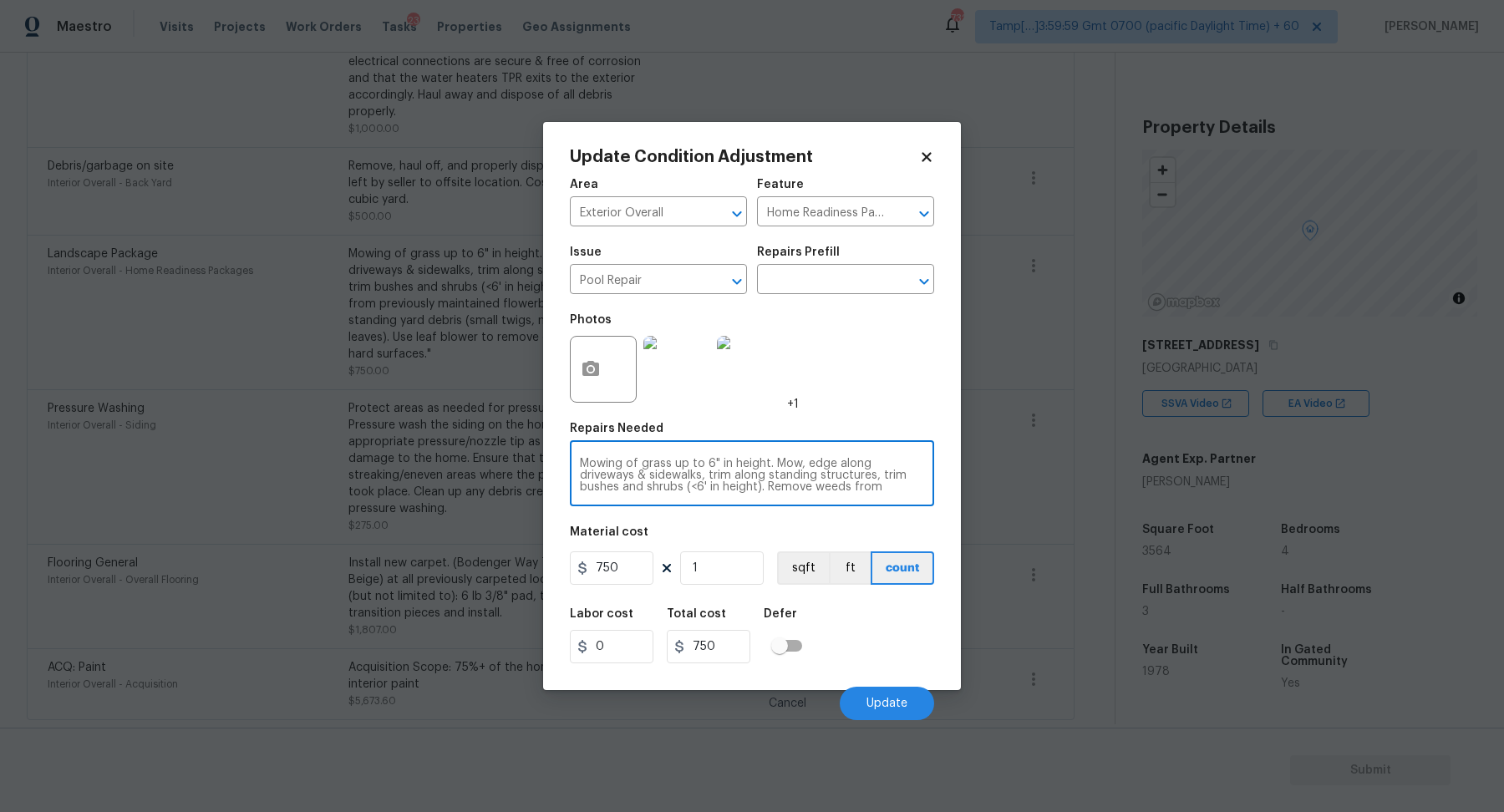
click at [665, 463] on textarea "Mowing of grass up to 6" in height. Mow, edge along driveways & sidewalks, trim…" at bounding box center [752, 475] width 344 height 35
type textarea "Re"
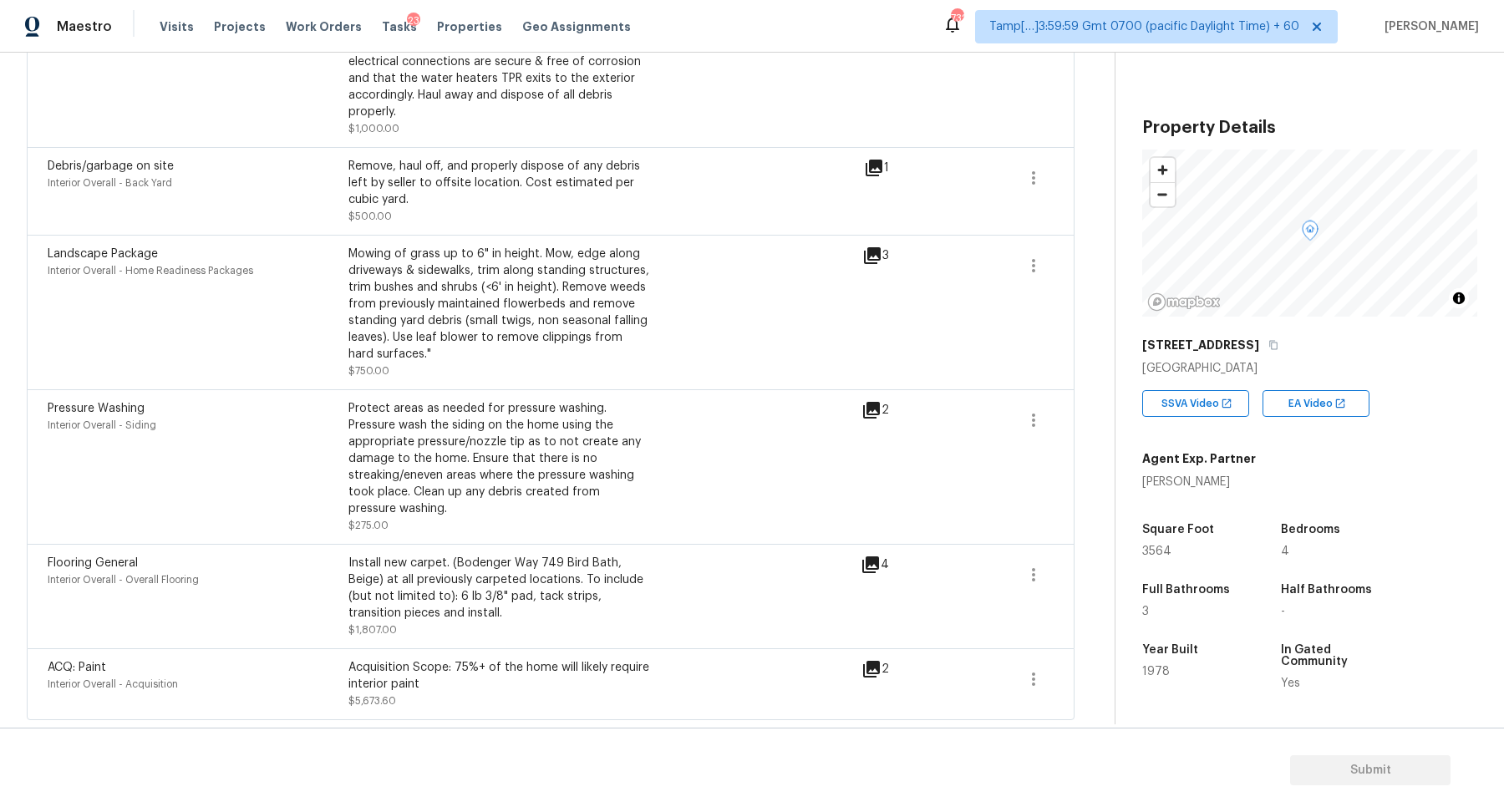
click at [1010, 183] on div "Debris/garbage on site Interior Overall - Back Yard Remove, haul off, and prope…" at bounding box center [551, 191] width 1006 height 67
click at [1026, 186] on icon "button" at bounding box center [1033, 177] width 20 height 20
click at [1096, 184] on link "Edit" at bounding box center [1128, 174] width 142 height 25
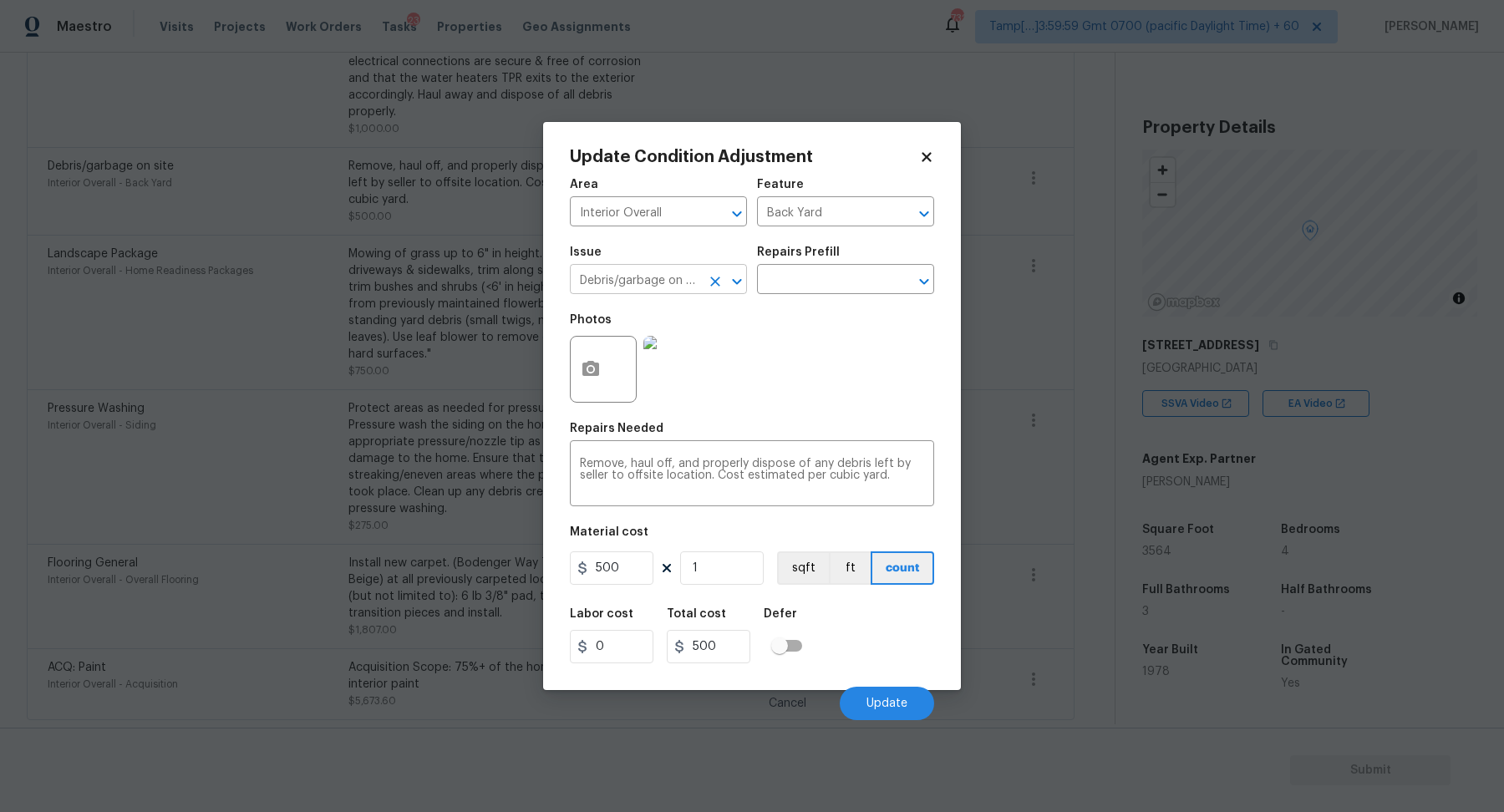
click at [640, 275] on input "Debris/garbage on site" at bounding box center [635, 281] width 130 height 26
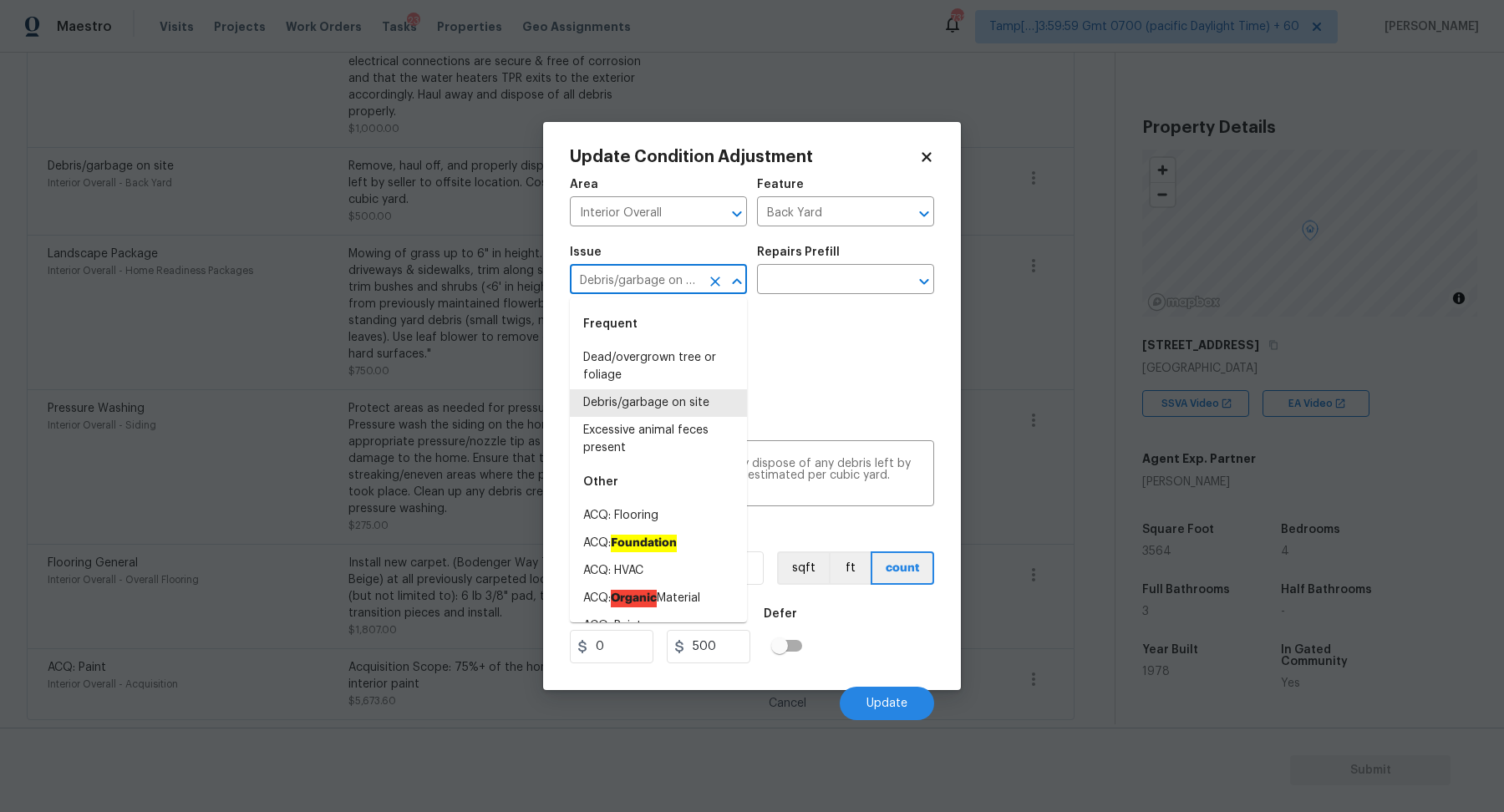
click at [640, 275] on input "Debris/garbage on site" at bounding box center [635, 281] width 130 height 26
click at [887, 373] on div "Photos" at bounding box center [752, 358] width 364 height 109
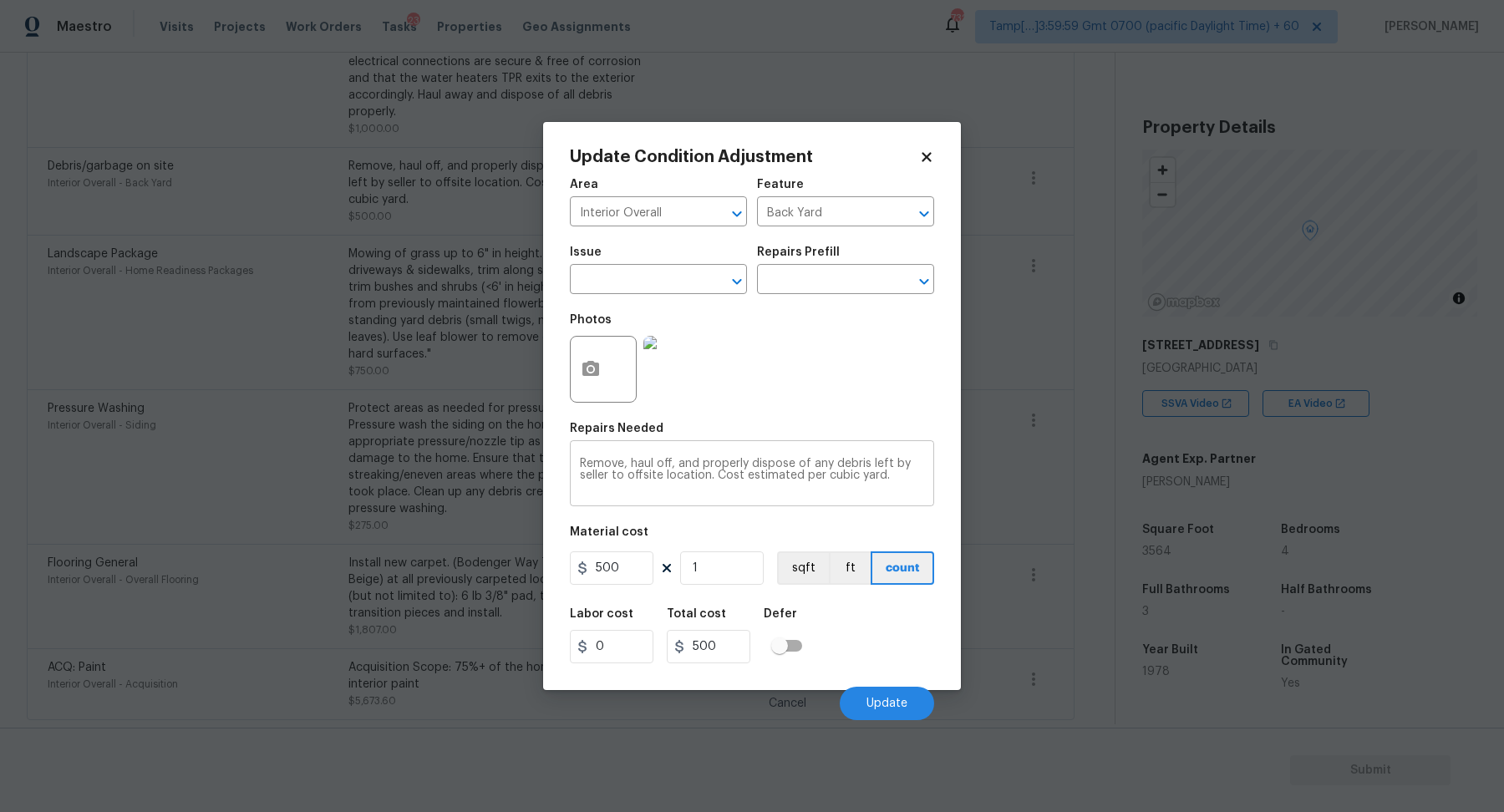
click at [752, 472] on textarea "Remove, haul off, and properly dispose of any debris left by seller to offsite …" at bounding box center [752, 475] width 344 height 35
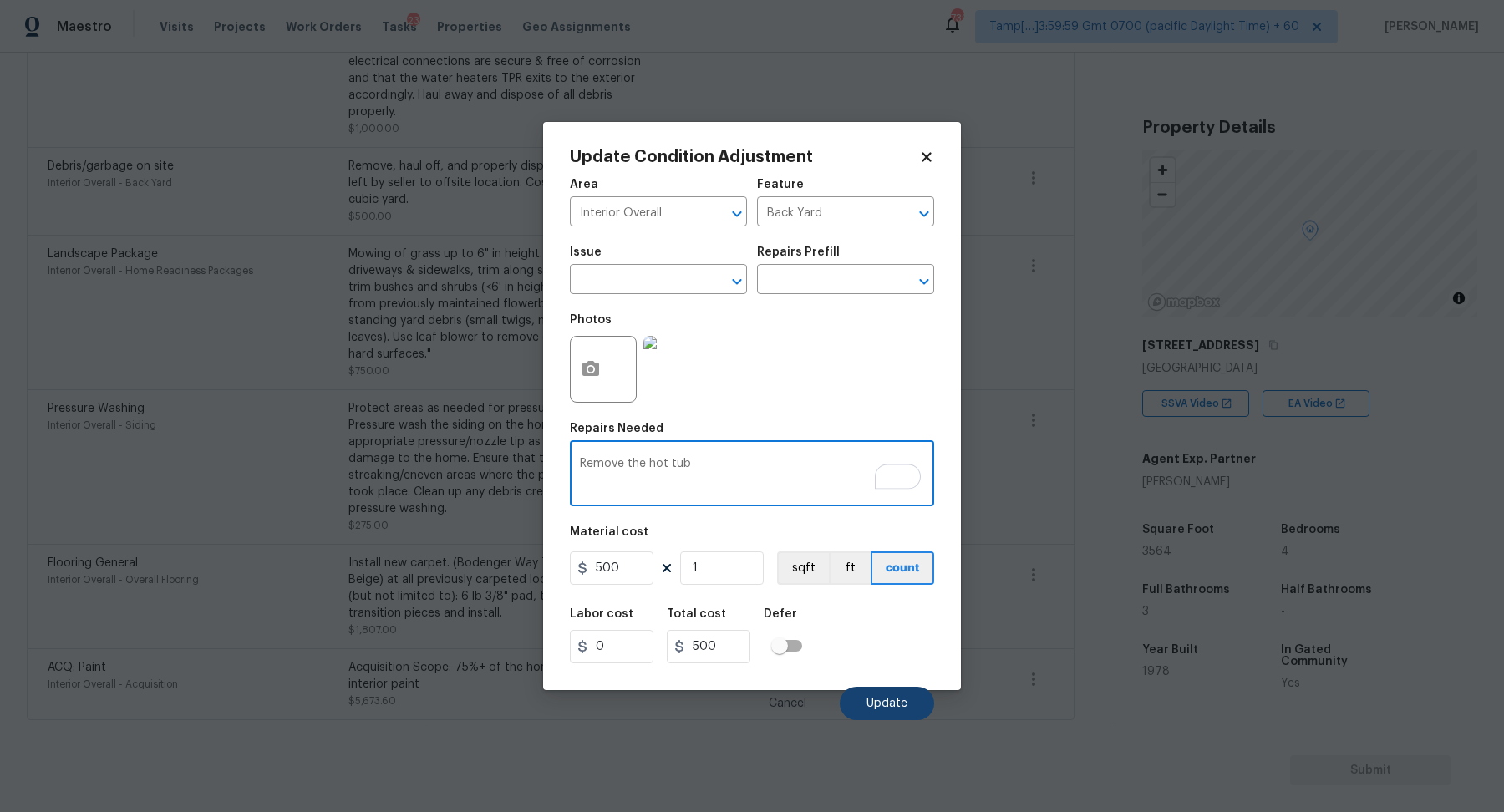
type textarea "Remove the hot tub"
click at [884, 694] on button "Update" at bounding box center [886, 702] width 94 height 33
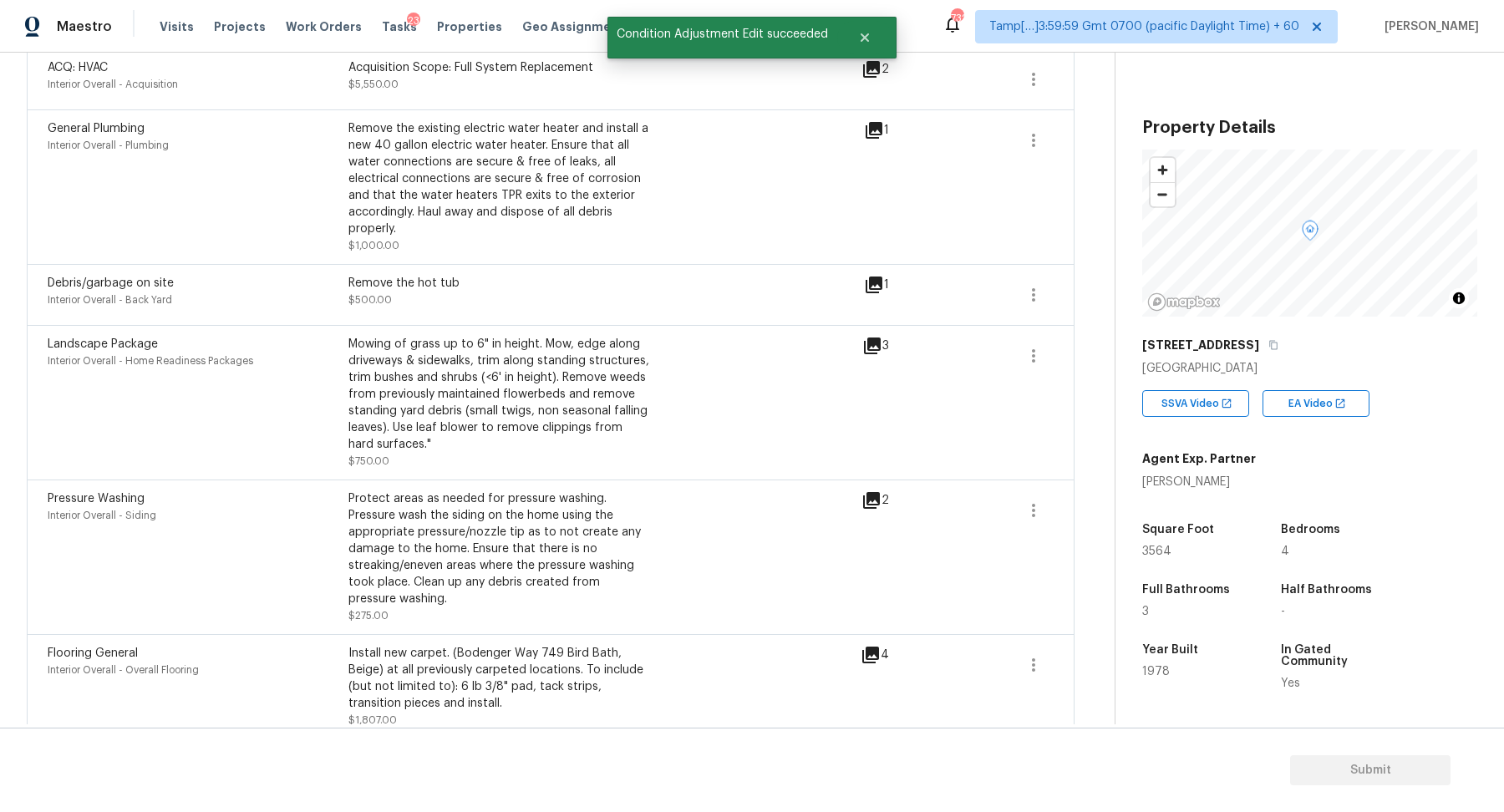
scroll to position [416, 0]
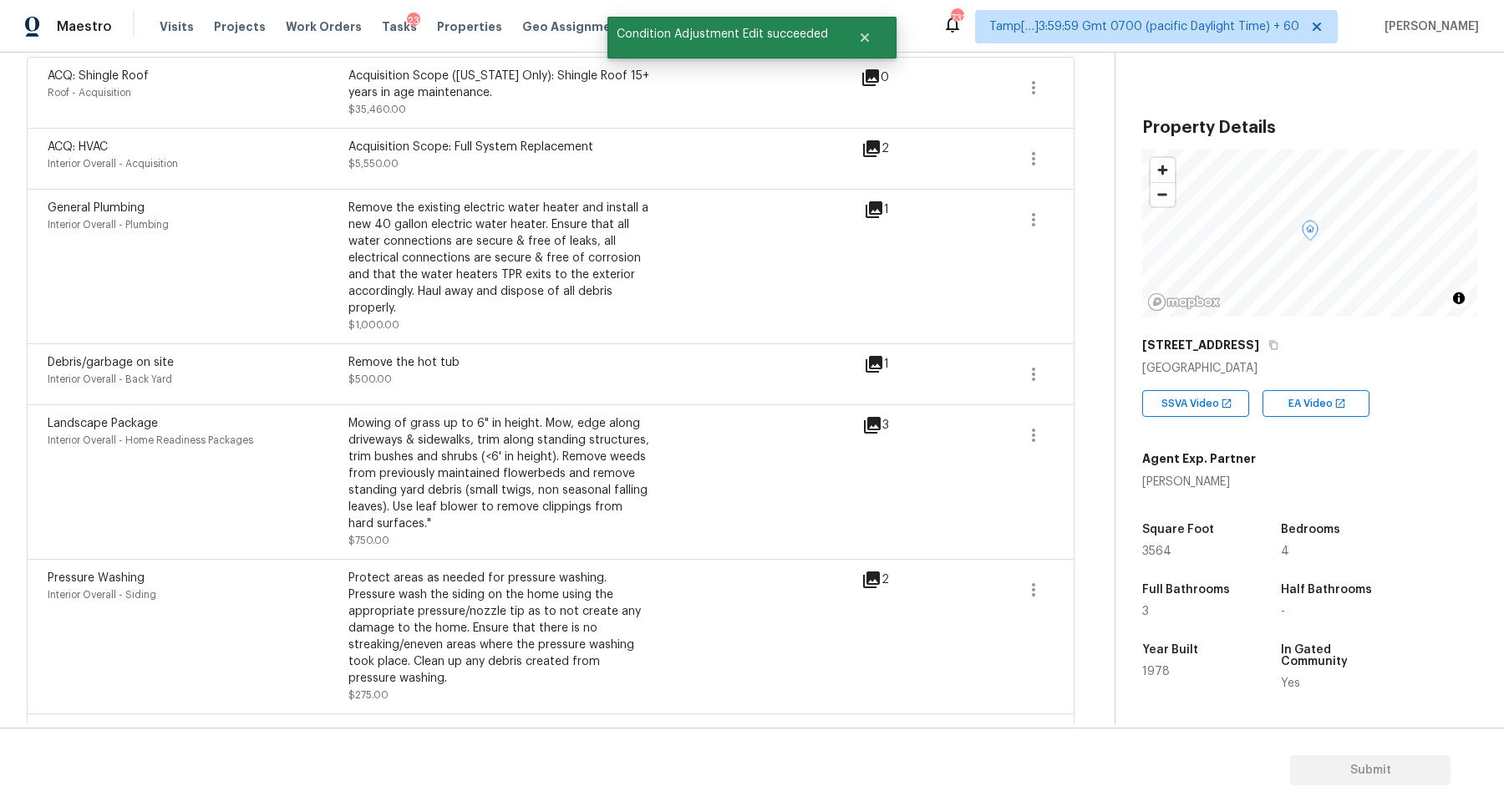
click at [883, 215] on icon at bounding box center [874, 210] width 20 height 20
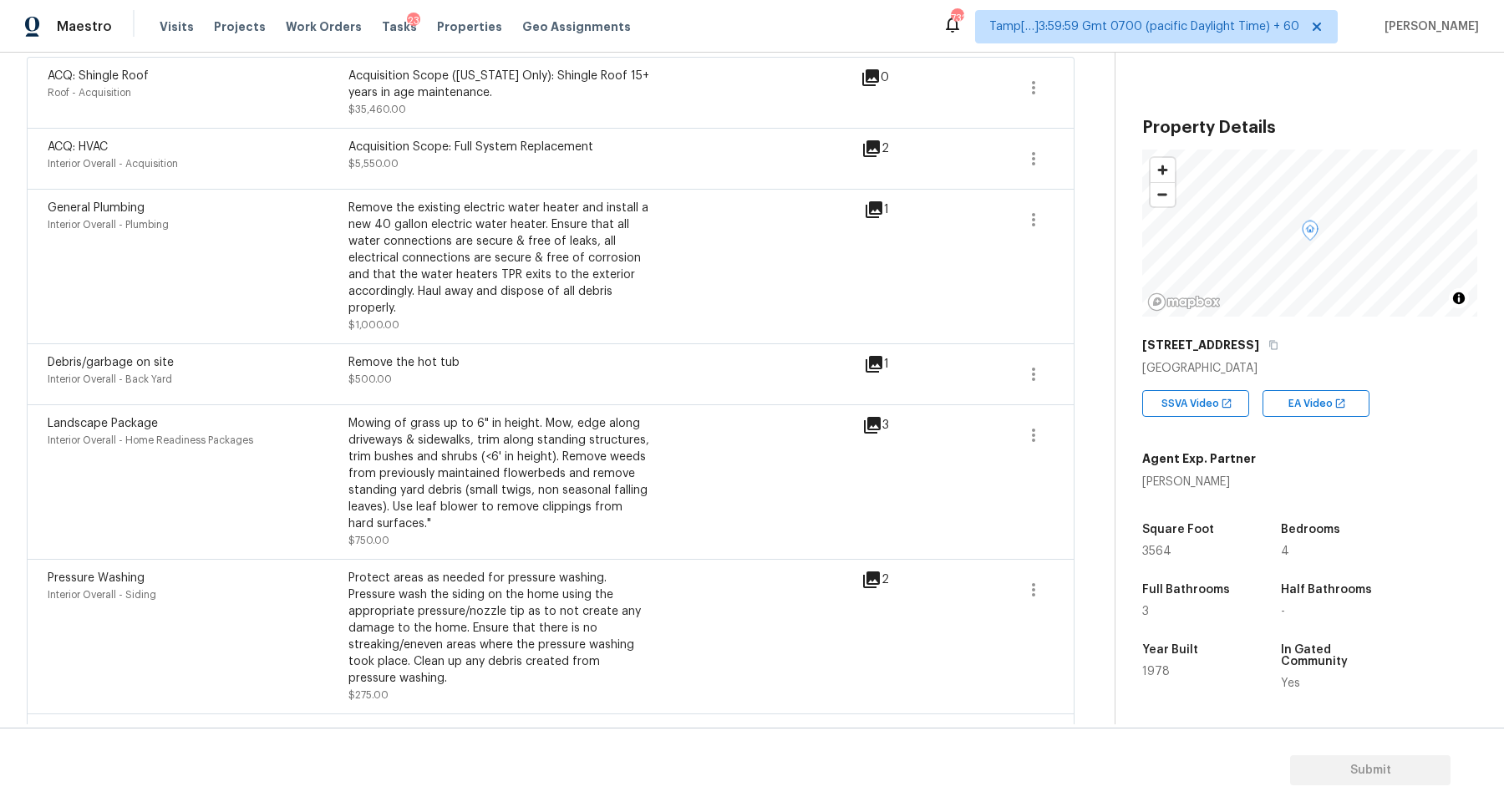
click at [1009, 211] on div "General Plumbing Interior Overall - Plumbing Remove the existing electric water…" at bounding box center [551, 267] width 1006 height 134
click at [1011, 211] on div "General Plumbing Interior Overall - Plumbing Remove the existing electric water…" at bounding box center [551, 267] width 1006 height 134
click at [1025, 210] on icon "button" at bounding box center [1033, 220] width 20 height 20
click at [1092, 210] on div "Edit" at bounding box center [1129, 215] width 130 height 16
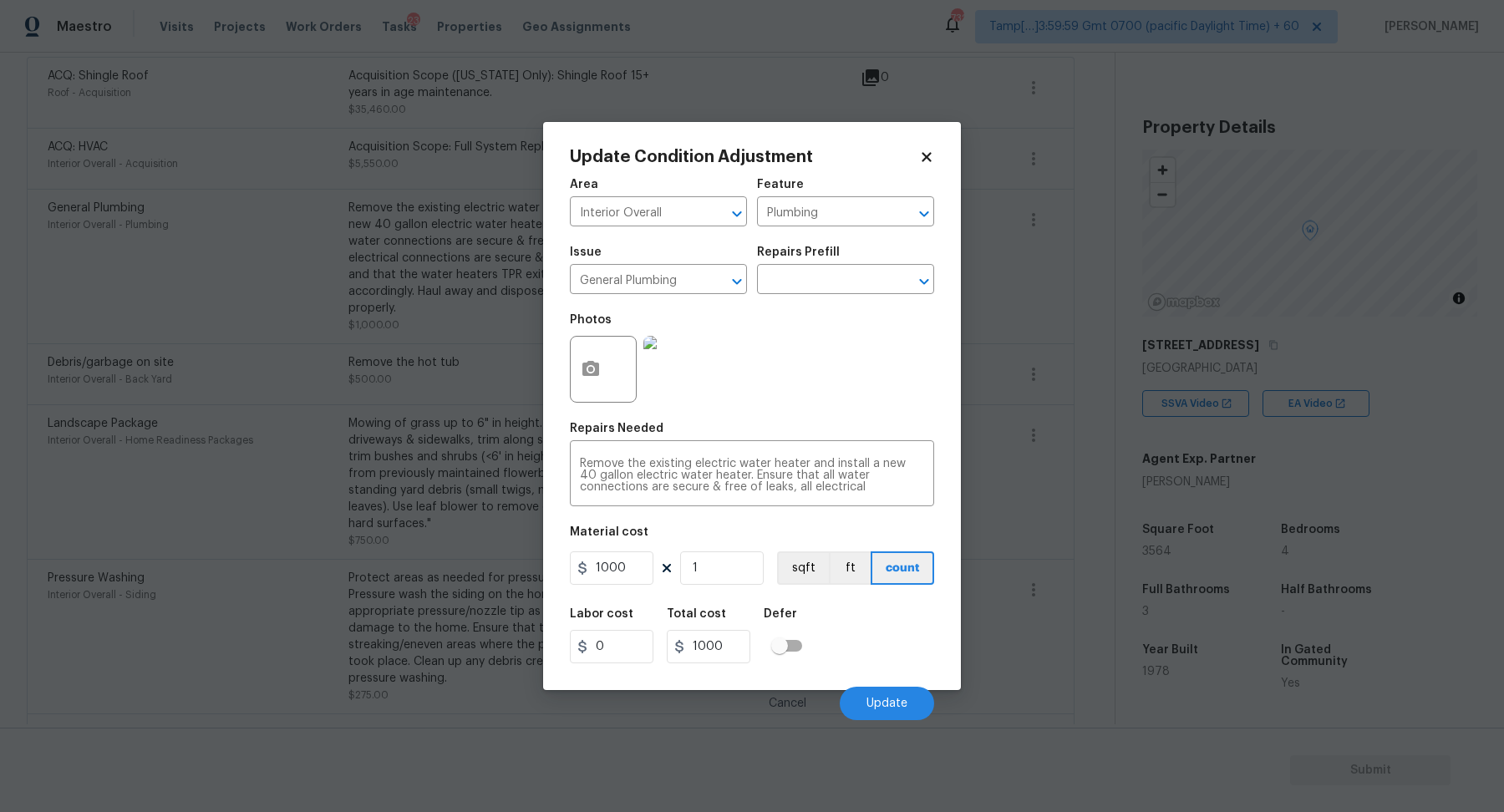
click at [866, 300] on div "Issue General Plumbing ​ Repairs Prefill ​" at bounding box center [752, 270] width 364 height 68
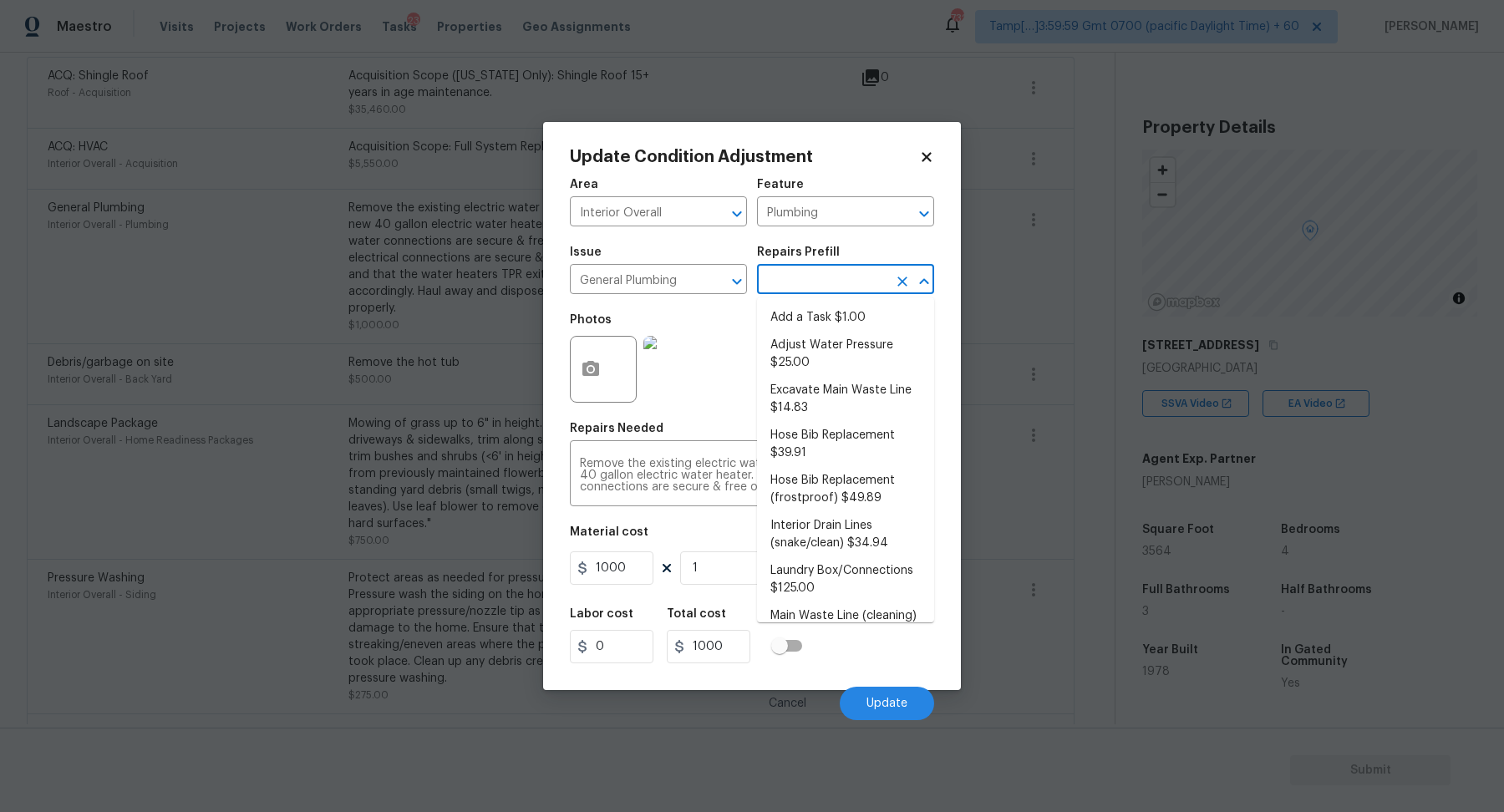
click at [870, 291] on input "text" at bounding box center [822, 281] width 130 height 26
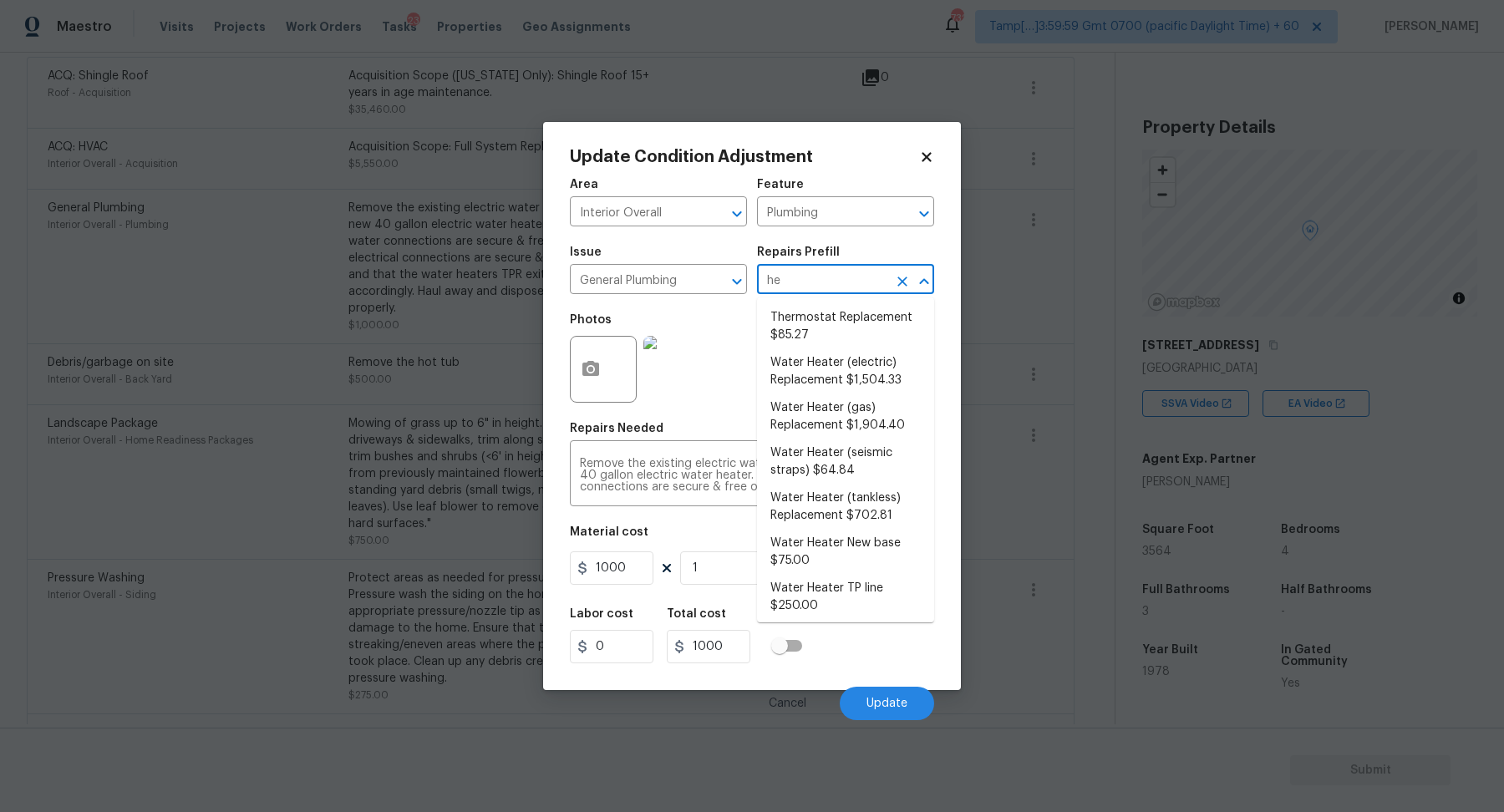
type input "hea"
click at [856, 339] on li "Water Heater (electric) Replacement $1,504.33" at bounding box center [846, 327] width 177 height 45
type input "1504.33"
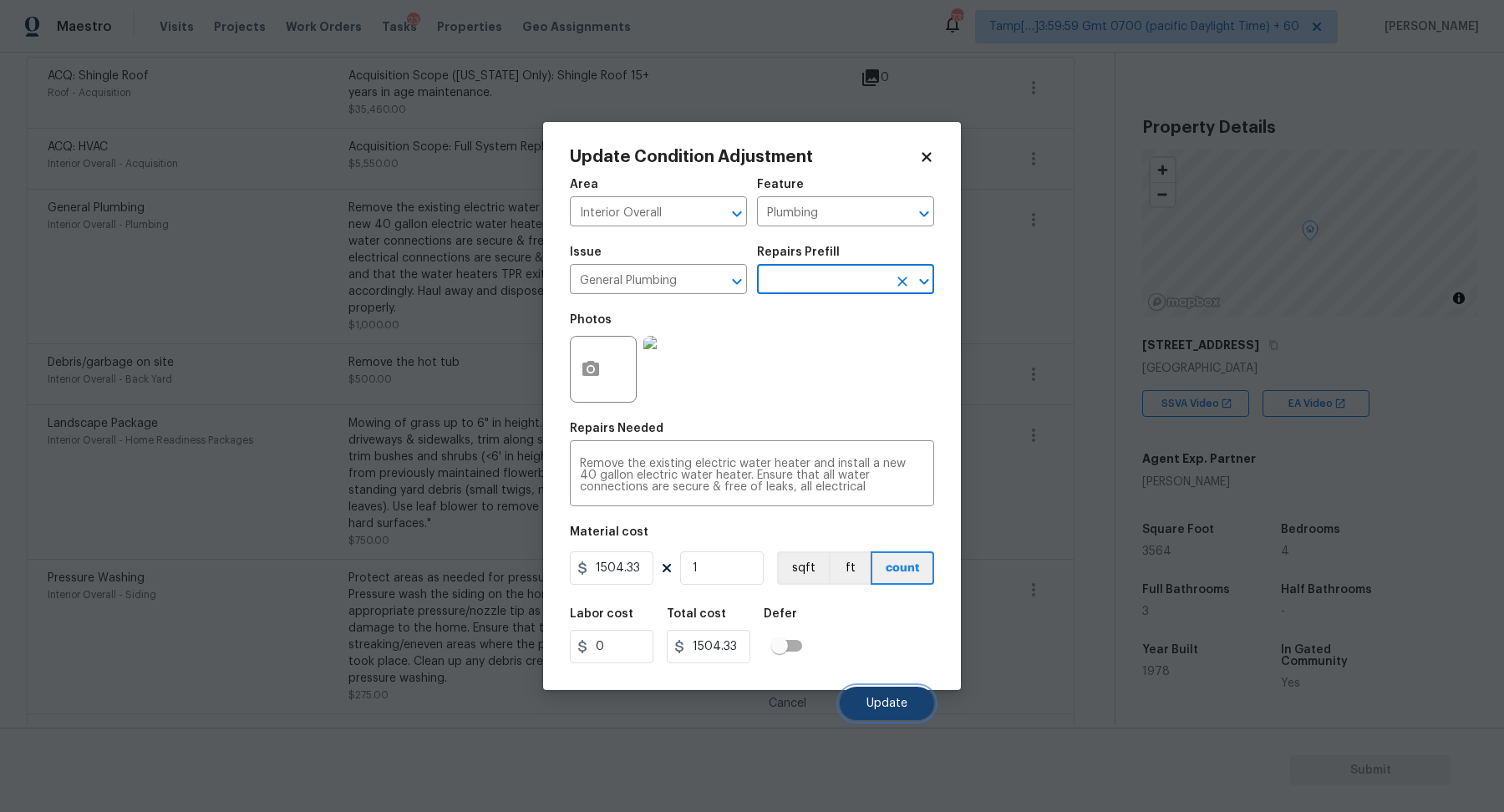
click at [901, 688] on button "Update" at bounding box center [886, 702] width 94 height 33
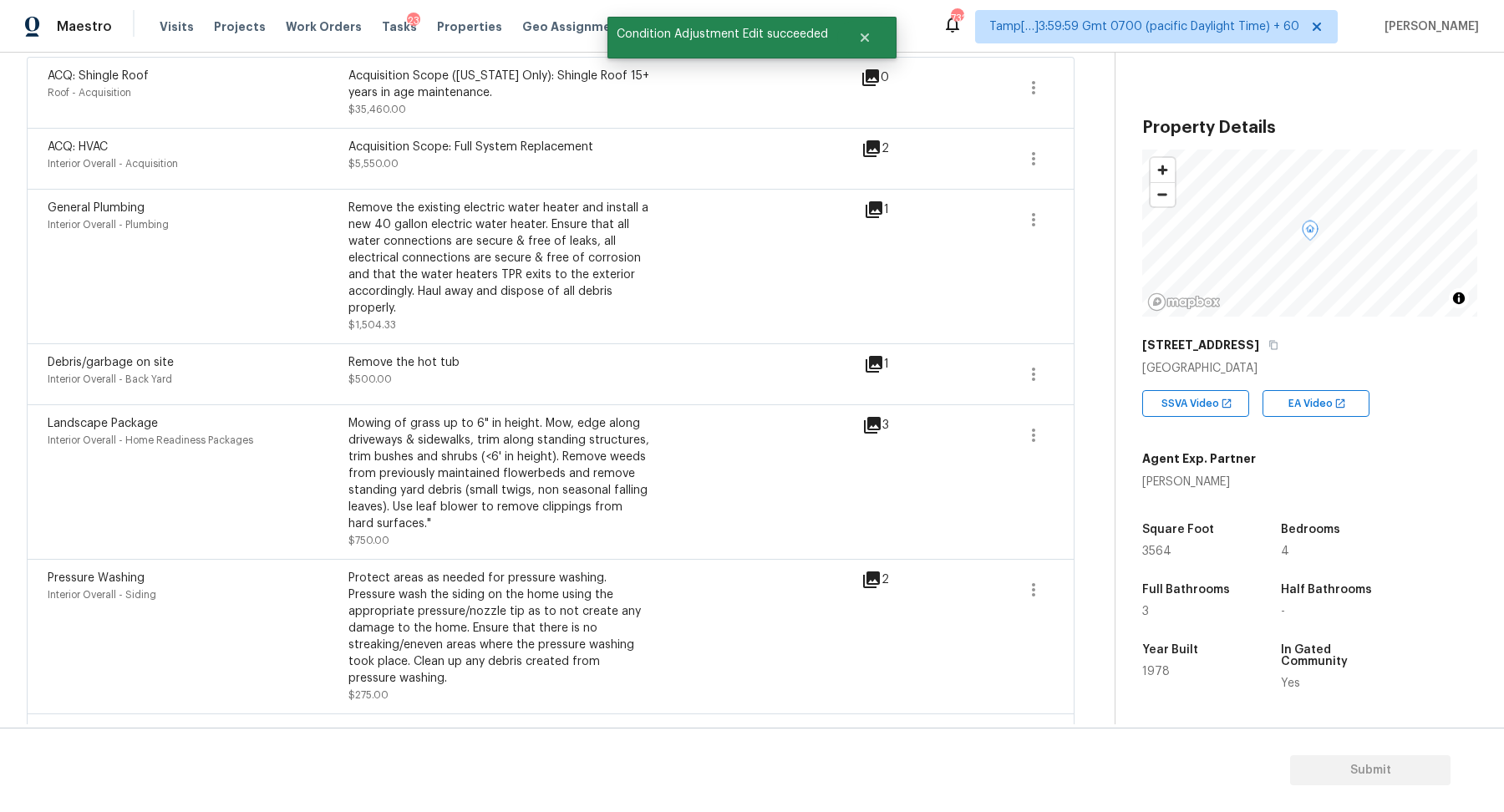
click at [877, 209] on icon at bounding box center [874, 210] width 20 height 20
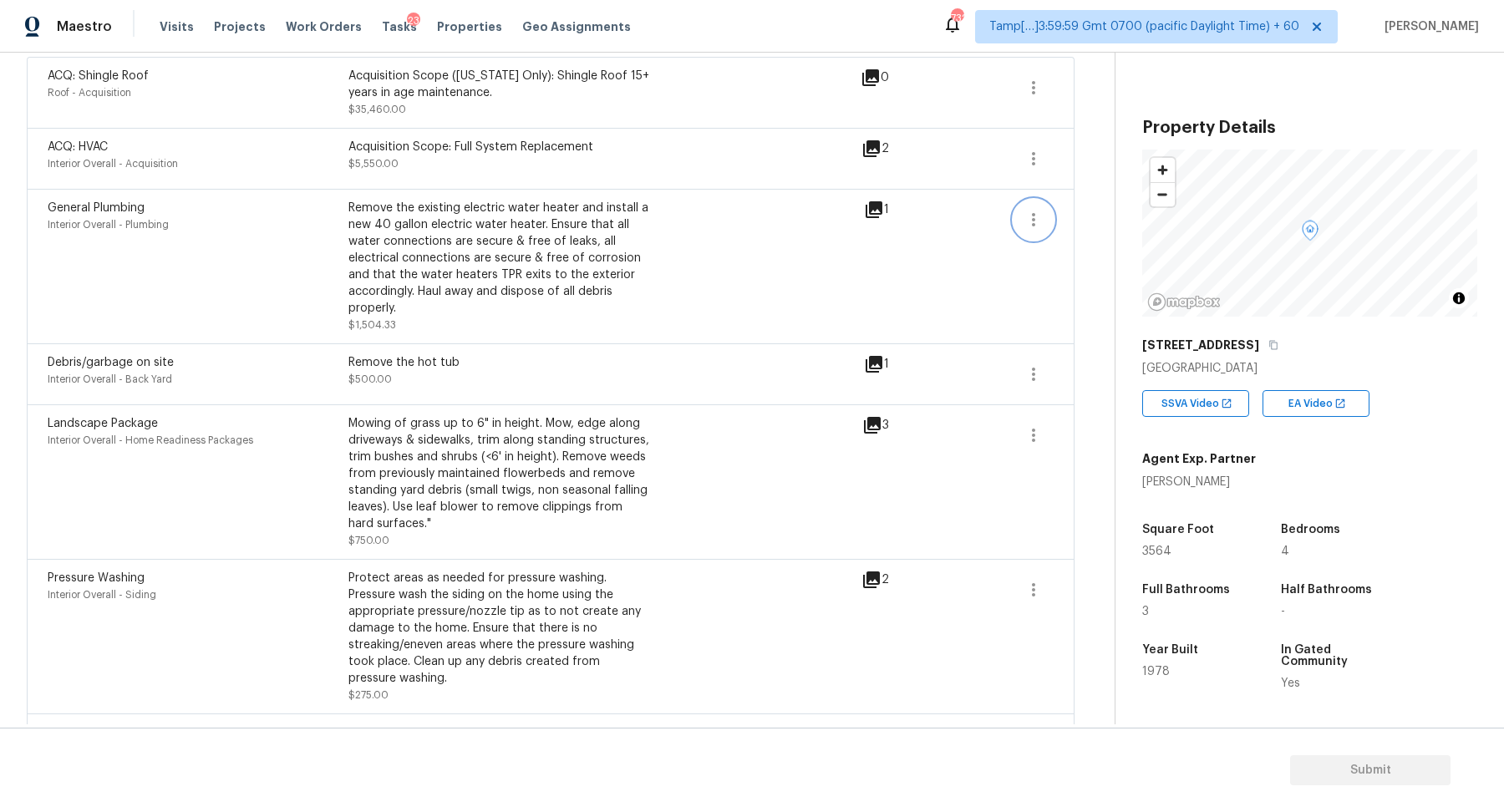
click at [1029, 202] on button "button" at bounding box center [1033, 220] width 40 height 40
click at [1106, 216] on div "Edit" at bounding box center [1129, 215] width 130 height 16
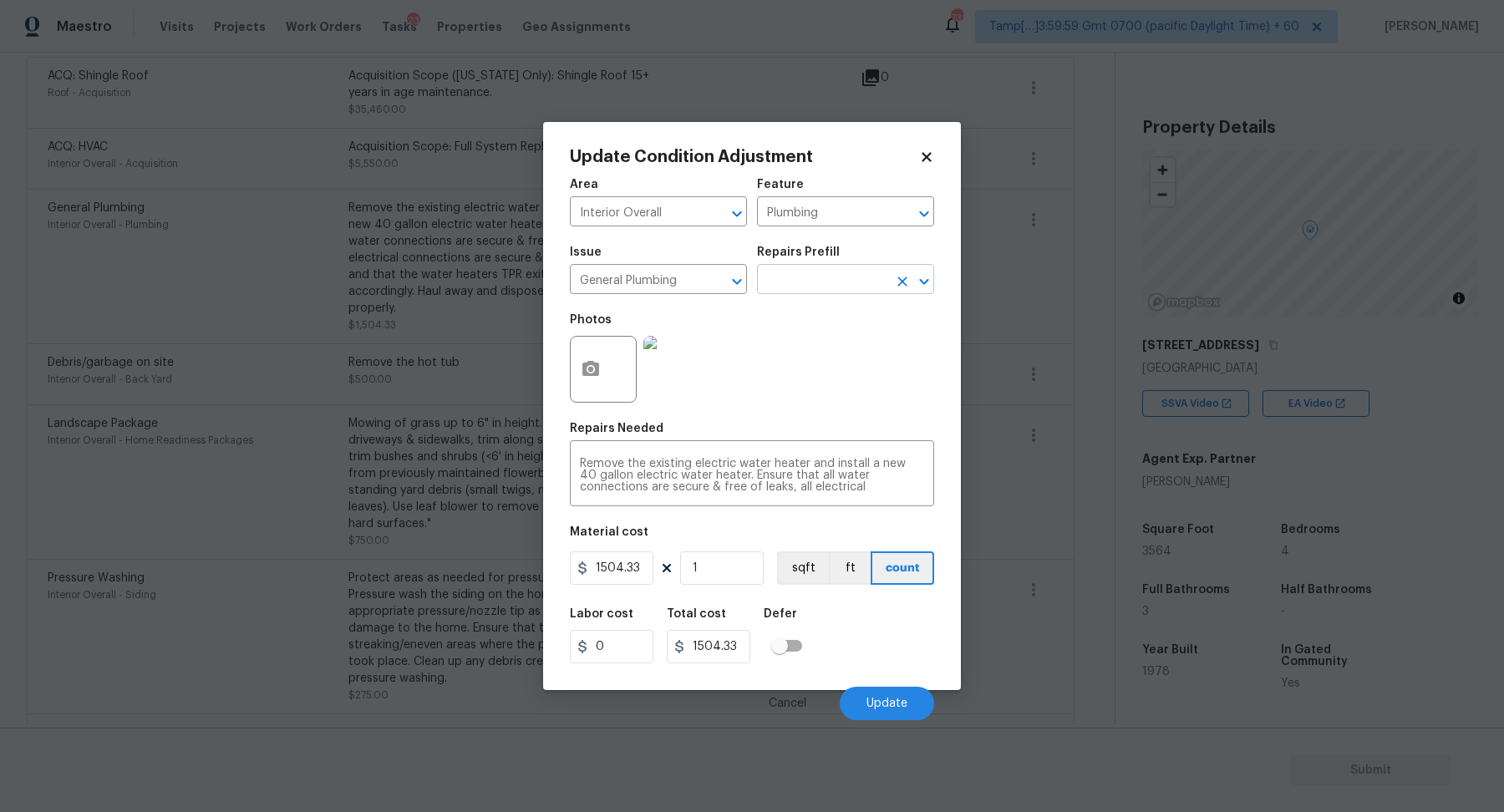
click at [888, 280] on div "​" at bounding box center [846, 281] width 177 height 26
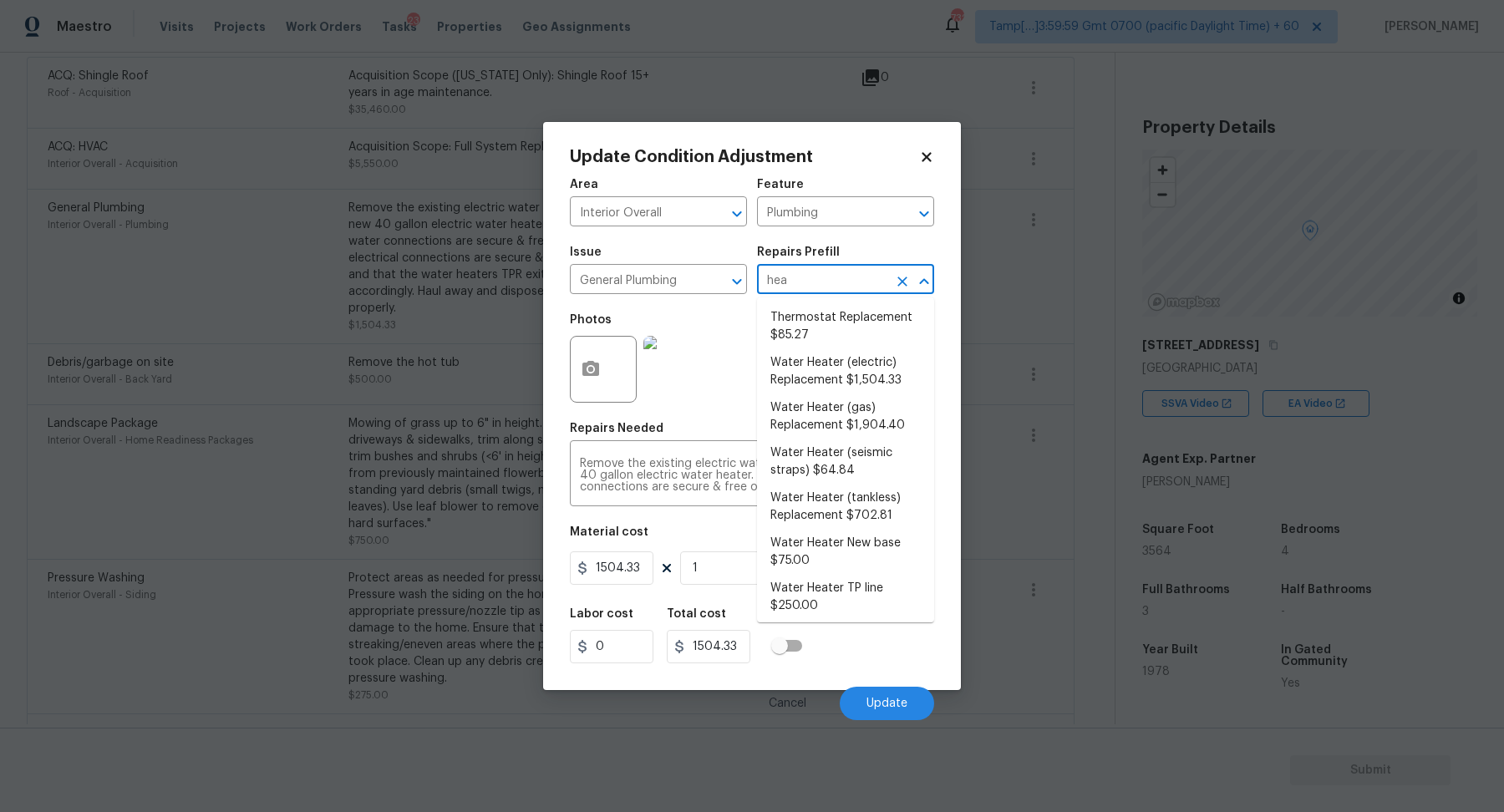
type input "heat"
click at [781, 381] on li "Water Heater (gas) Replacement $1,904.40" at bounding box center [846, 372] width 177 height 45
type textarea "Remove the existing gas water heater and install a new 40 gallon gas water heat…"
type input "1904.4"
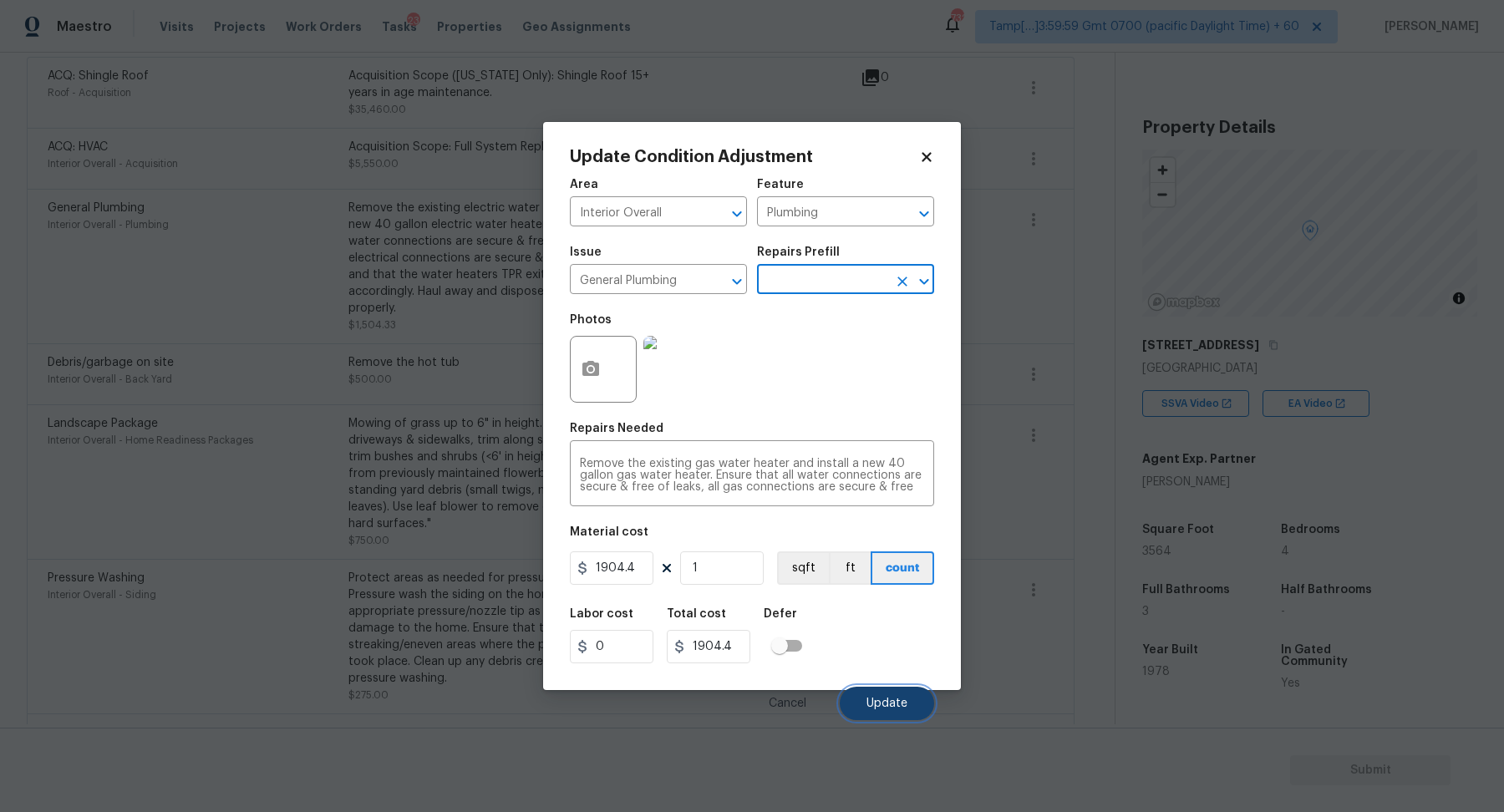
click at [897, 697] on span "Update" at bounding box center [886, 703] width 41 height 13
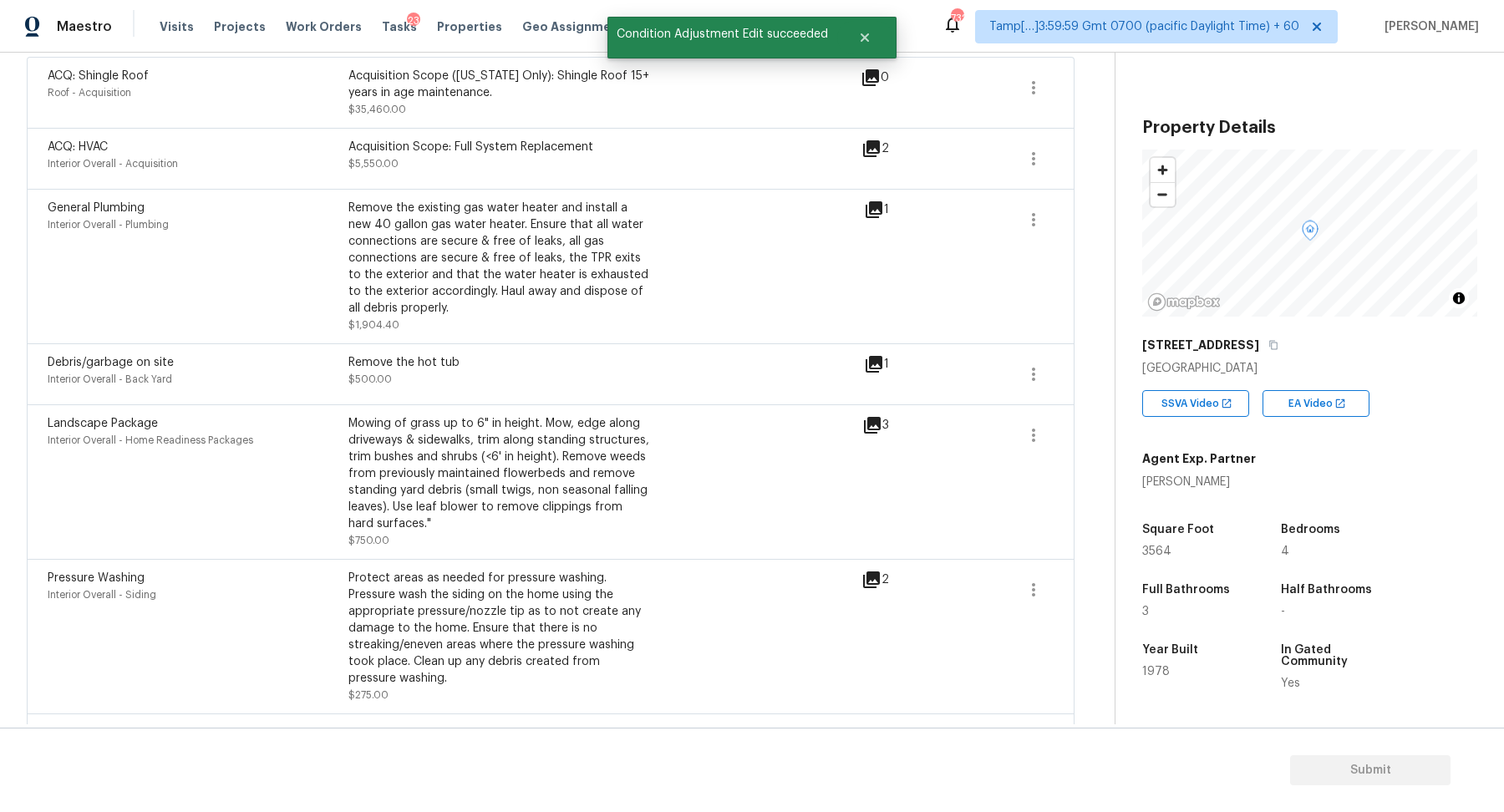
scroll to position [236, 0]
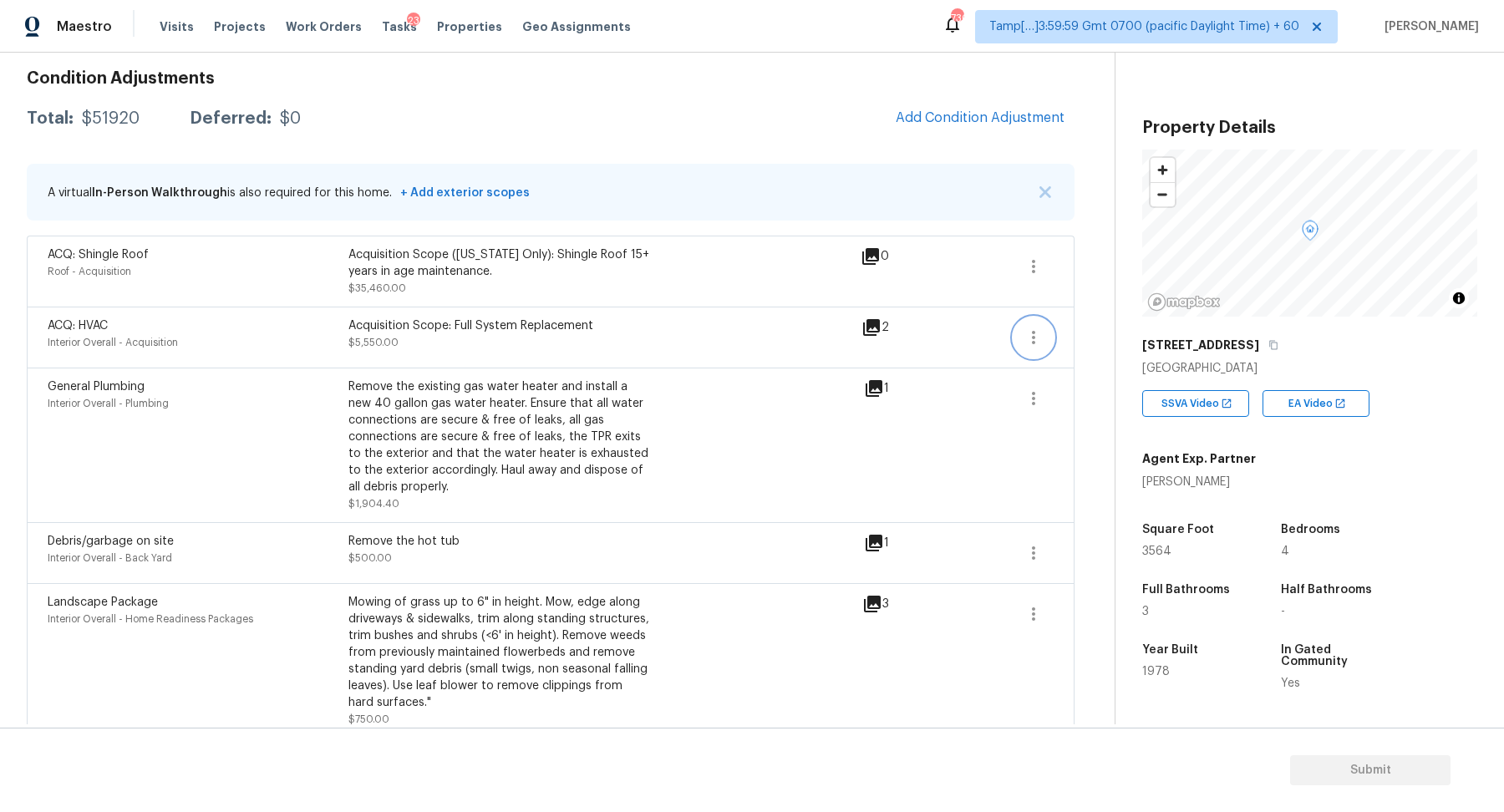
click at [1018, 331] on button "button" at bounding box center [1033, 338] width 40 height 40
click at [1131, 322] on link "Edit" at bounding box center [1128, 333] width 142 height 25
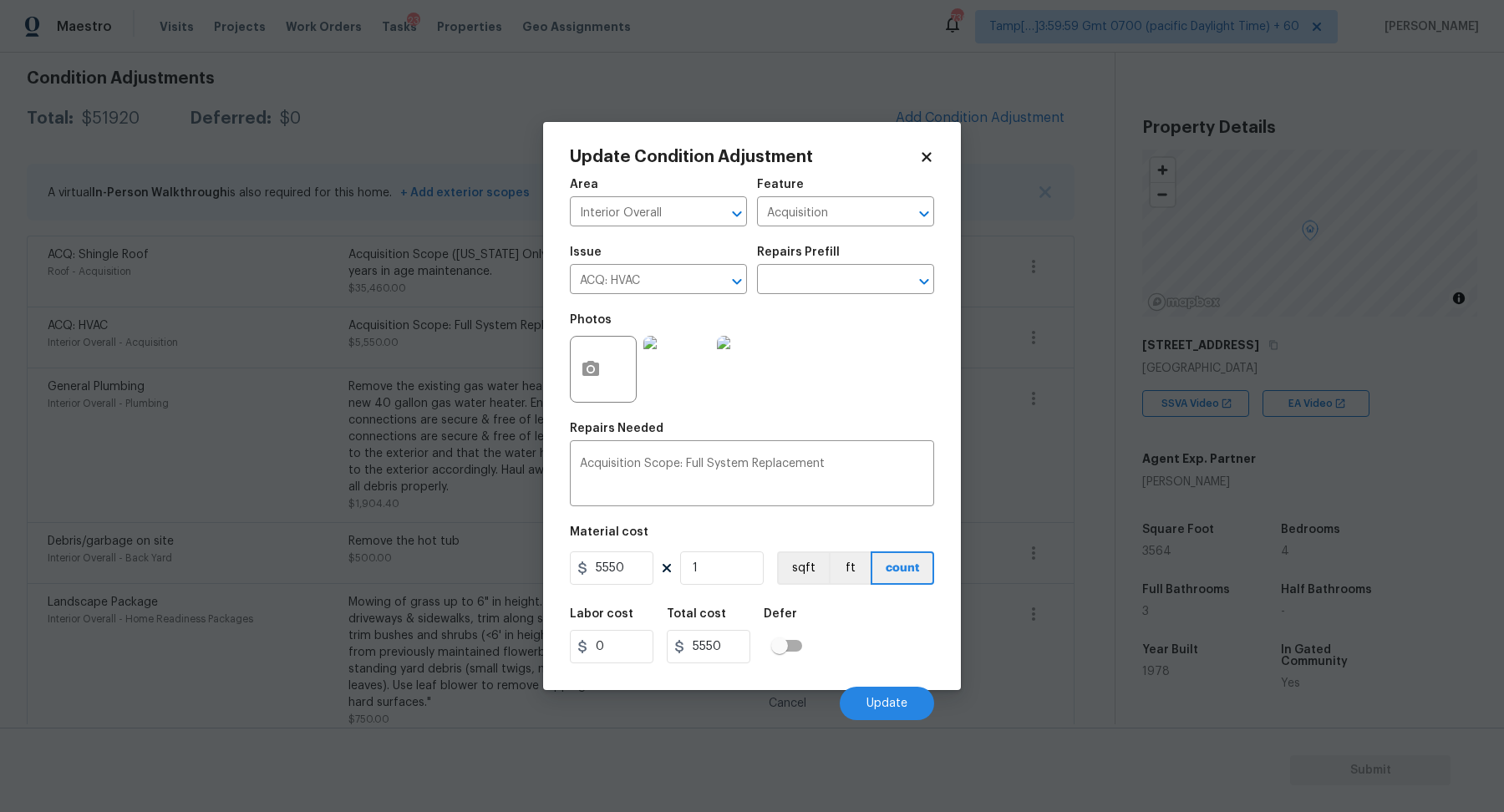
click at [1077, 364] on body "Maestro Visits Projects Work Orders Tasks 23 Properties Geo Assignments 730 Tam…" at bounding box center [752, 406] width 1504 height 812
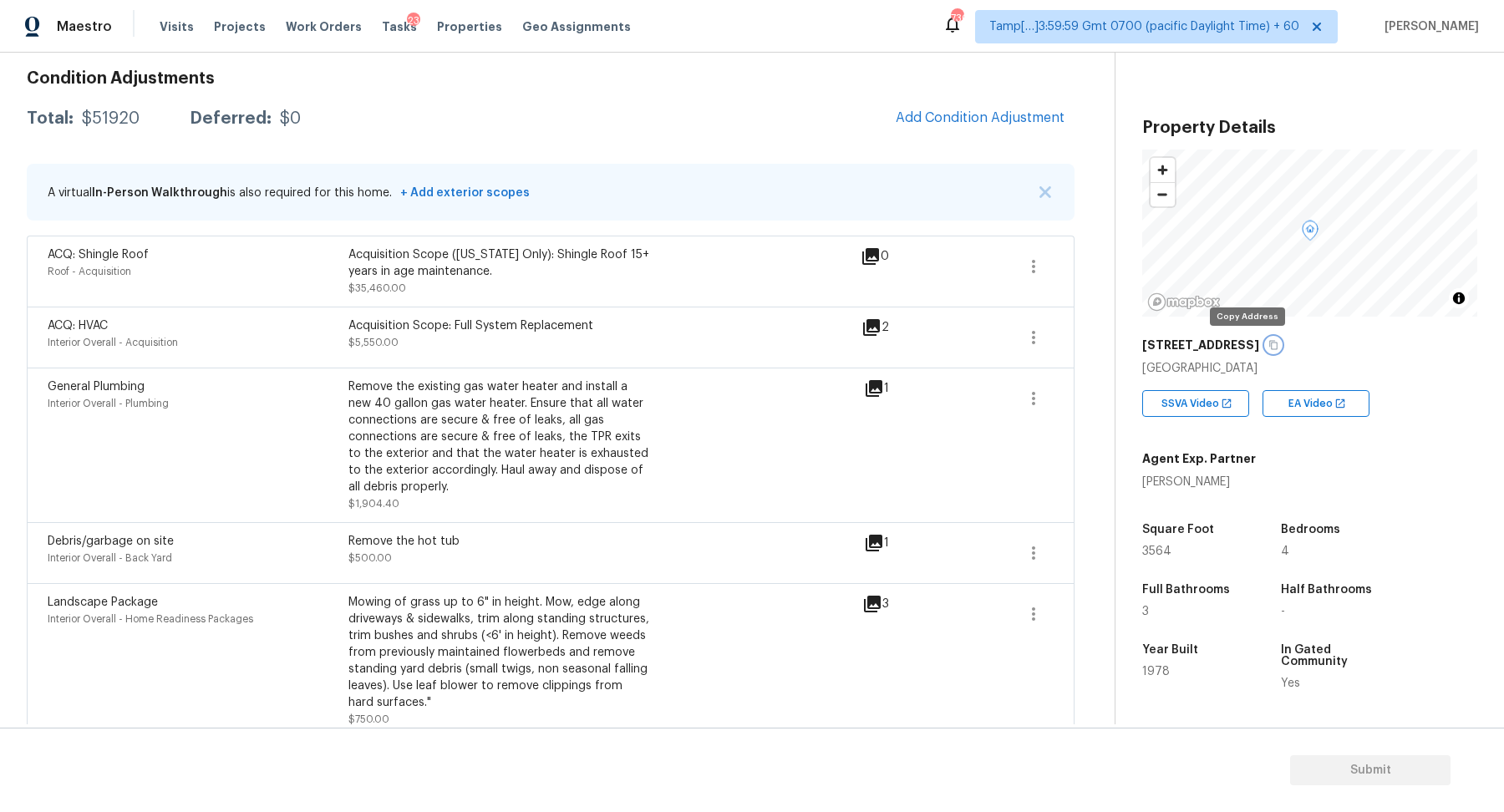
click at [1269, 346] on icon "button" at bounding box center [1273, 345] width 8 height 9
click at [1020, 330] on button "button" at bounding box center [1033, 338] width 40 height 40
click at [1085, 330] on div "Edit" at bounding box center [1129, 333] width 130 height 16
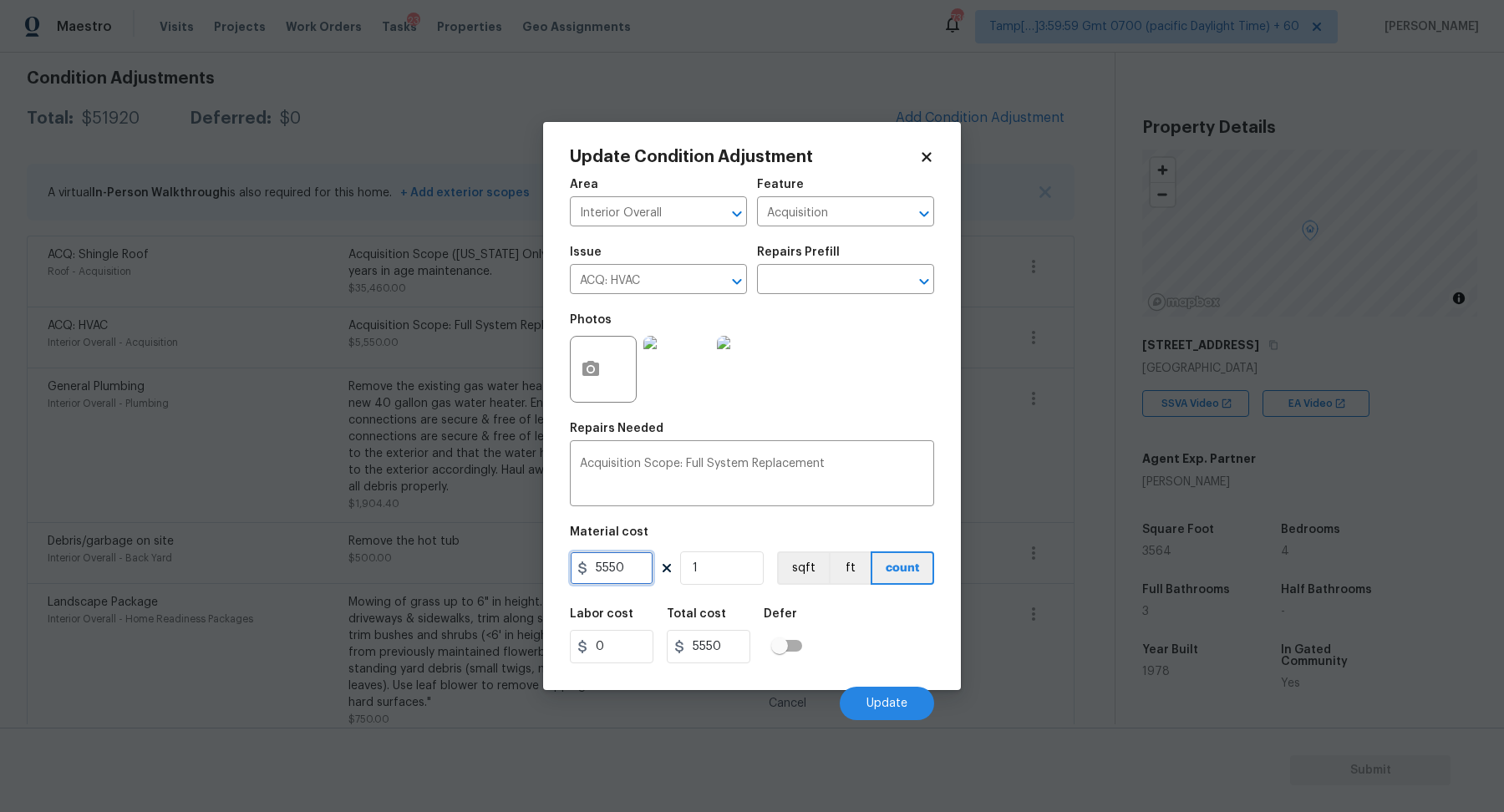
click at [642, 568] on input "5550" at bounding box center [611, 568] width 83 height 33
type input "6500"
click at [717, 575] on input "1" at bounding box center [722, 568] width 83 height 33
type input "6500"
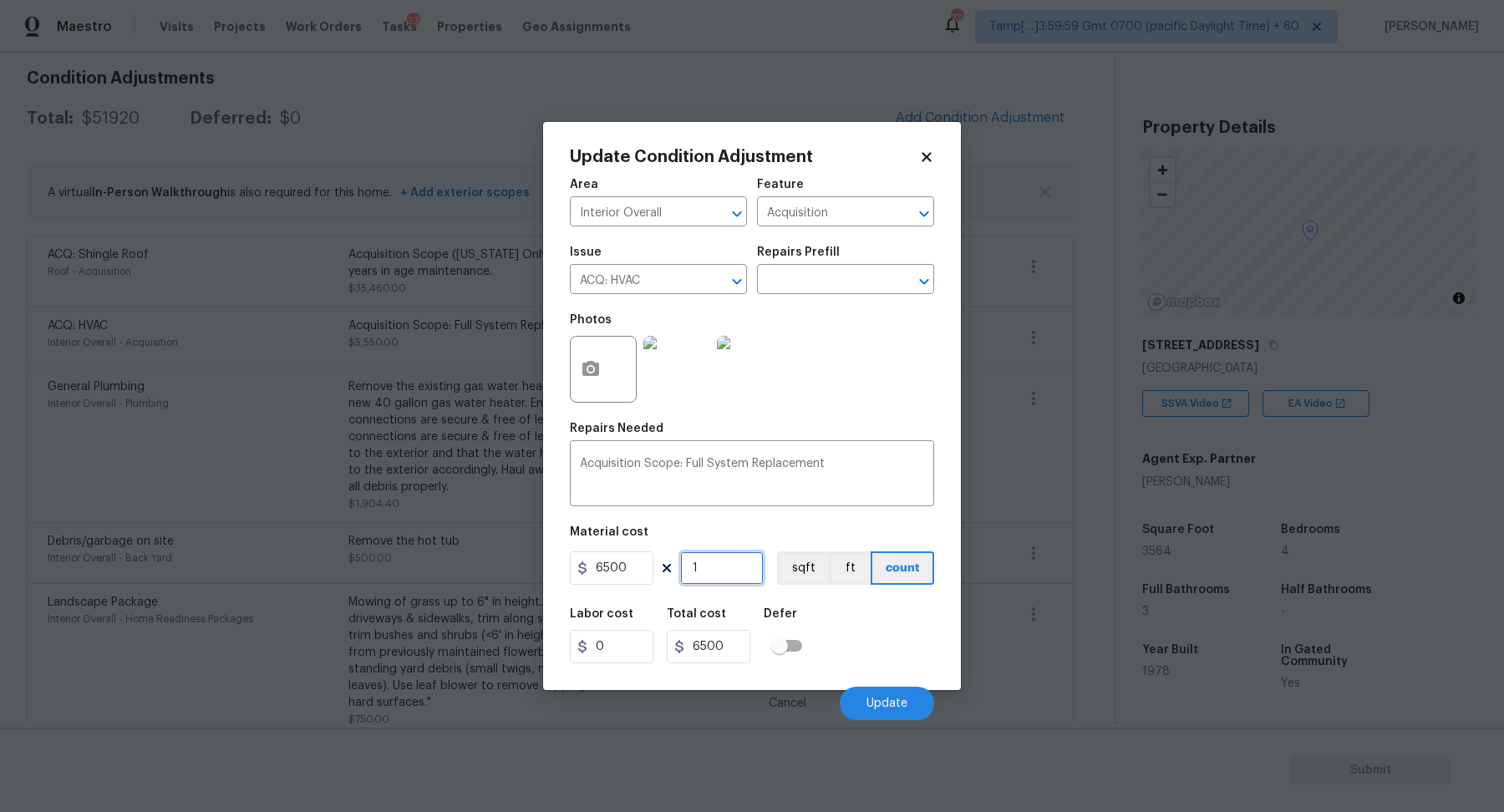
click at [717, 575] on input "1" at bounding box center [722, 568] width 83 height 33
type input "2"
type input "13000"
type input "2"
click at [850, 689] on button "Update" at bounding box center [886, 702] width 94 height 33
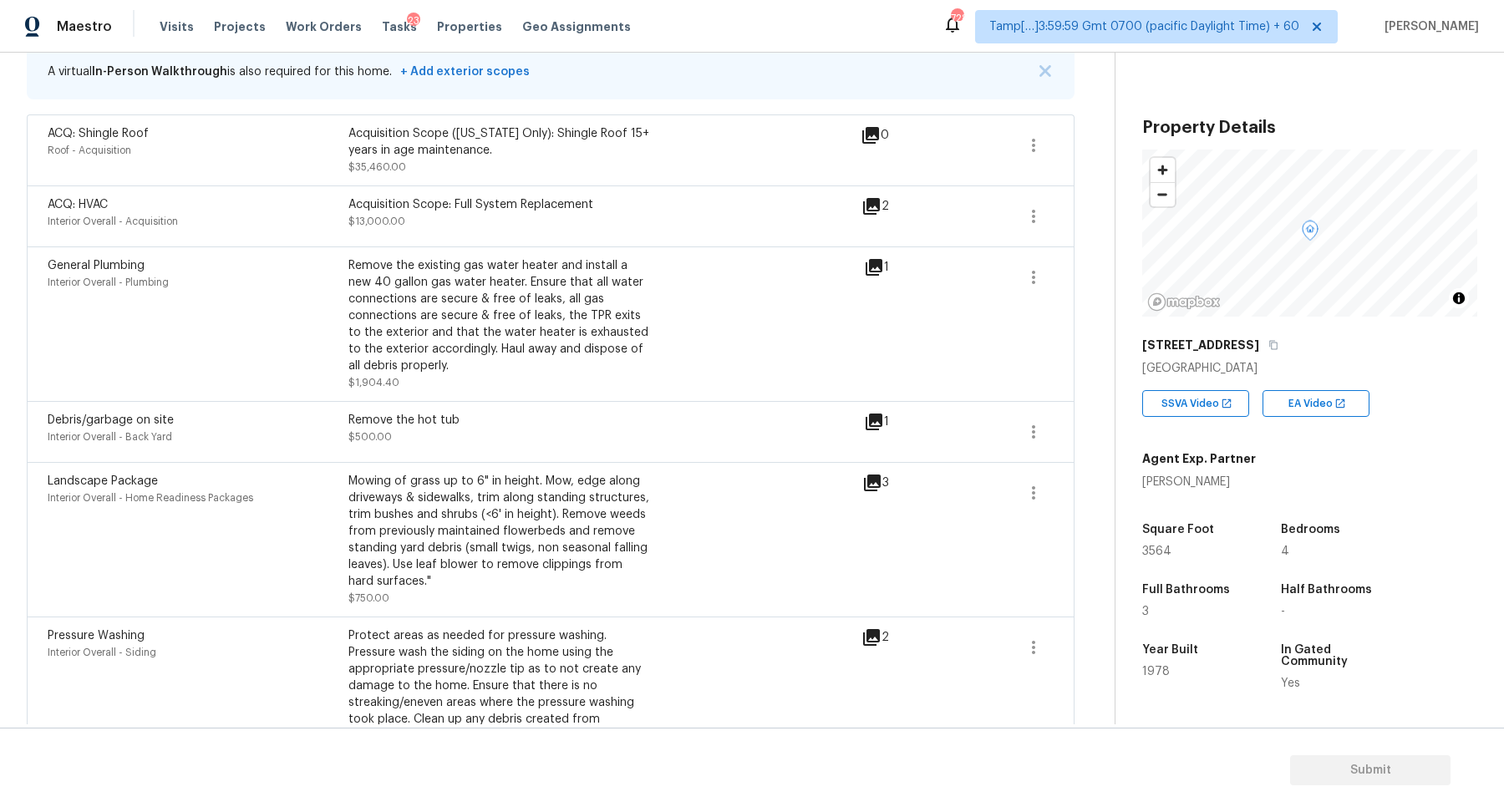
scroll to position [262, 0]
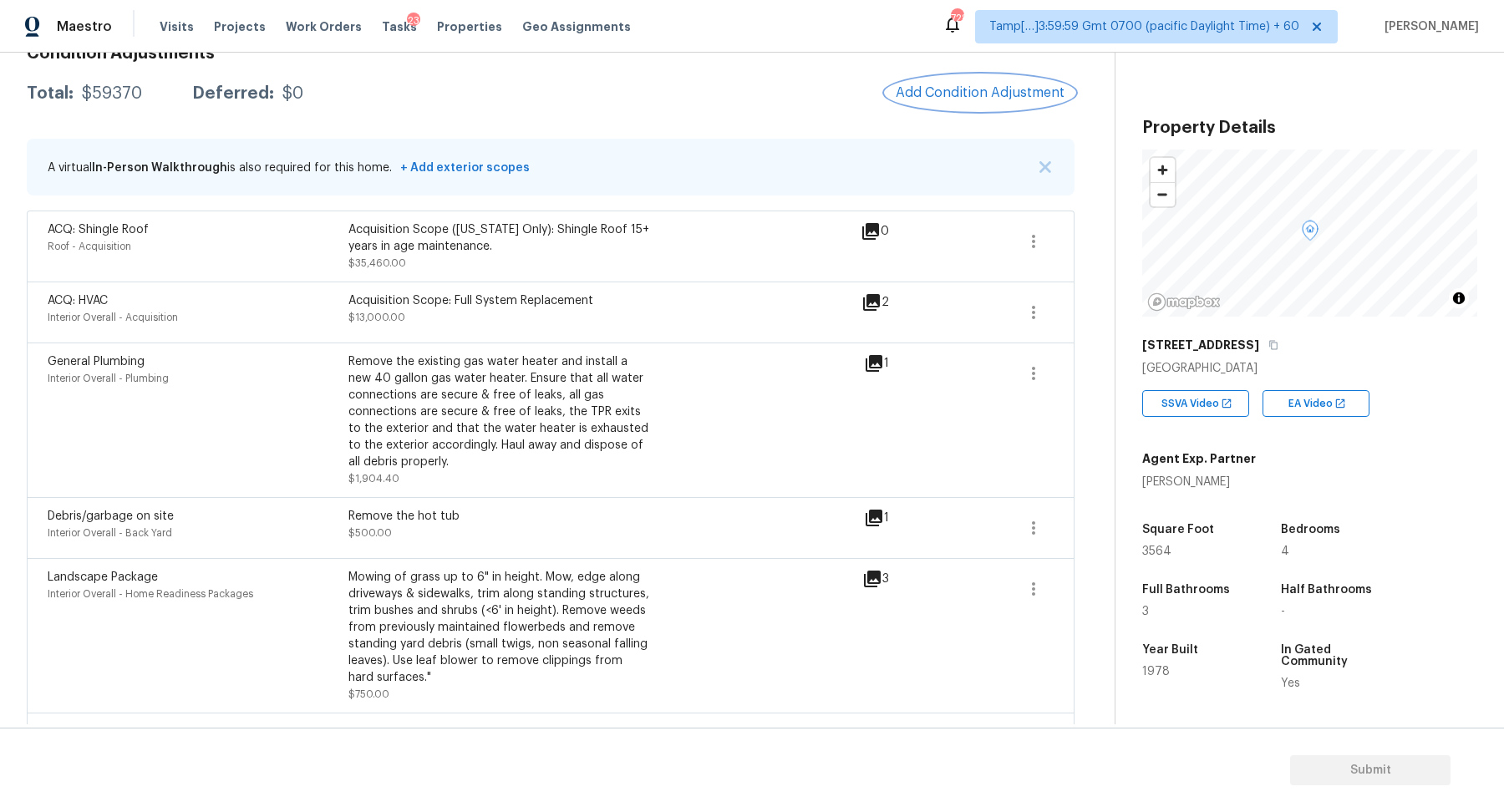
click at [982, 92] on span "Add Condition Adjustment" at bounding box center [980, 92] width 168 height 15
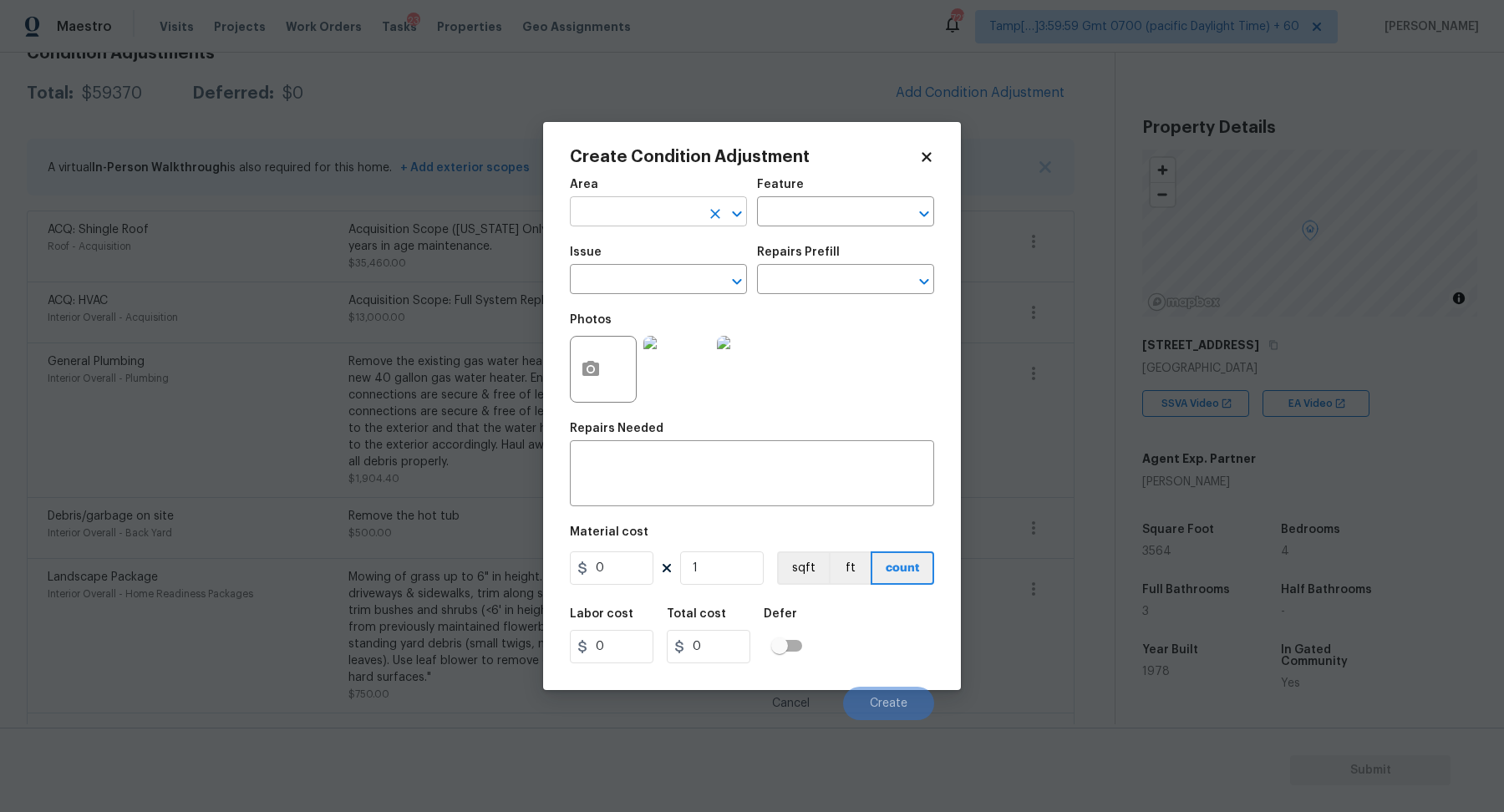
click at [668, 220] on input "text" at bounding box center [635, 213] width 130 height 26
click at [690, 281] on li "Interior Overall" at bounding box center [658, 278] width 177 height 27
type input "Interior Overall"
click at [690, 281] on input "text" at bounding box center [635, 281] width 130 height 26
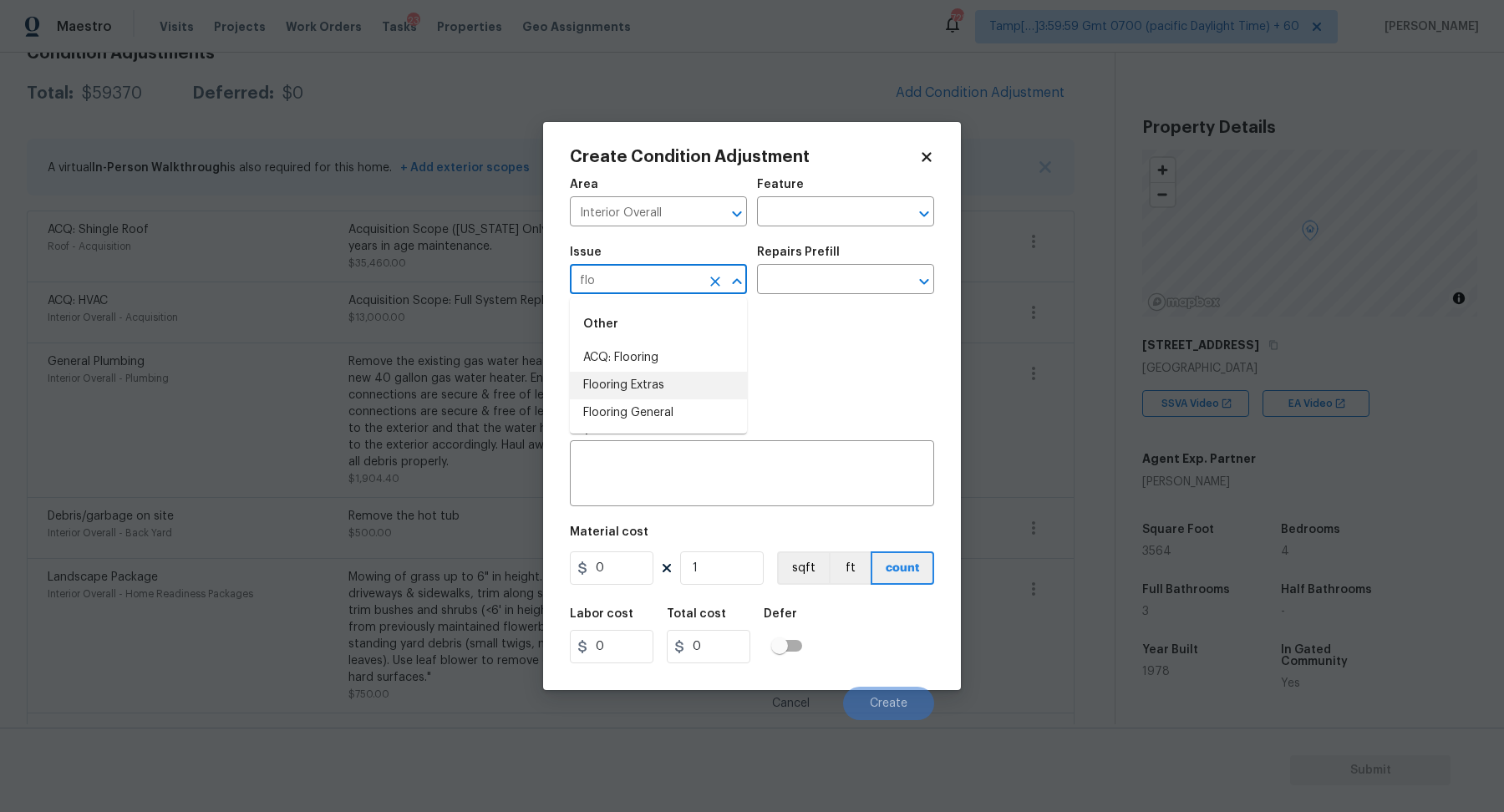
click at [653, 391] on li "Flooring Extras" at bounding box center [658, 386] width 177 height 27
type input "Flooring Extras"
click at [859, 264] on div "Repairs Prefill" at bounding box center [846, 257] width 177 height 22
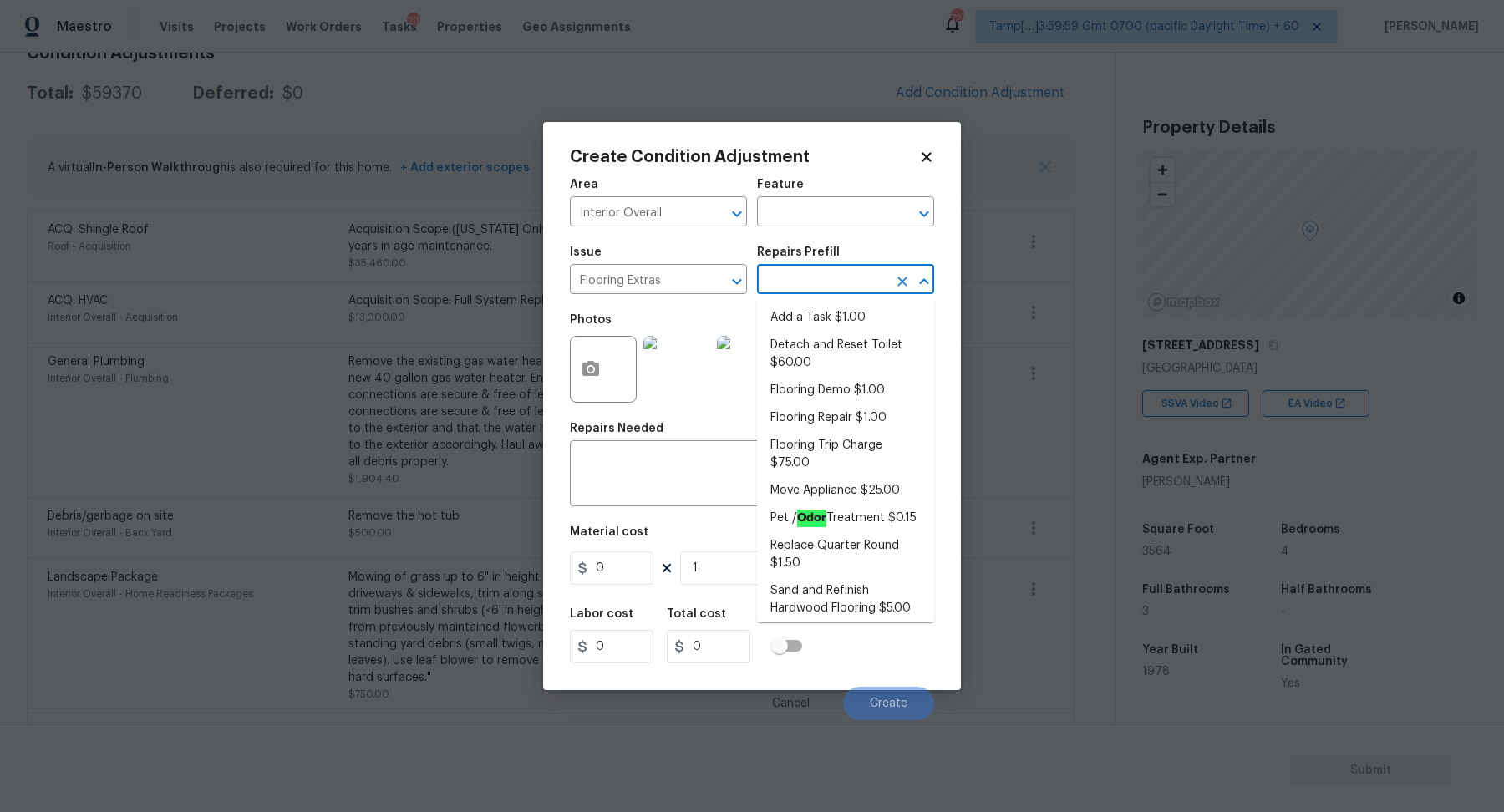
click at [859, 281] on input "text" at bounding box center [822, 281] width 130 height 26
click at [845, 600] on li "Sand and Refinish Hardwood Flooring $5.00" at bounding box center [846, 600] width 177 height 45
type input "Overall Flooring"
type textarea "Sand and refinish the existing hardwood floors. PM to confirm color/sheen."
type input "5"
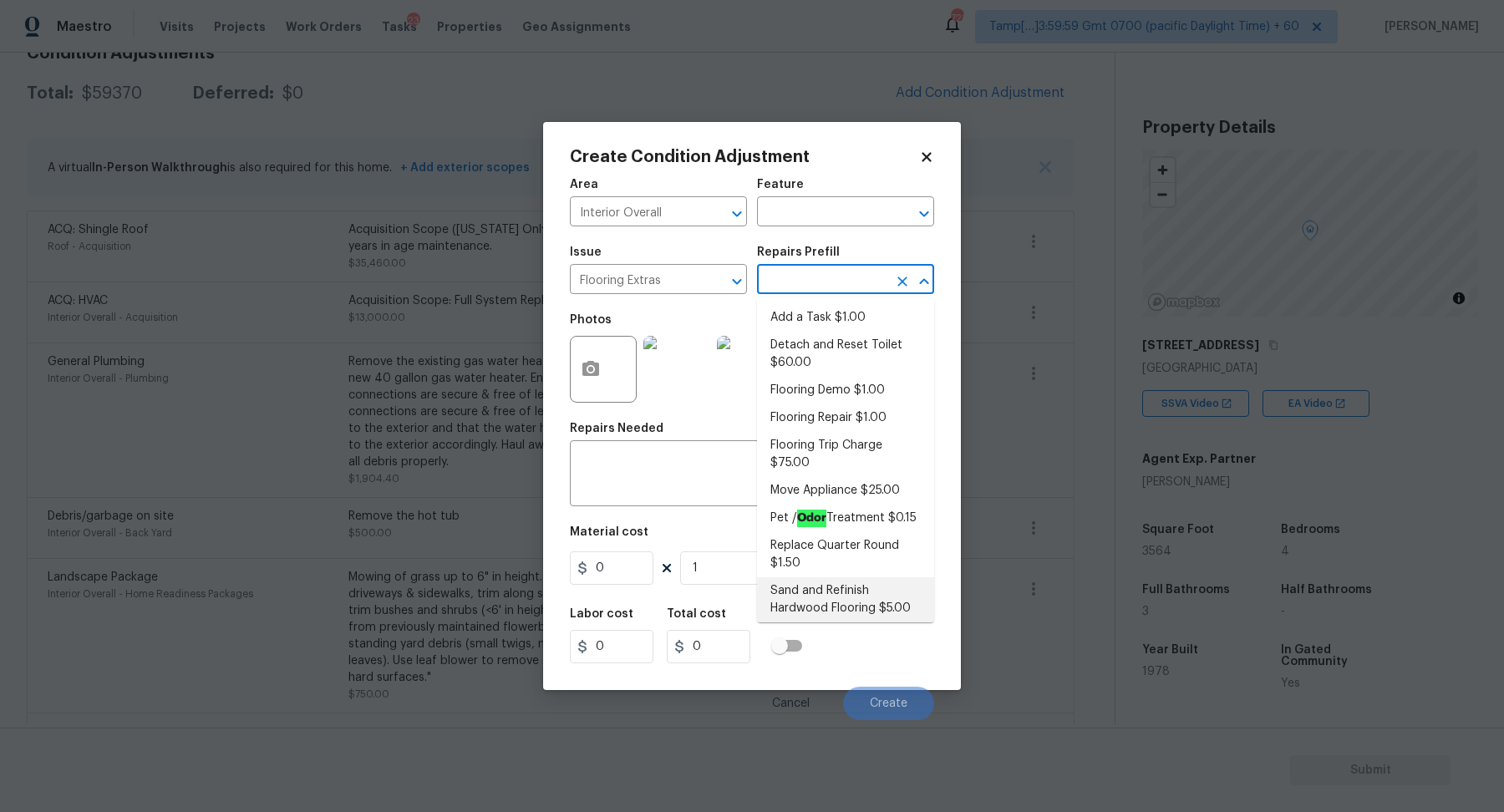
type input "5"
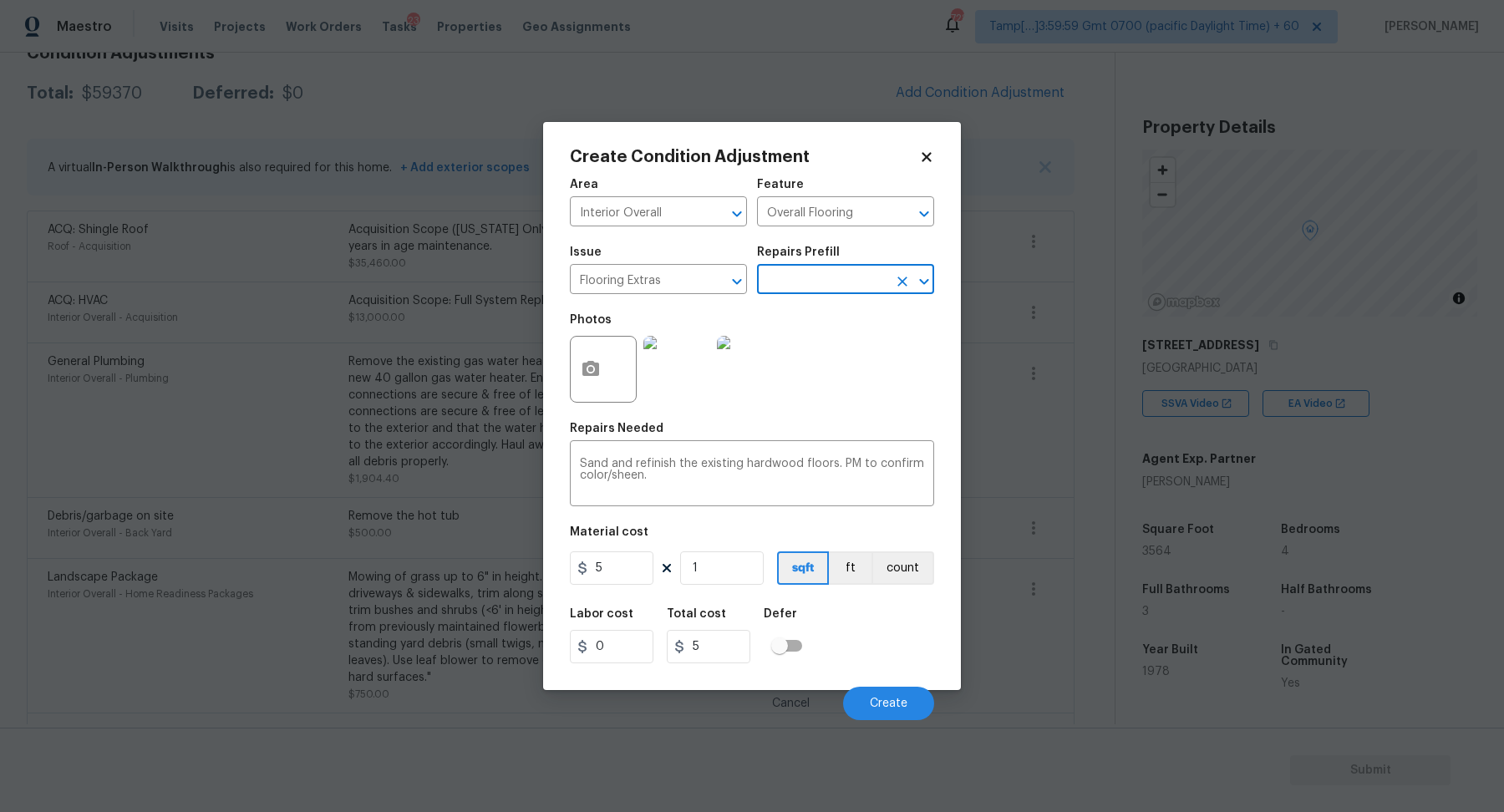
click at [678, 443] on div "Repairs Needed" at bounding box center [752, 434] width 364 height 22
click at [589, 359] on icon "button" at bounding box center [590, 369] width 20 height 20
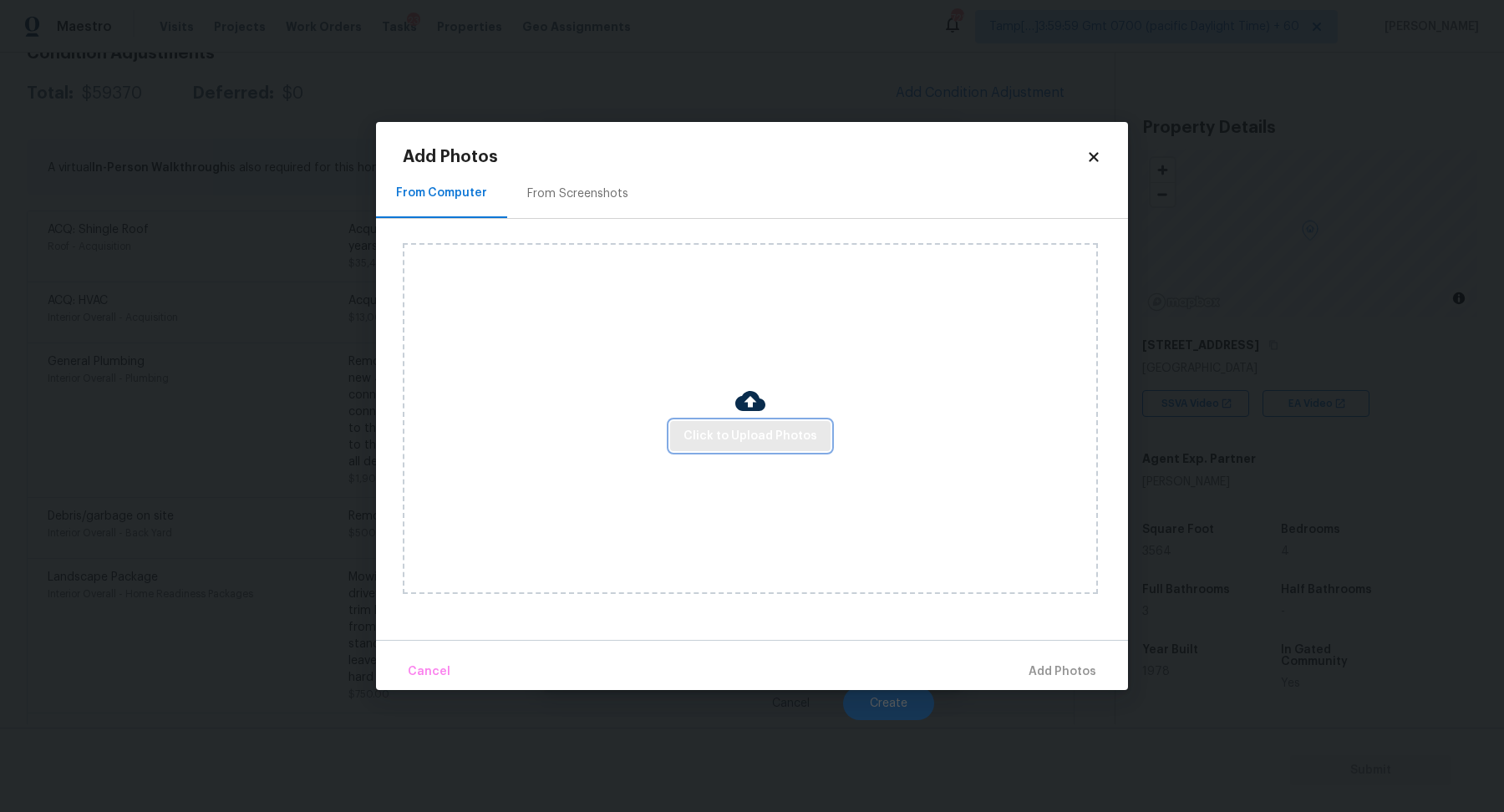
click at [694, 443] on span "Click to Upload Photos" at bounding box center [751, 436] width 134 height 21
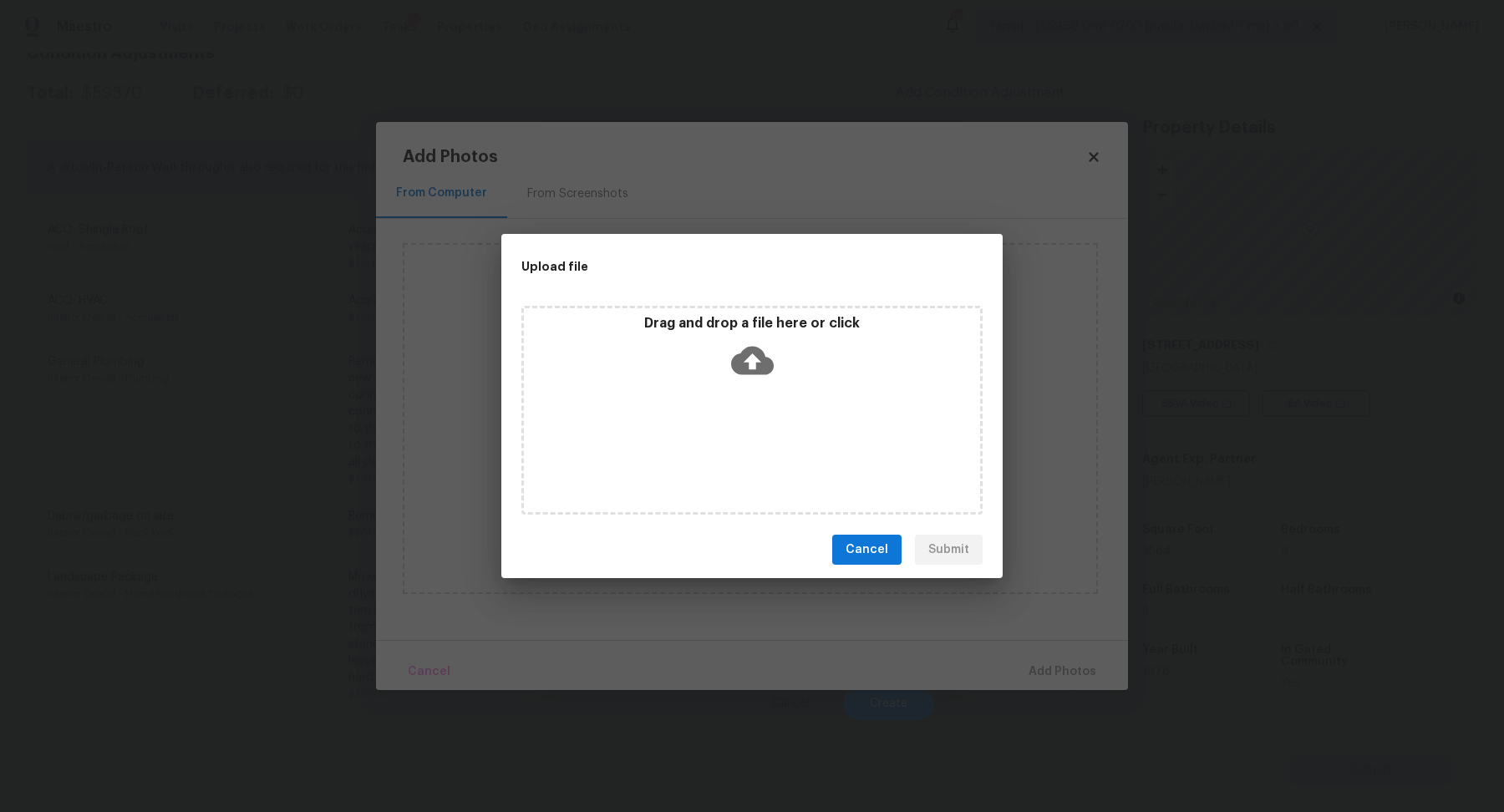
click at [749, 375] on icon at bounding box center [752, 360] width 43 height 43
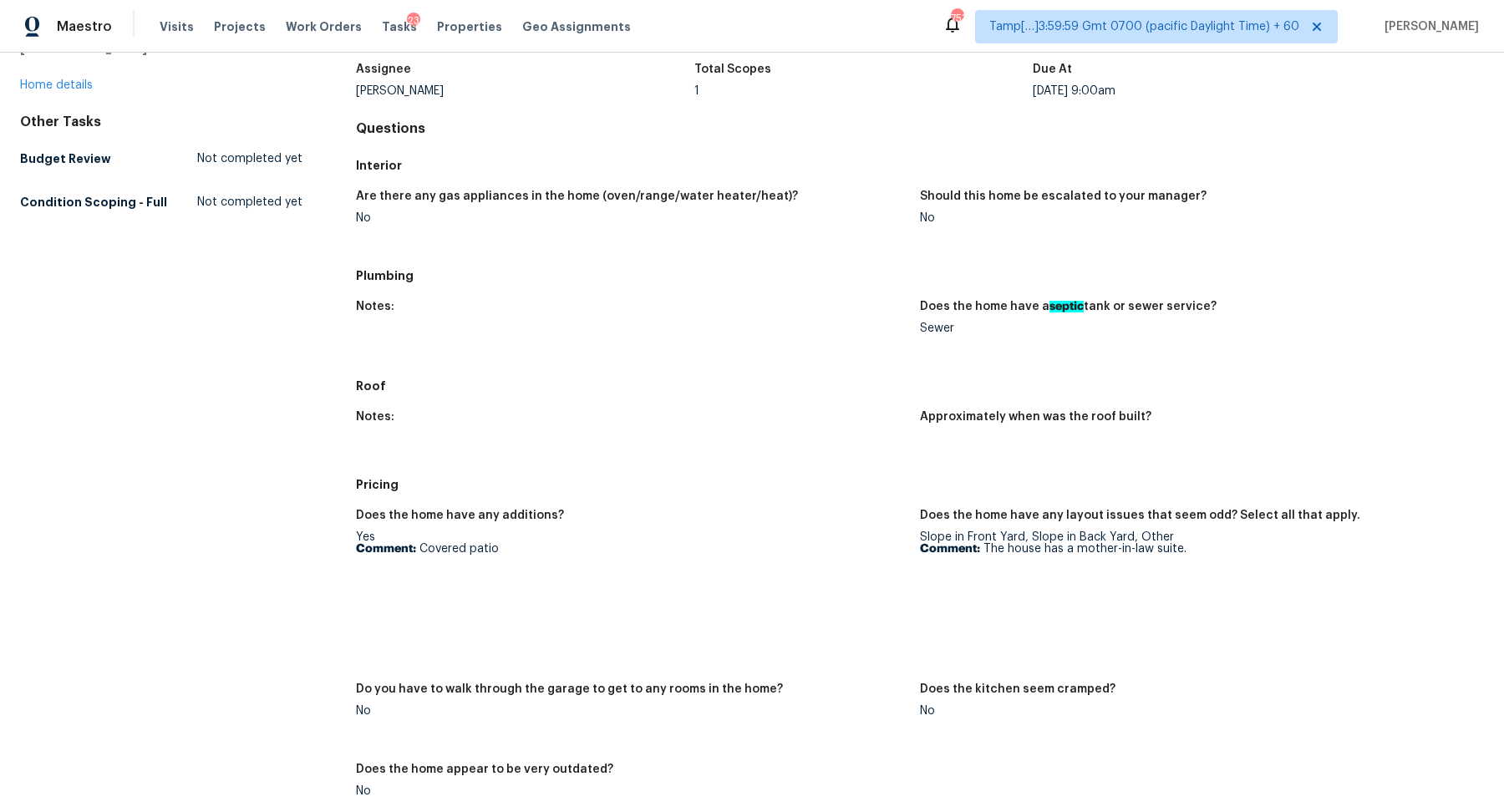
scroll to position [273, 0]
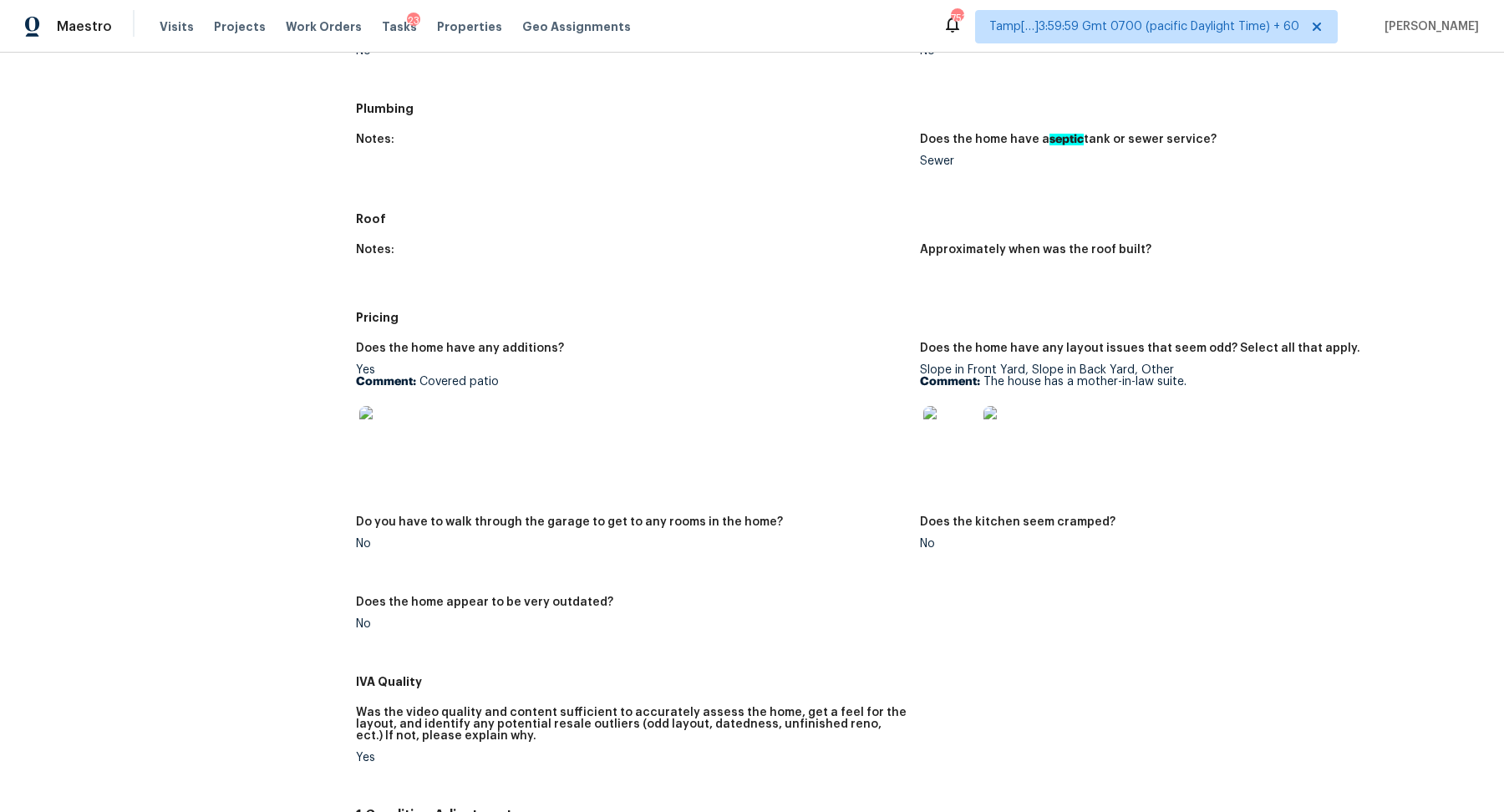
click at [952, 449] on img at bounding box center [950, 432] width 53 height 53
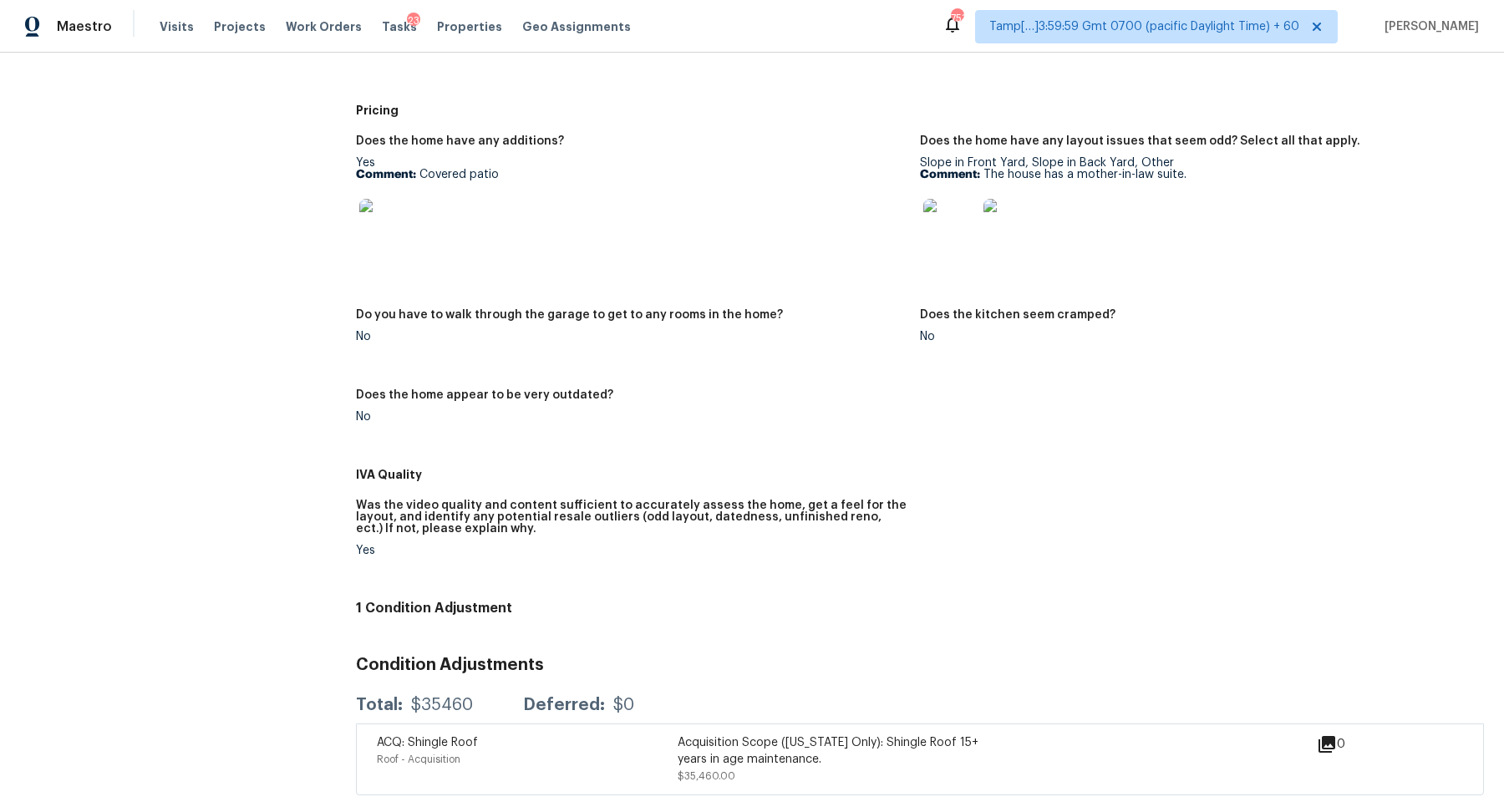
click at [376, 227] on img at bounding box center [386, 225] width 53 height 53
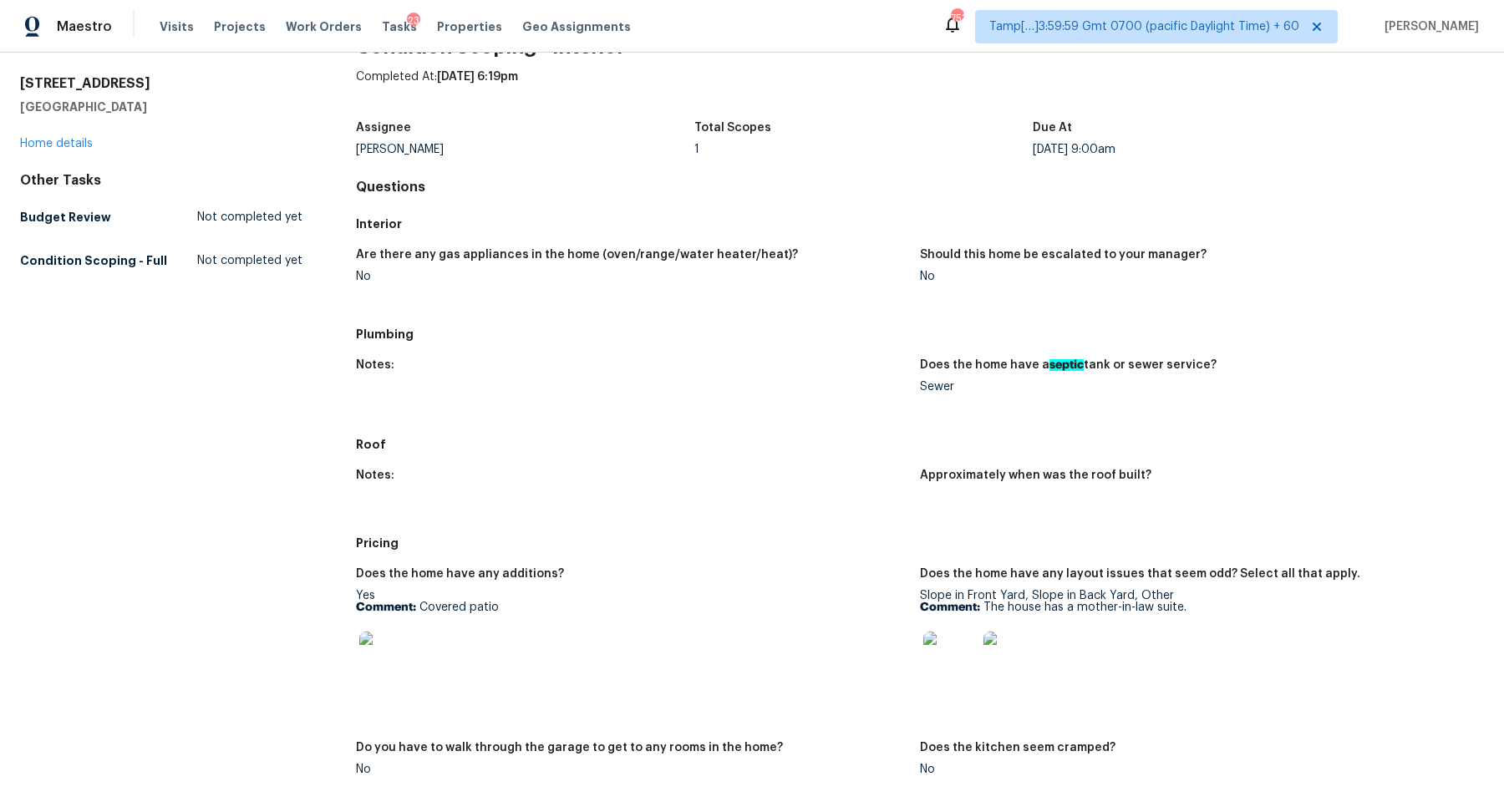
scroll to position [0, 0]
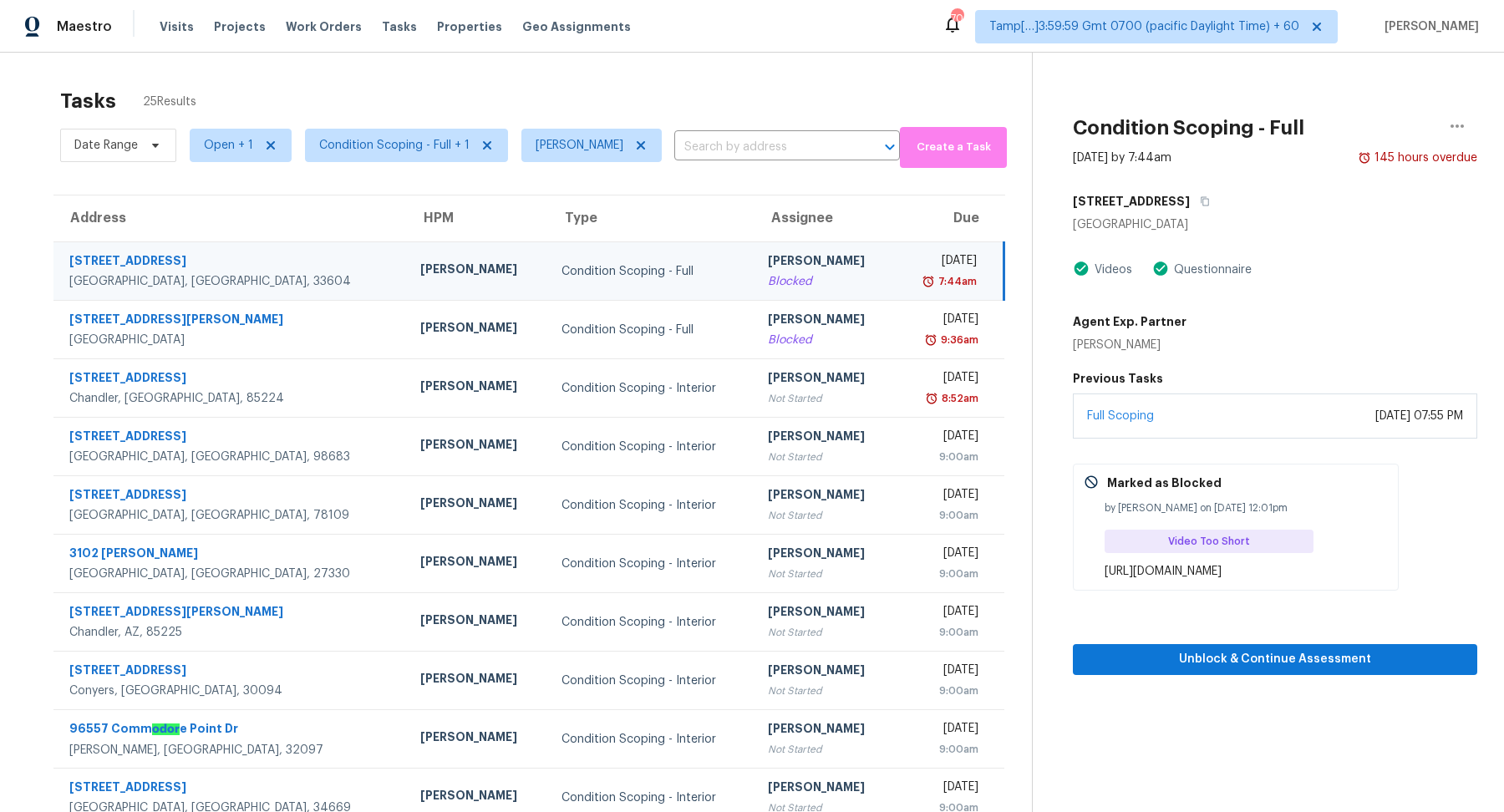
click at [1190, 205] on button "button" at bounding box center [1201, 201] width 23 height 30
